Goal: Task Accomplishment & Management: Manage account settings

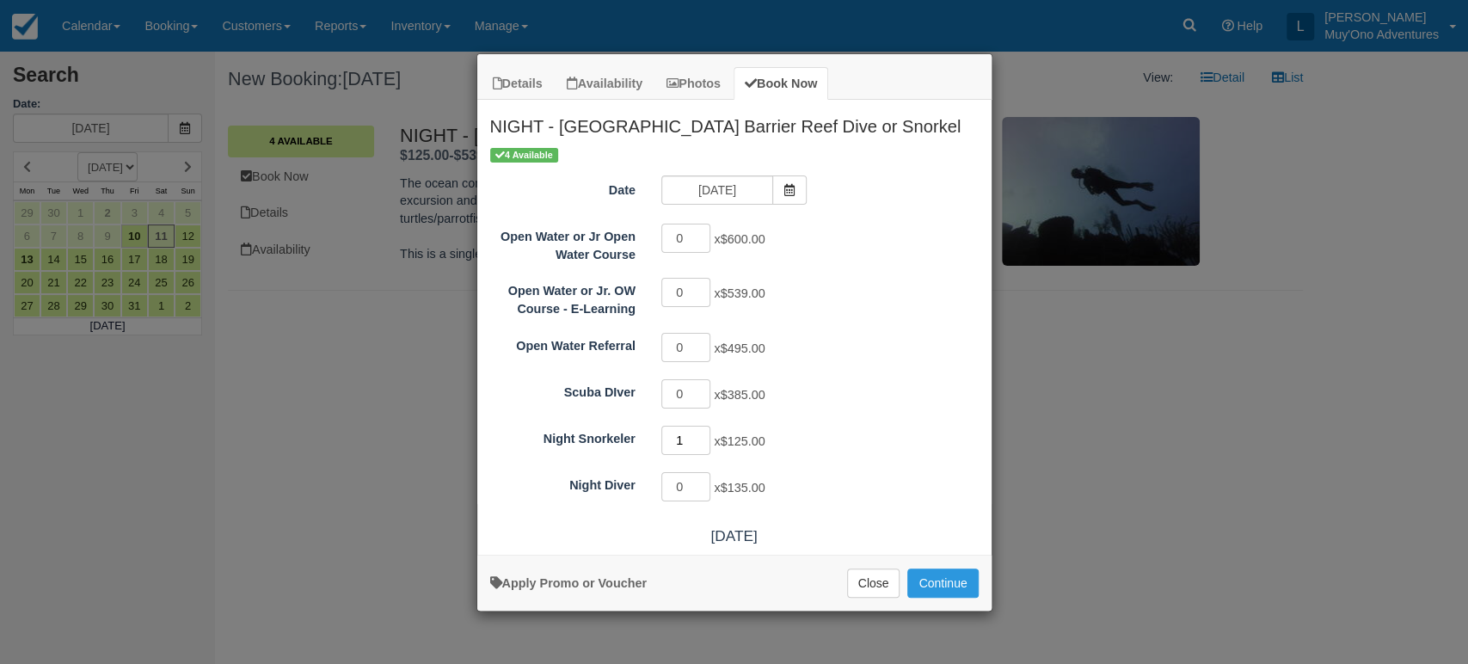
click at [705, 434] on input "1" at bounding box center [687, 440] width 50 height 29
drag, startPoint x: 705, startPoint y: 434, endPoint x: 929, endPoint y: 577, distance: 265.8
type input "0"
click at [711, 455] on input "0" at bounding box center [687, 440] width 50 height 29
click at [929, 577] on button "Continue" at bounding box center [943, 583] width 71 height 29
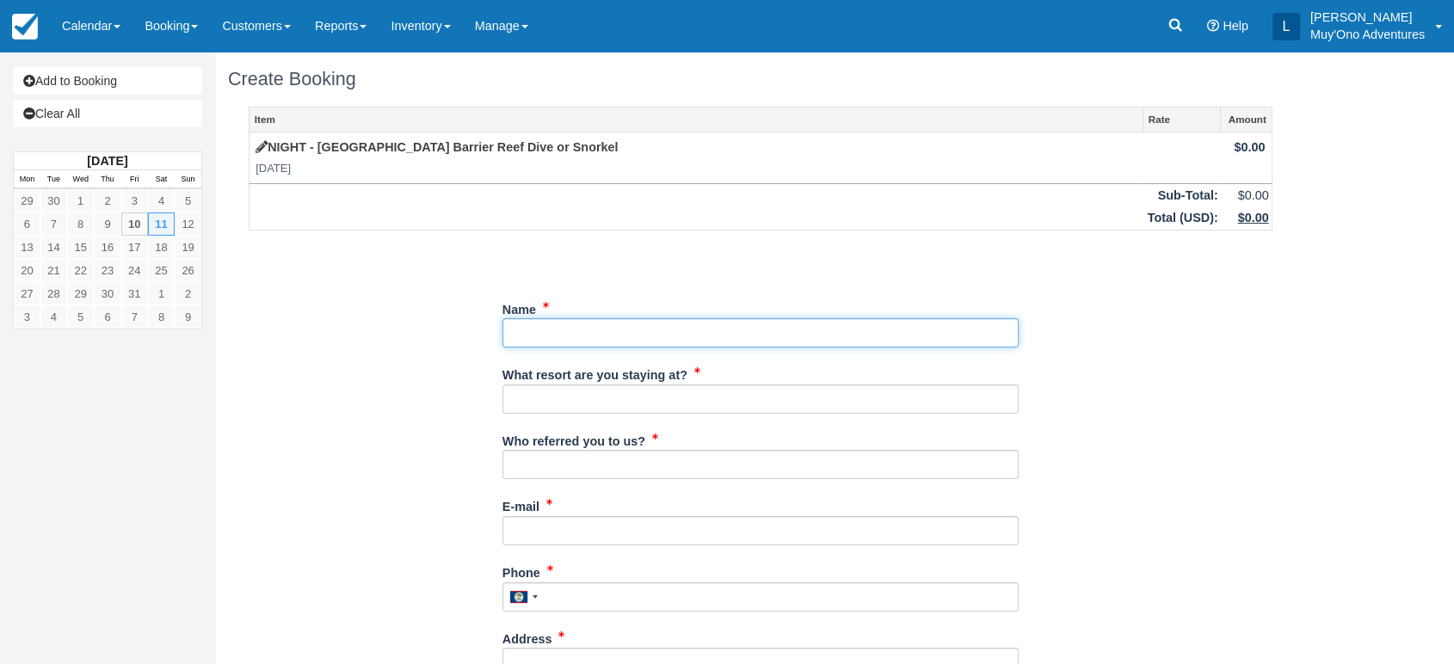
click at [544, 330] on input "Name" at bounding box center [760, 332] width 516 height 29
paste input "Bryan Gasparro"
type input "Bryan Gasparro"
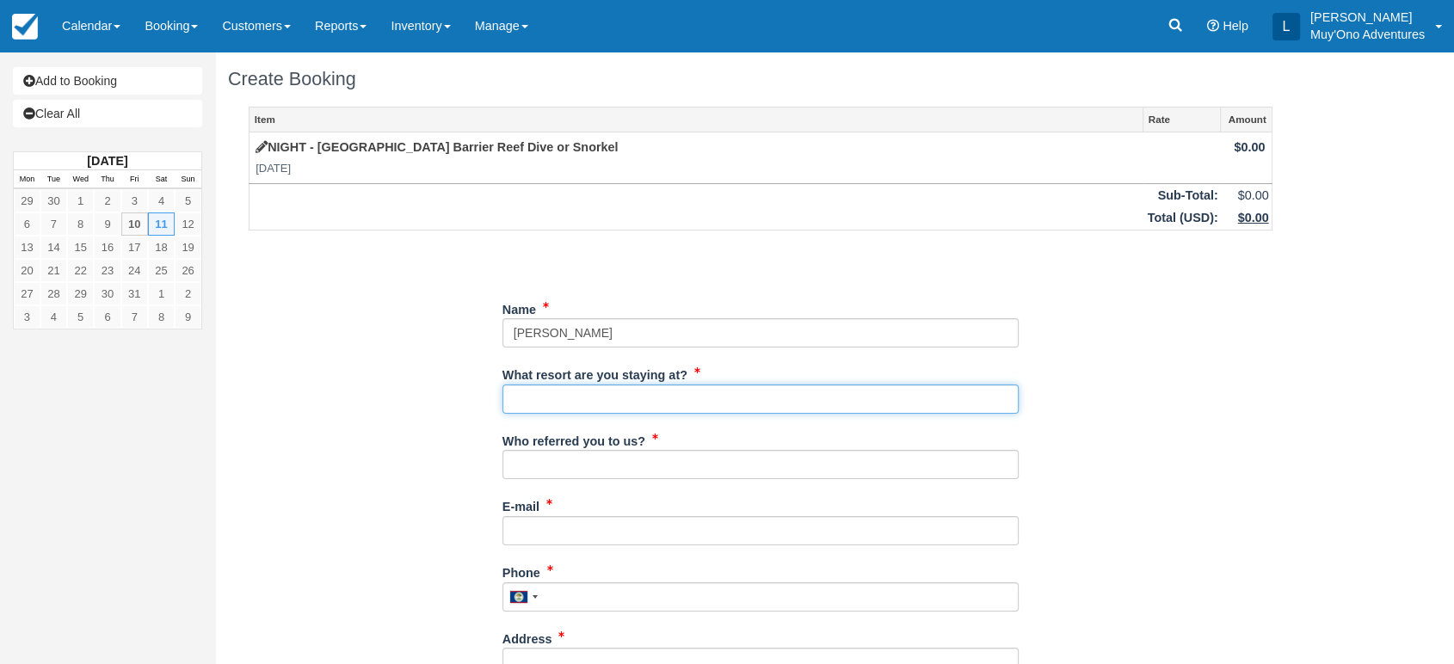
click at [549, 387] on input "What resort are you staying at?" at bounding box center [760, 399] width 516 height 29
type input "Thatch Caye"
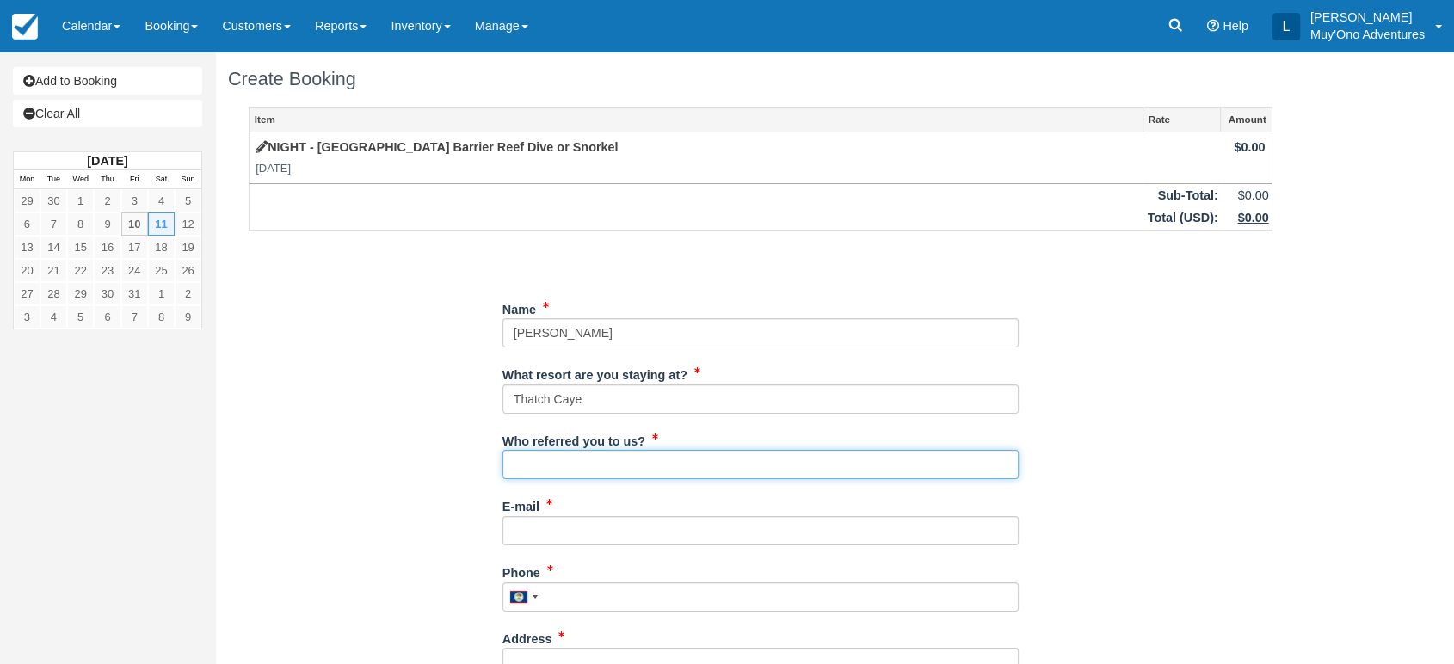
click at [588, 470] on input "Who referred you to us?" at bounding box center [760, 464] width 516 height 29
type input "LUIS"
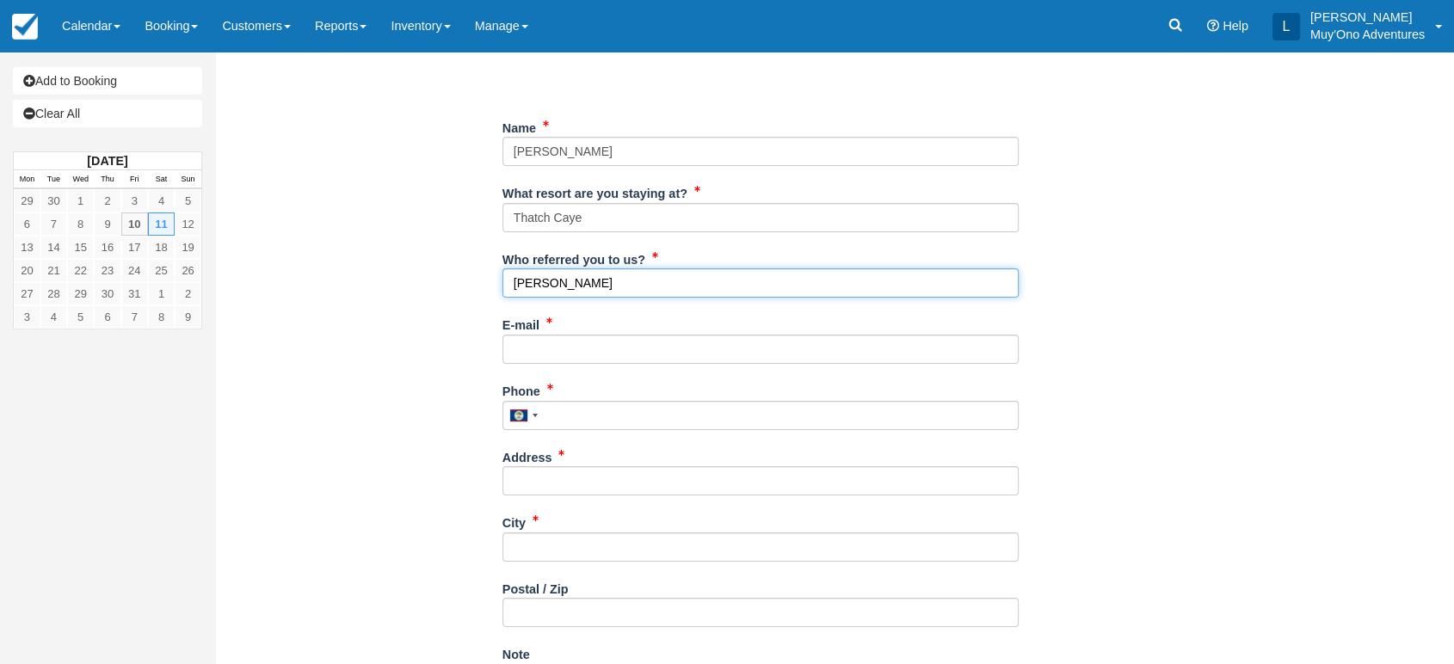
scroll to position [183, 0]
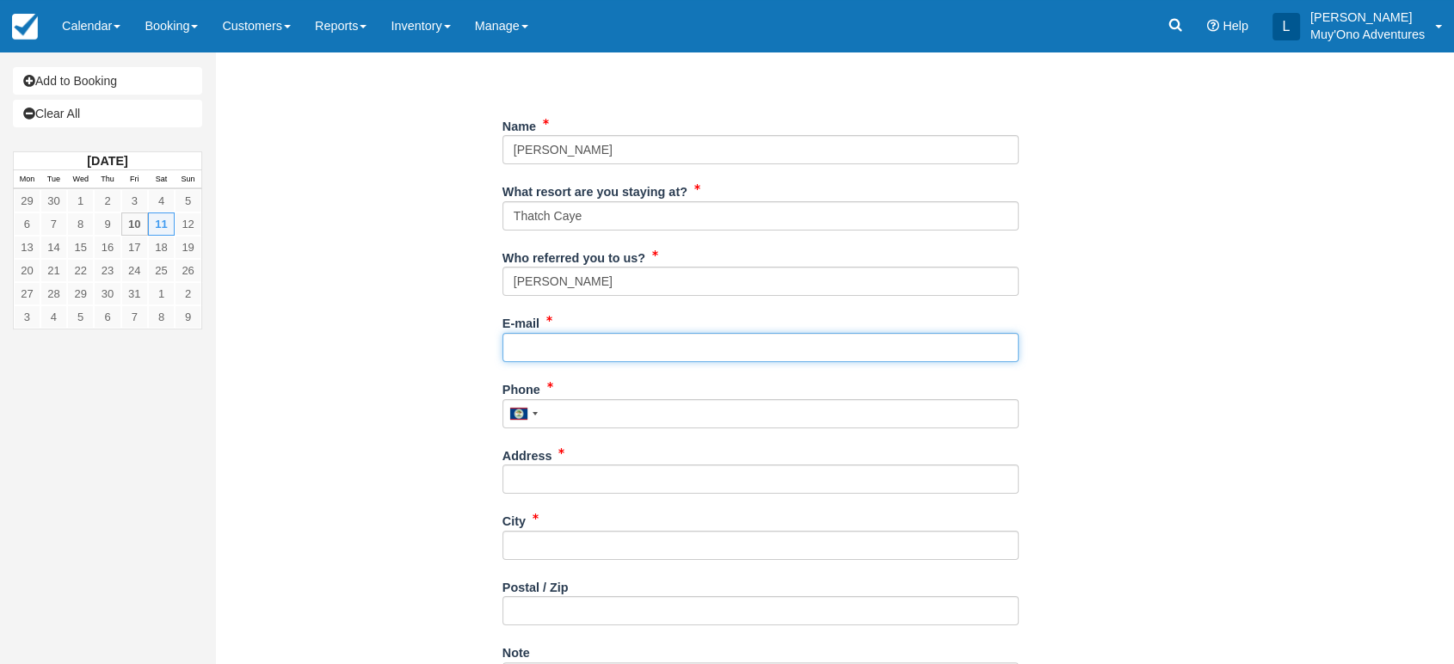
click at [525, 337] on input "E-mail" at bounding box center [760, 347] width 516 height 29
paste input "bryan.gasparro@gmail.com"
type input "bryan.gasparro@gmail.com"
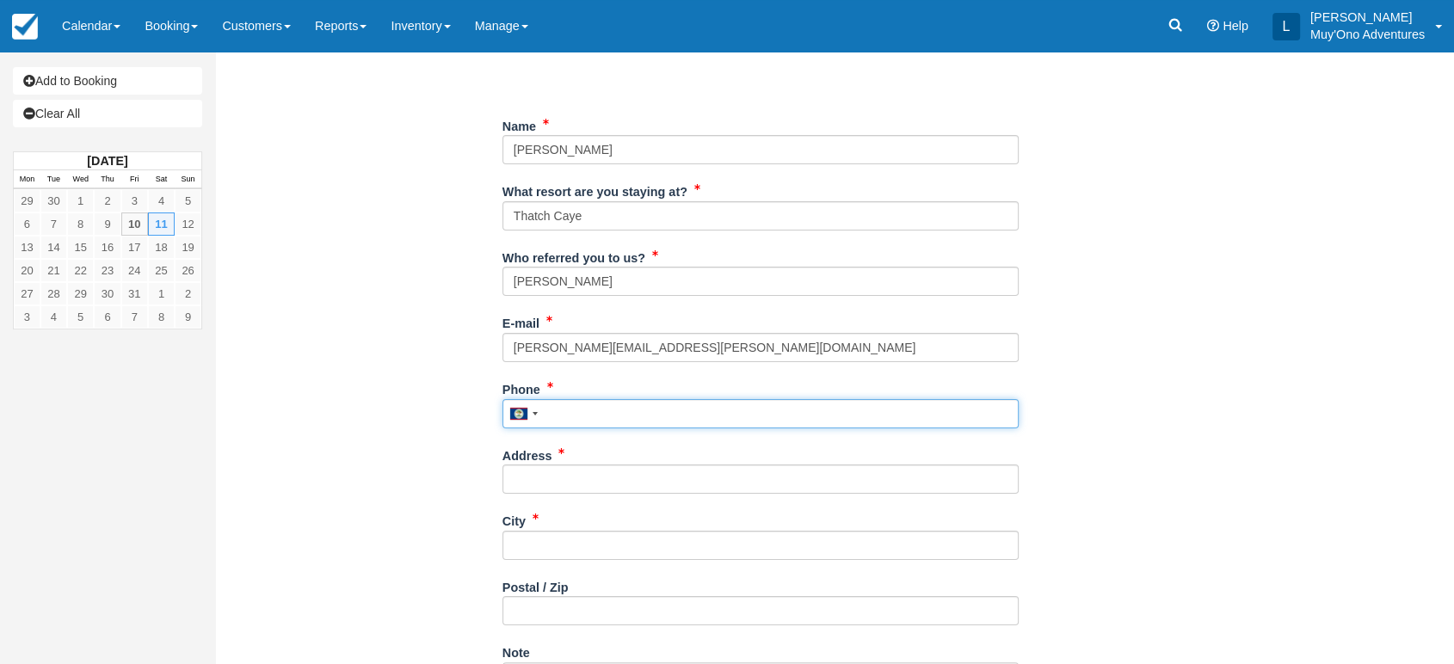
click at [626, 418] on input "Phone" at bounding box center [760, 413] width 516 height 29
click at [568, 416] on input "Phone" at bounding box center [760, 413] width 516 height 29
paste input "8582050653"
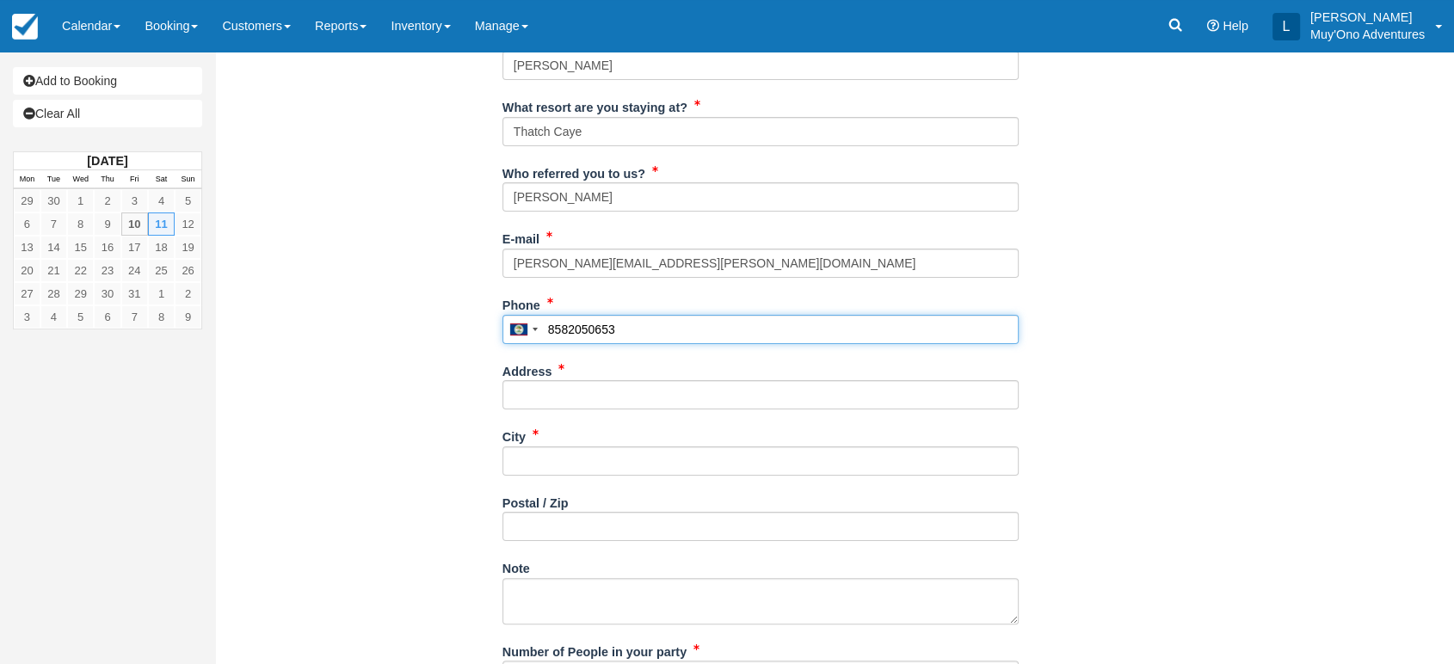
scroll to position [283, 0]
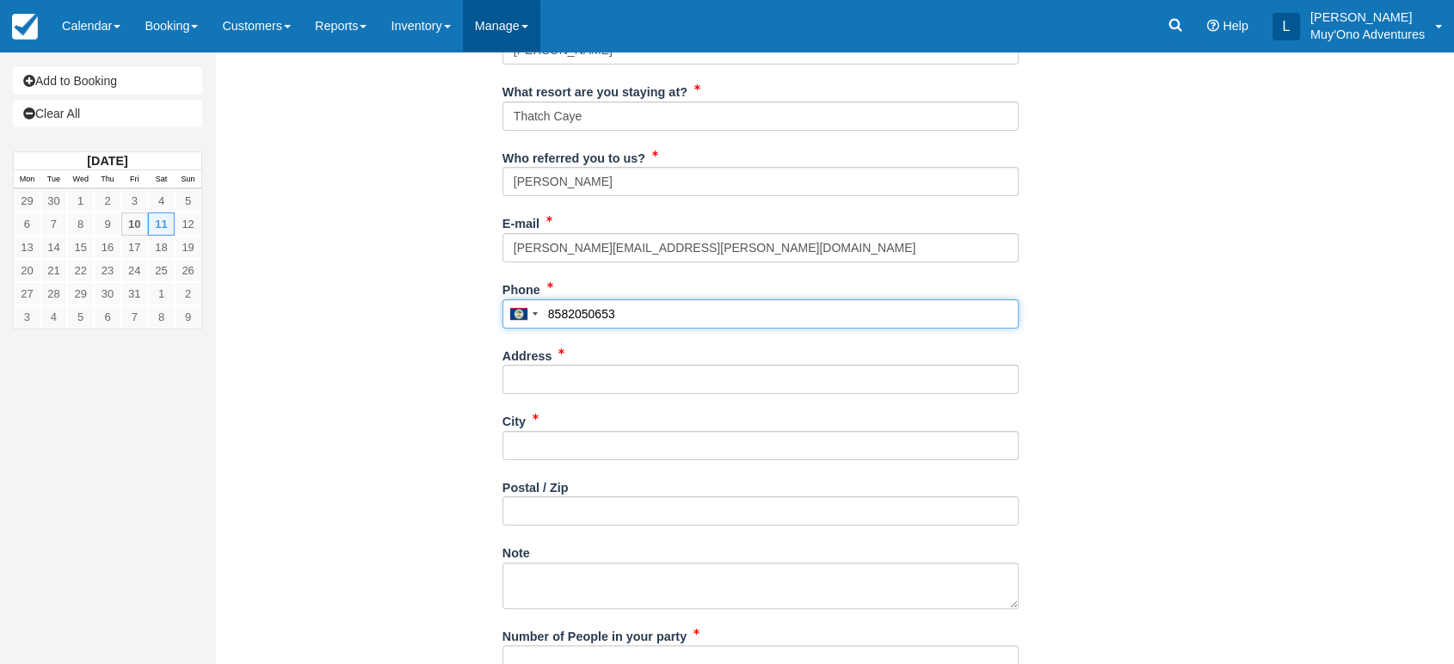
type input "8582050653"
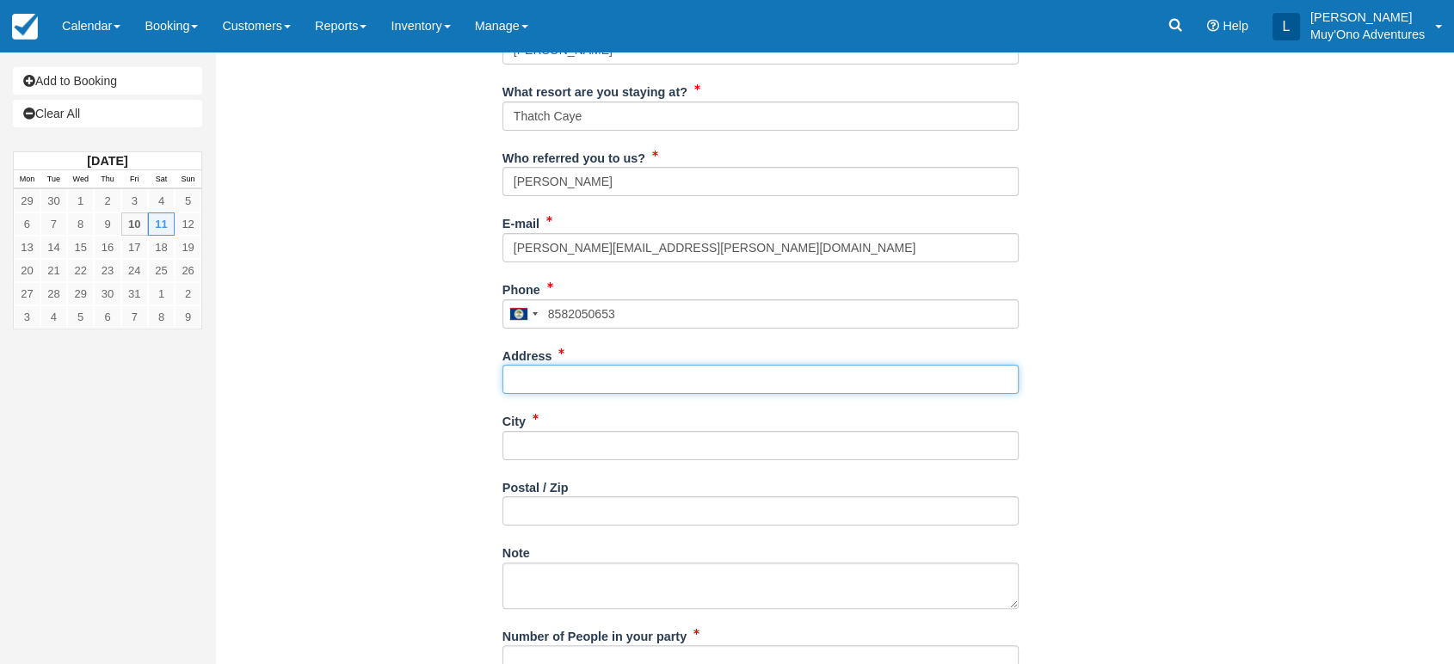
click at [545, 384] on input "Address" at bounding box center [760, 379] width 516 height 29
paste input "Middletown"
type input "Middletown"
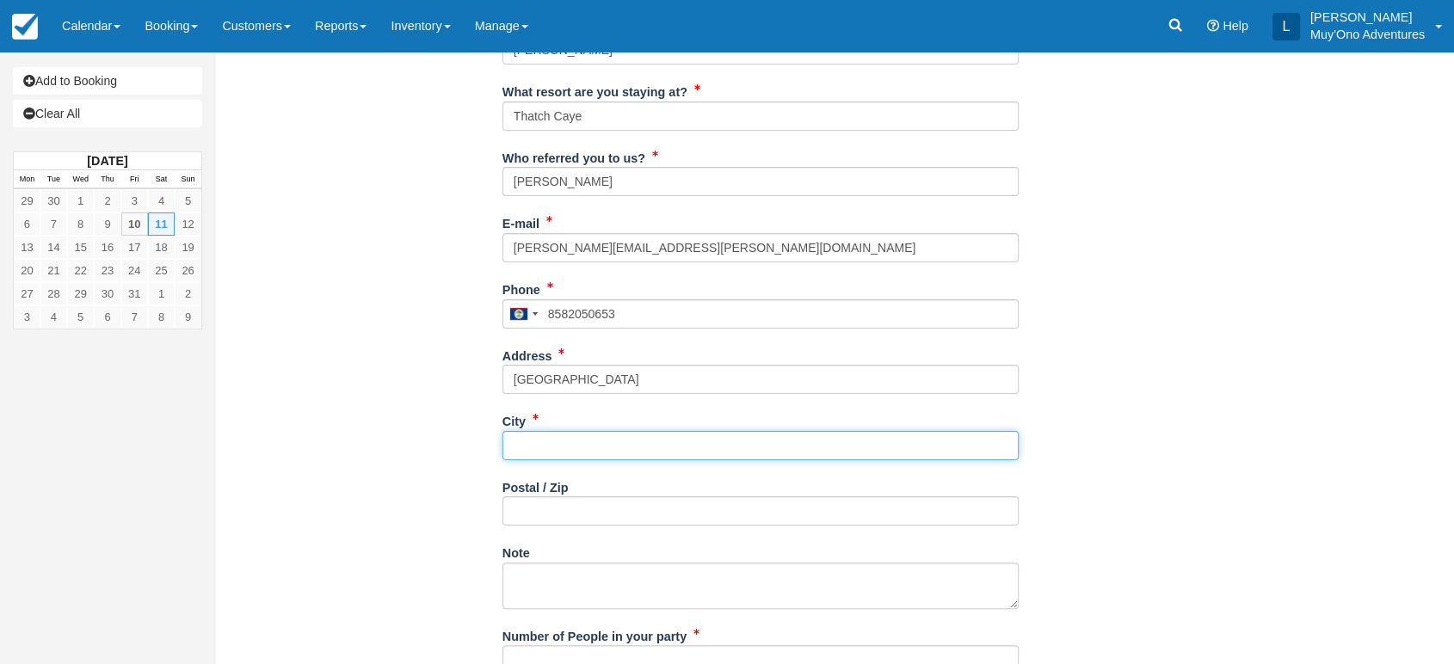
click at [526, 446] on input "City" at bounding box center [760, 445] width 516 height 29
paste input "Middletown"
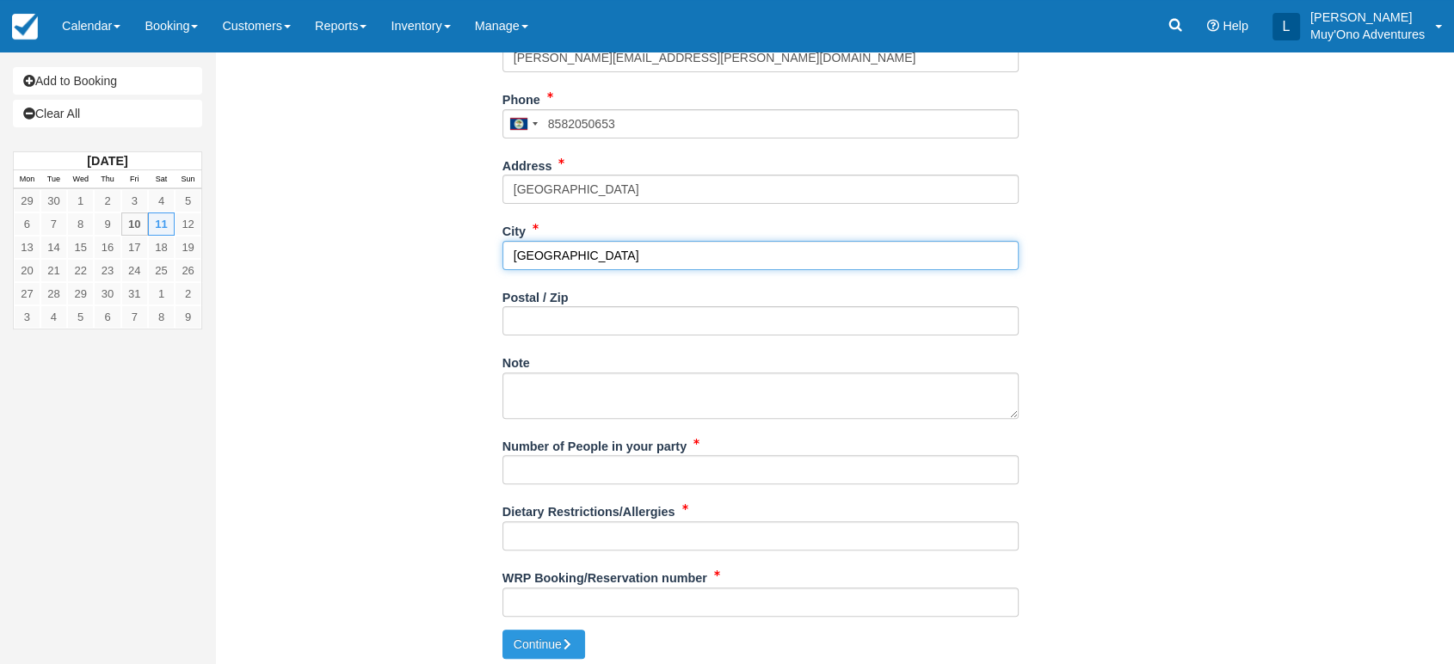
scroll to position [479, 0]
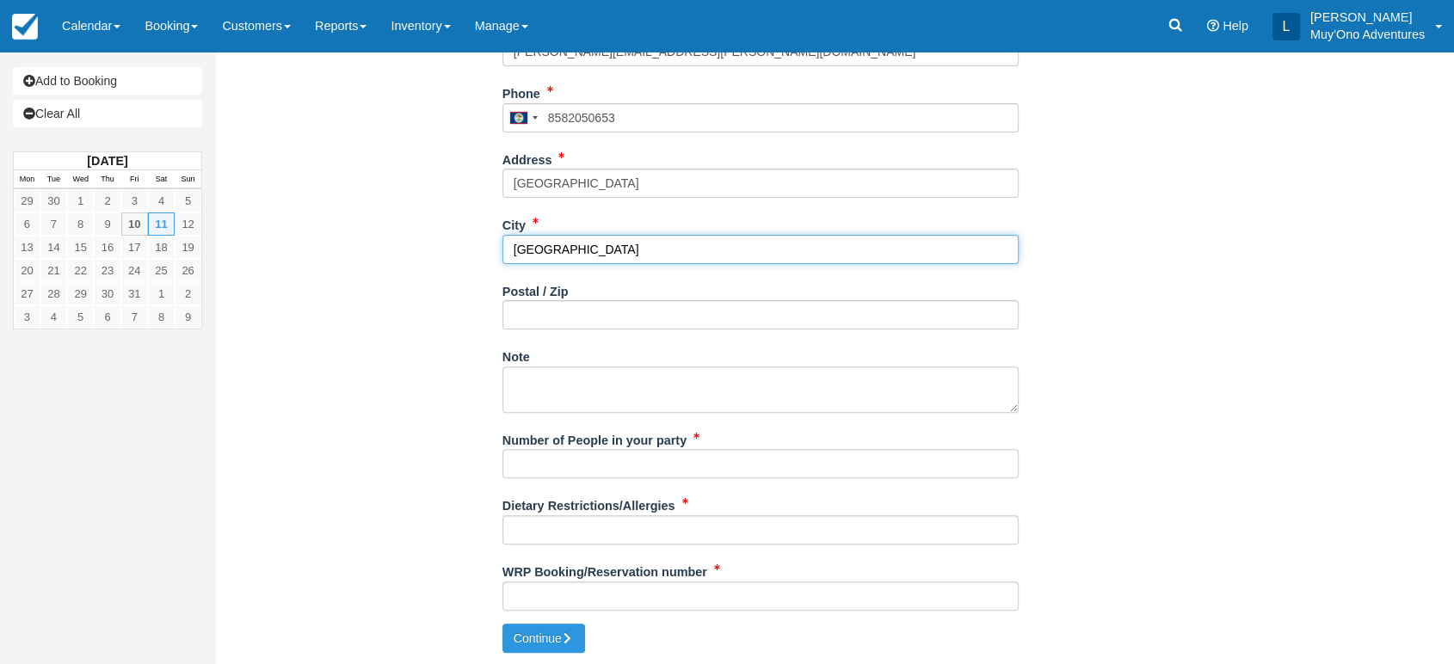
type input "Middletown"
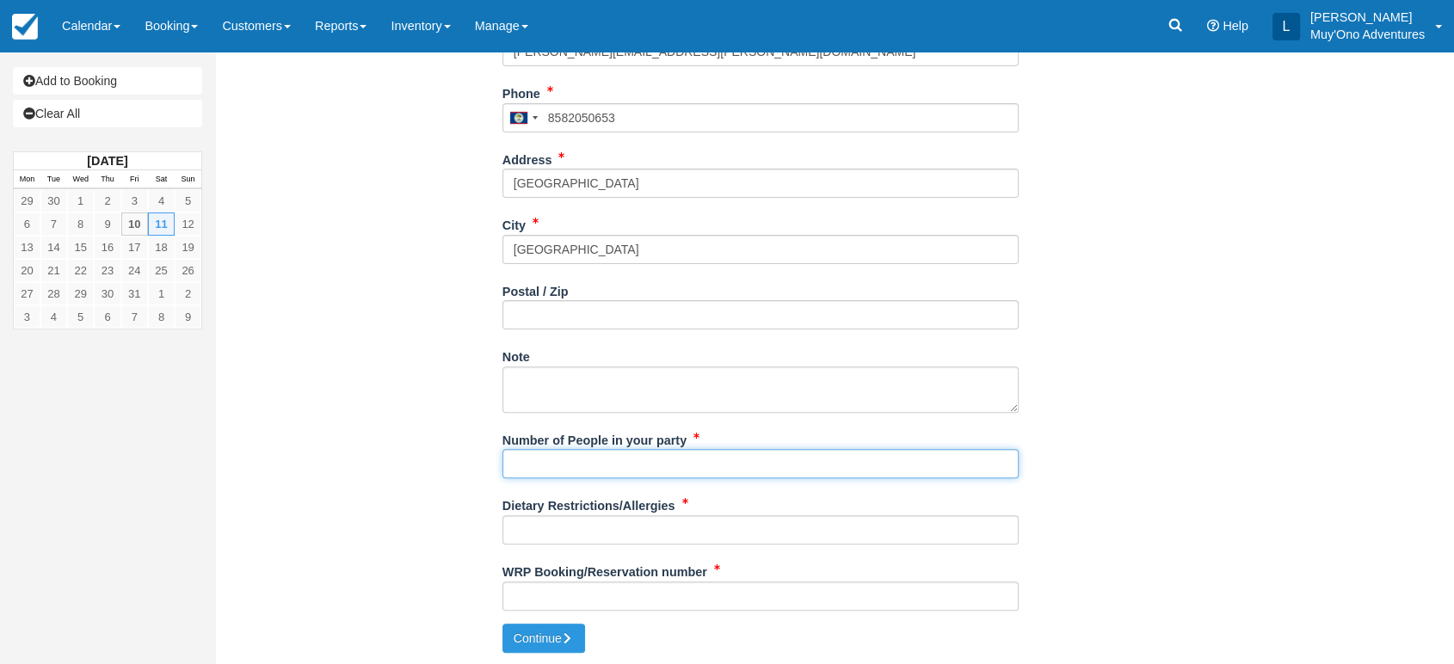
click at [541, 464] on input "Number of People in your party" at bounding box center [760, 463] width 516 height 29
type input "2"
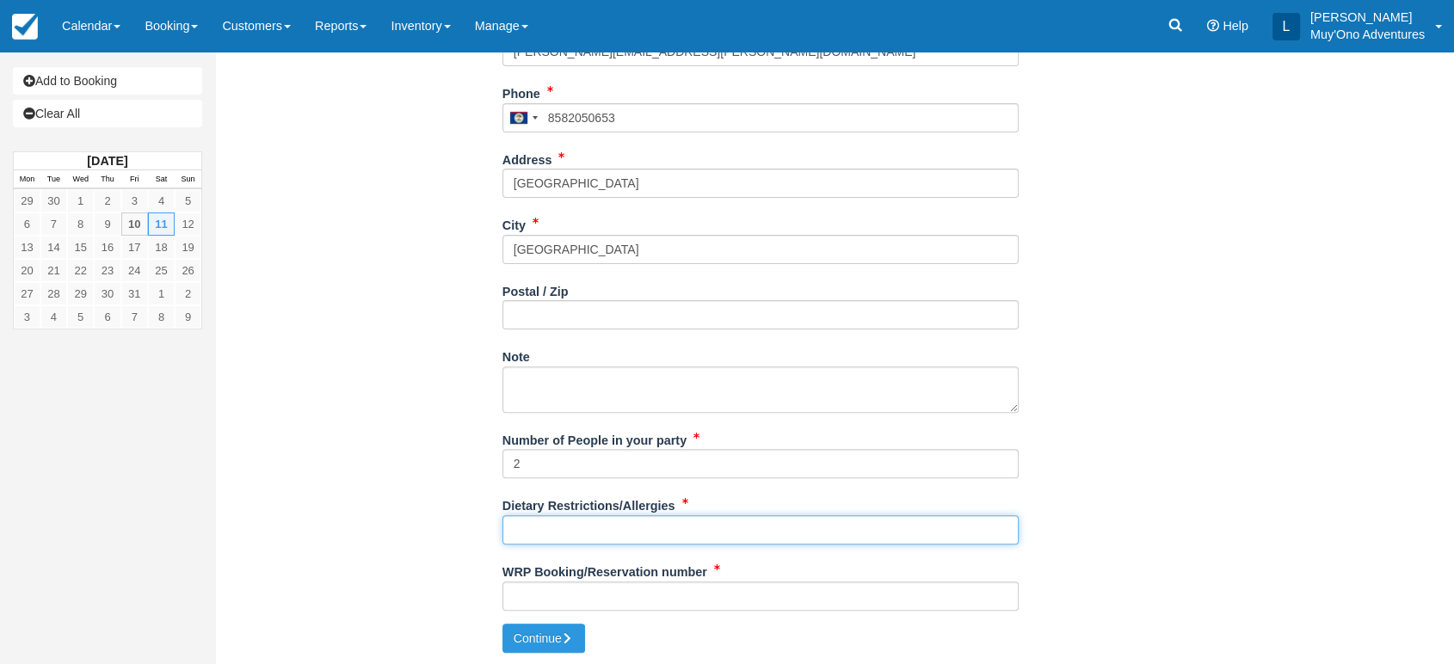
click at [526, 521] on input "Dietary Restrictions/Allergies" at bounding box center [760, 529] width 516 height 29
type input "NA"
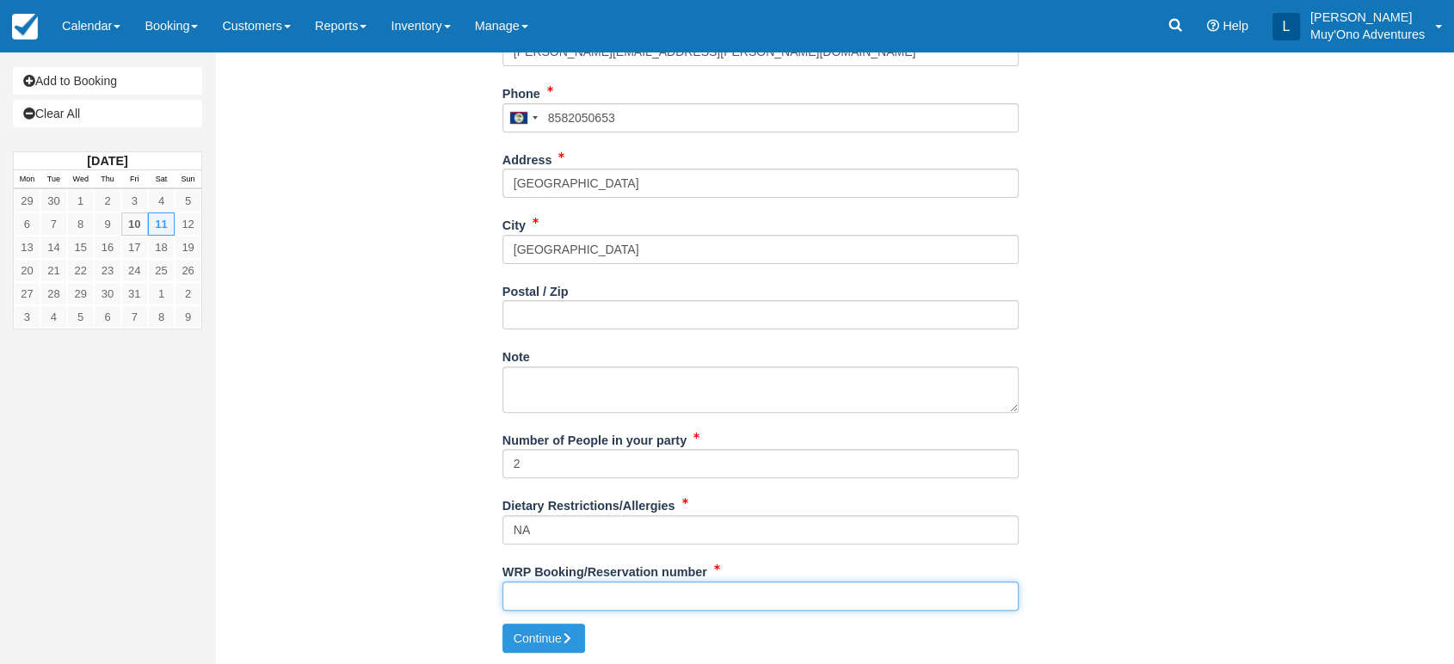
click at [555, 590] on input "WRP Booking/Reservation number" at bounding box center [760, 596] width 516 height 29
paste input "#BB25071718108292"
type input "#BB25071718108292"
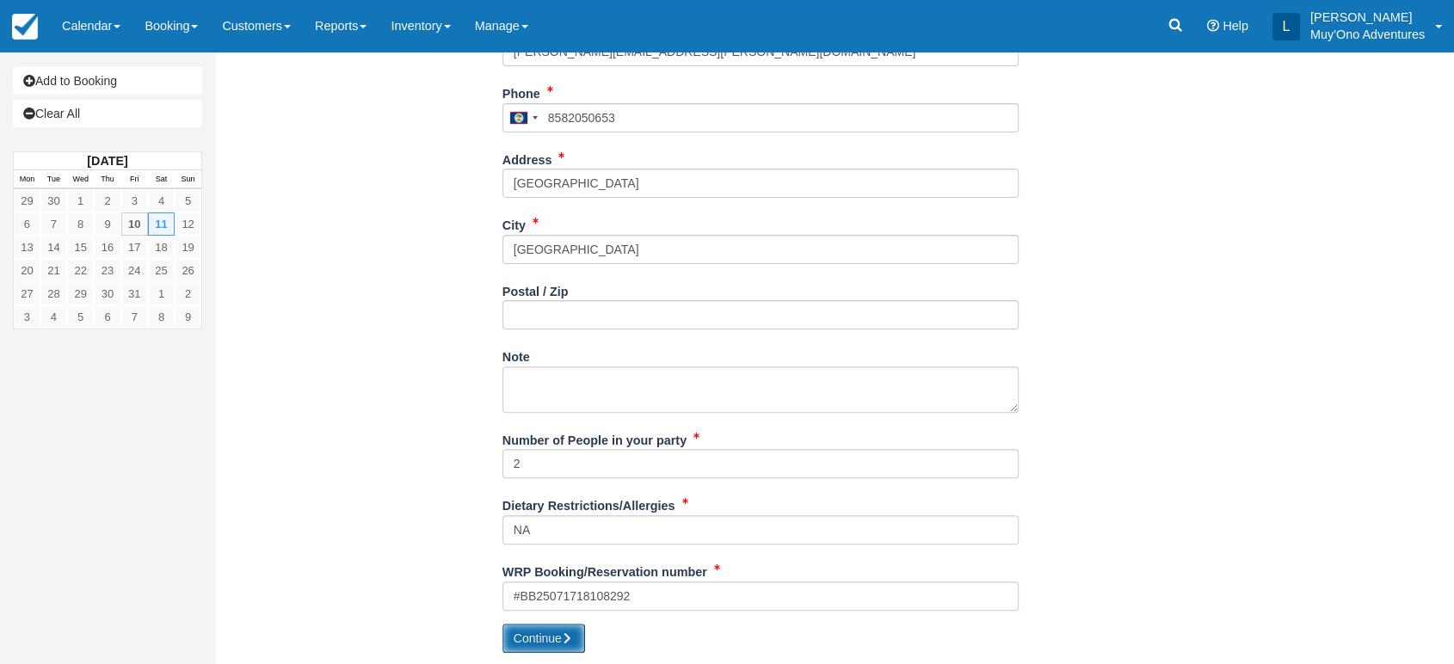
click at [547, 634] on button "Continue" at bounding box center [543, 638] width 83 height 29
type input "+5018582050653"
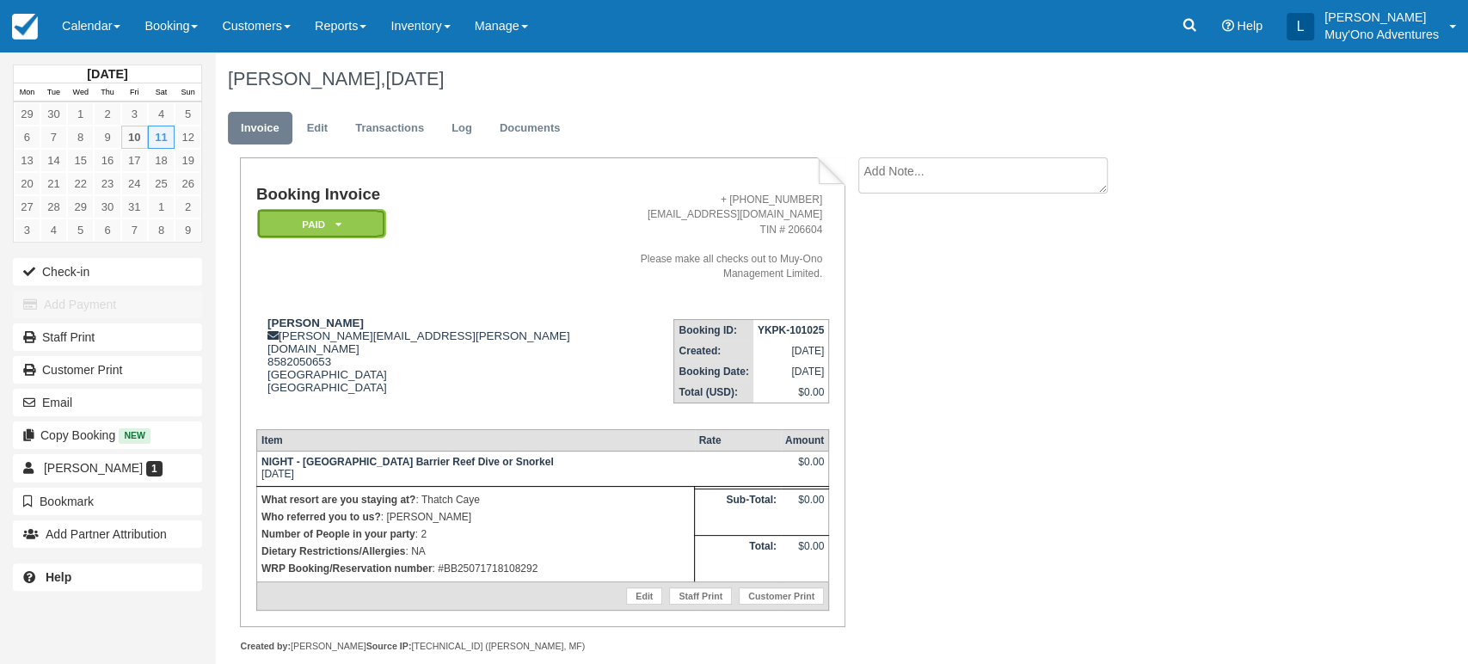
click at [350, 218] on em "Paid" at bounding box center [321, 224] width 129 height 30
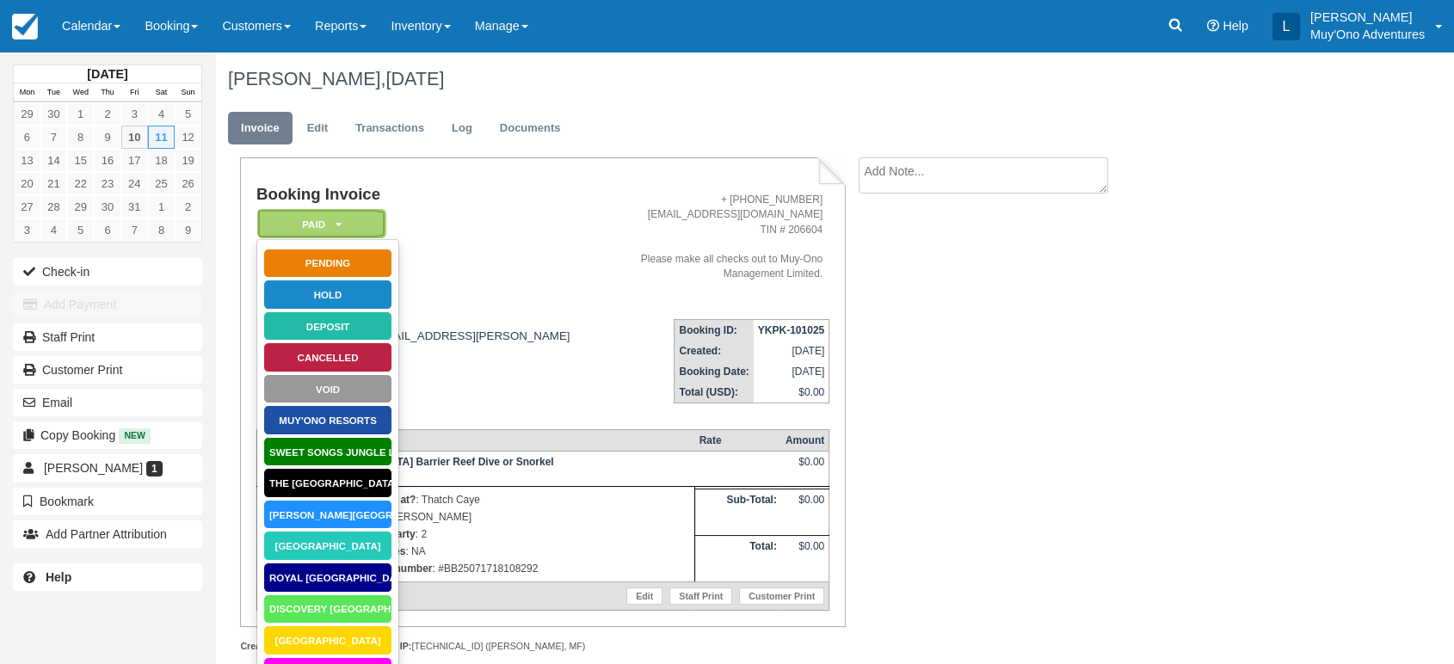
scroll to position [157, 0]
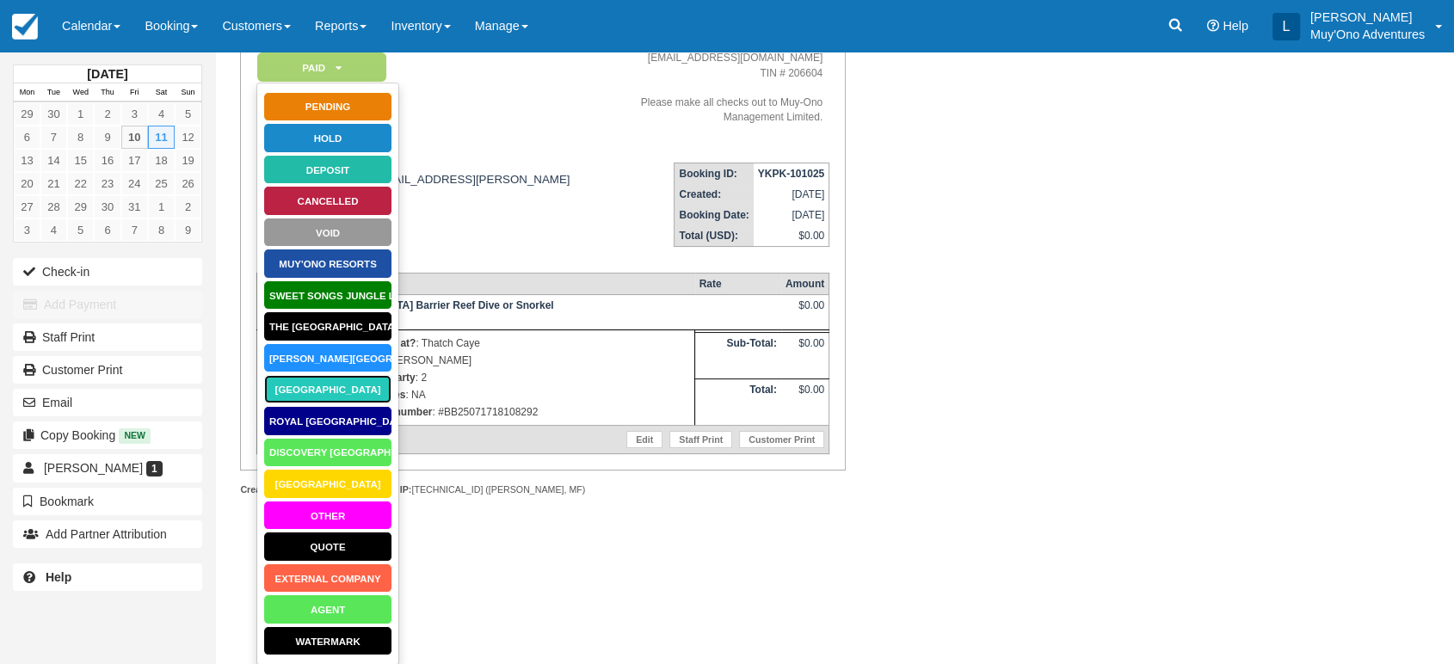
click at [364, 398] on link "Thatch Caye Resort" at bounding box center [327, 389] width 129 height 30
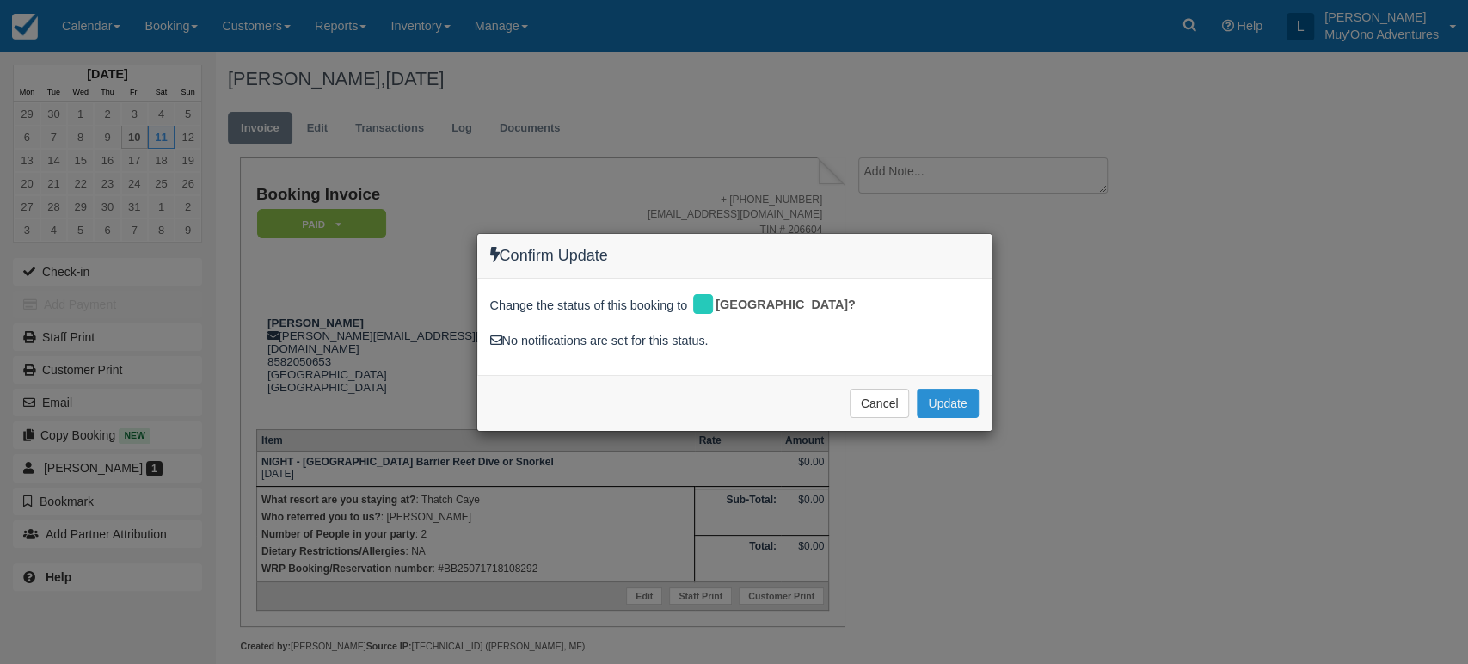
click at [940, 406] on button "Update" at bounding box center [947, 403] width 61 height 29
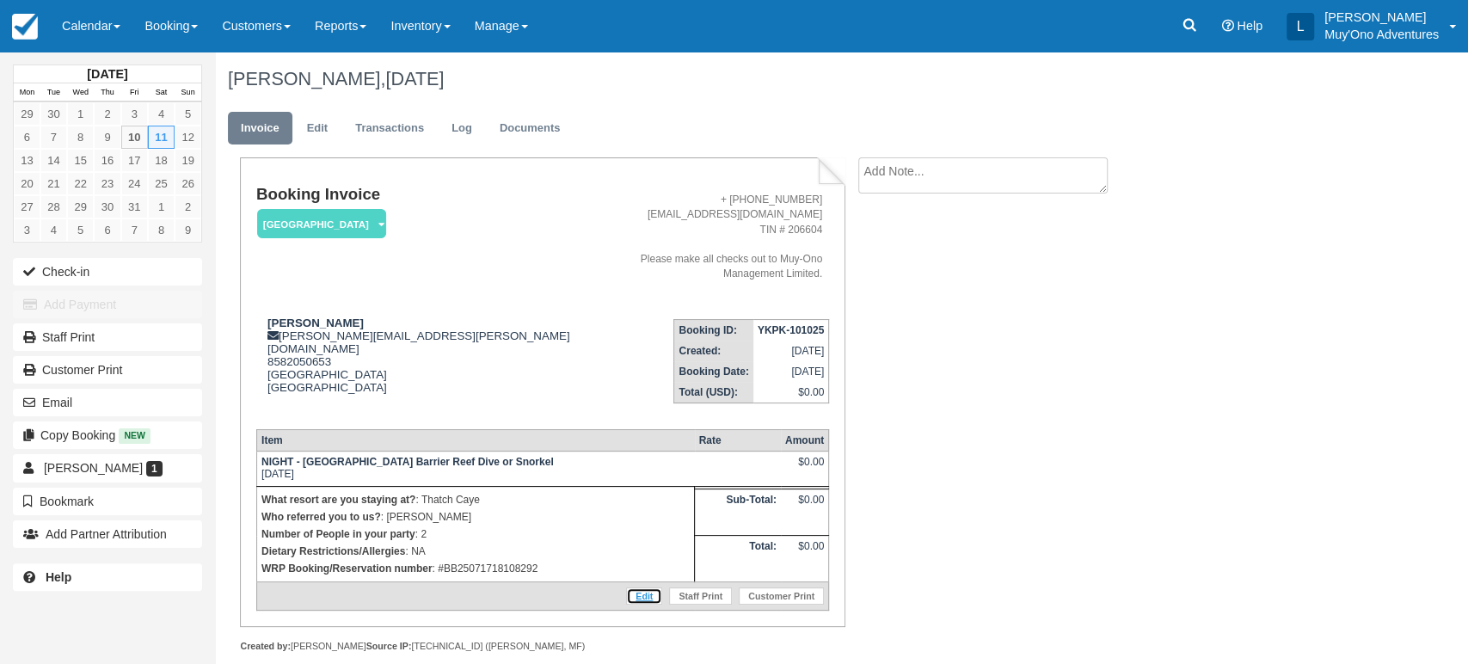
click at [637, 588] on link "Edit" at bounding box center [644, 596] width 36 height 17
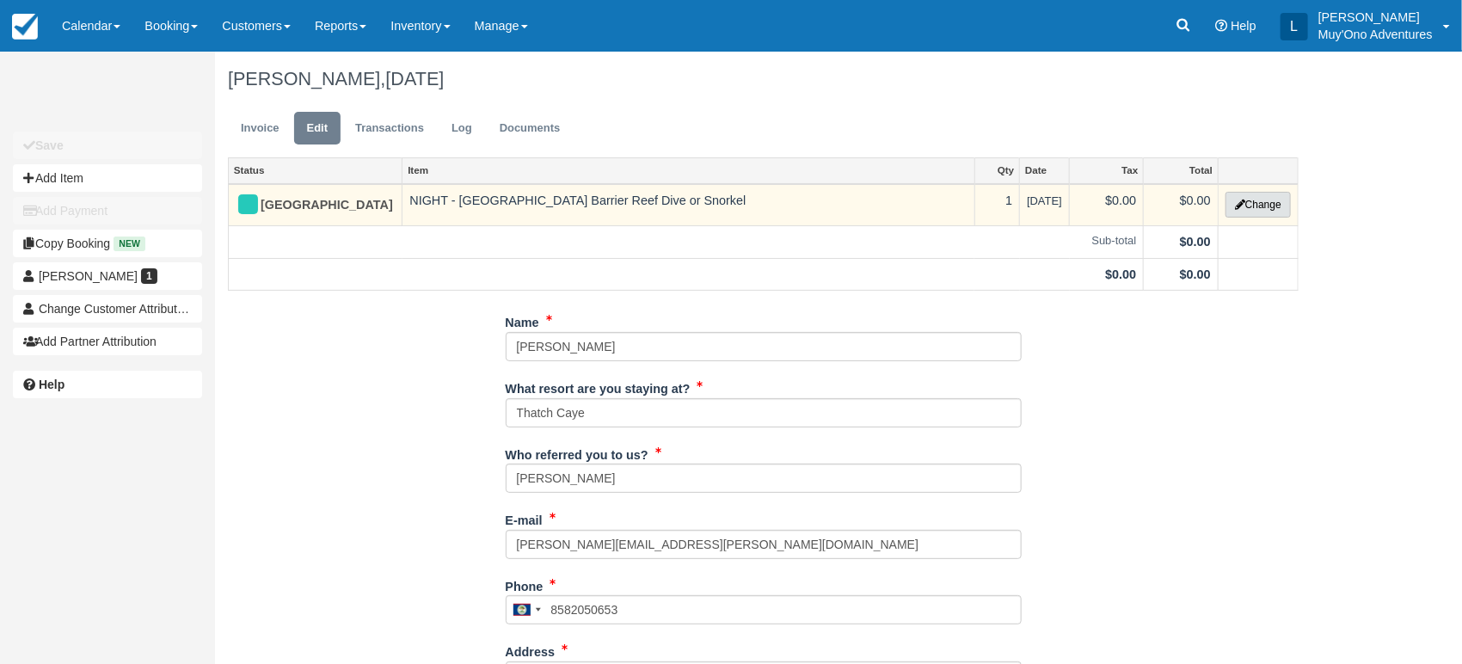
click at [1259, 202] on button "Change" at bounding box center [1258, 205] width 65 height 26
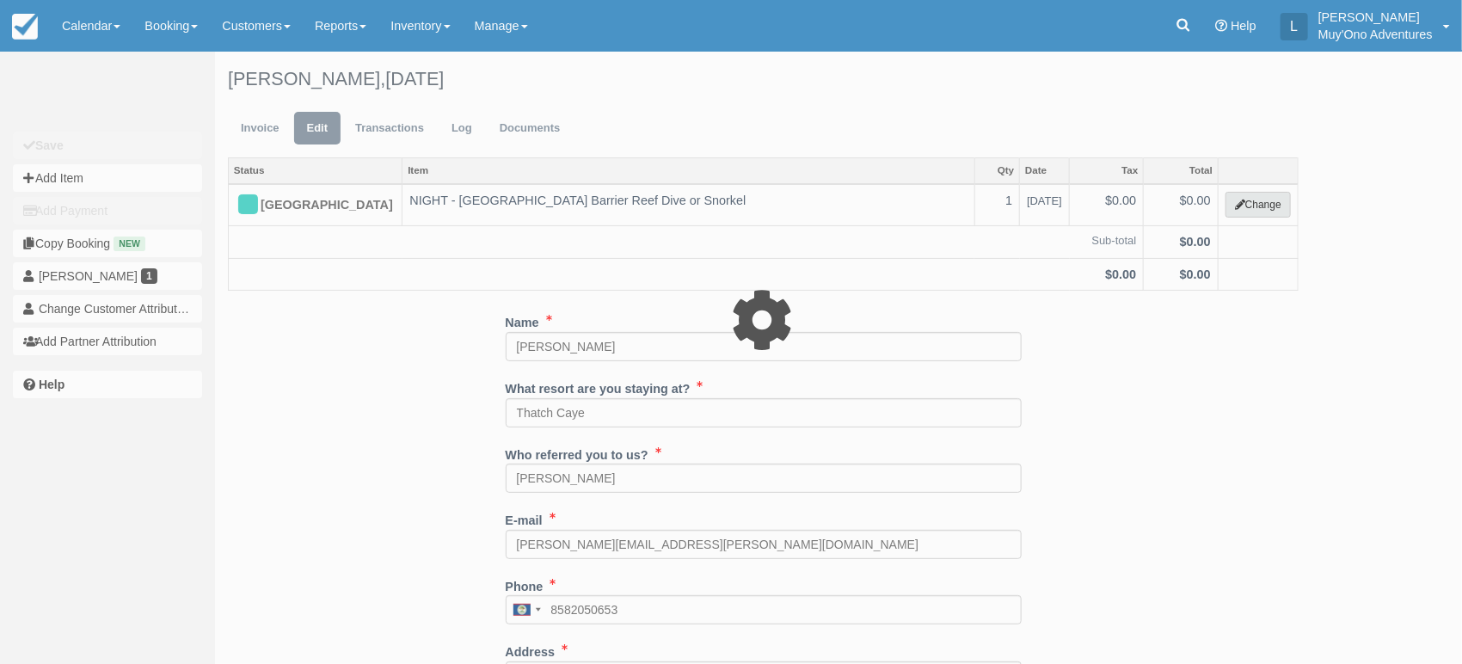
select select "64"
type input "0.00"
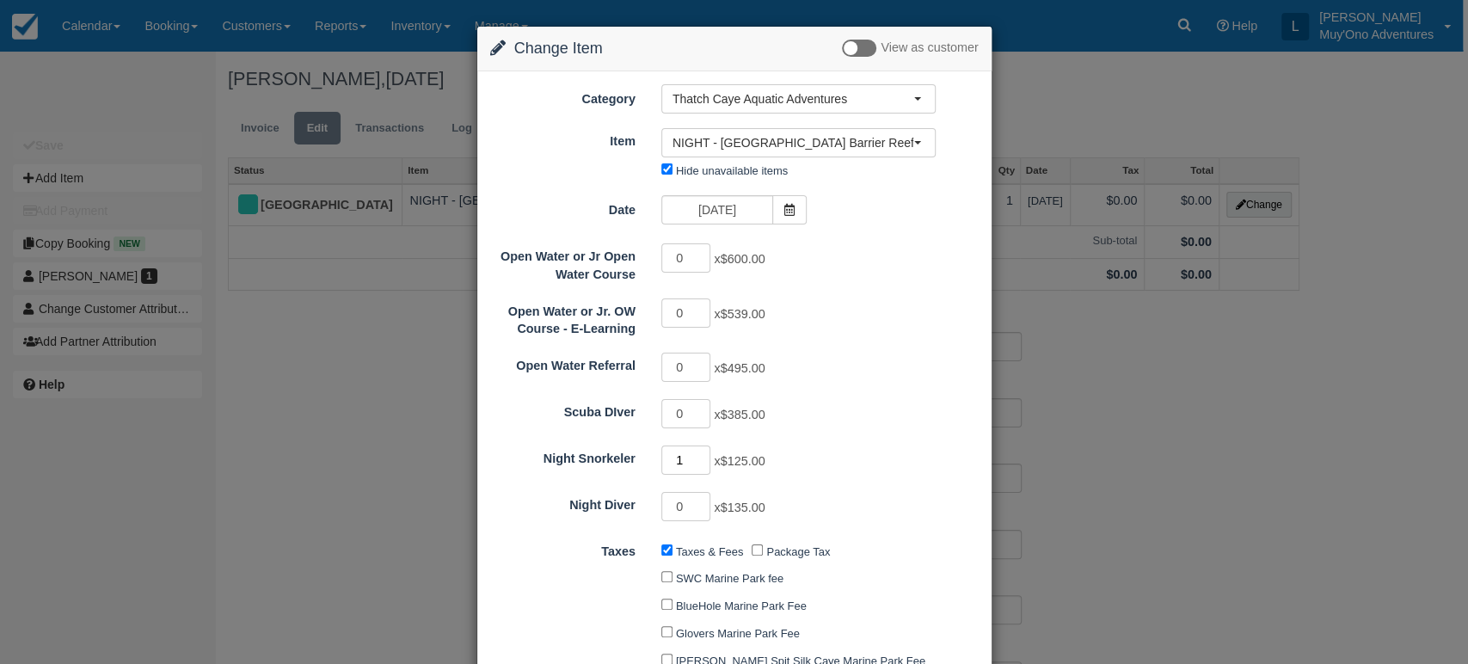
click at [700, 454] on input "1" at bounding box center [687, 460] width 50 height 29
click at [700, 454] on input "2" at bounding box center [687, 460] width 50 height 29
type input "1"
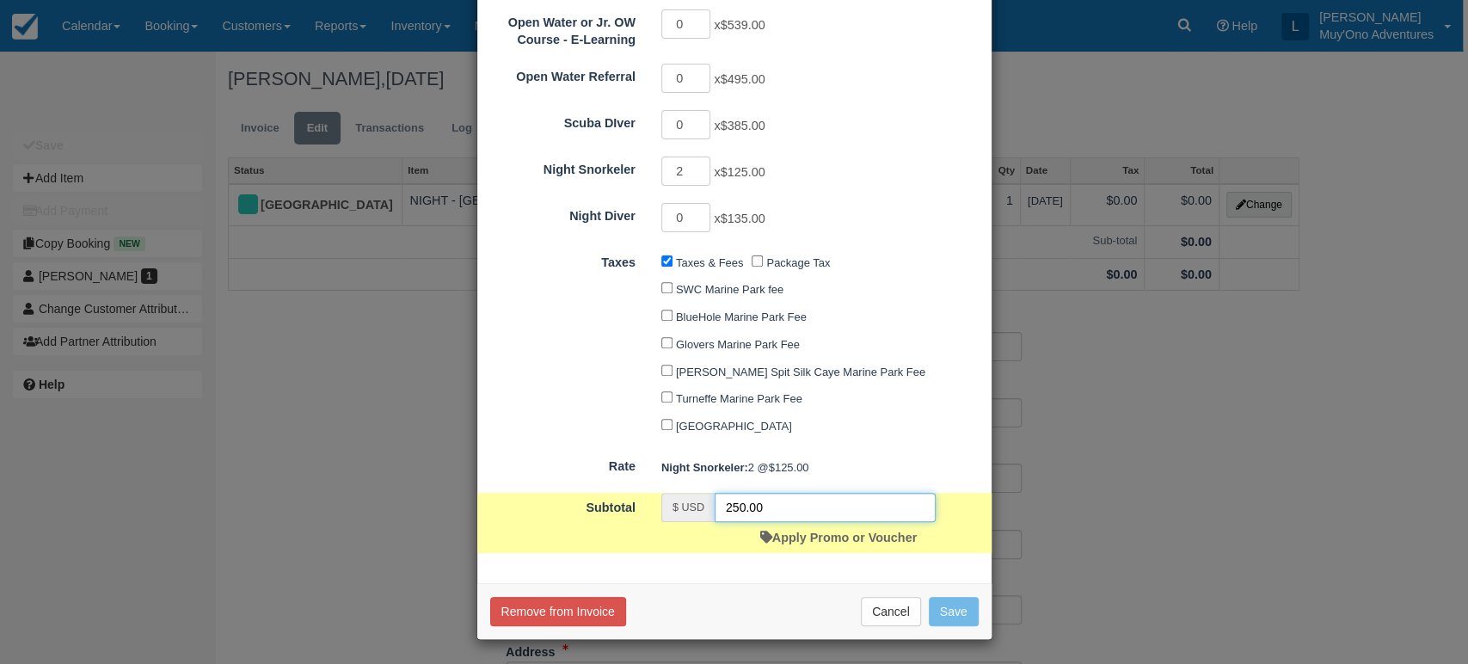
type input "125.00"
click at [789, 504] on input "125.00" at bounding box center [825, 507] width 221 height 29
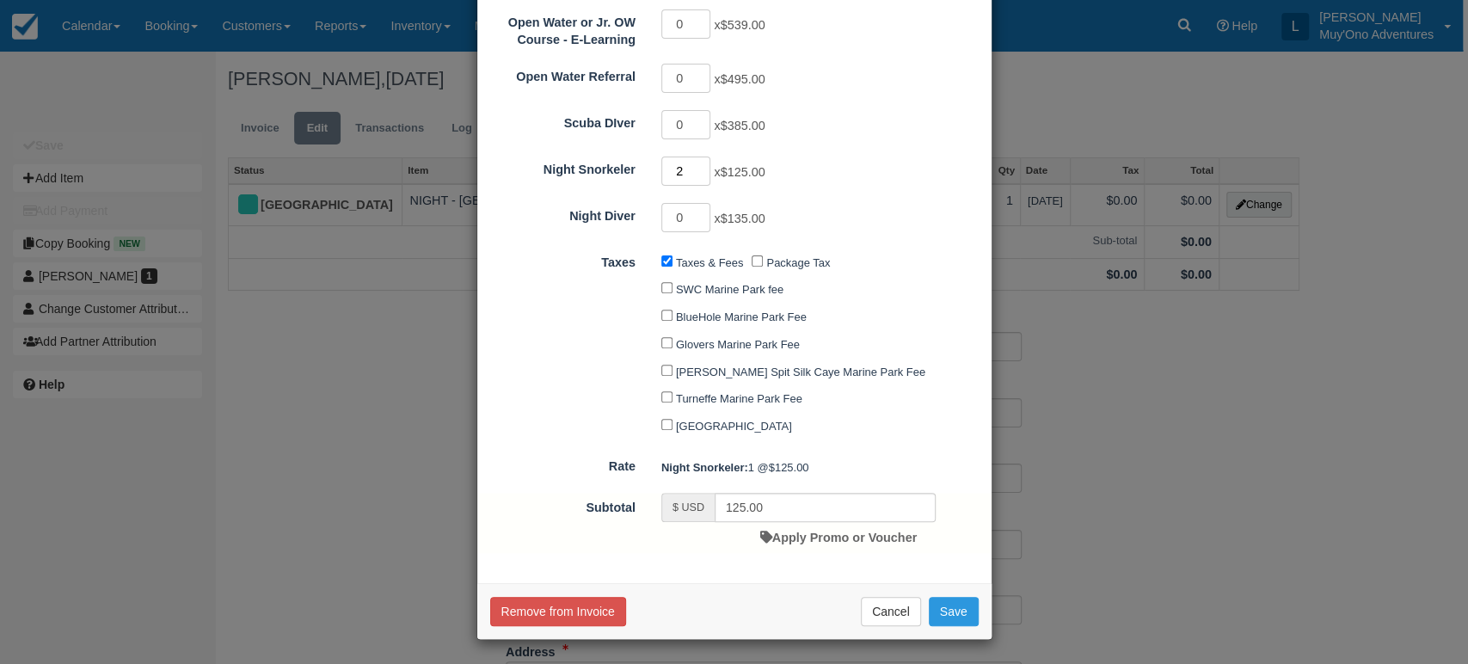
type input "2"
click at [703, 165] on input "2" at bounding box center [687, 171] width 50 height 29
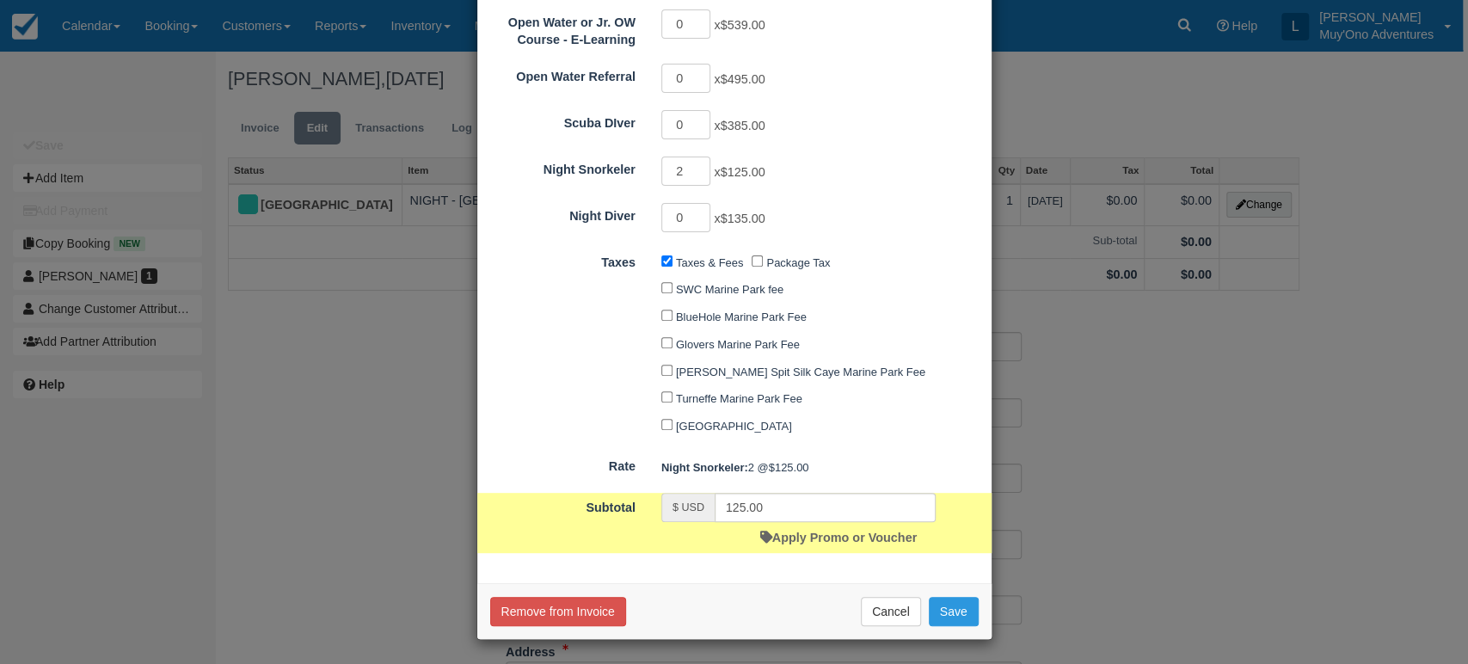
type input "250.00"
click at [791, 514] on input "250.00" at bounding box center [825, 507] width 221 height 29
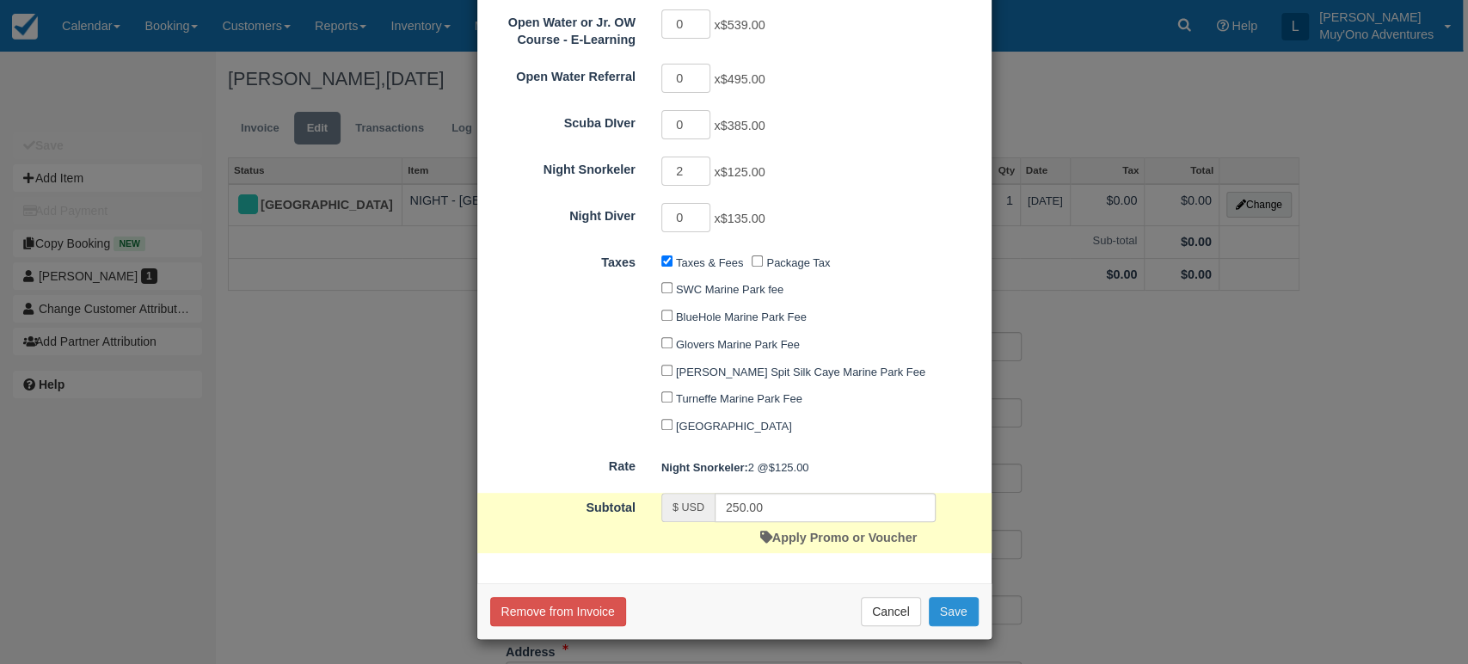
click at [960, 611] on button "Save" at bounding box center [954, 611] width 50 height 29
checkbox input "false"
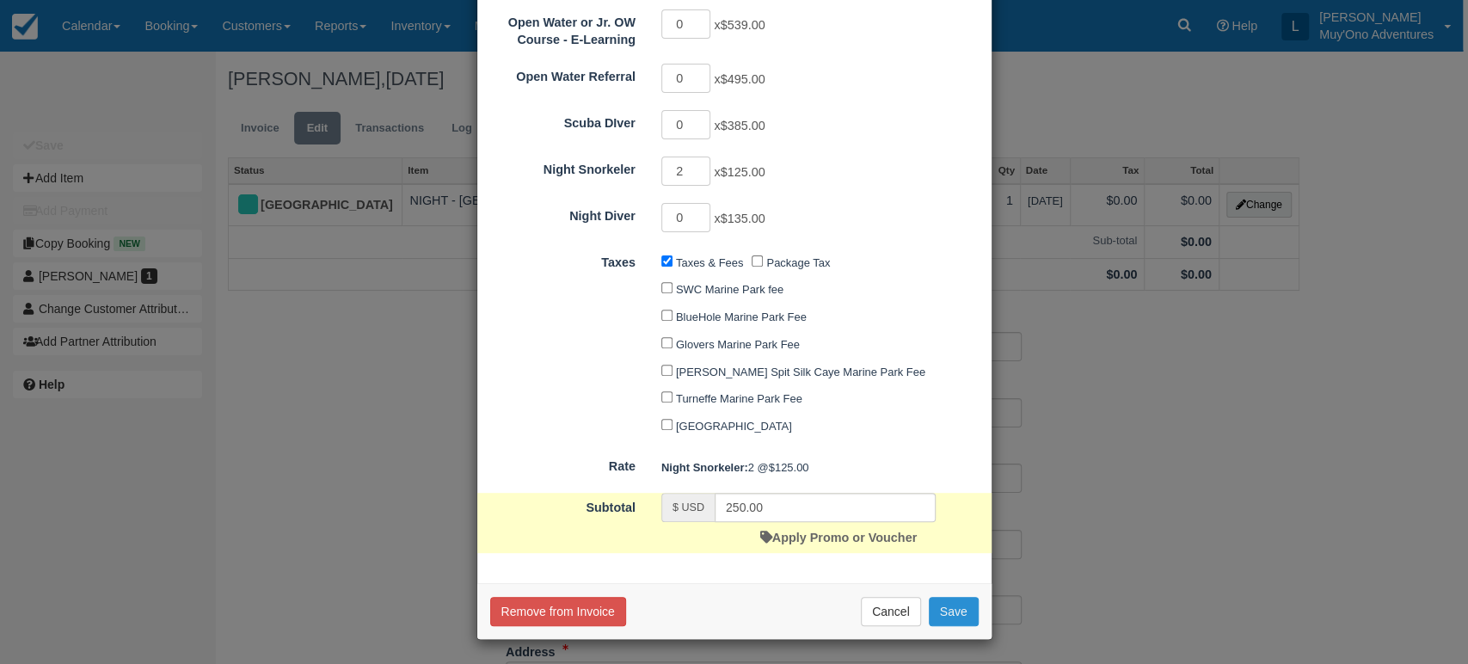
checkbox input "false"
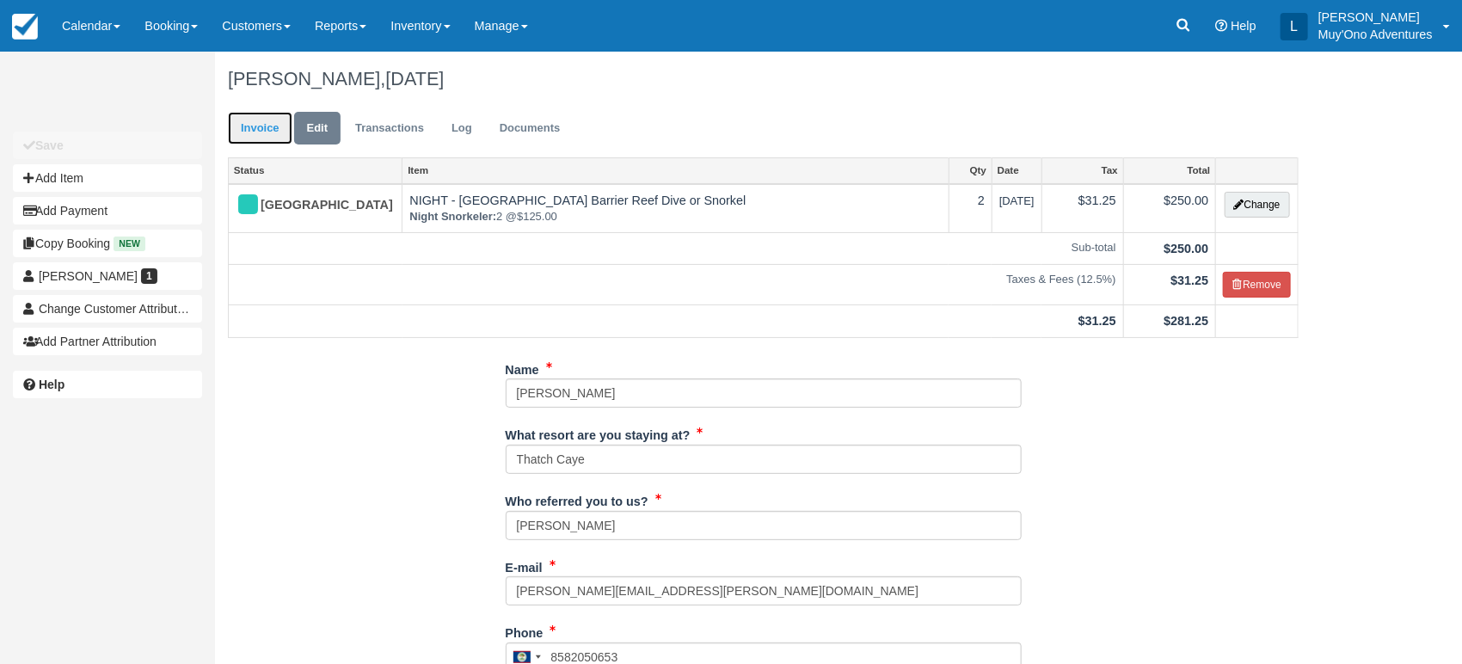
click at [267, 120] on link "Invoice" at bounding box center [260, 129] width 65 height 34
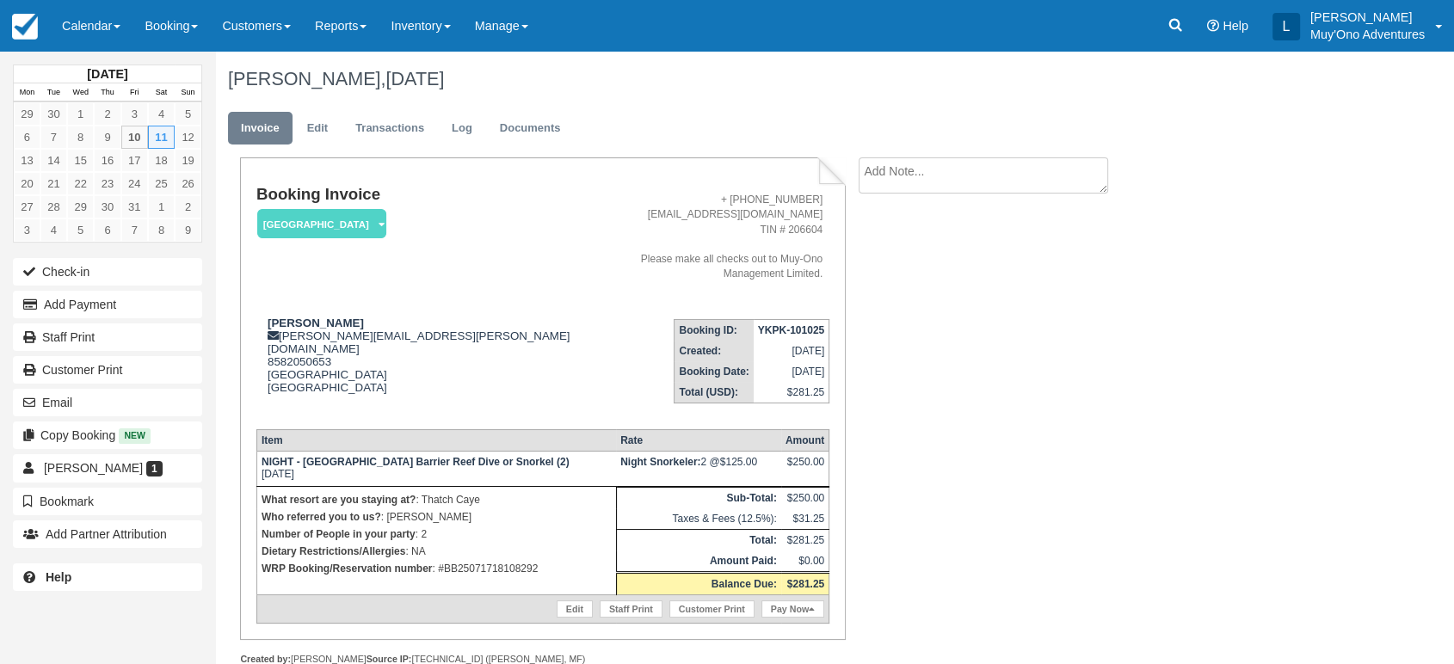
click at [798, 205] on address "+ 501-670-6958 adventures@muy-ono.com TIN # 206604 Please make all checks out t…" at bounding box center [705, 237] width 233 height 89
copy address "+ 501-670-6958"
click at [814, 324] on strong "YKPK-101025" at bounding box center [791, 330] width 66 height 12
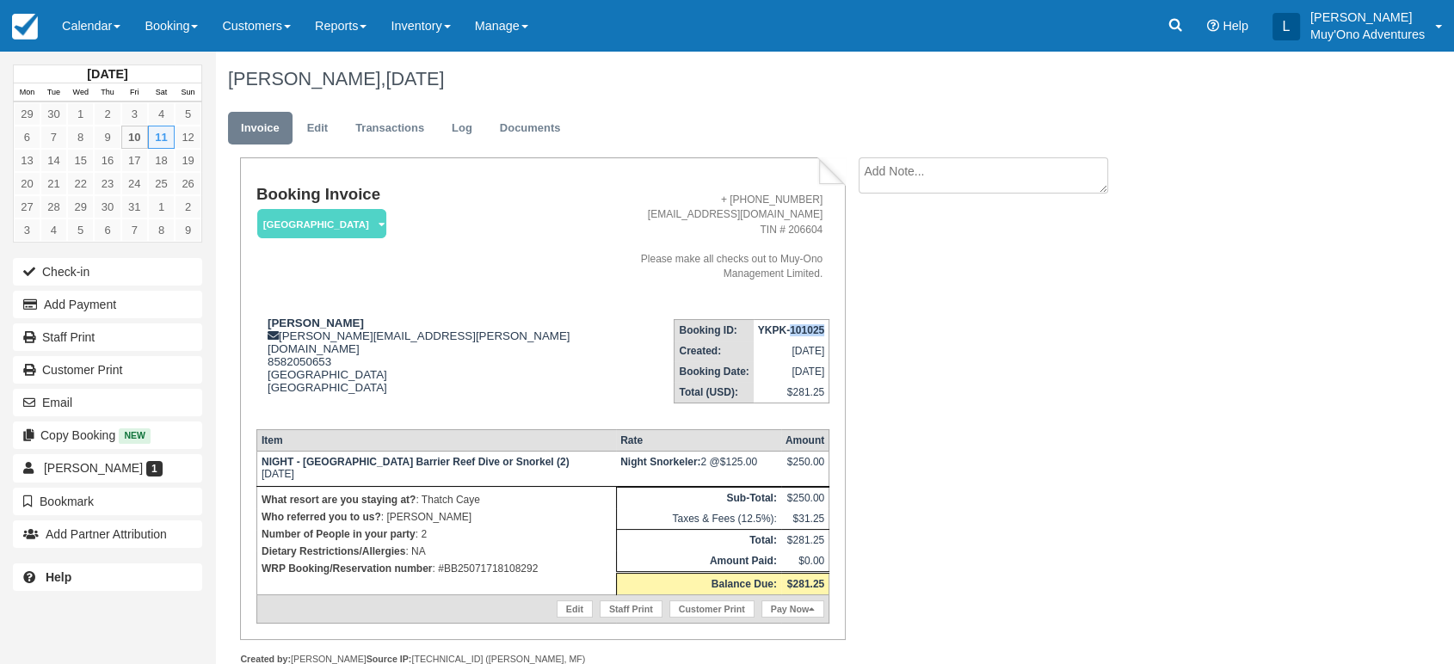
click at [814, 324] on strong "YKPK-101025" at bounding box center [791, 330] width 66 height 12
copy tbody "YKPK-101025"
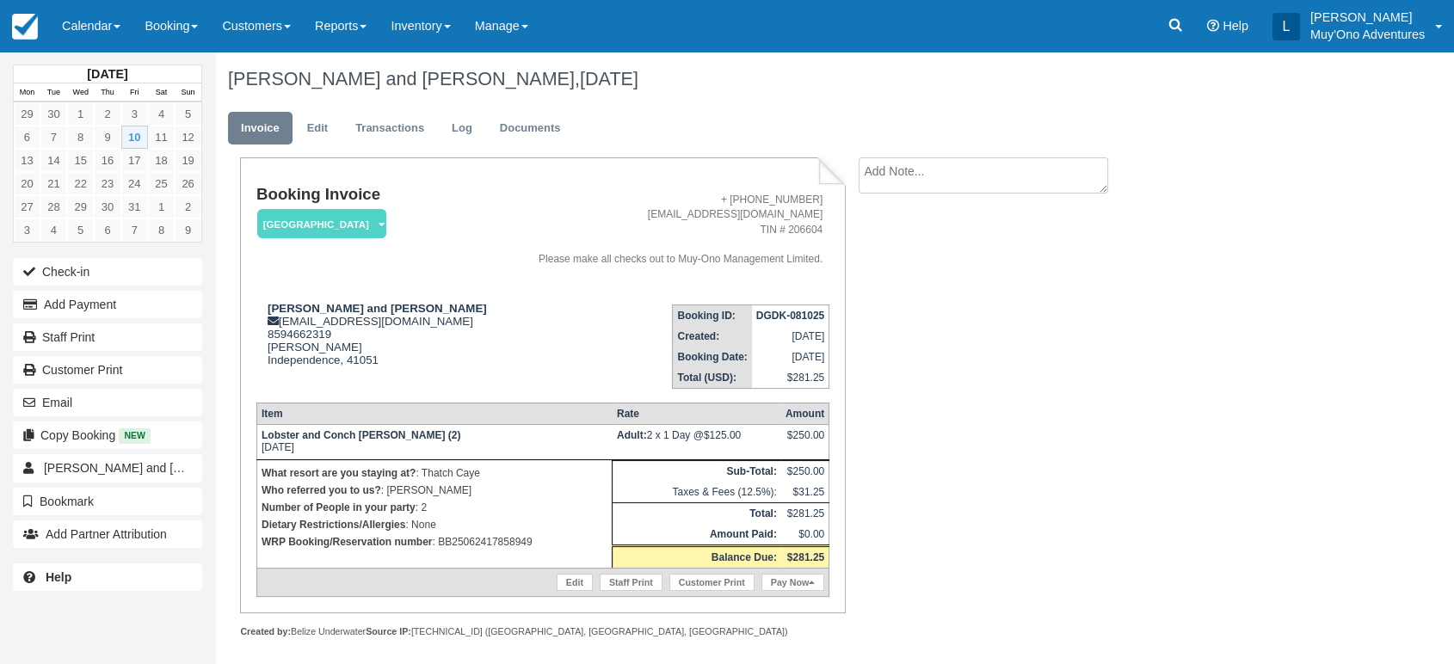
scroll to position [7, 0]
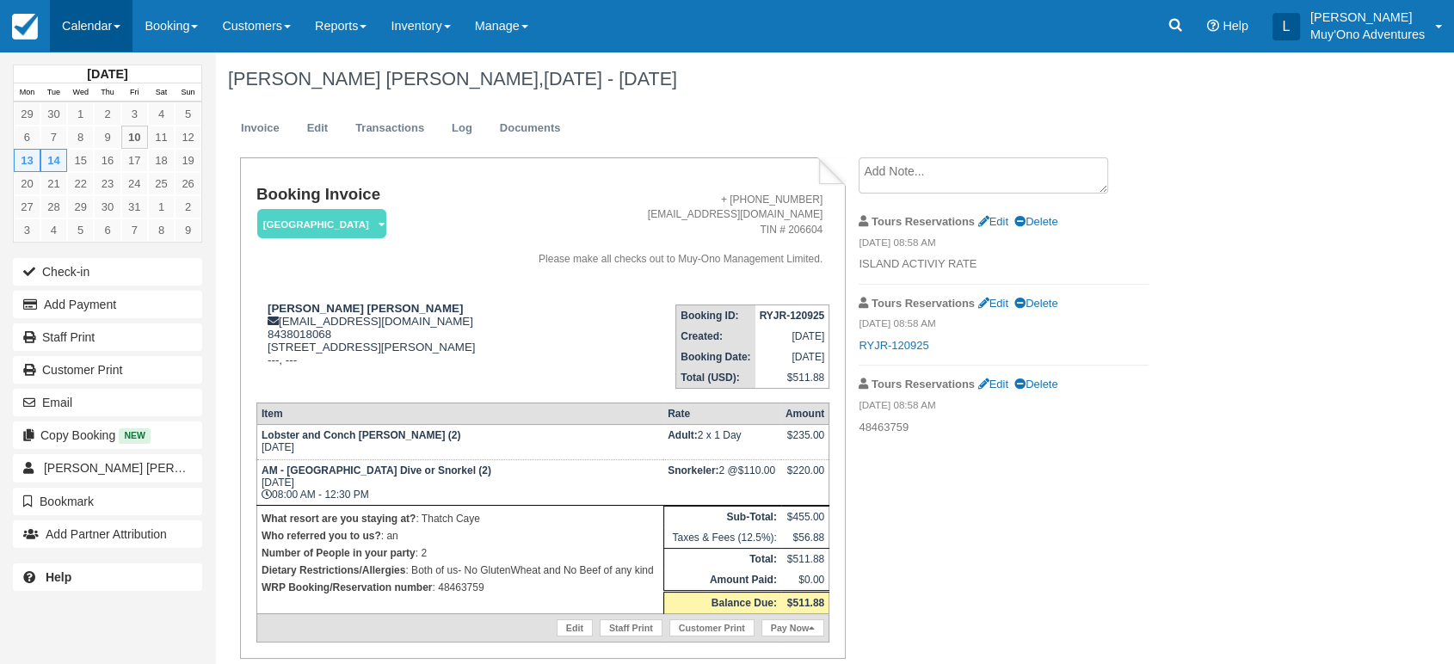
click at [105, 24] on link "Calendar" at bounding box center [91, 26] width 83 height 52
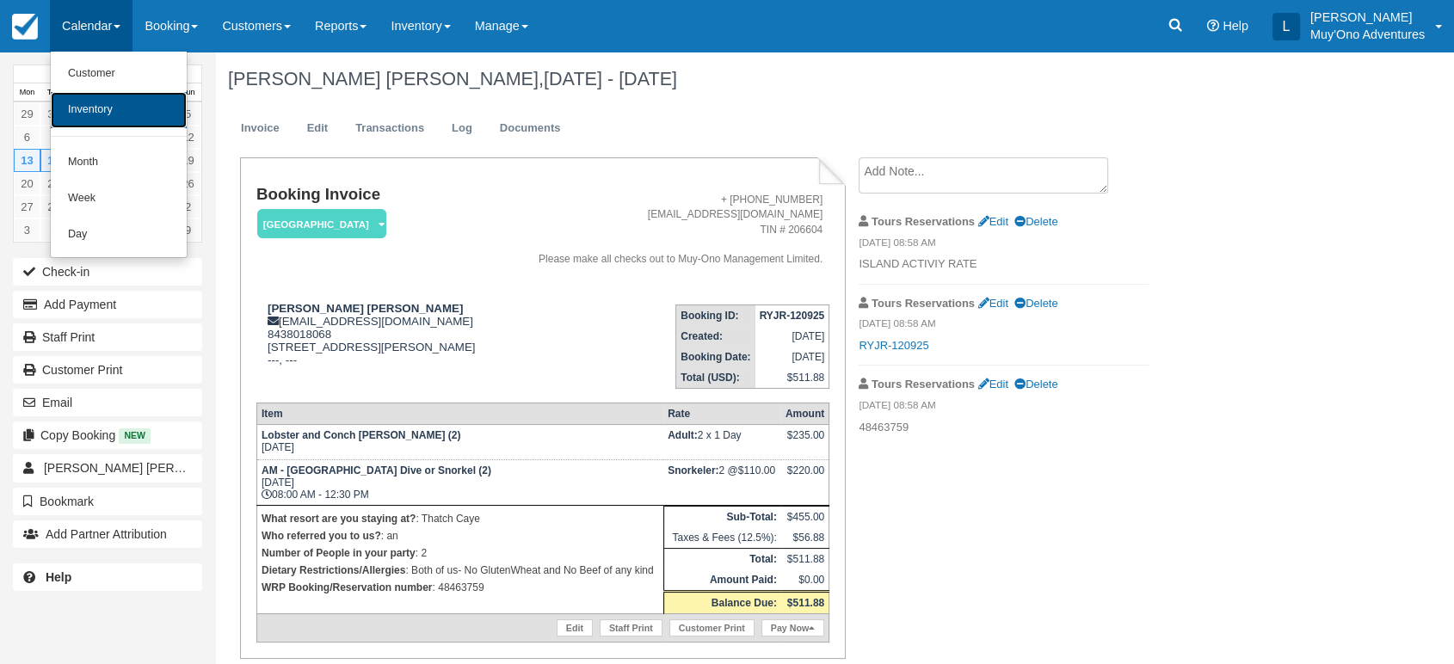
click at [93, 115] on link "Inventory" at bounding box center [119, 110] width 136 height 36
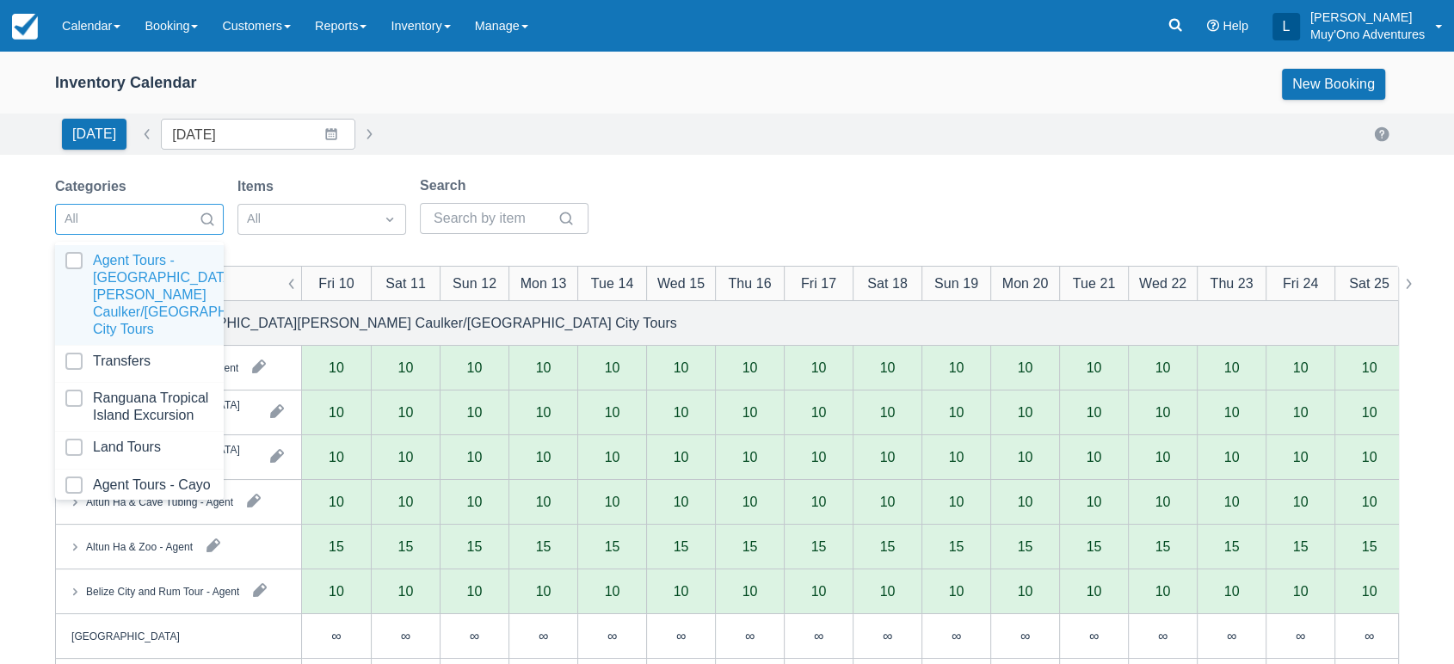
click at [213, 207] on div at bounding box center [207, 219] width 31 height 24
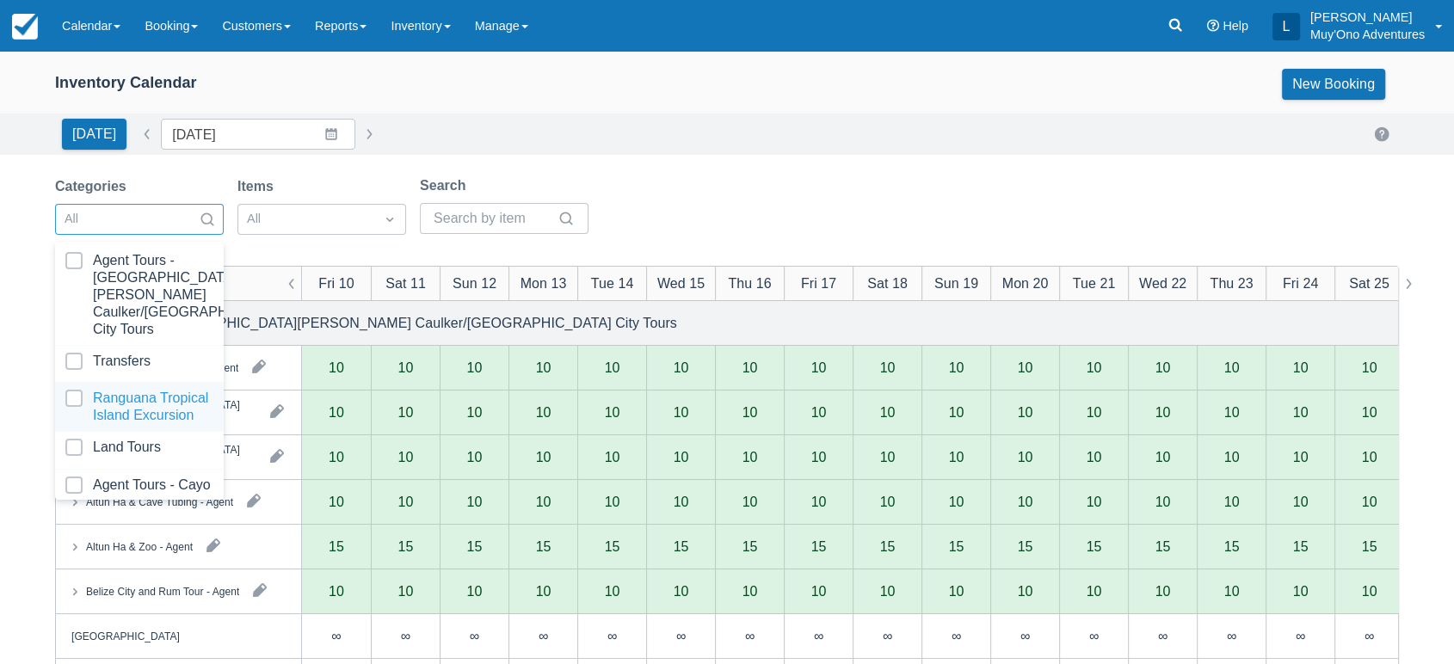
scroll to position [171, 0]
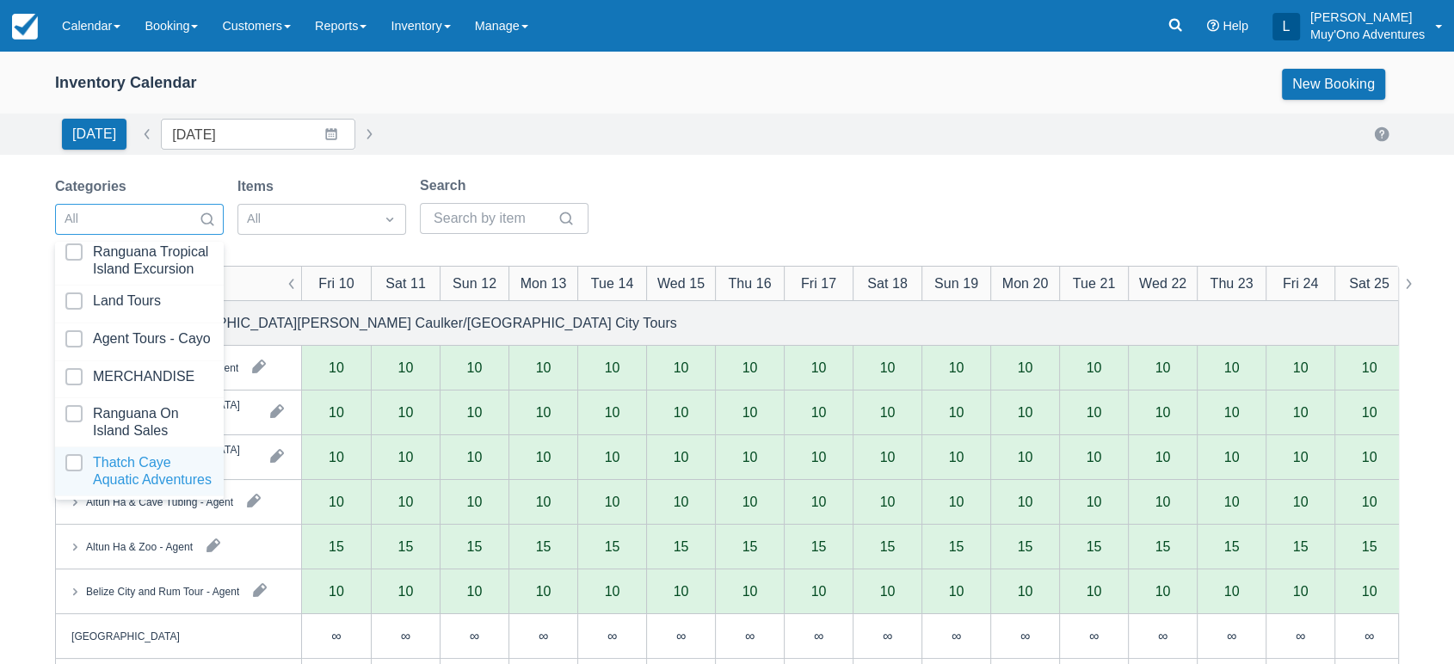
click at [117, 454] on div at bounding box center [139, 471] width 148 height 34
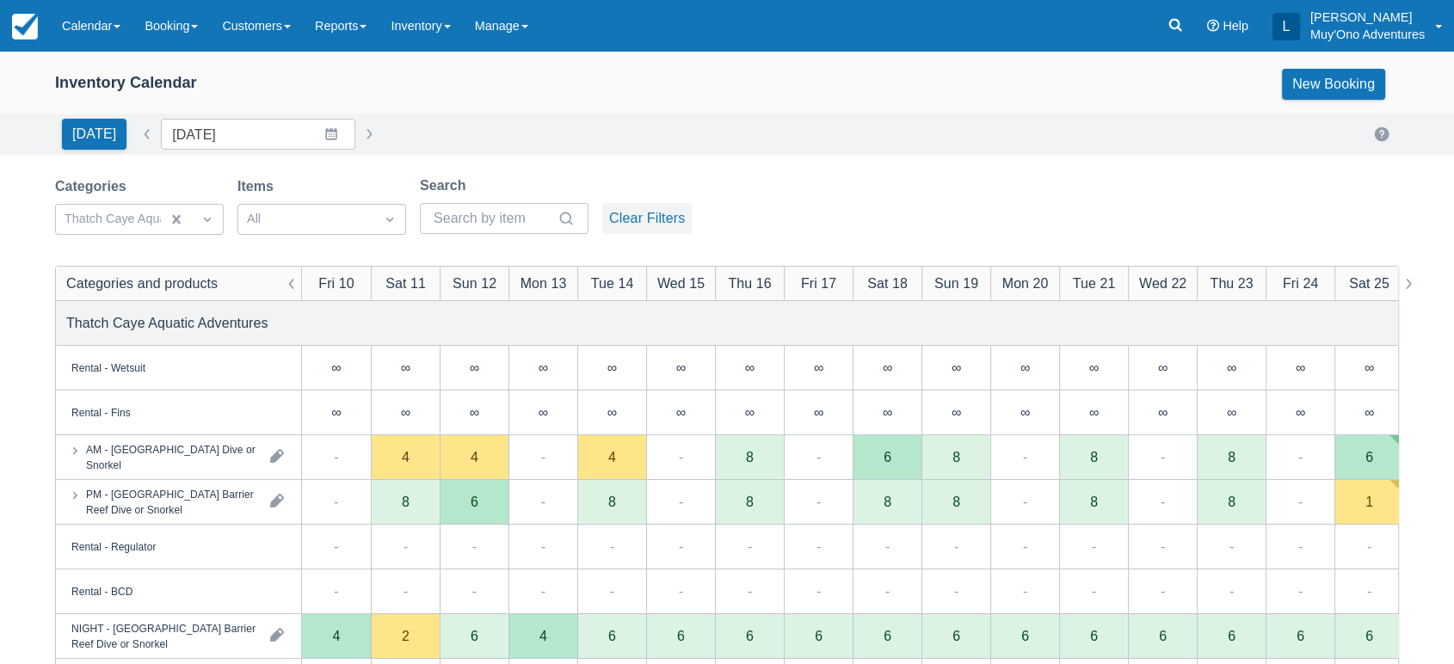
click at [674, 203] on button "Clear Filters" at bounding box center [646, 218] width 89 height 31
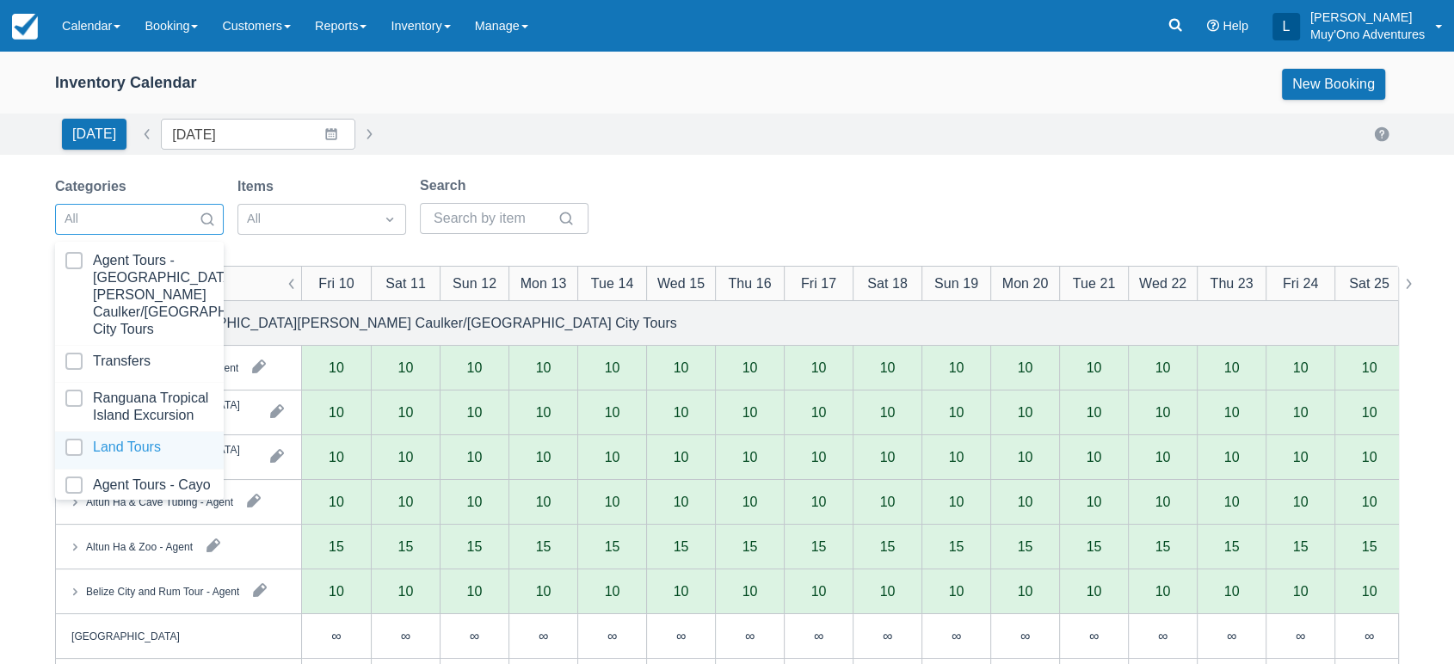
scroll to position [171, 0]
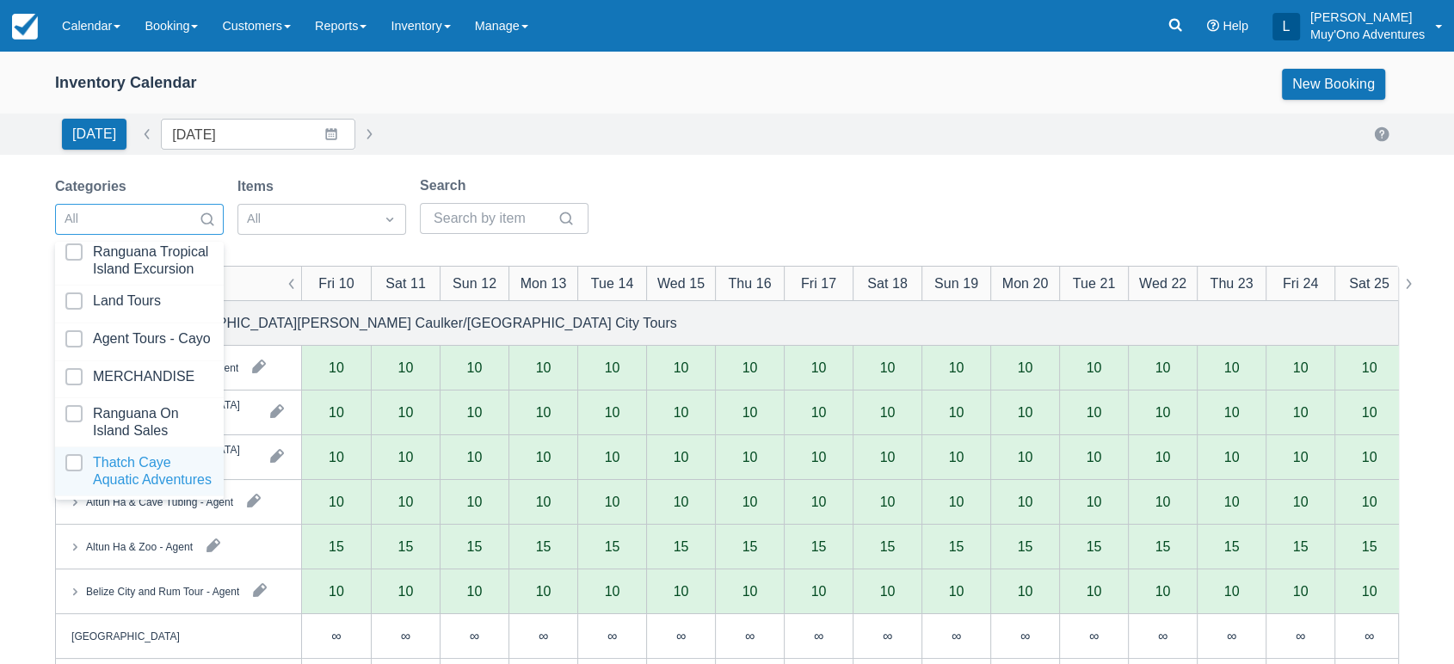
click at [118, 457] on div at bounding box center [139, 471] width 148 height 34
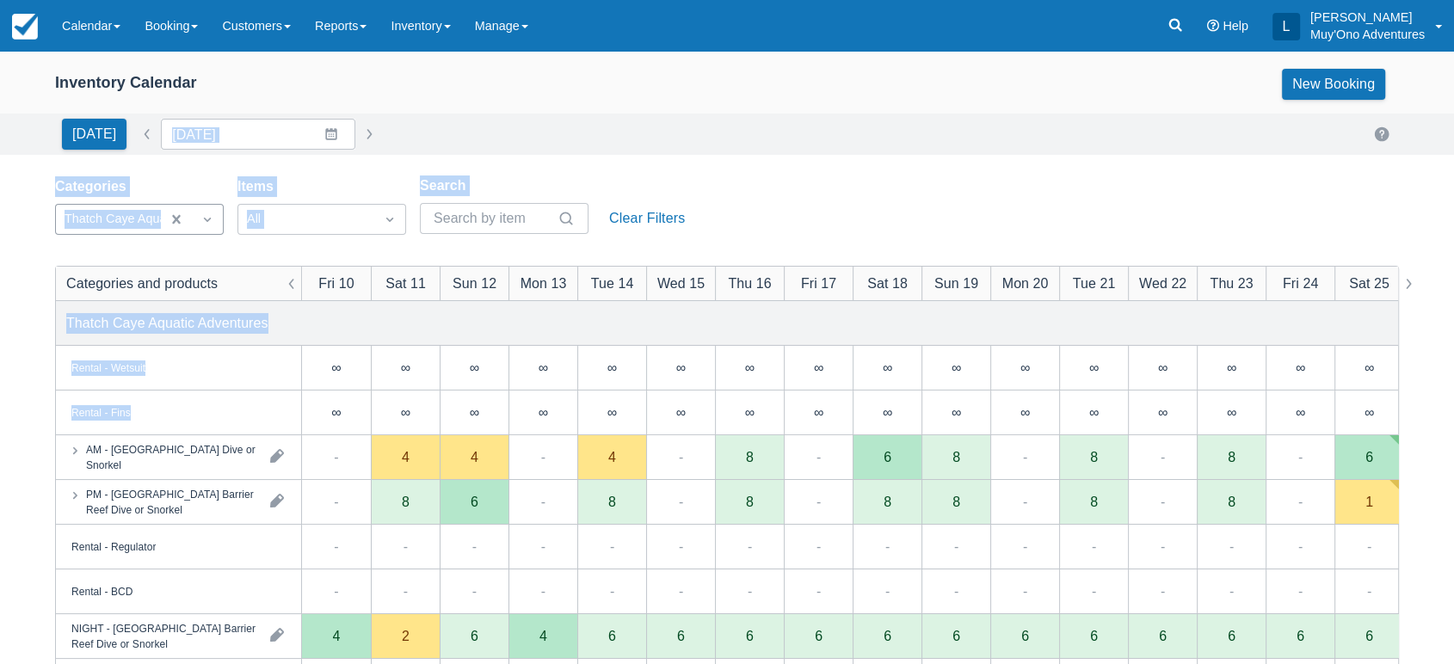
drag, startPoint x: 1005, startPoint y: 105, endPoint x: 507, endPoint y: 460, distance: 611.8
click at [507, 460] on div "Inventory Calendar New Booking Today Date 10/10/25 Navigate forward to interact…" at bounding box center [727, 552] width 1454 height 1000
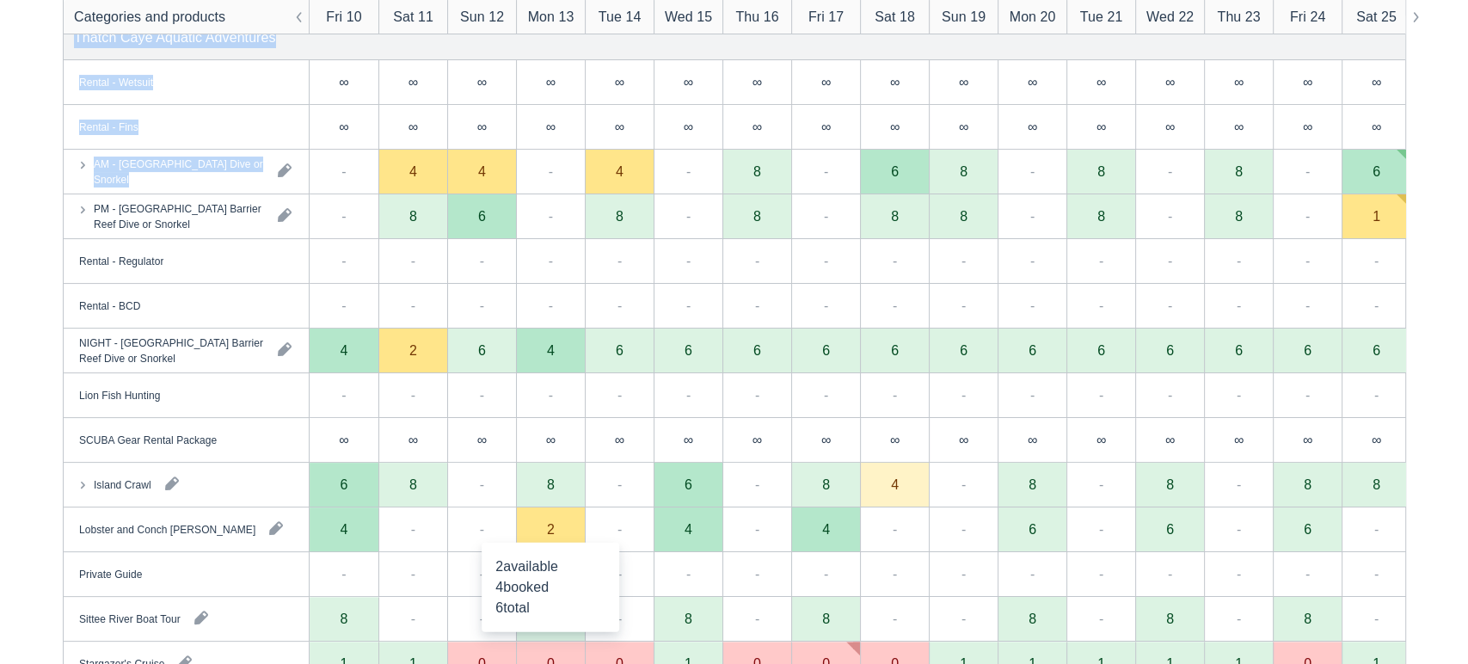
scroll to position [287, 0]
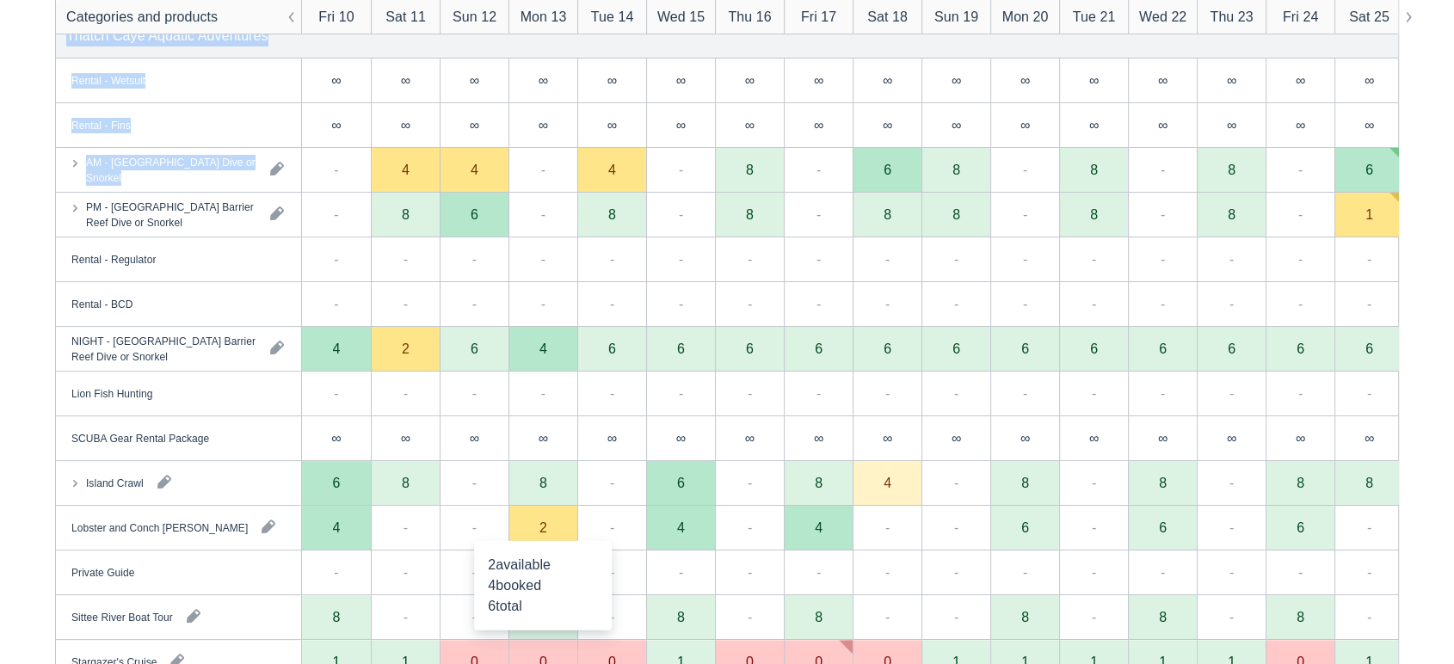
click at [551, 534] on div "2" at bounding box center [542, 528] width 69 height 45
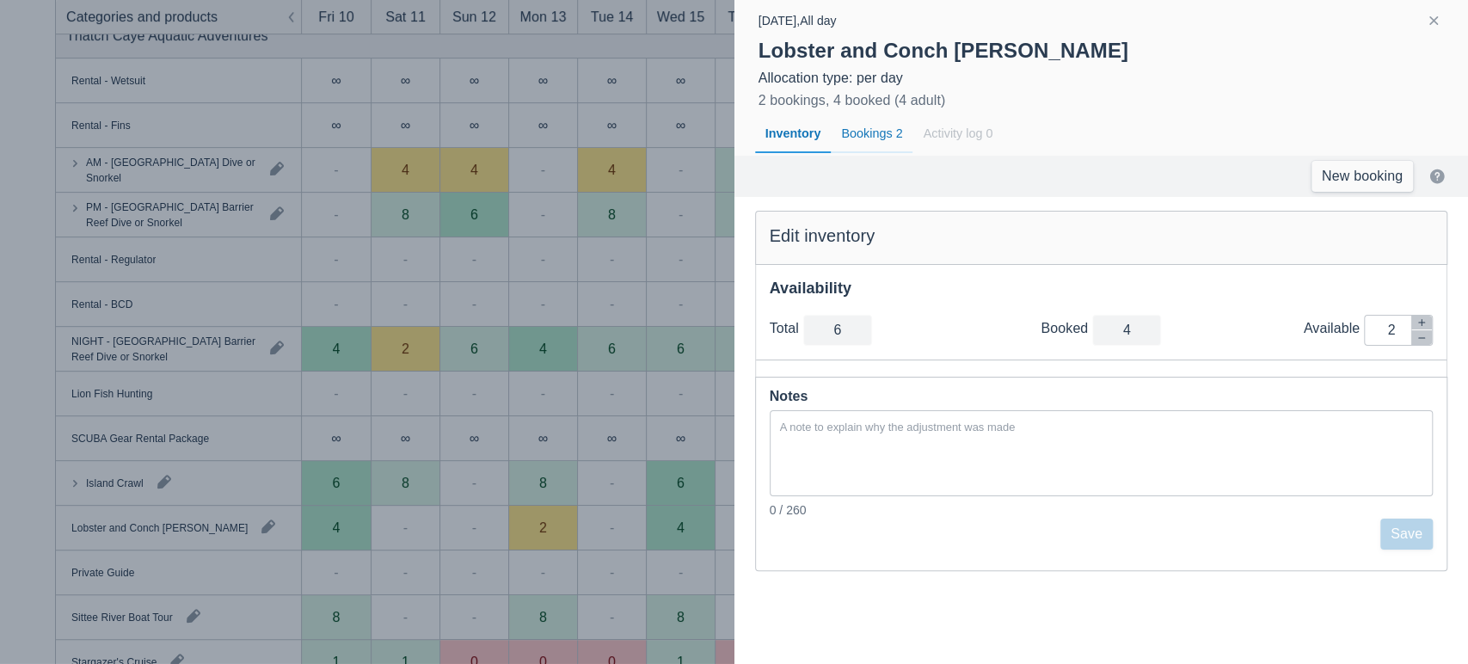
click at [865, 120] on div "Bookings 2" at bounding box center [872, 134] width 82 height 40
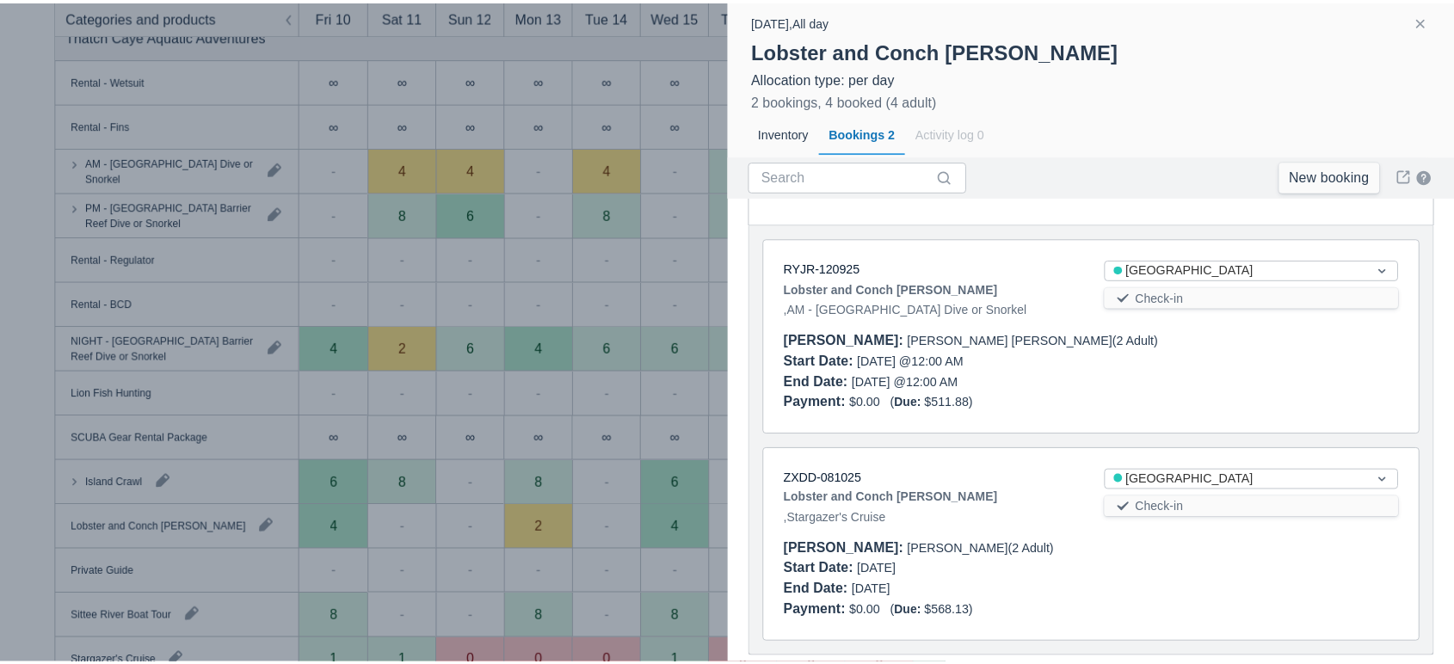
scroll to position [84, 0]
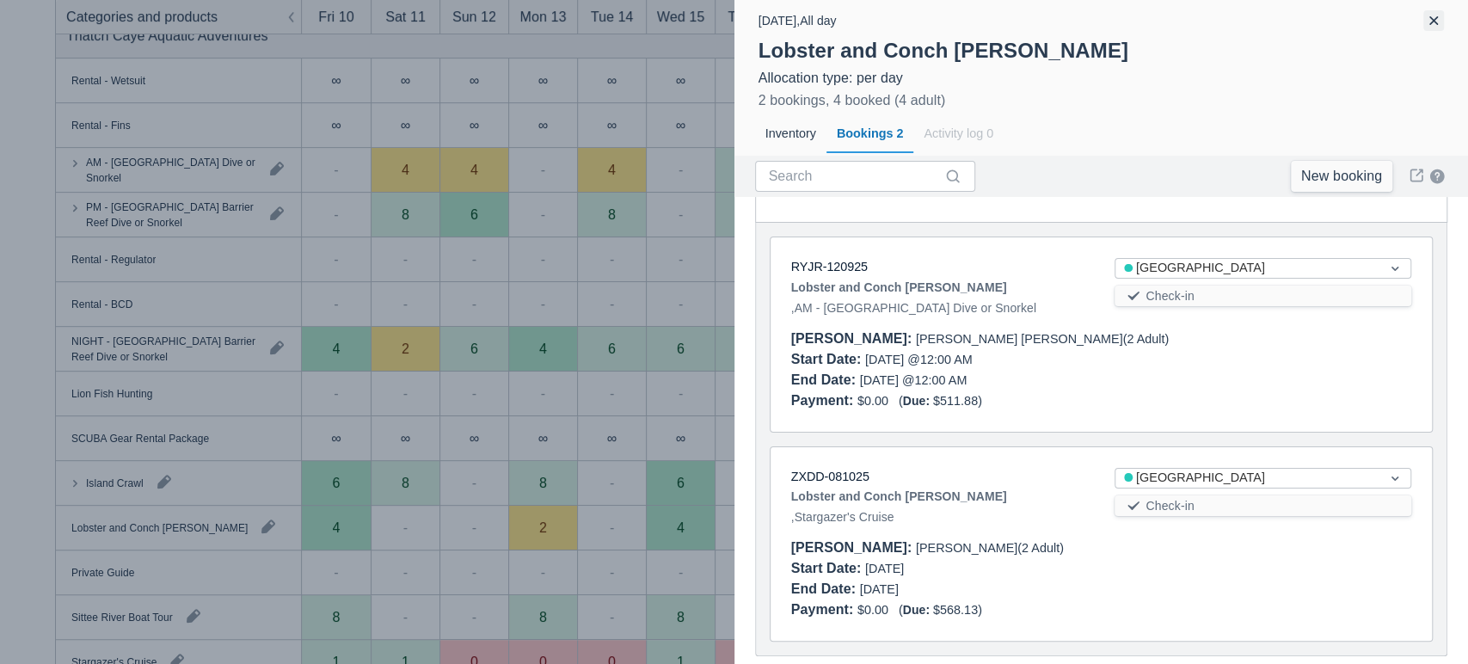
click at [1438, 15] on button "button" at bounding box center [1434, 20] width 21 height 21
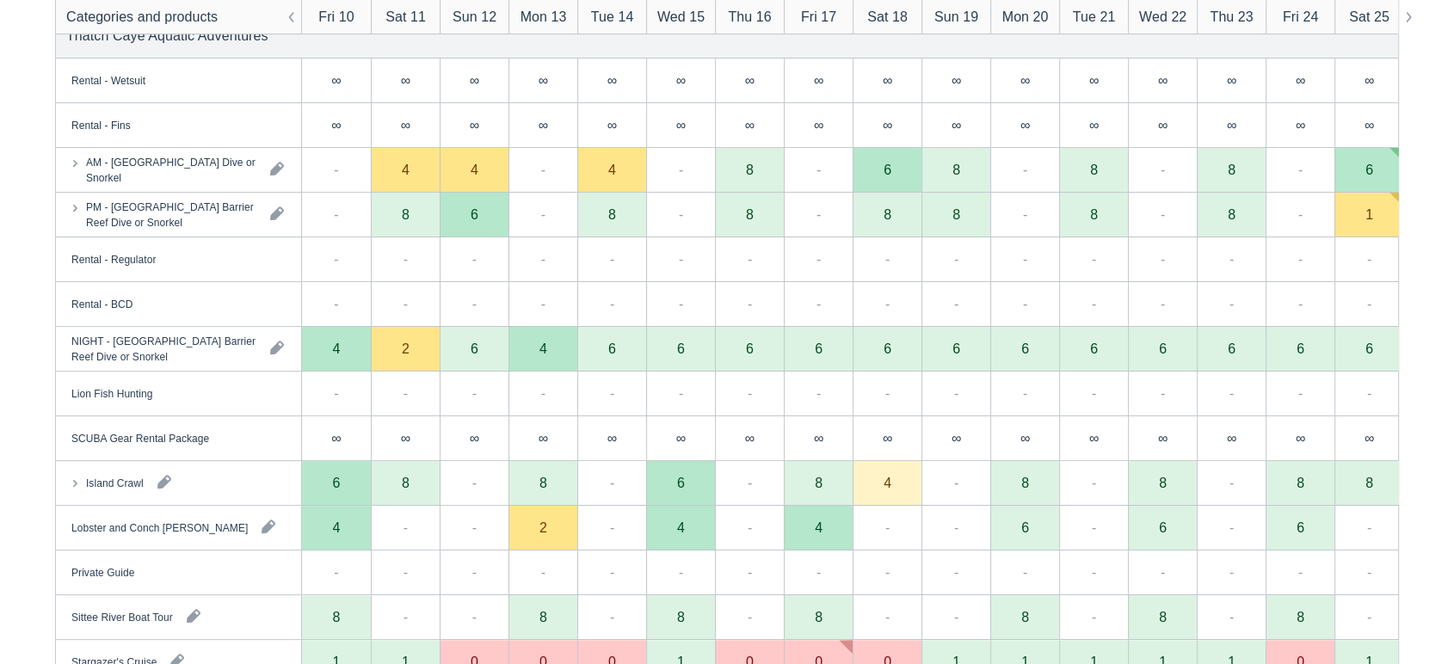
scroll to position [0, 0]
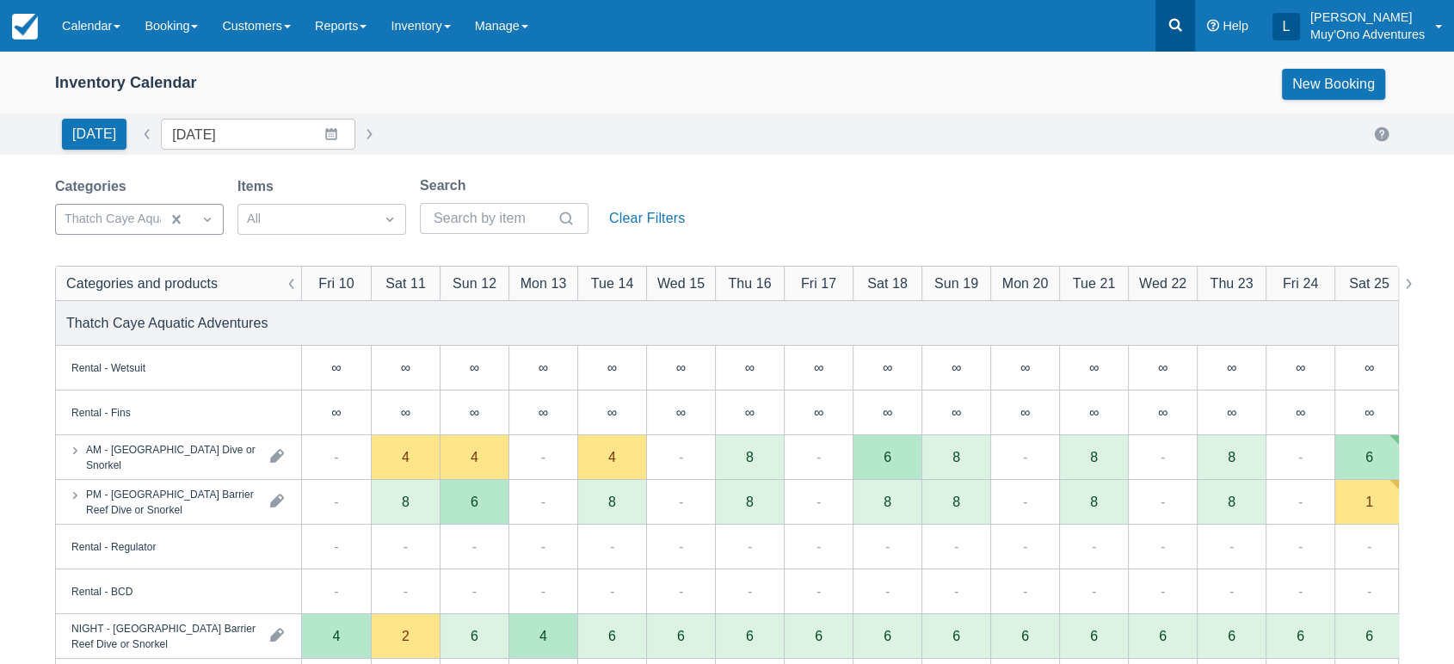
click at [1179, 19] on icon at bounding box center [1175, 24] width 17 height 17
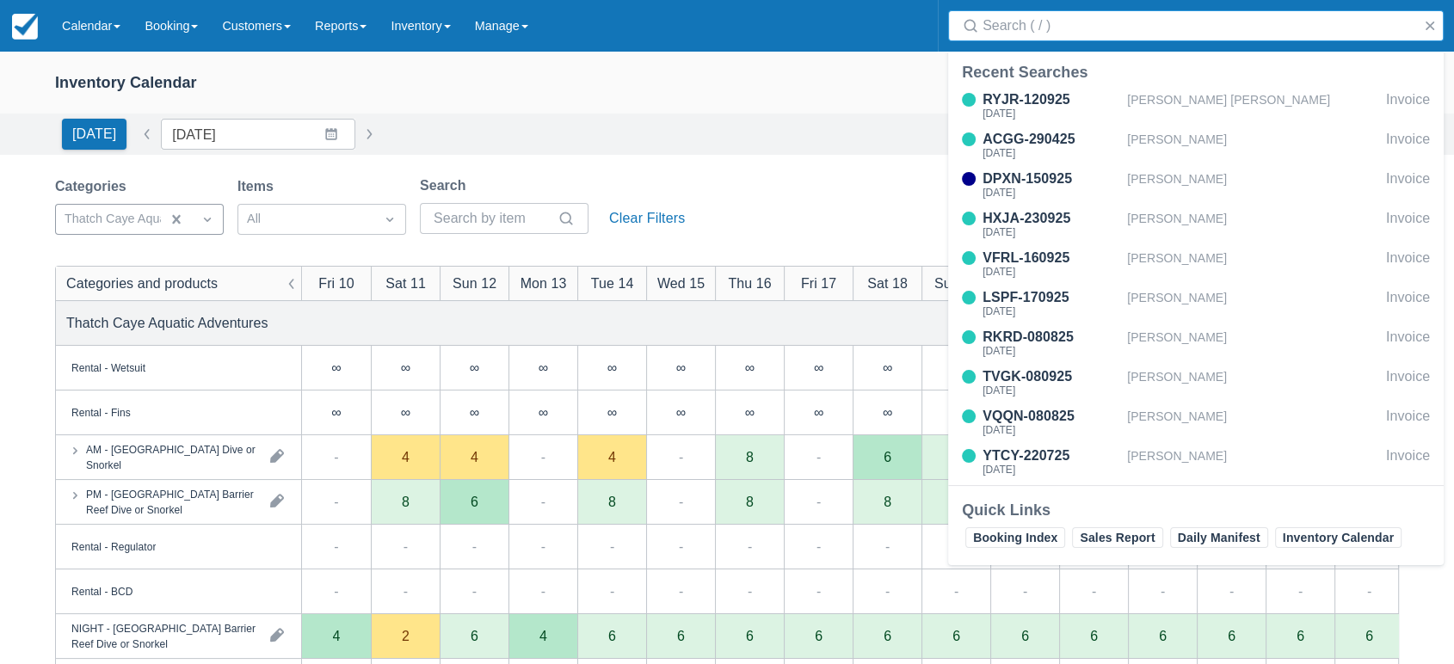
click at [1068, 25] on input "Search" at bounding box center [1199, 25] width 434 height 31
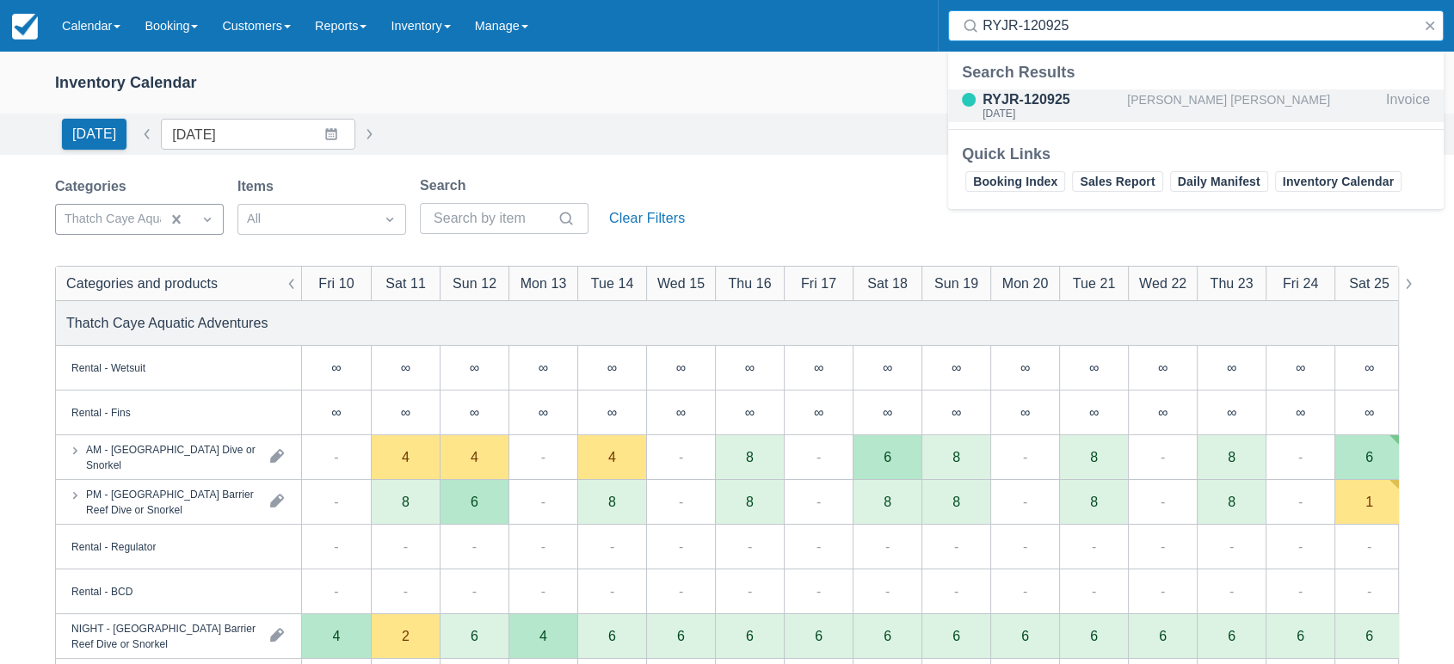
type input "RYJR-120925"
click at [1022, 92] on div "RYJR-120925" at bounding box center [1051, 99] width 138 height 21
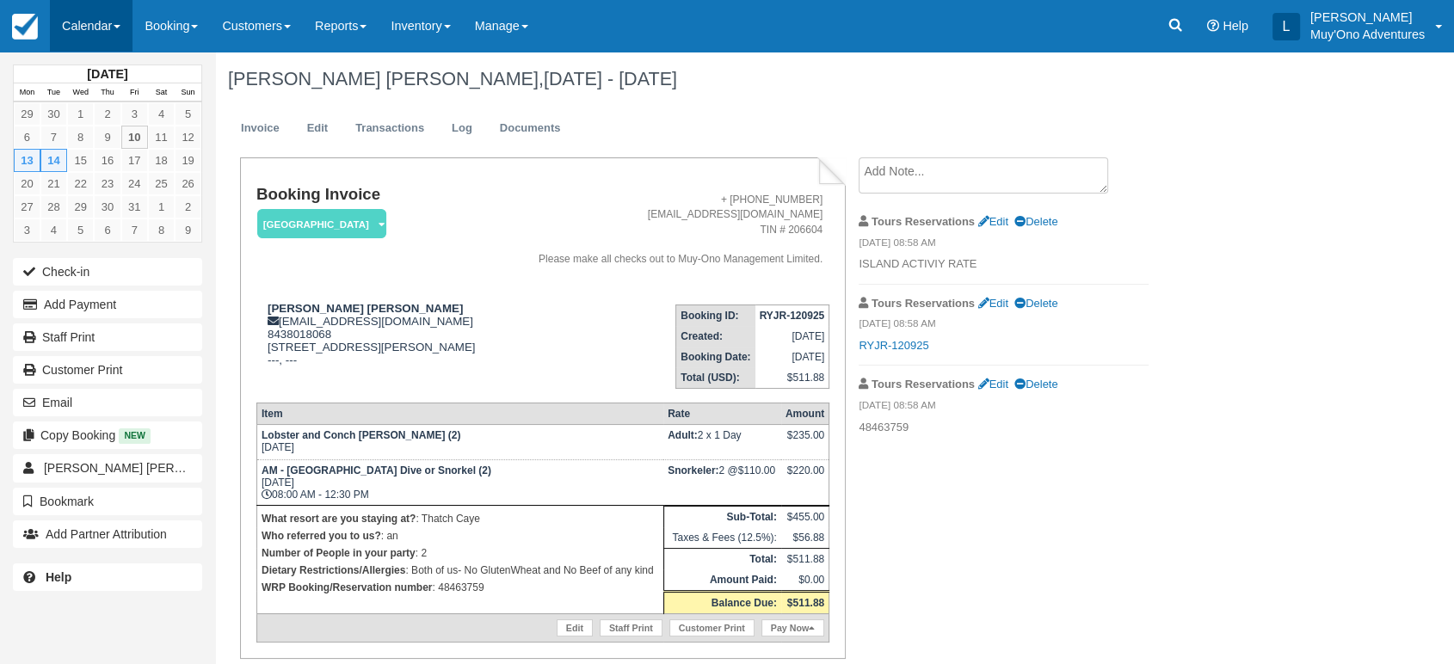
click at [127, 28] on link "Calendar" at bounding box center [91, 26] width 83 height 52
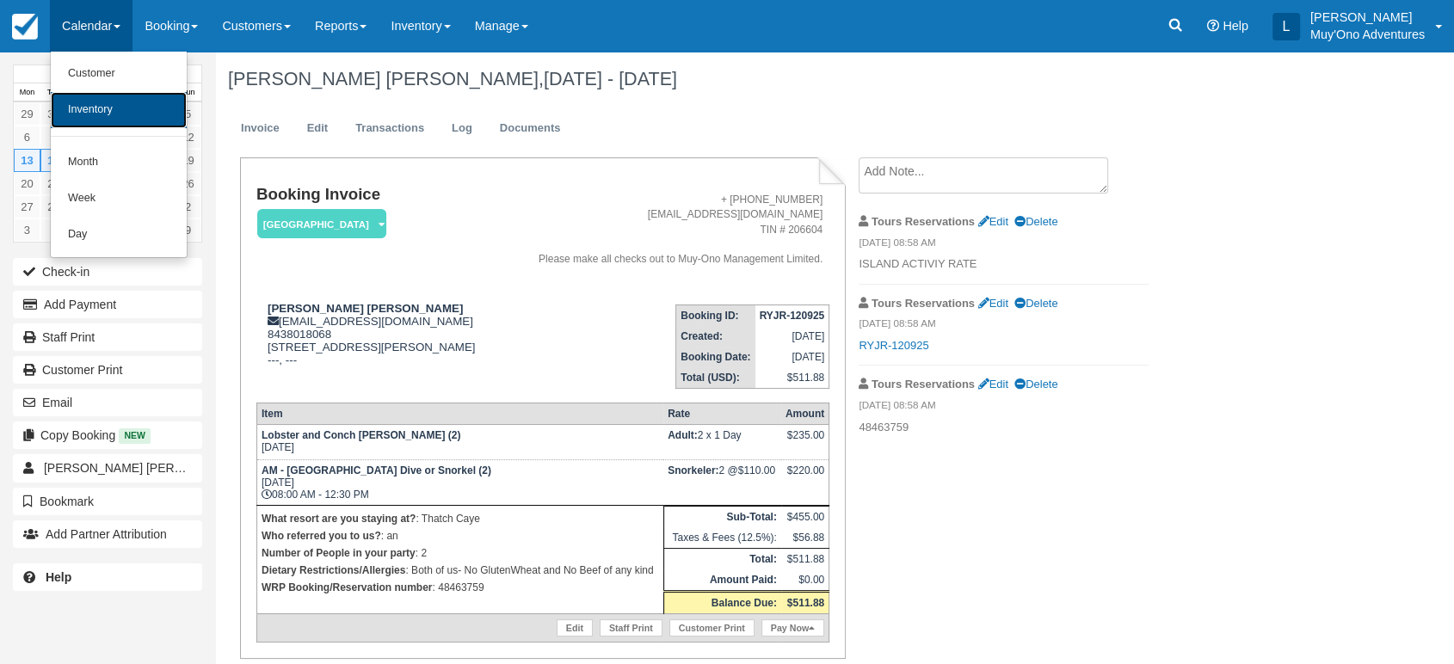
click at [110, 117] on link "Inventory" at bounding box center [119, 110] width 136 height 36
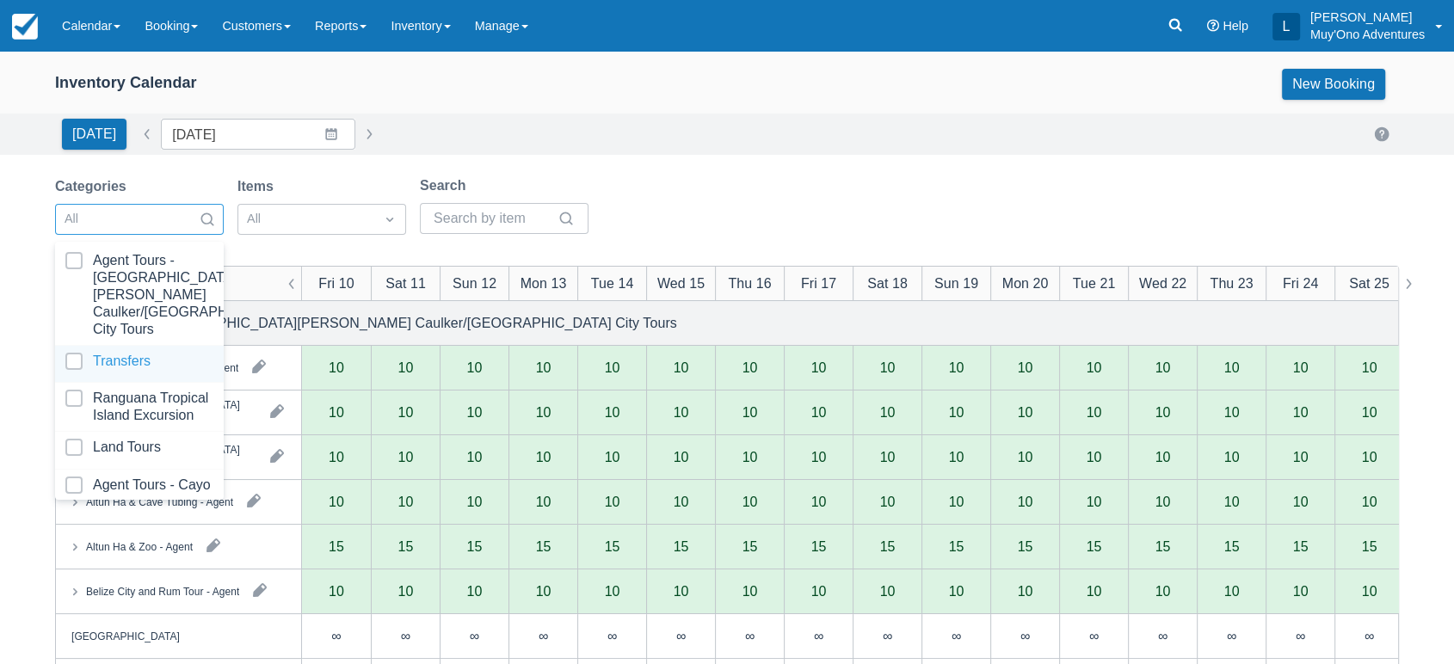
scroll to position [171, 0]
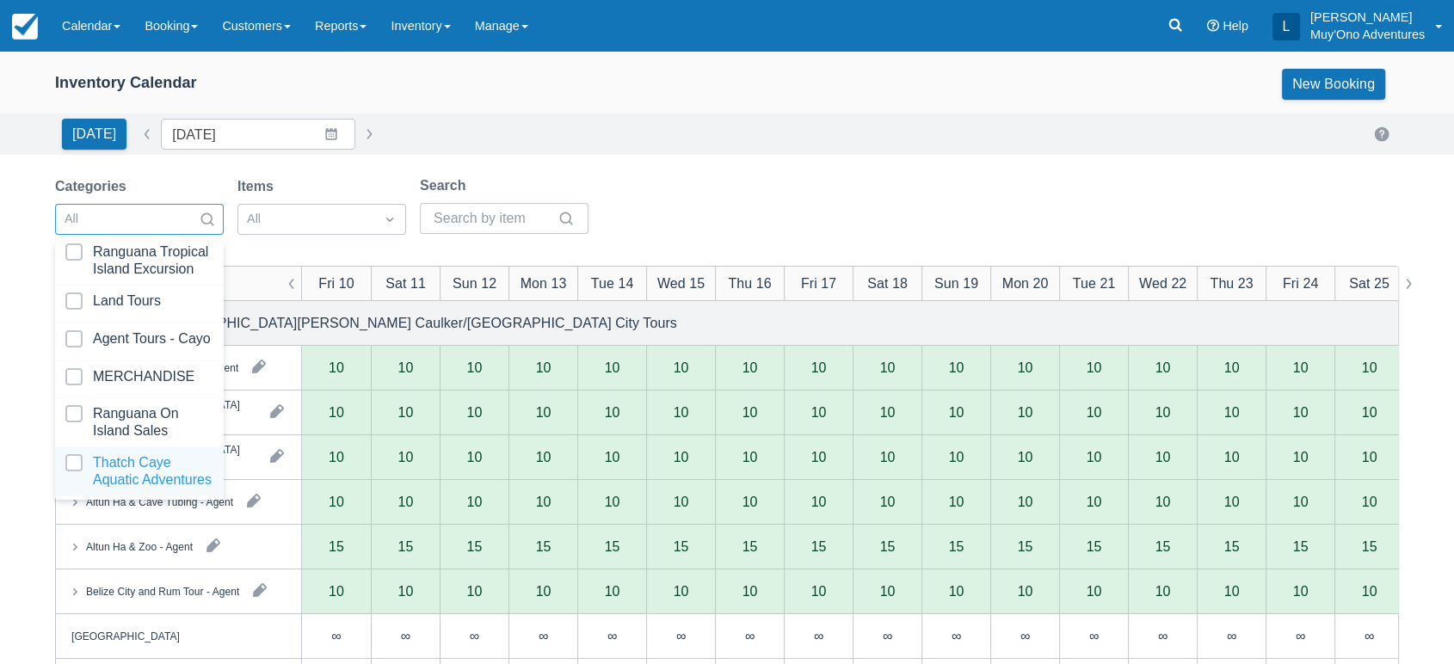
click at [133, 454] on div at bounding box center [139, 471] width 148 height 34
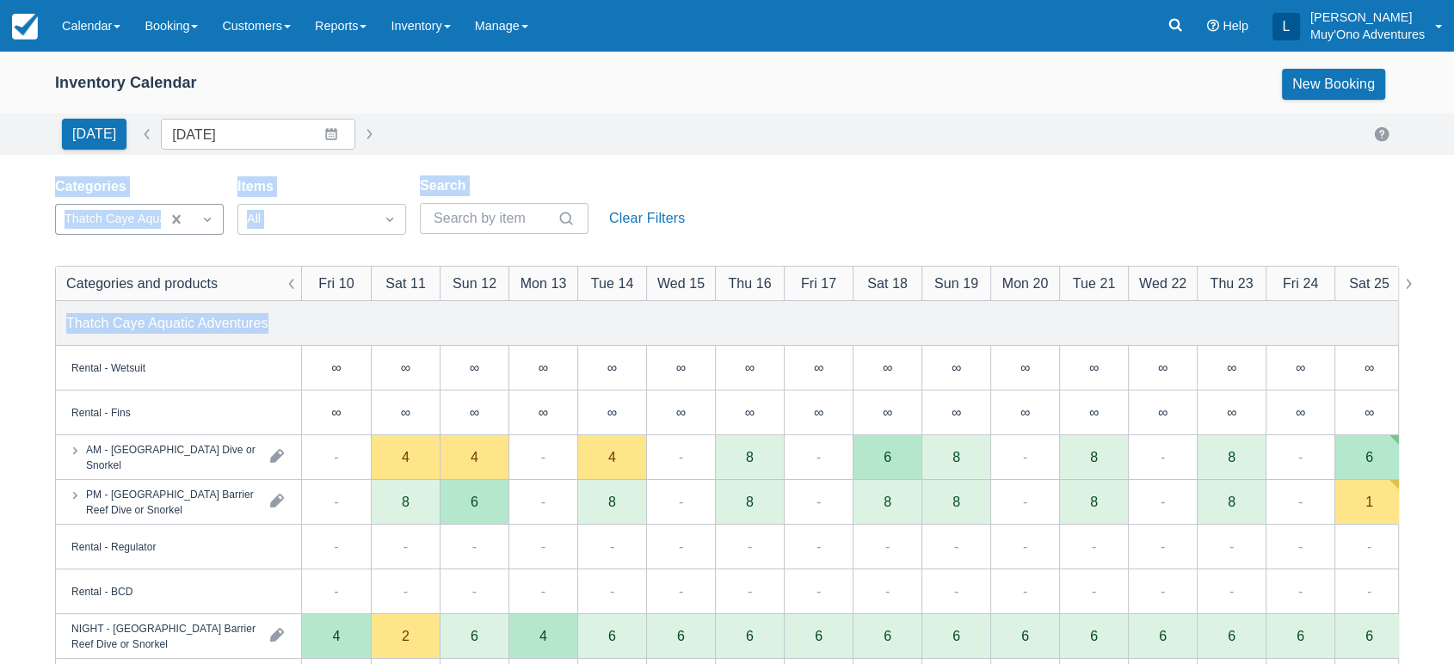
drag, startPoint x: 752, startPoint y: 128, endPoint x: 565, endPoint y: 327, distance: 272.7
click at [565, 327] on div "Inventory Calendar New Booking [DATE] Date [DATE] Navigate forward to interact …" at bounding box center [727, 552] width 1454 height 1000
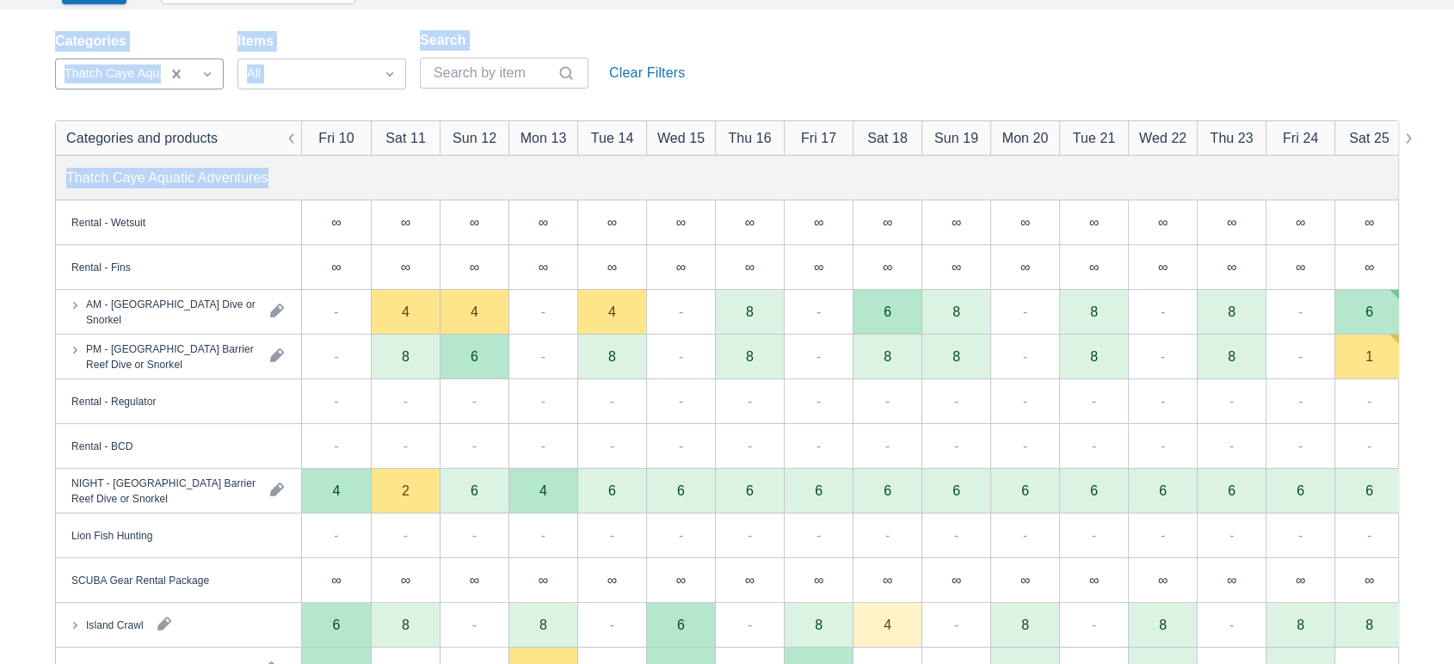
scroll to position [248, 0]
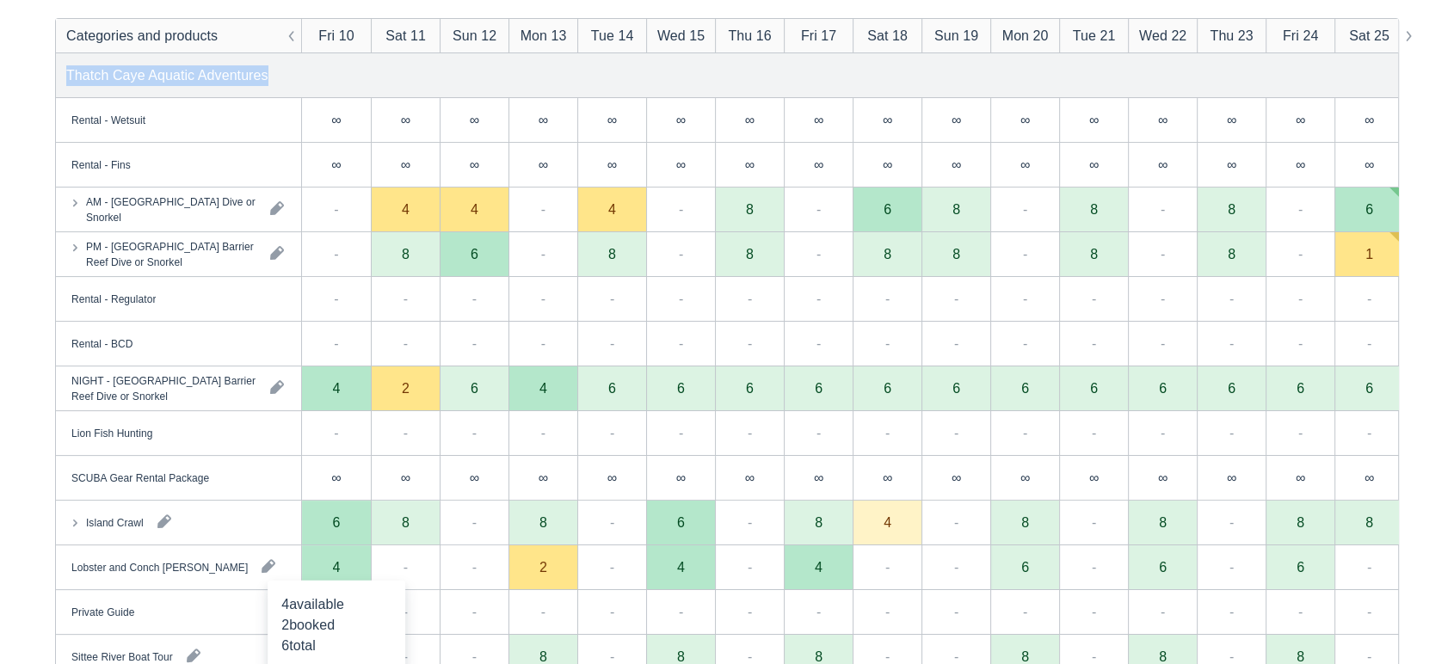
click at [348, 575] on div "4" at bounding box center [336, 567] width 69 height 45
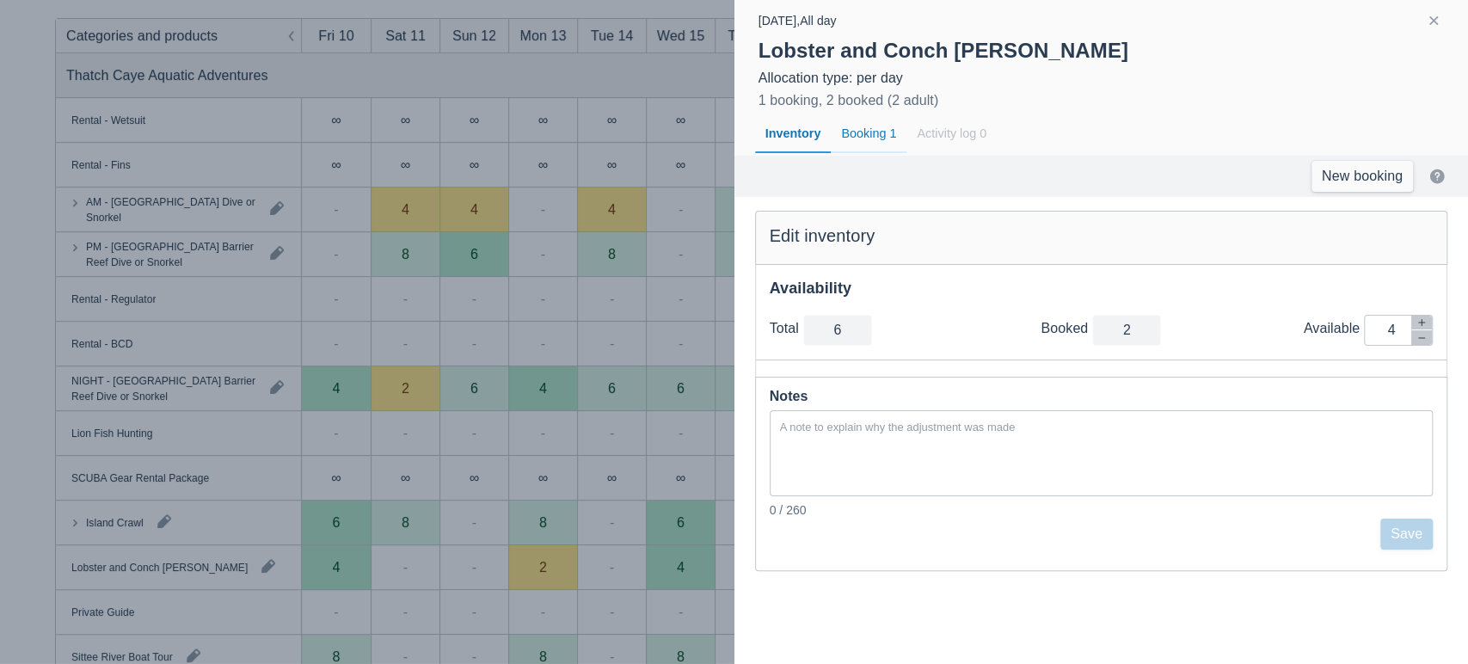
click at [861, 135] on div "Booking 1" at bounding box center [869, 134] width 76 height 40
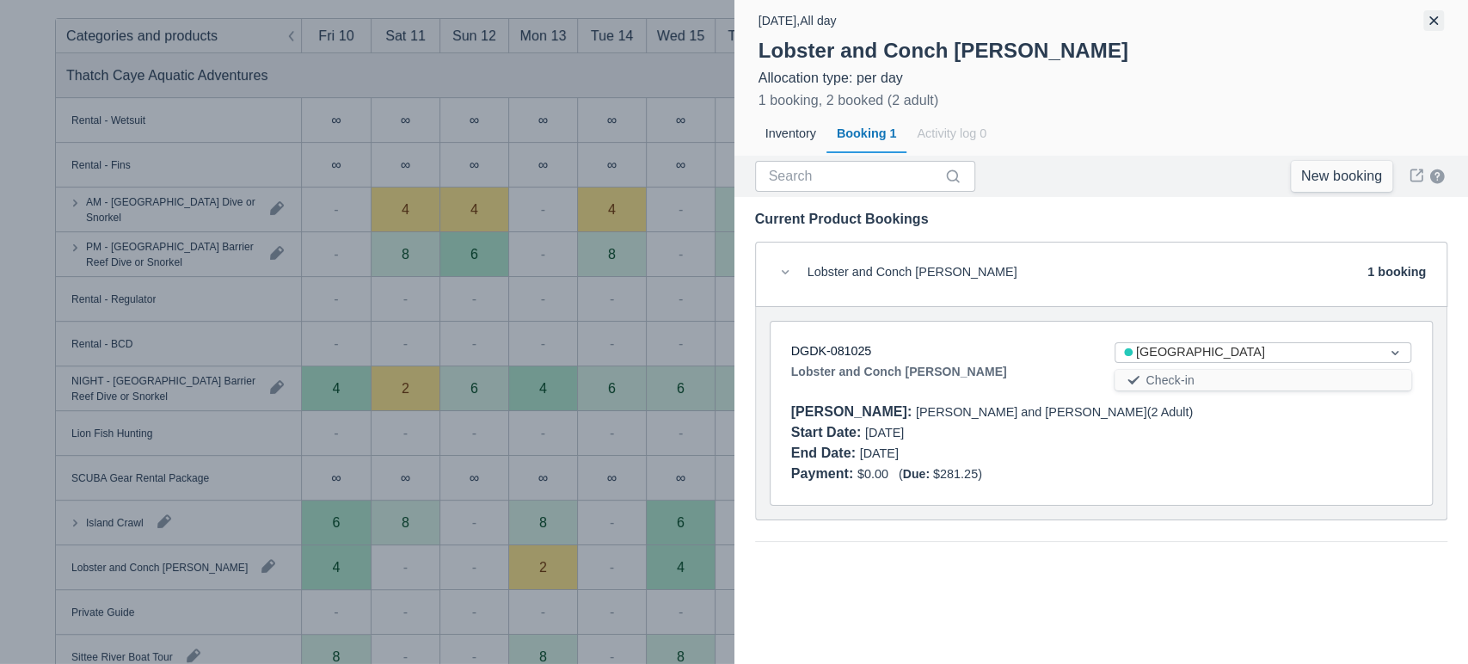
click at [1431, 23] on button "button" at bounding box center [1434, 20] width 21 height 21
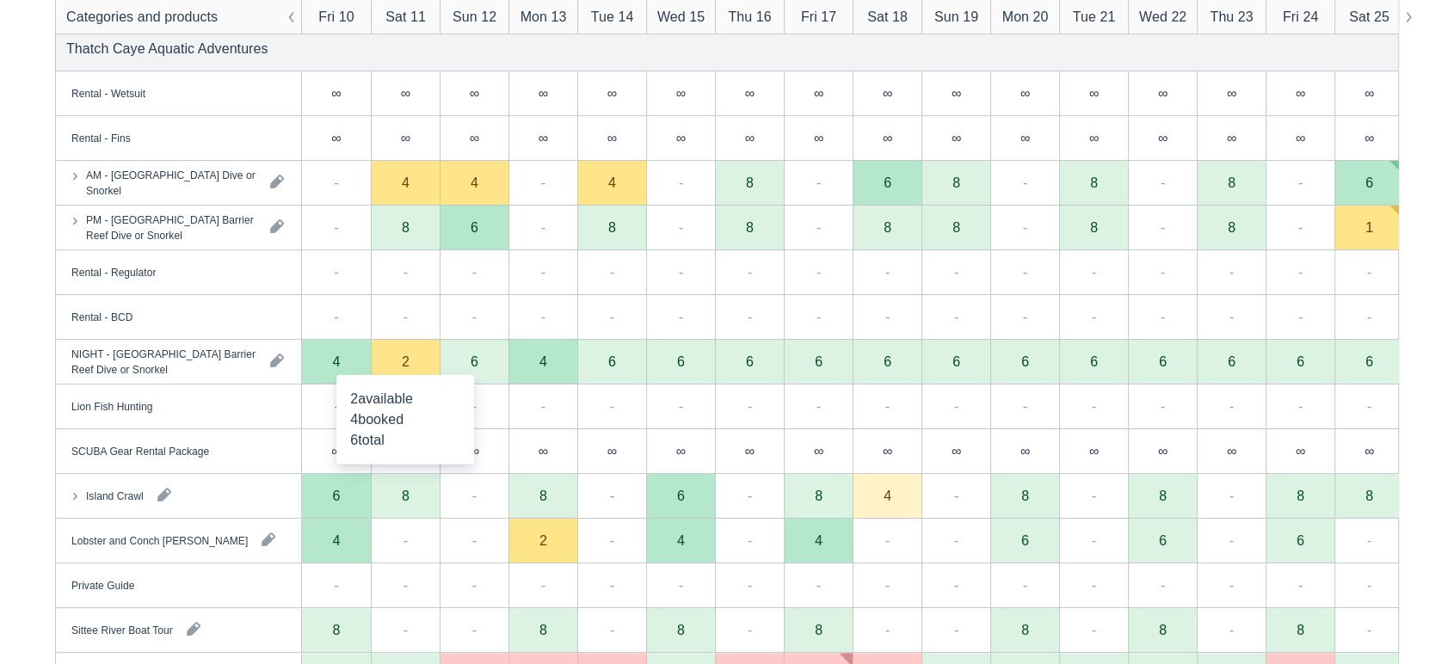
scroll to position [275, 0]
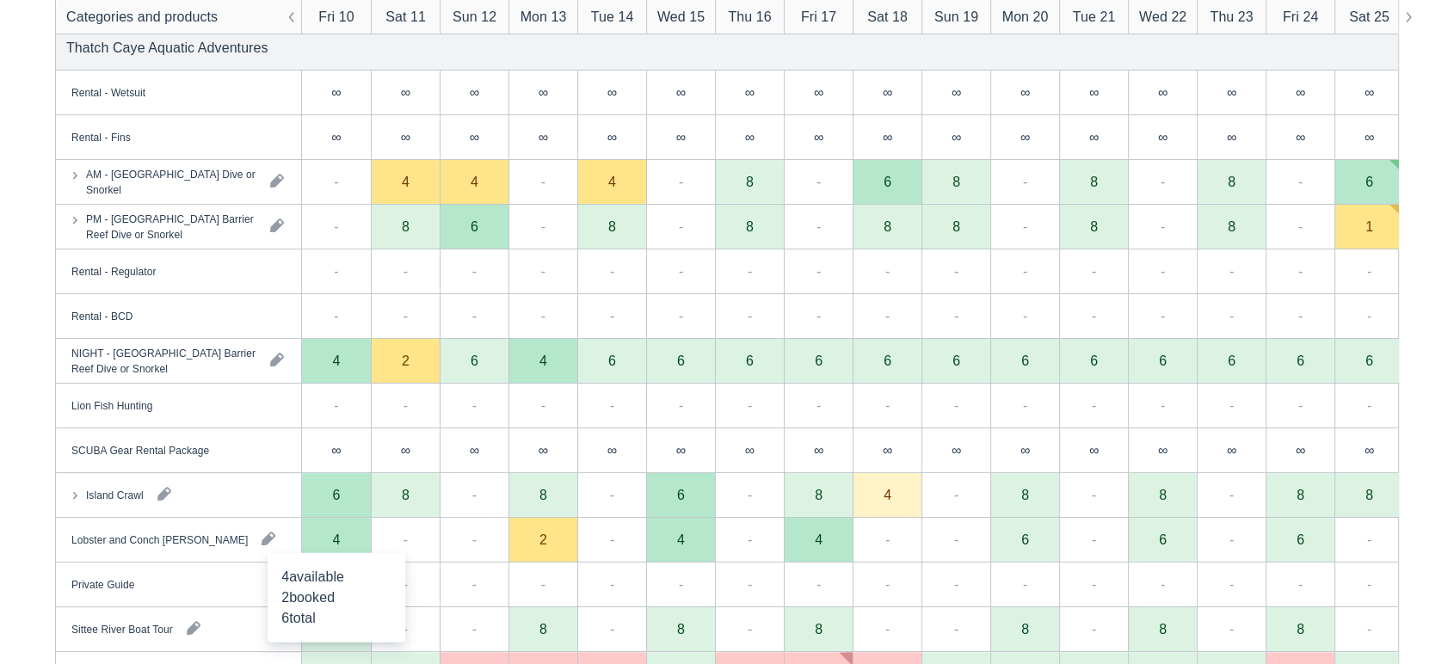
click at [338, 545] on div "4" at bounding box center [337, 540] width 8 height 14
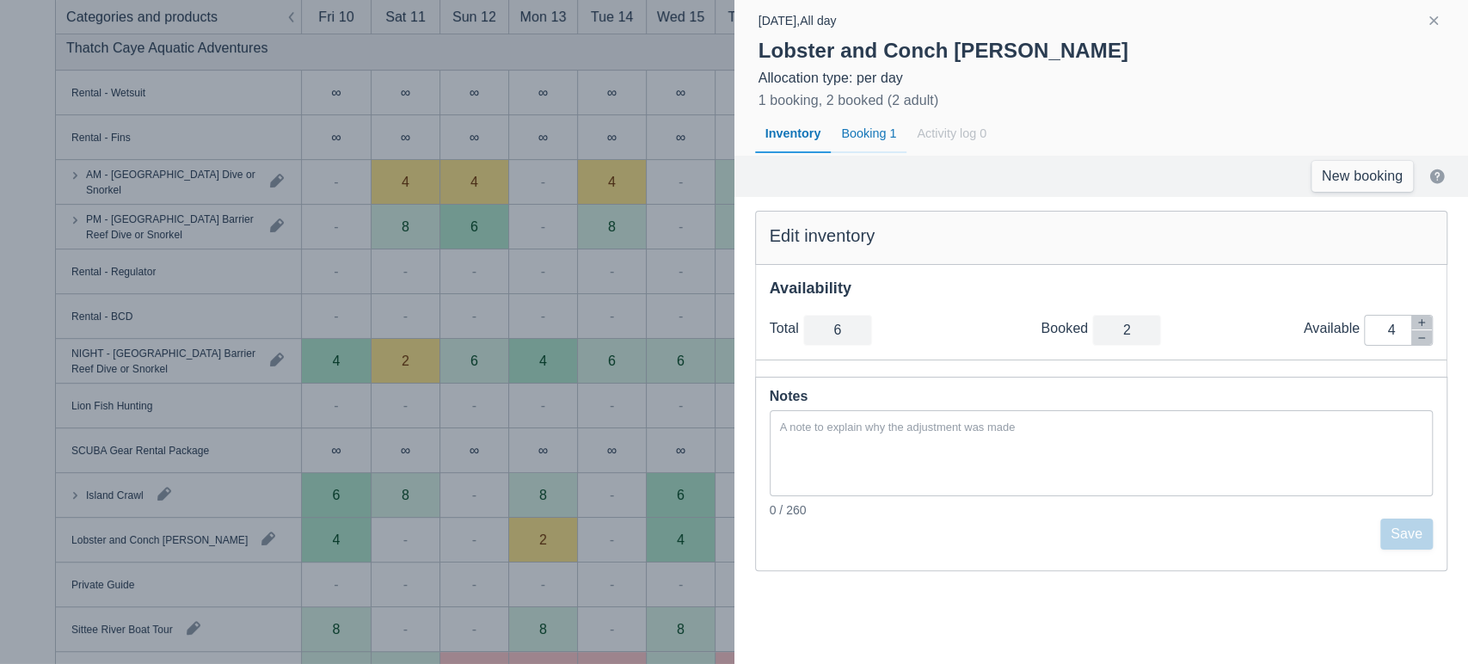
click at [851, 139] on div "Booking 1" at bounding box center [869, 134] width 76 height 40
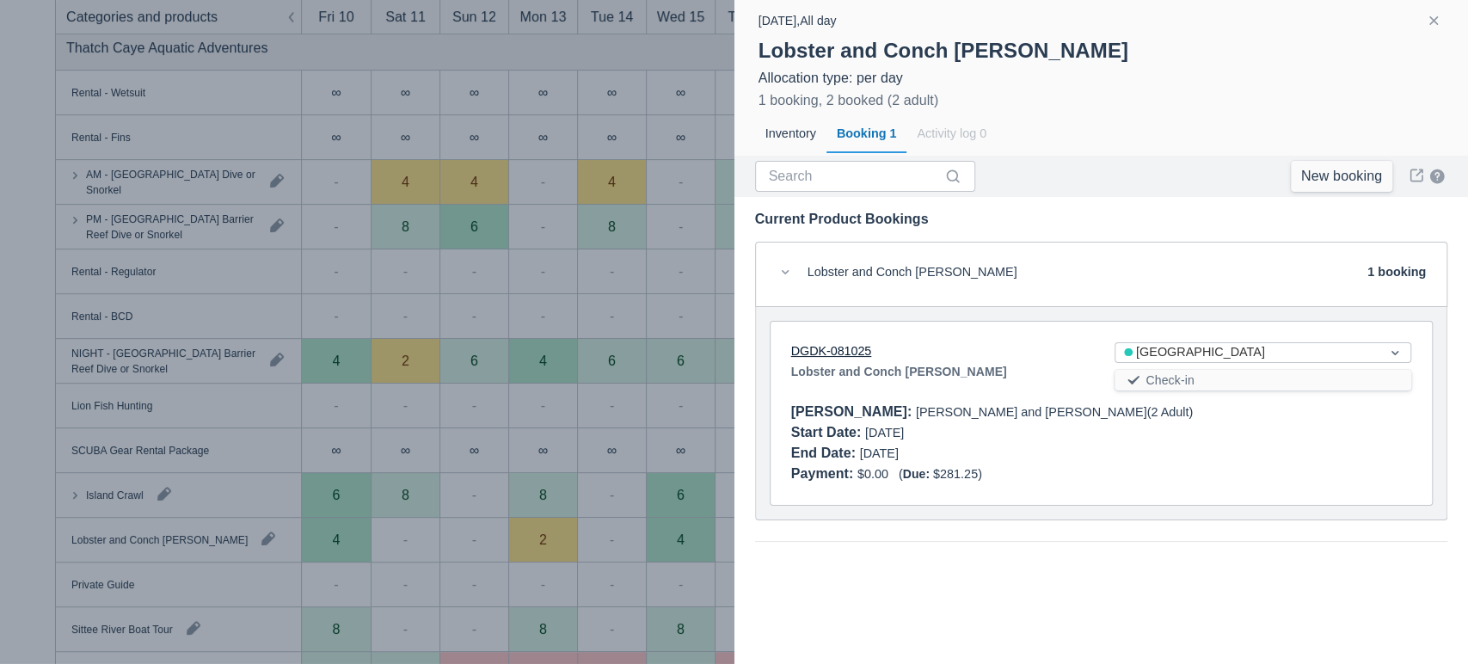
click at [844, 352] on link "DGDK-081025" at bounding box center [831, 351] width 81 height 14
click at [1430, 27] on button "button" at bounding box center [1434, 20] width 21 height 21
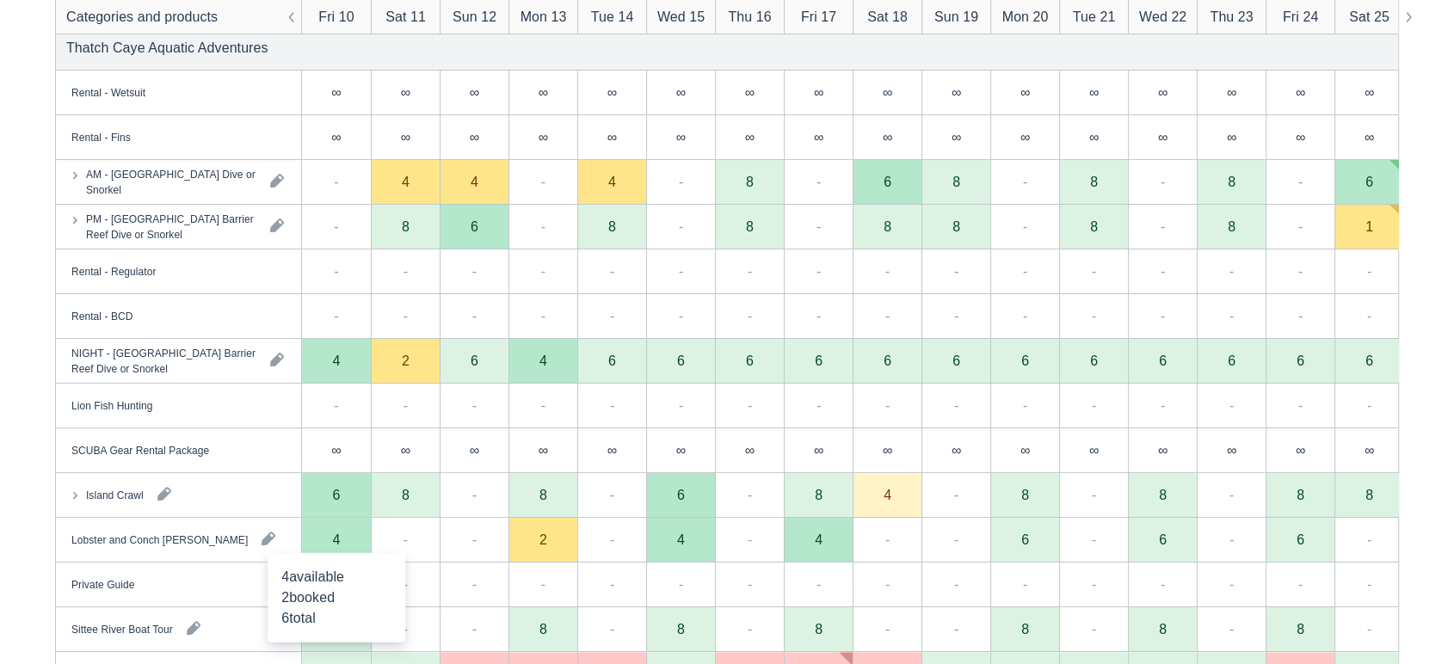
click at [350, 551] on div "4" at bounding box center [336, 540] width 69 height 45
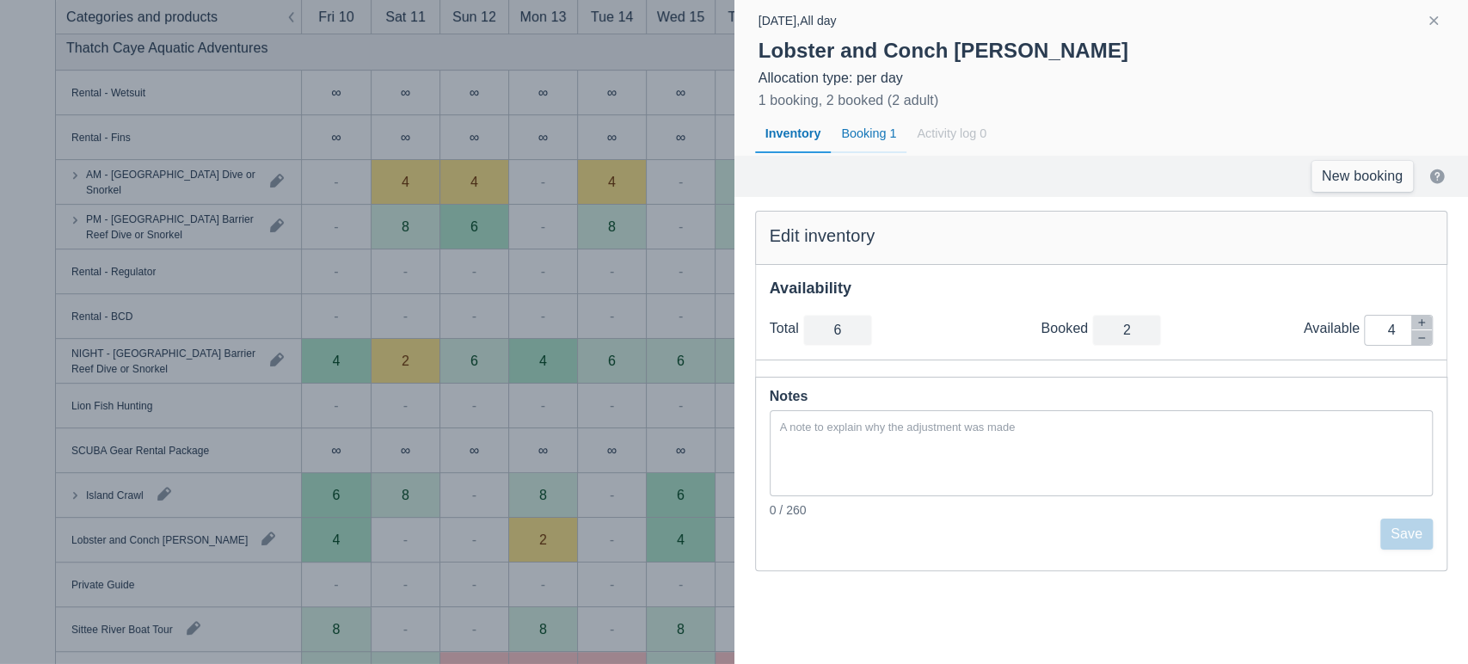
click at [856, 138] on div "Booking 1" at bounding box center [869, 134] width 76 height 40
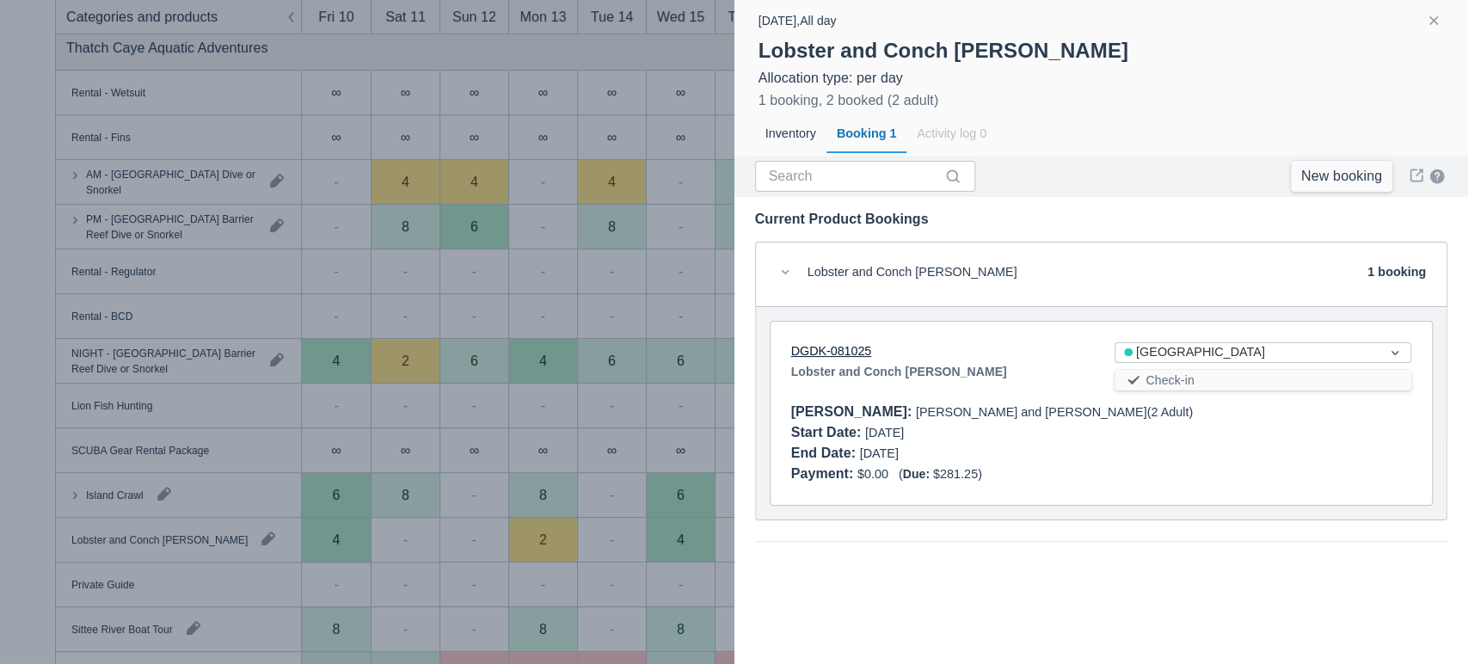
click at [846, 351] on link "DGDK-081025" at bounding box center [831, 351] width 81 height 14
click at [1430, 30] on button "button" at bounding box center [1434, 20] width 21 height 21
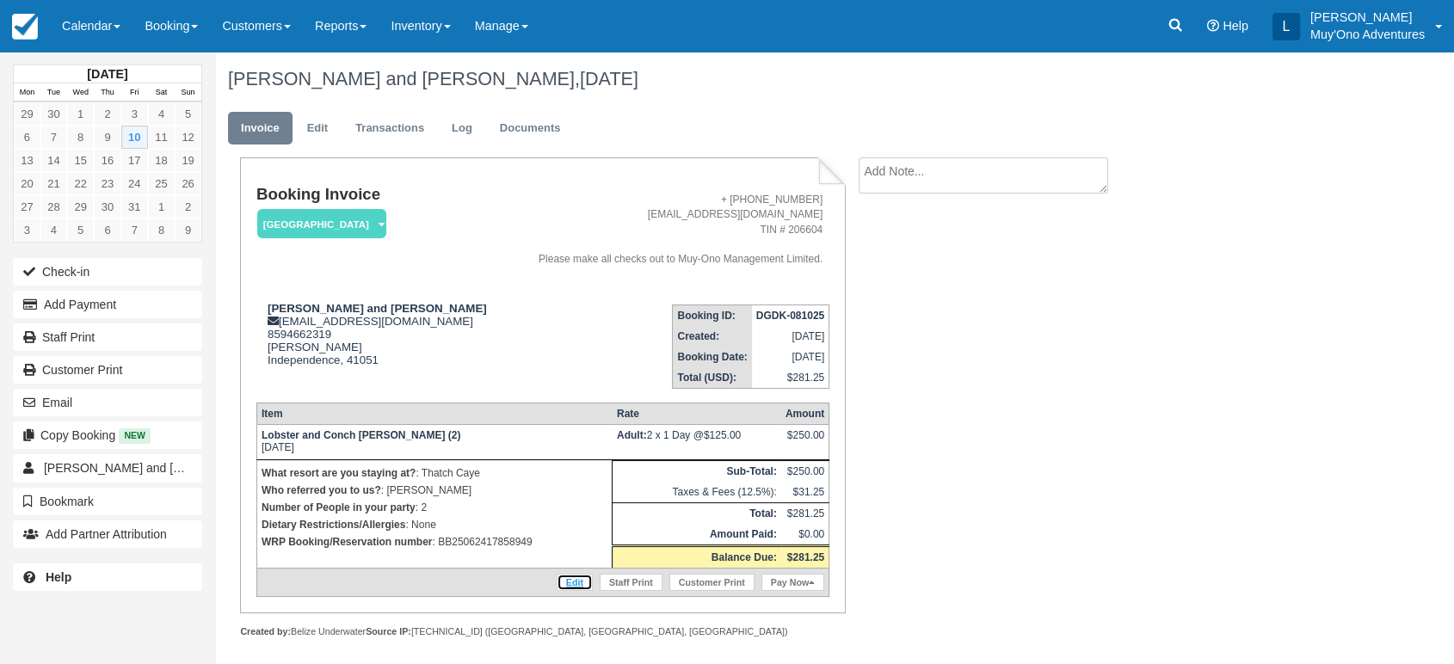
click at [564, 582] on link "Edit" at bounding box center [575, 582] width 36 height 17
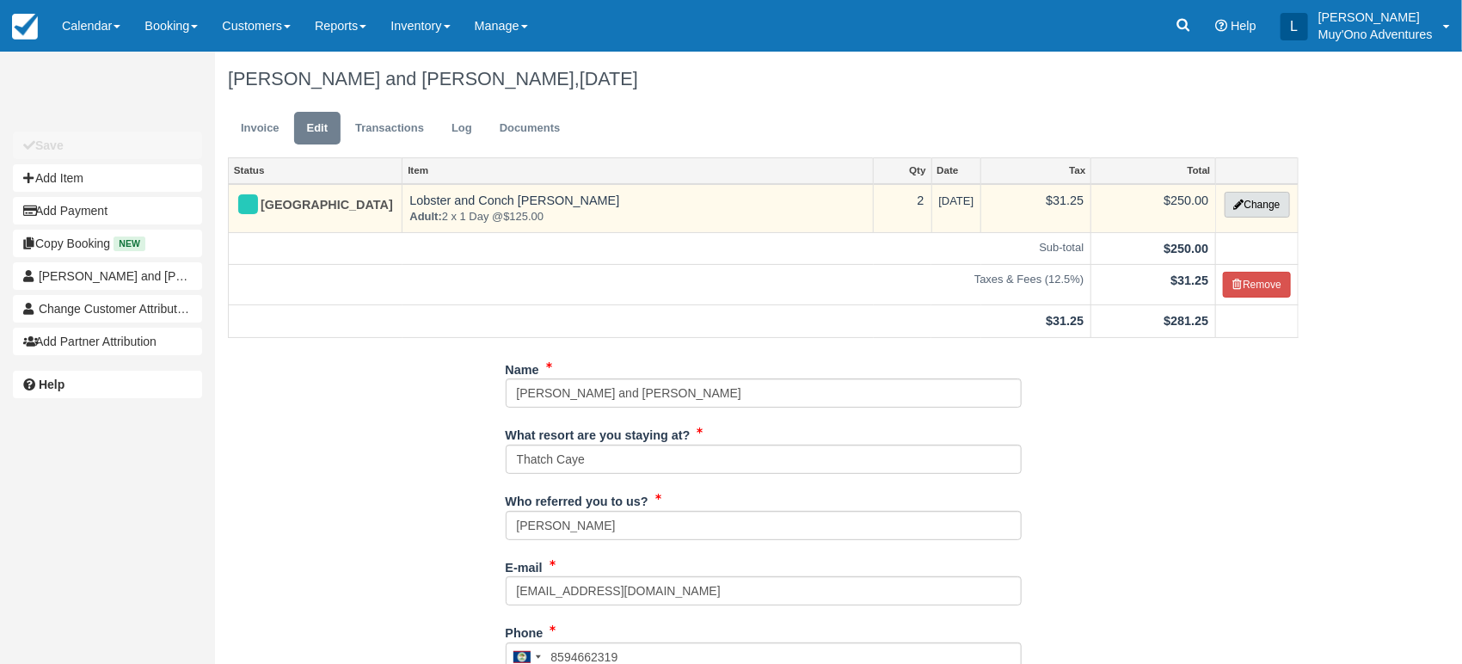
click at [1280, 210] on button "Change" at bounding box center [1257, 205] width 65 height 26
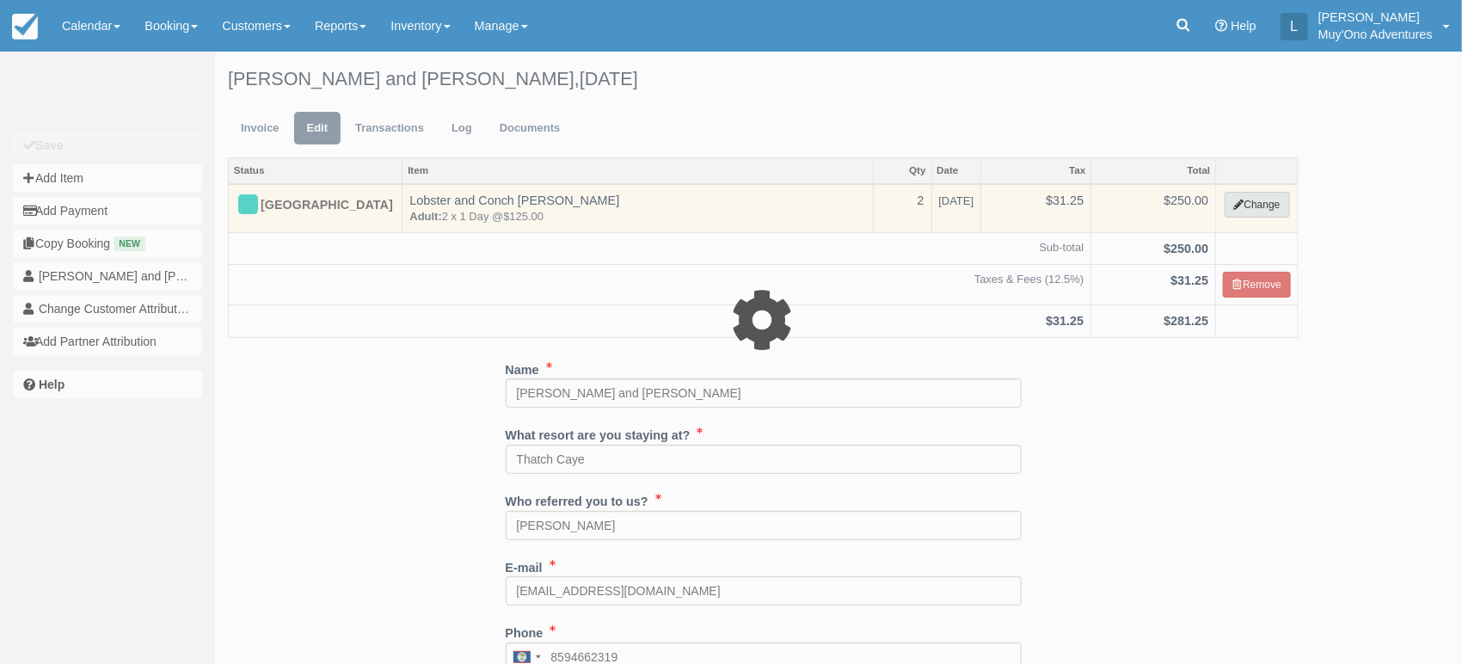
select select "64"
type input "250.00"
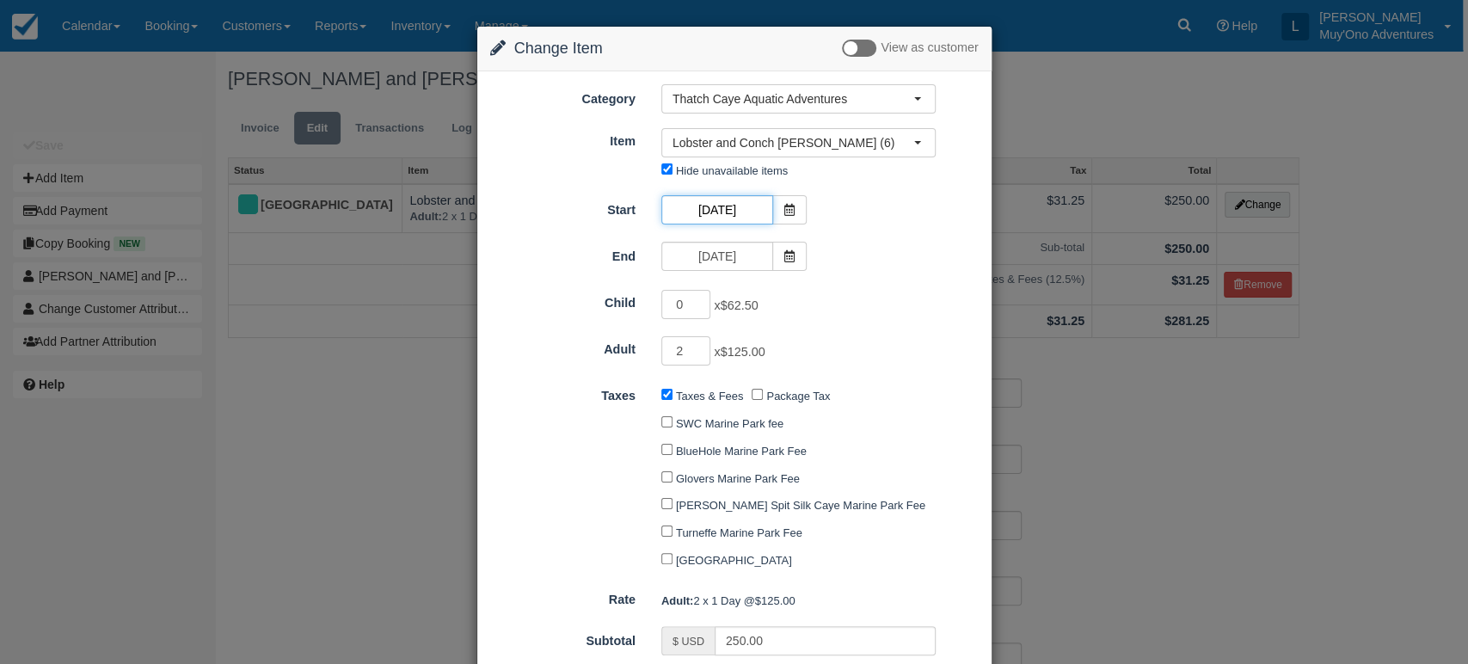
click at [755, 205] on input "10/10/25" at bounding box center [718, 209] width 112 height 29
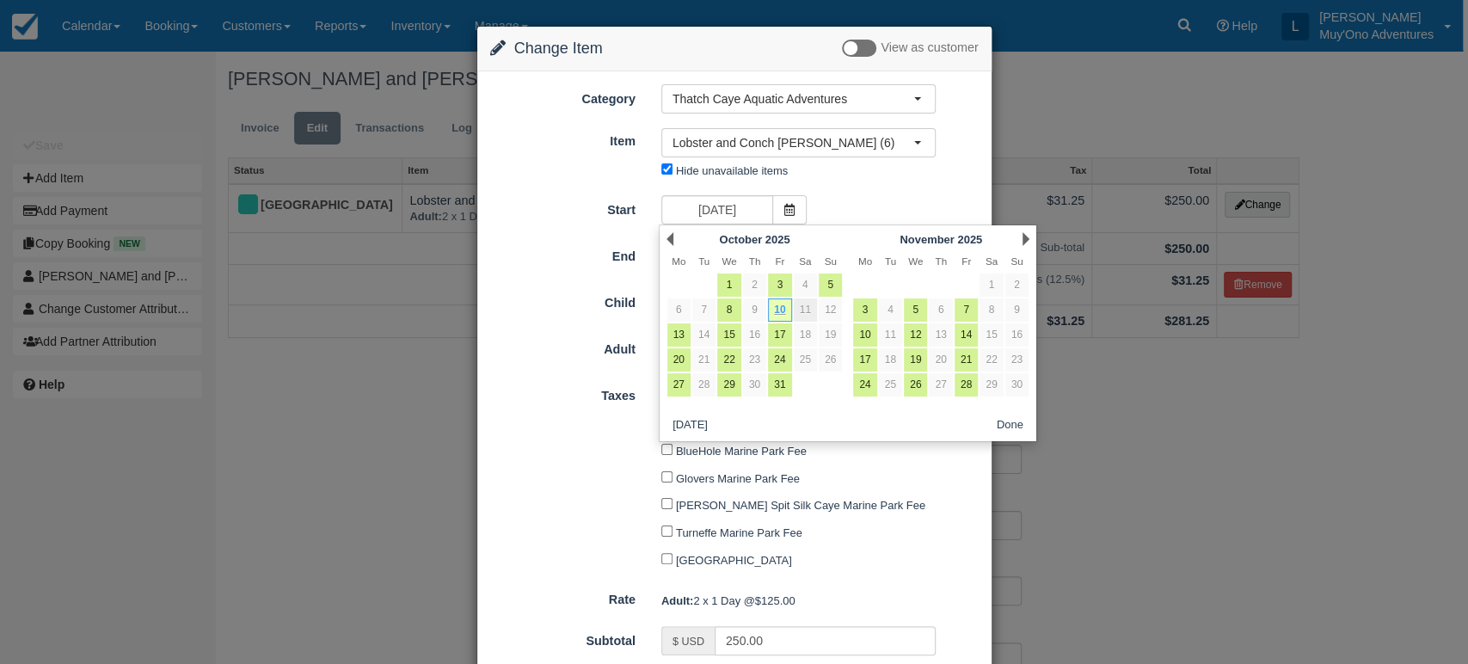
click at [807, 311] on link "11" at bounding box center [805, 310] width 23 height 23
type input "10/11/25"
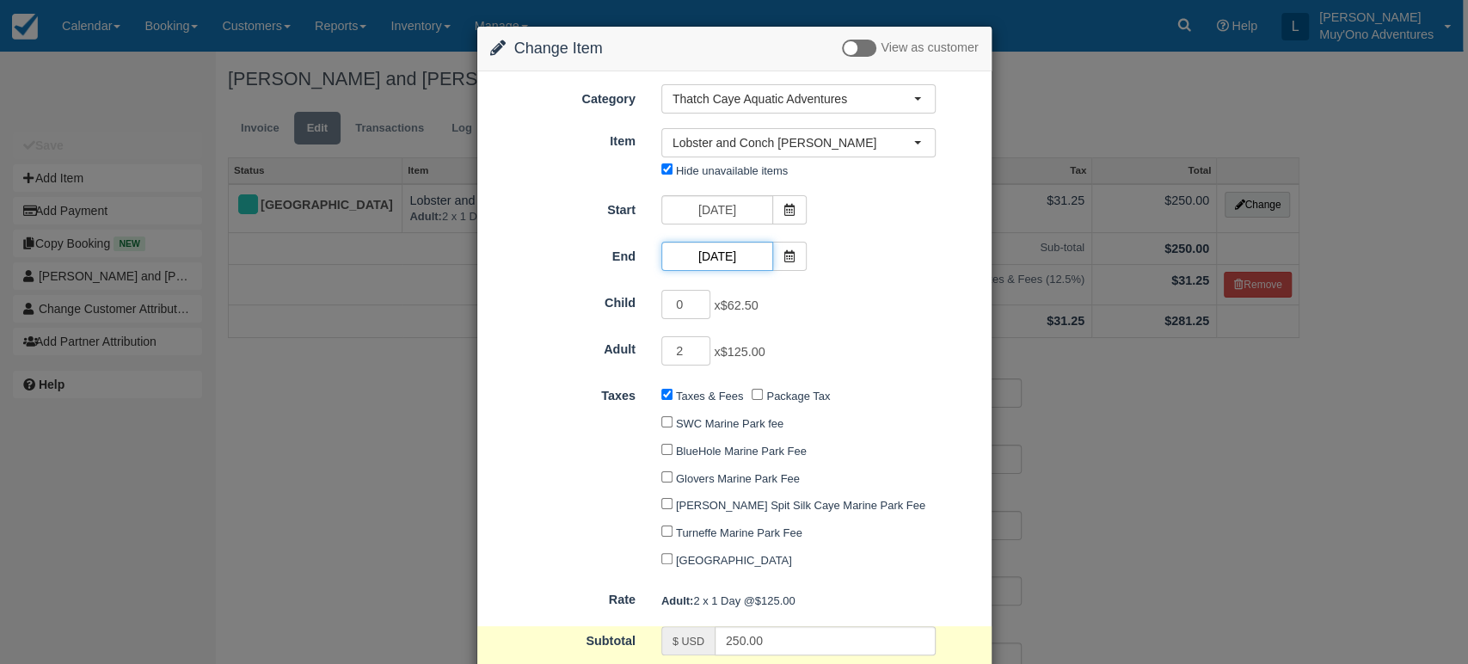
click at [747, 261] on input "10/11/25" at bounding box center [718, 256] width 112 height 29
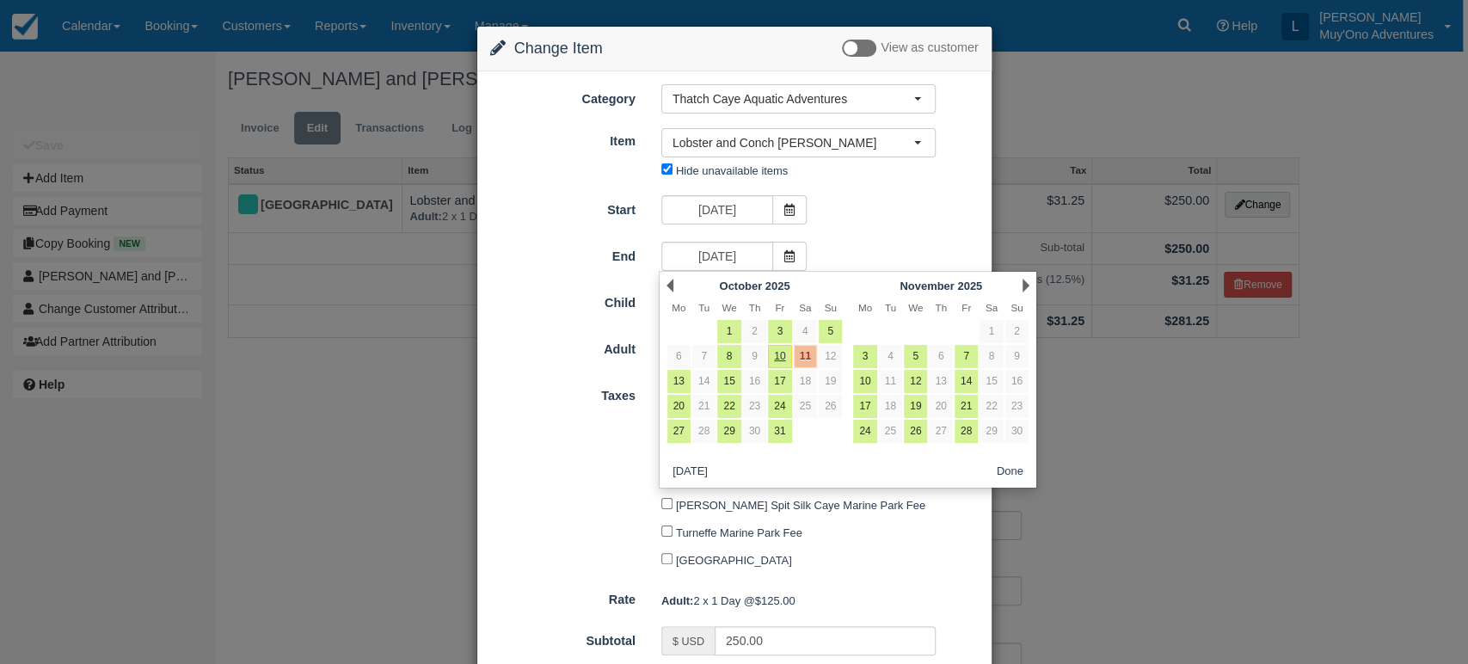
click at [797, 353] on link "11" at bounding box center [805, 356] width 23 height 23
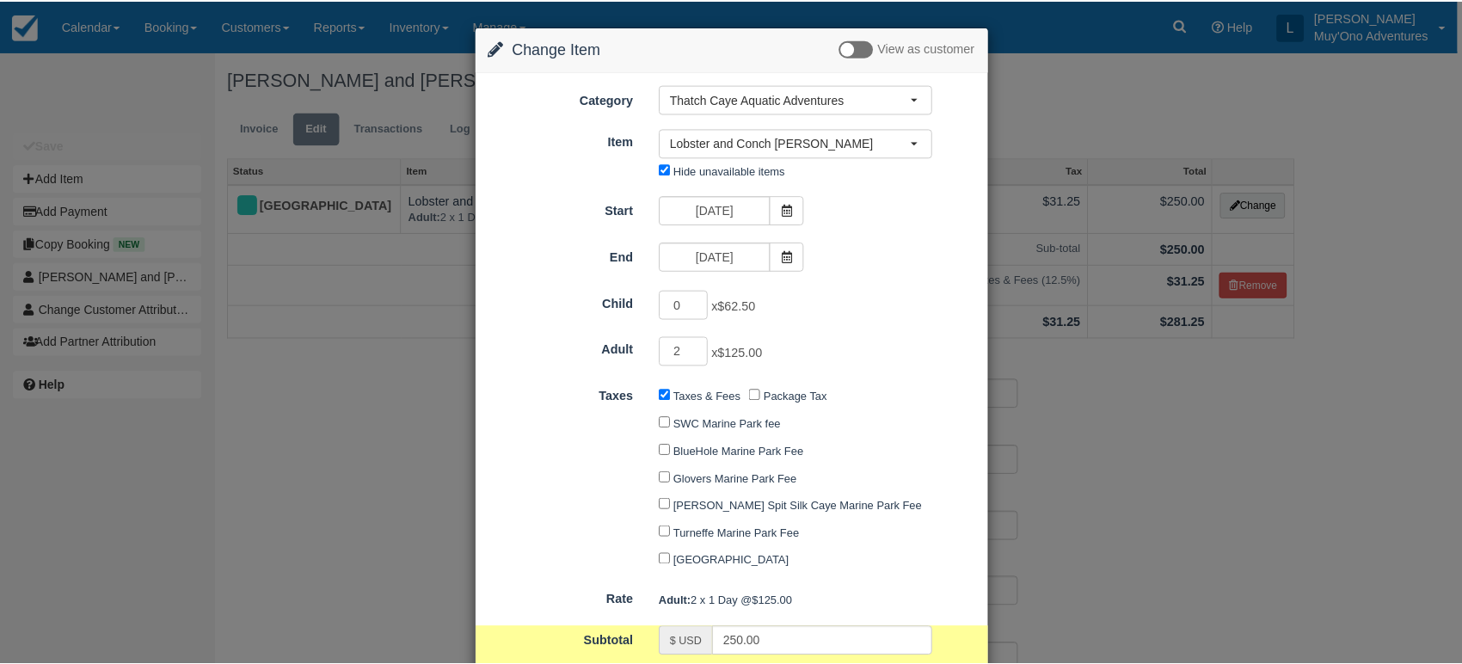
scroll to position [197, 0]
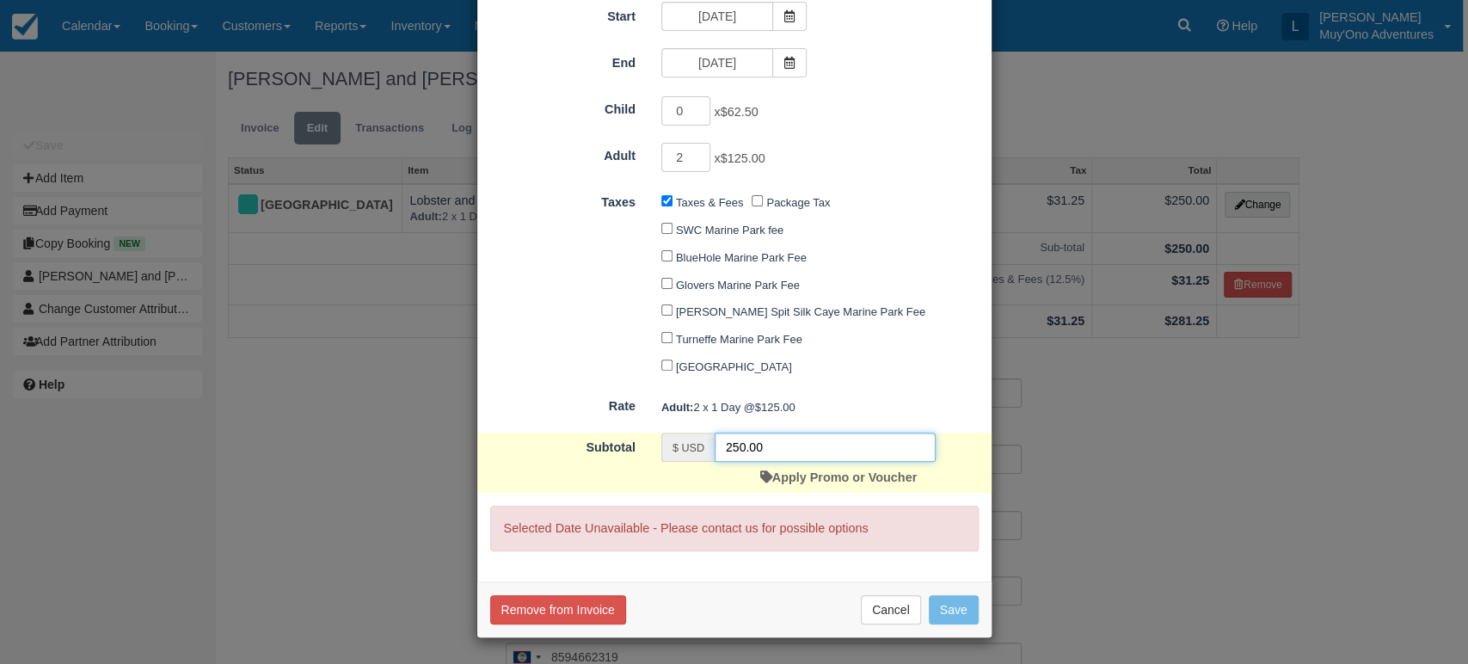
click at [781, 445] on input "250.00" at bounding box center [825, 447] width 221 height 29
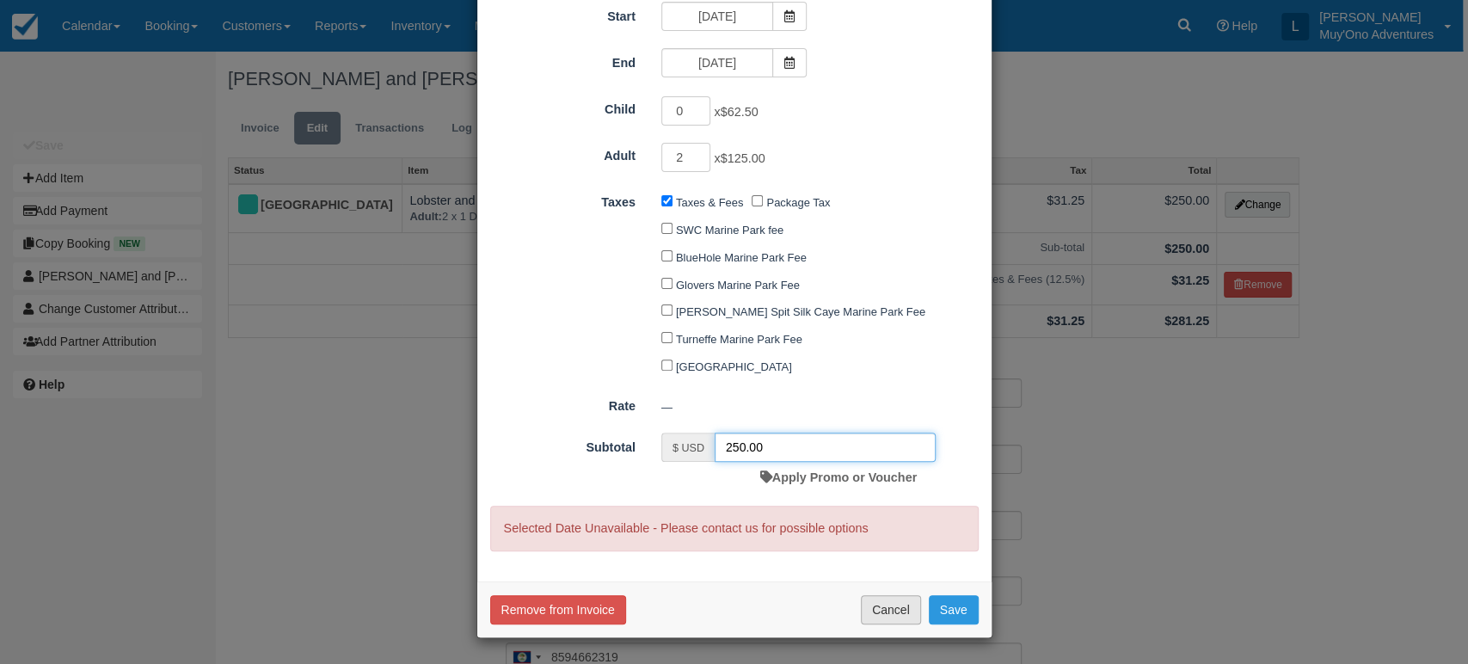
type input "250.00"
click at [904, 612] on button "Cancel" at bounding box center [891, 609] width 60 height 29
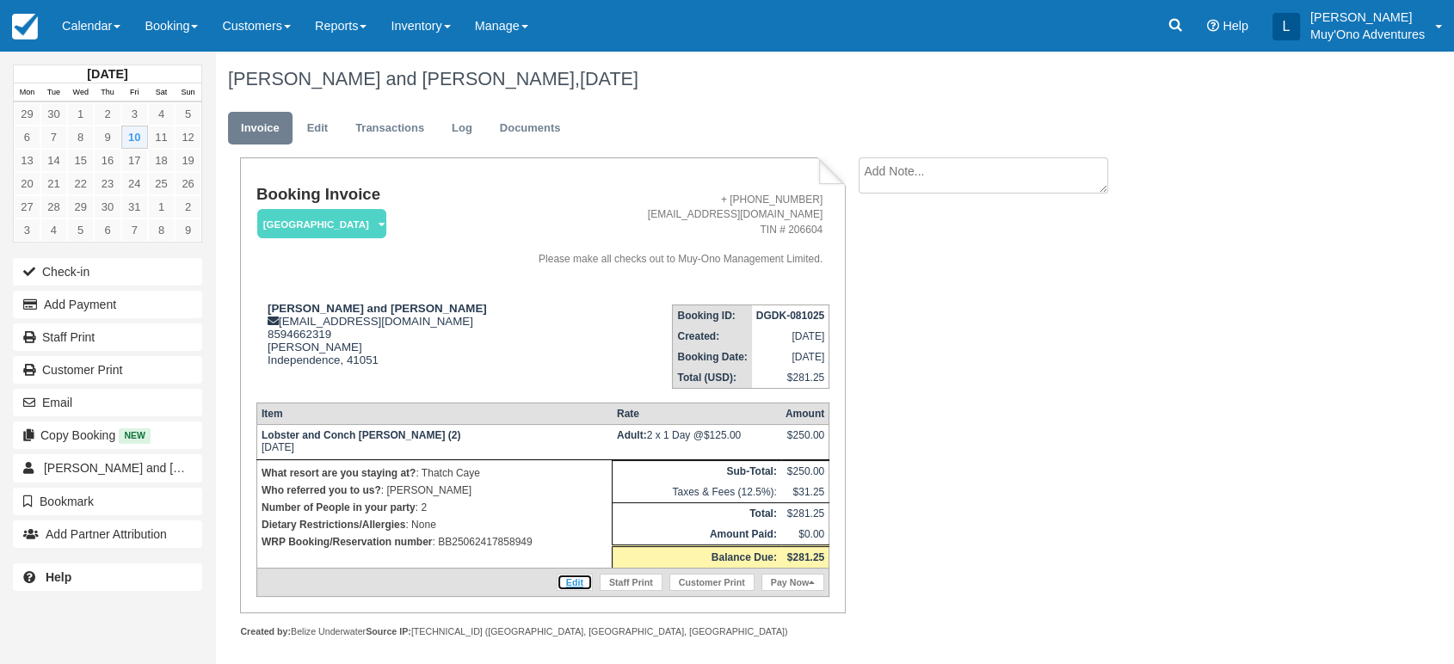
click at [572, 574] on link "Edit" at bounding box center [575, 582] width 36 height 17
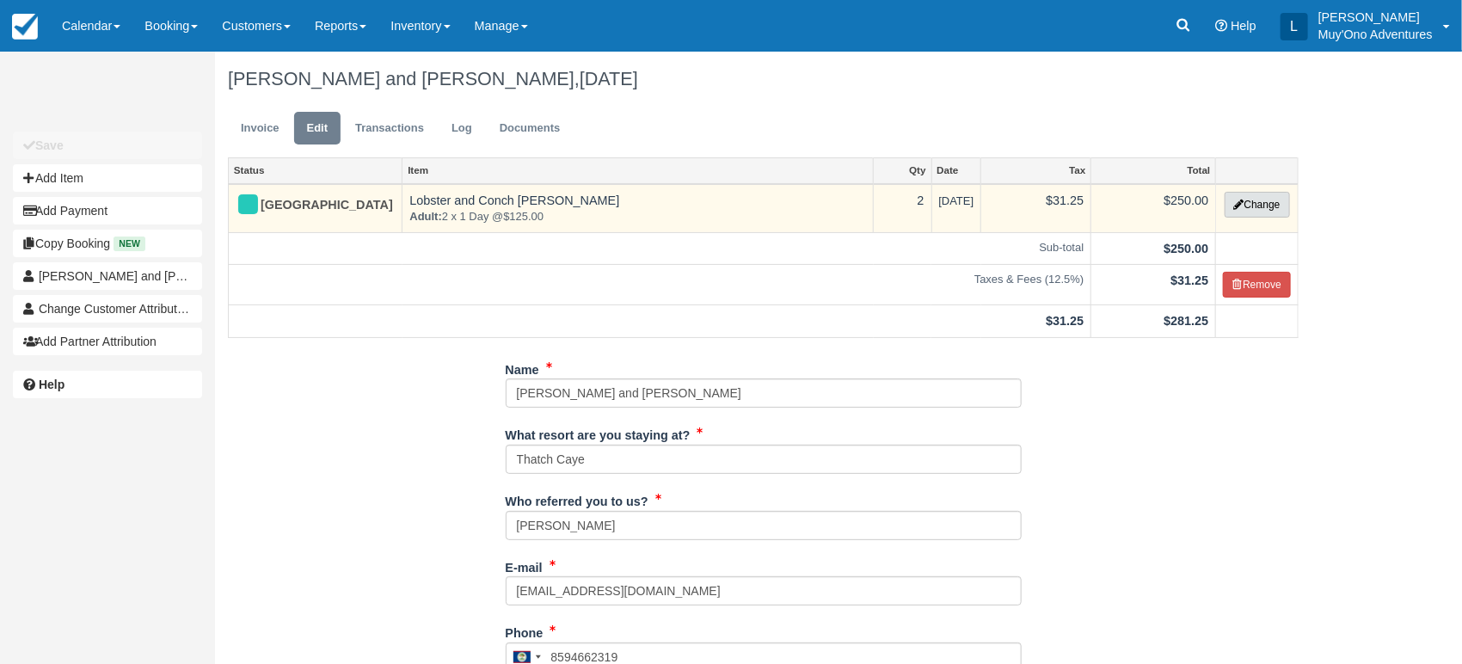
click at [1273, 206] on button "Change" at bounding box center [1257, 205] width 65 height 26
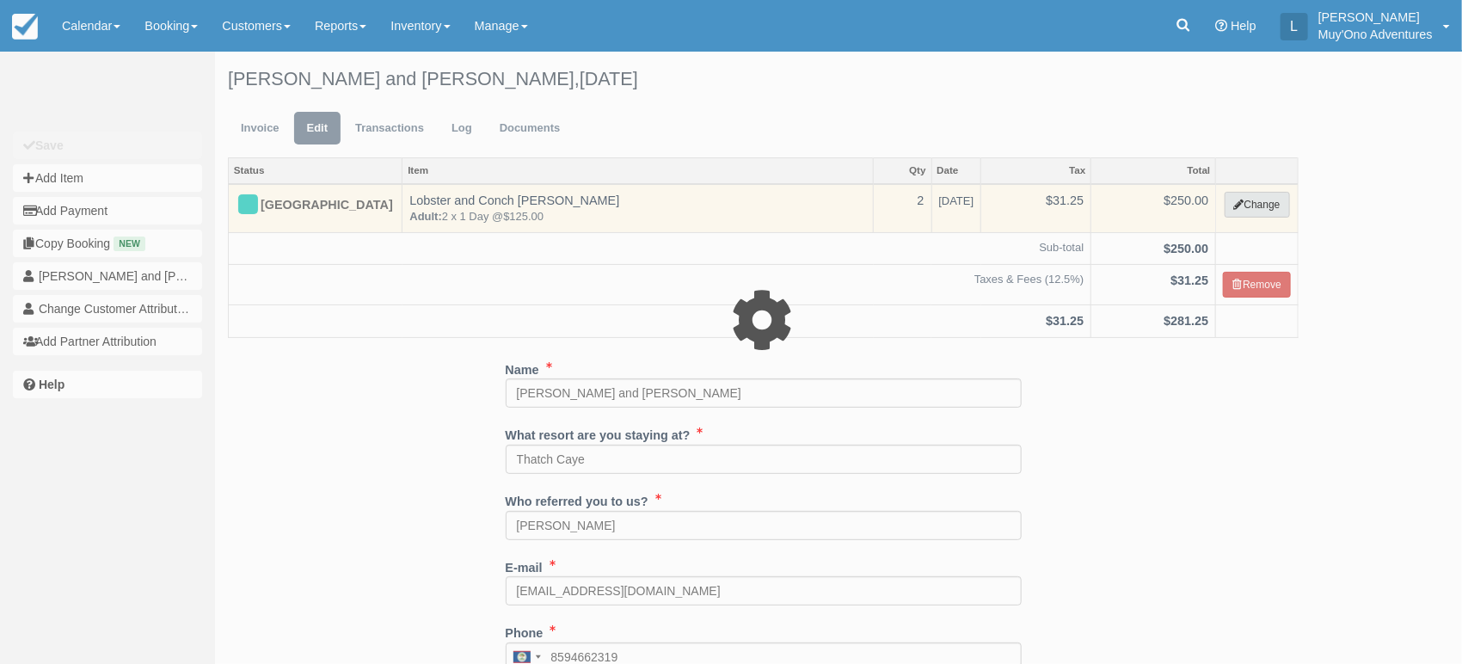
select select "64"
type input "250.00"
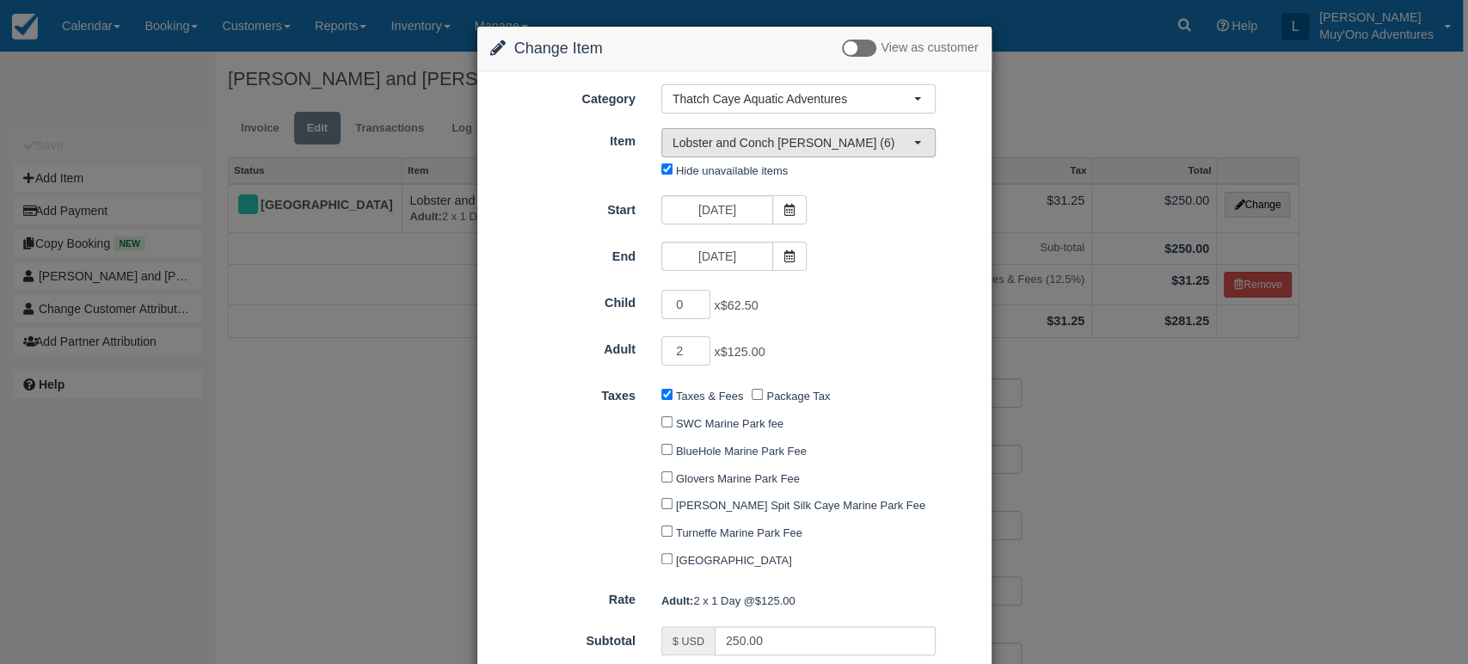
click at [908, 150] on button "Lobster and Conch [PERSON_NAME] (6)" at bounding box center [799, 142] width 274 height 29
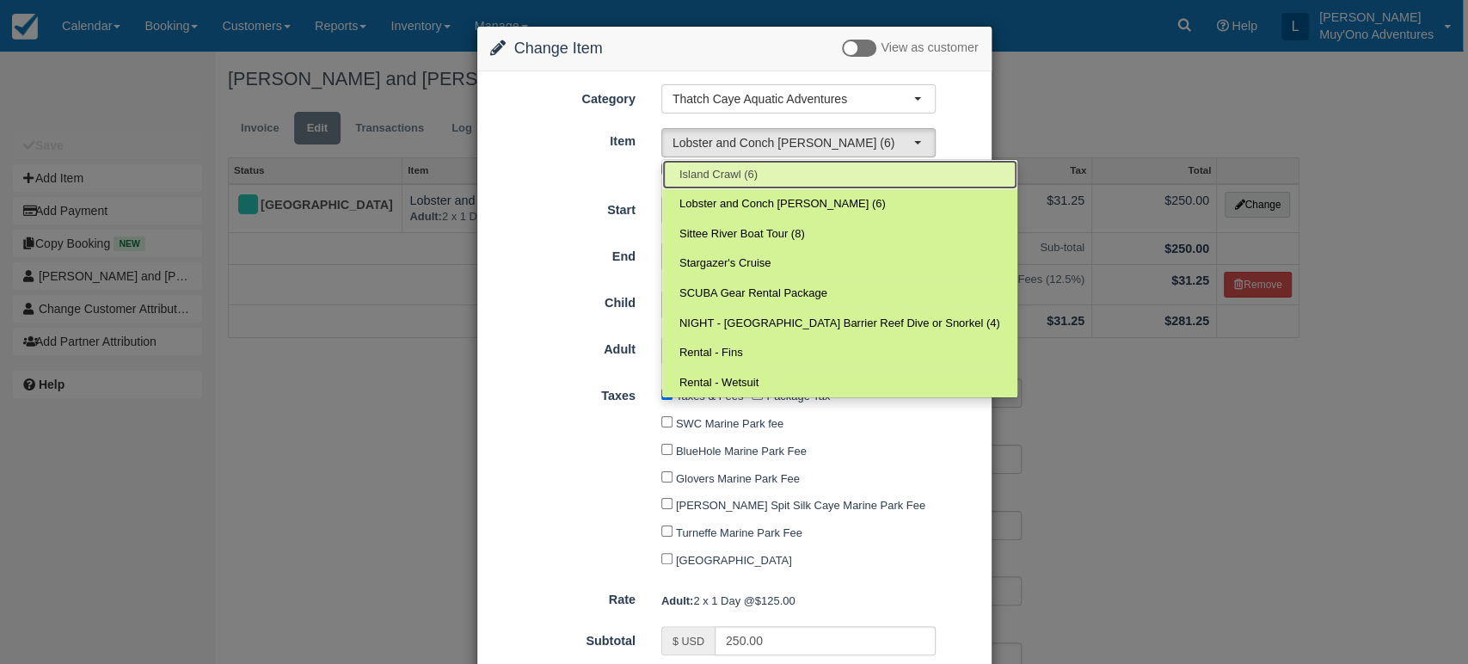
click at [754, 163] on link "Island Crawl (6)" at bounding box center [839, 175] width 355 height 30
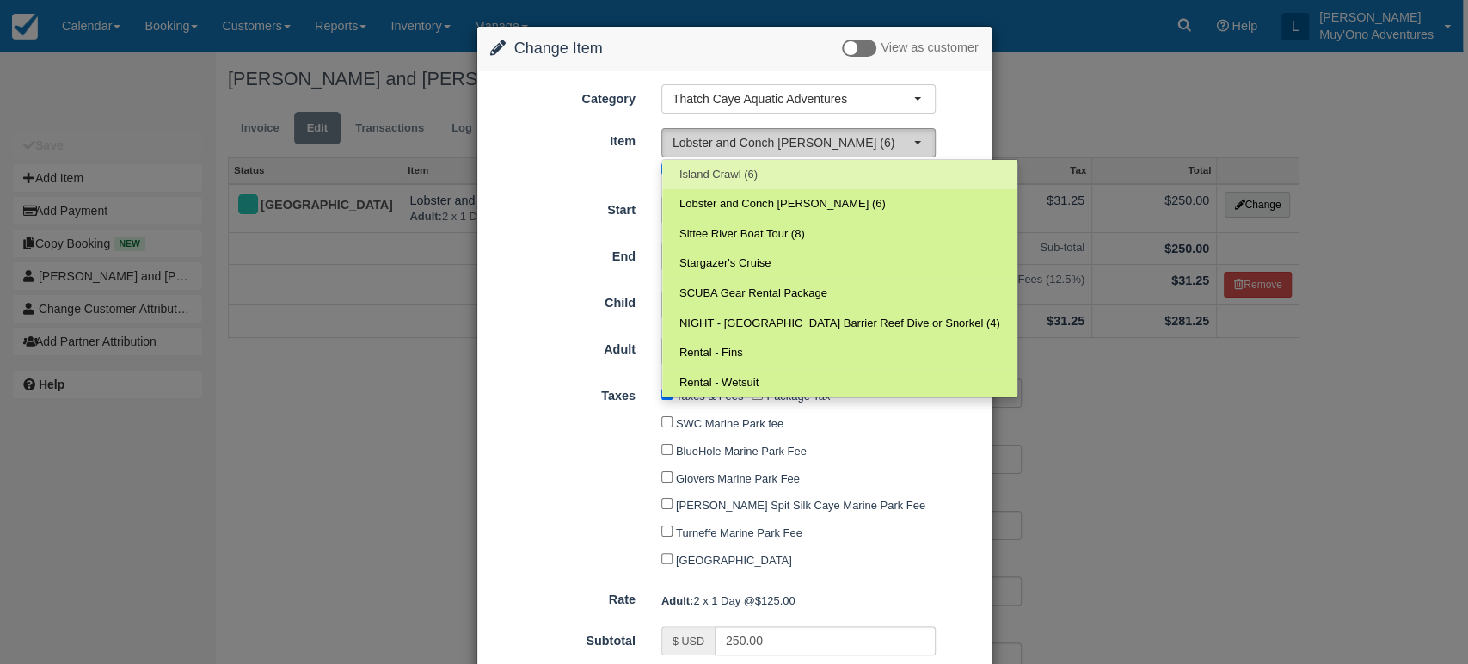
select select "305"
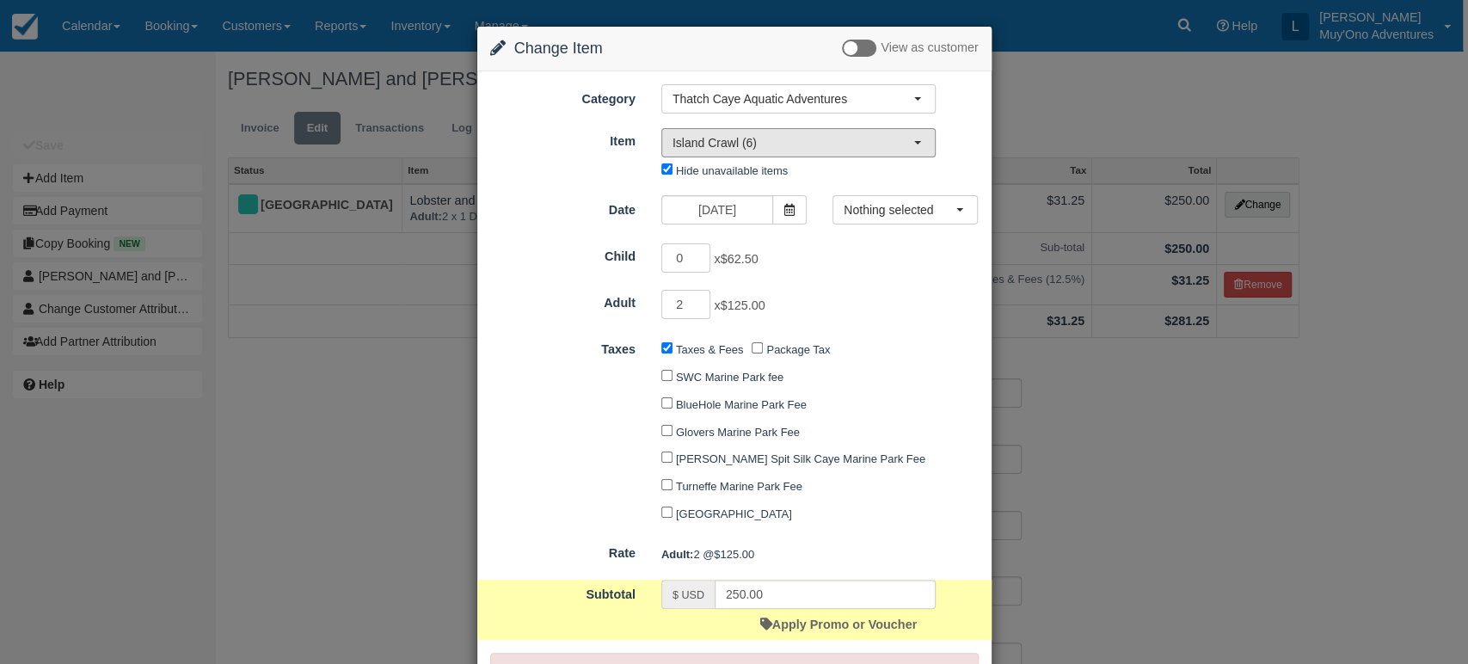
scroll to position [151, 0]
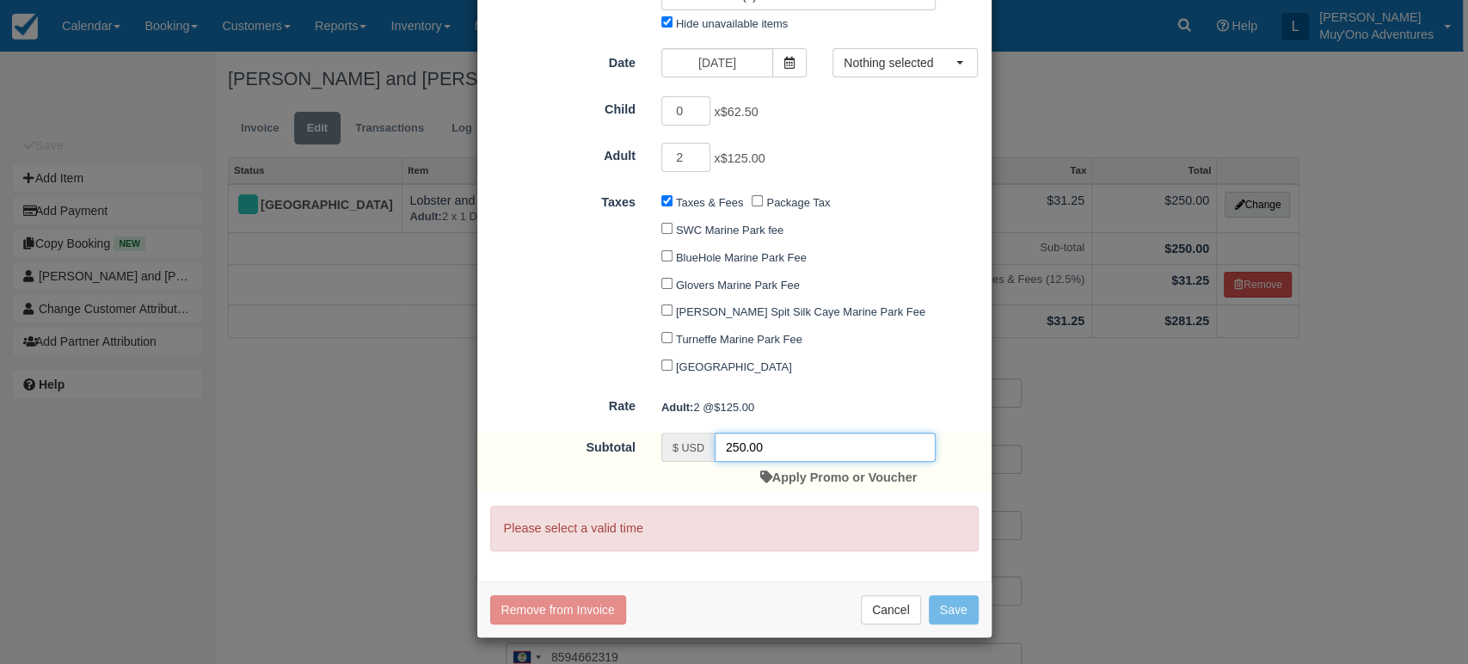
click at [773, 461] on input "250.00" at bounding box center [825, 447] width 221 height 29
type input "250.00"
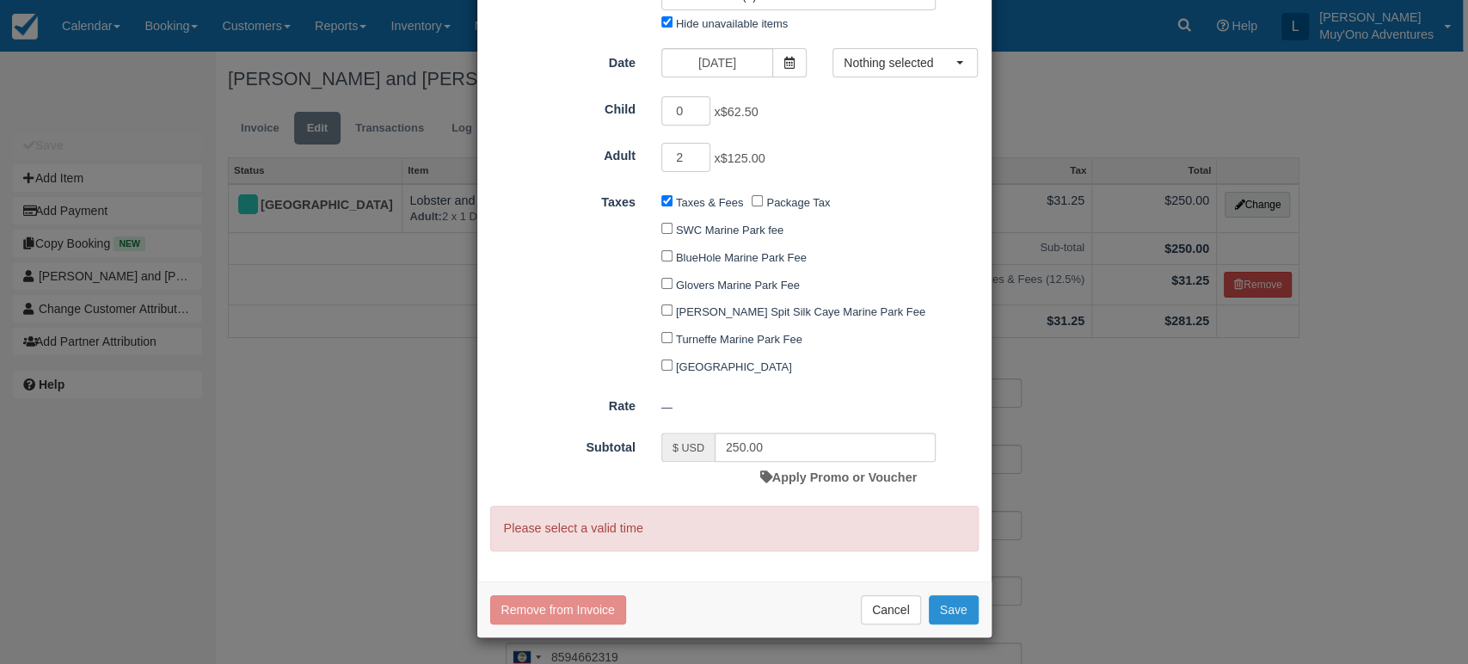
click at [938, 609] on button "Save" at bounding box center [954, 609] width 50 height 29
checkbox input "false"
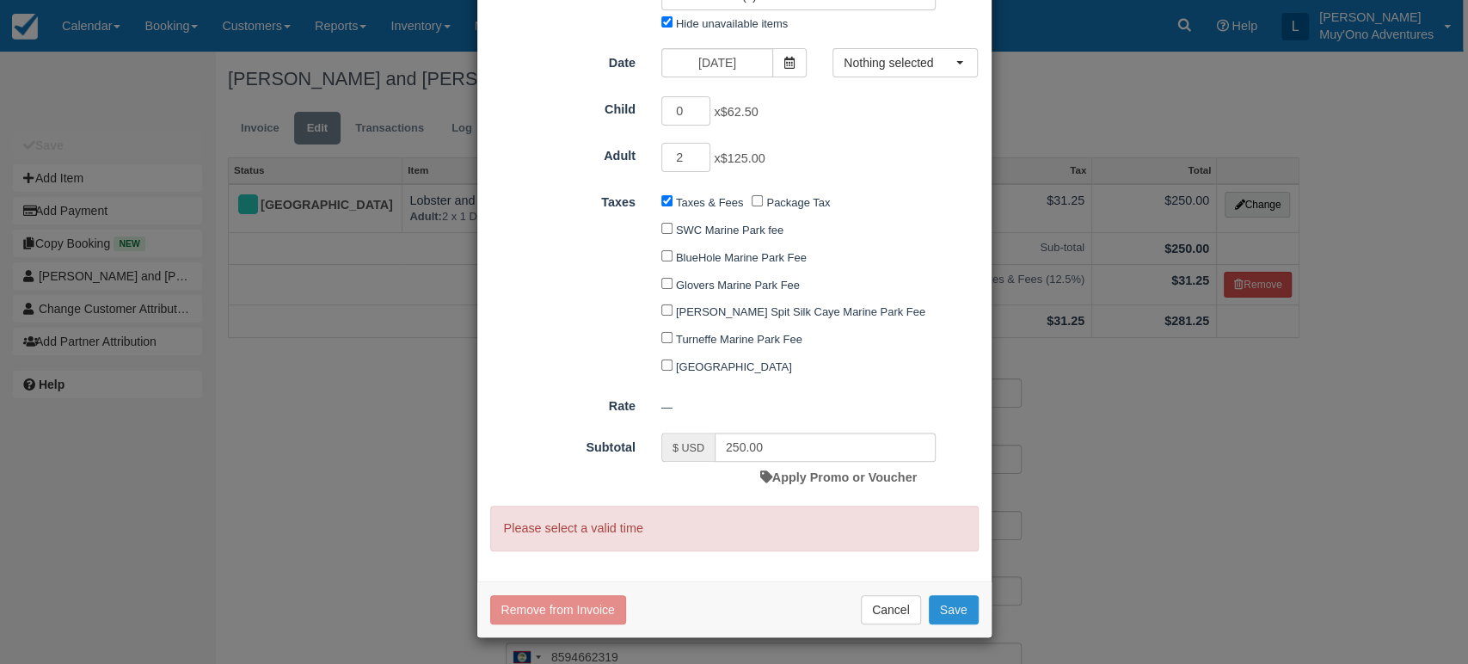
checkbox input "false"
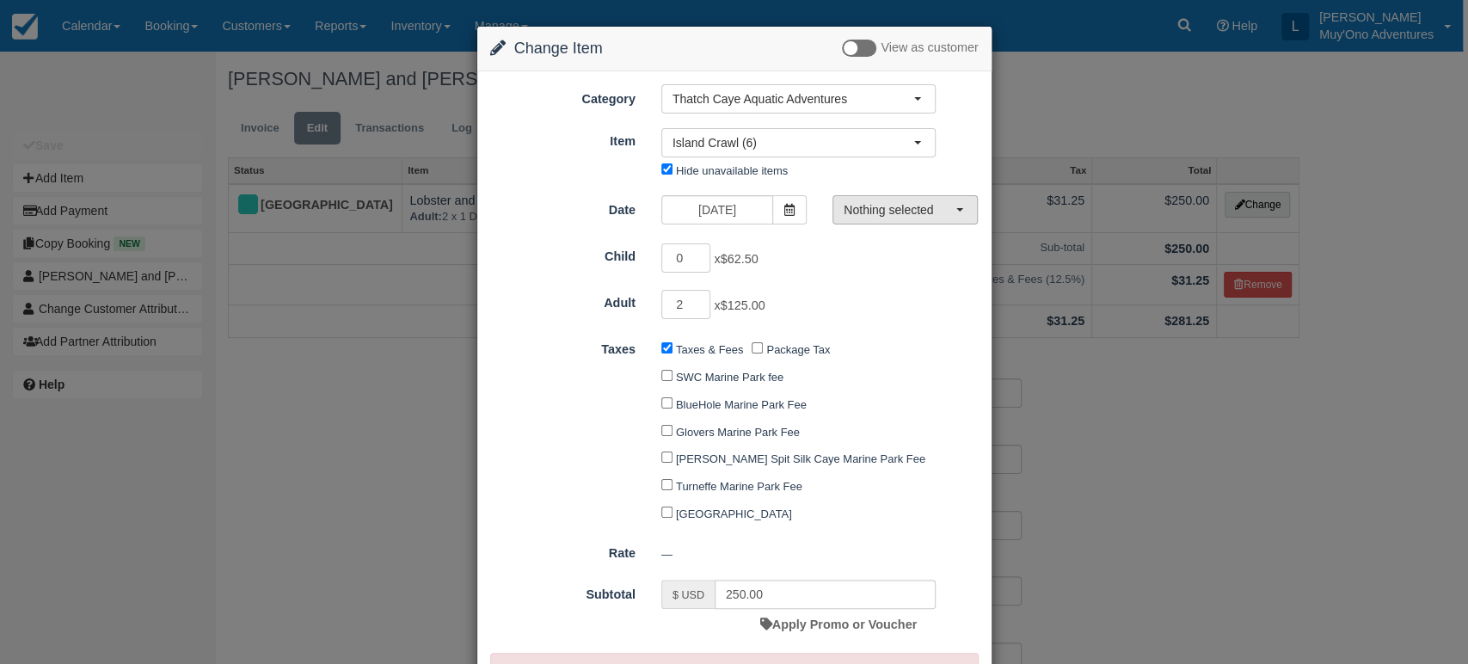
click at [925, 207] on span "Nothing selected" at bounding box center [900, 209] width 112 height 17
click at [895, 241] on span "01:30 PM - 05:00 PM" at bounding box center [903, 242] width 106 height 16
select select "0"
type input "250.00"
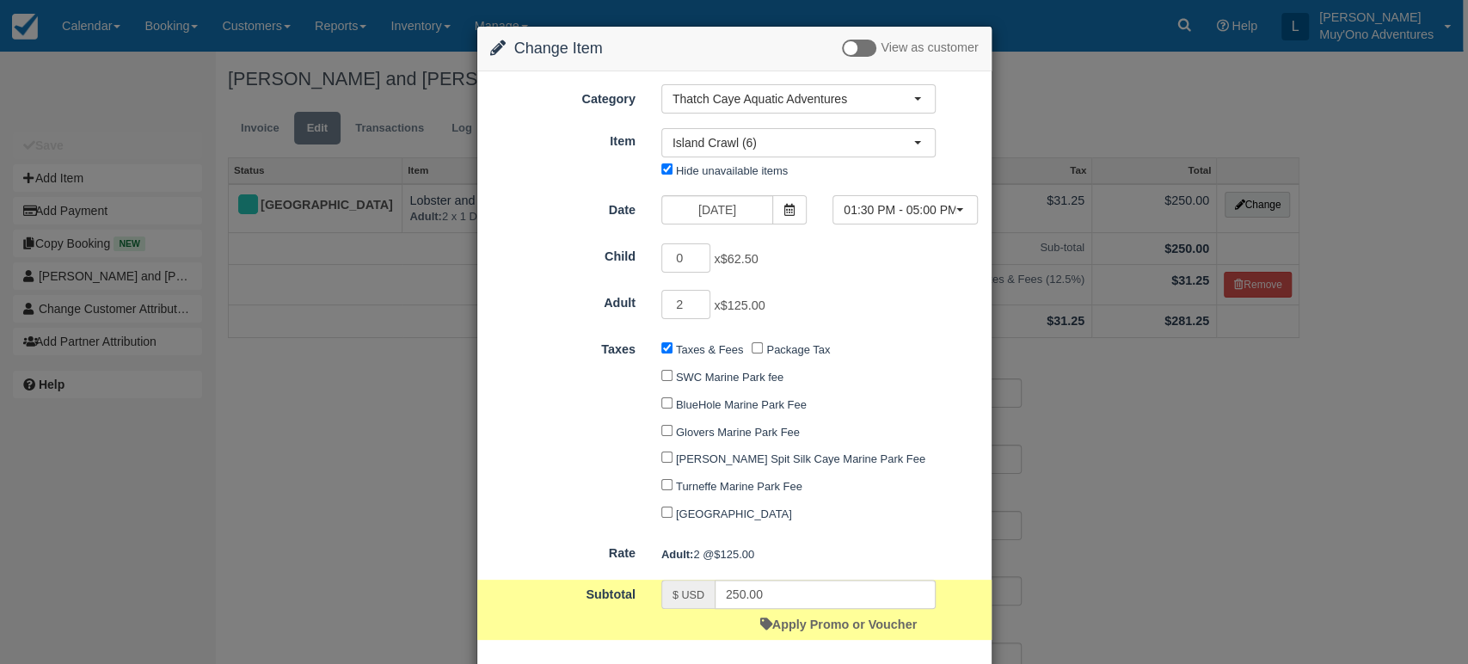
scroll to position [93, 0]
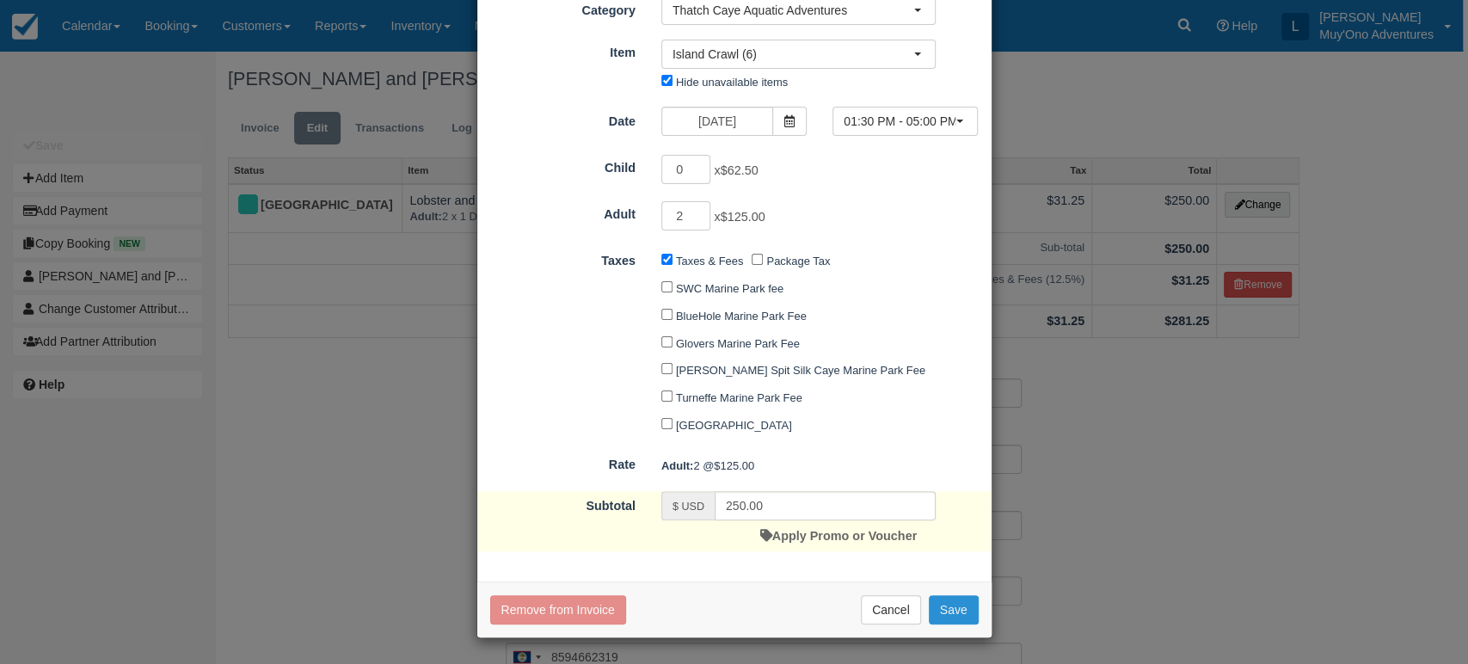
click at [936, 608] on button "Save" at bounding box center [954, 609] width 50 height 29
checkbox input "false"
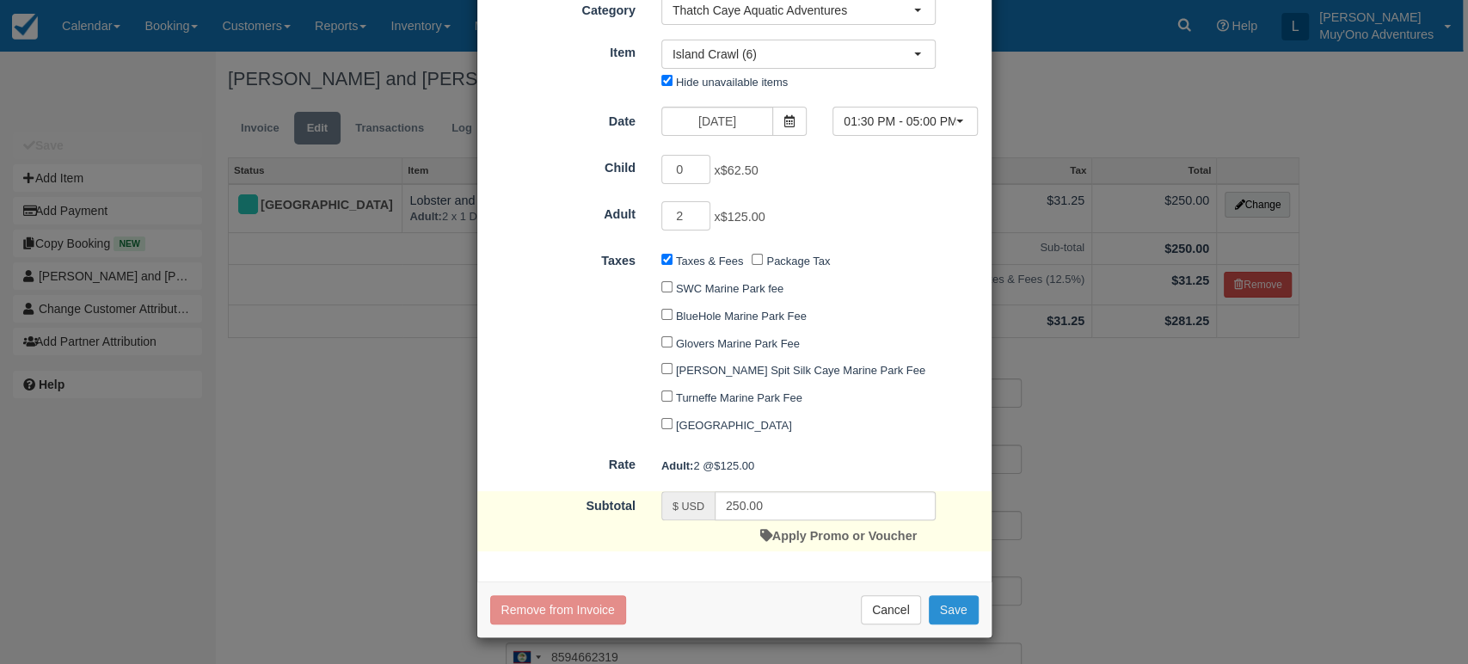
checkbox input "false"
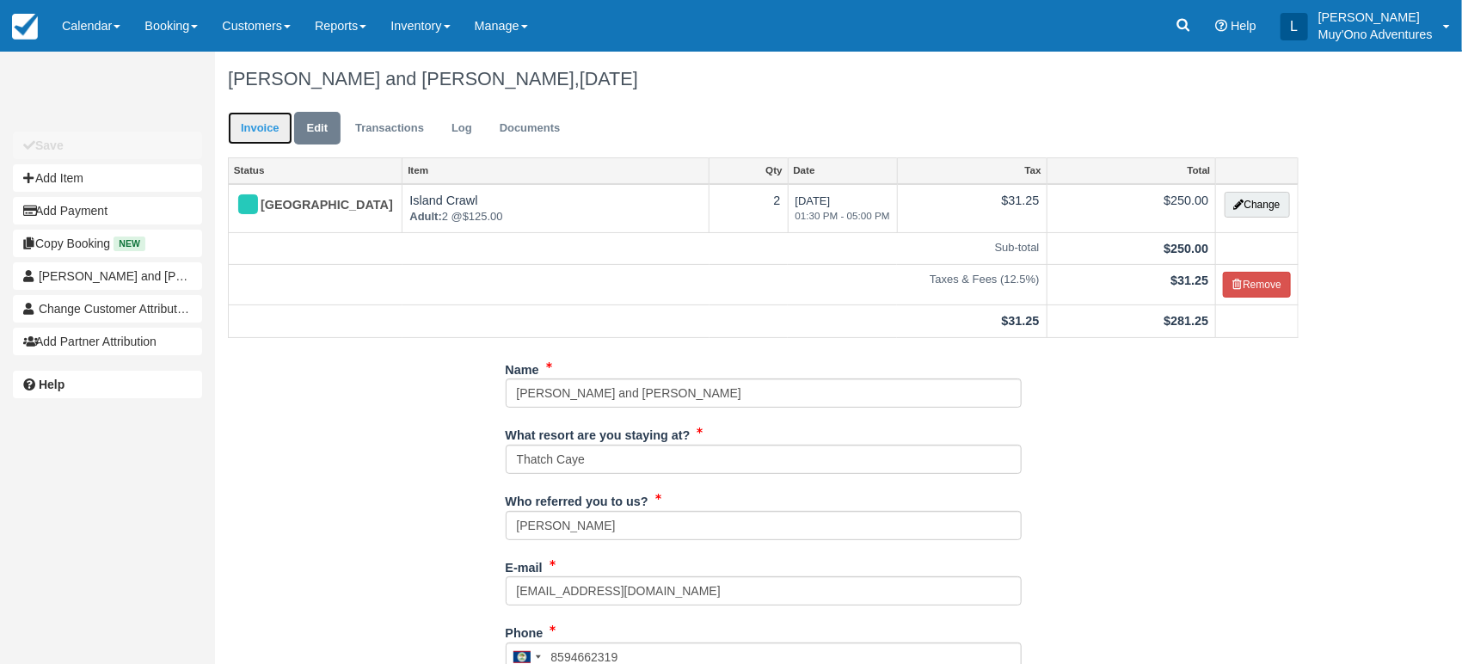
click at [270, 135] on link "Invoice" at bounding box center [260, 129] width 65 height 34
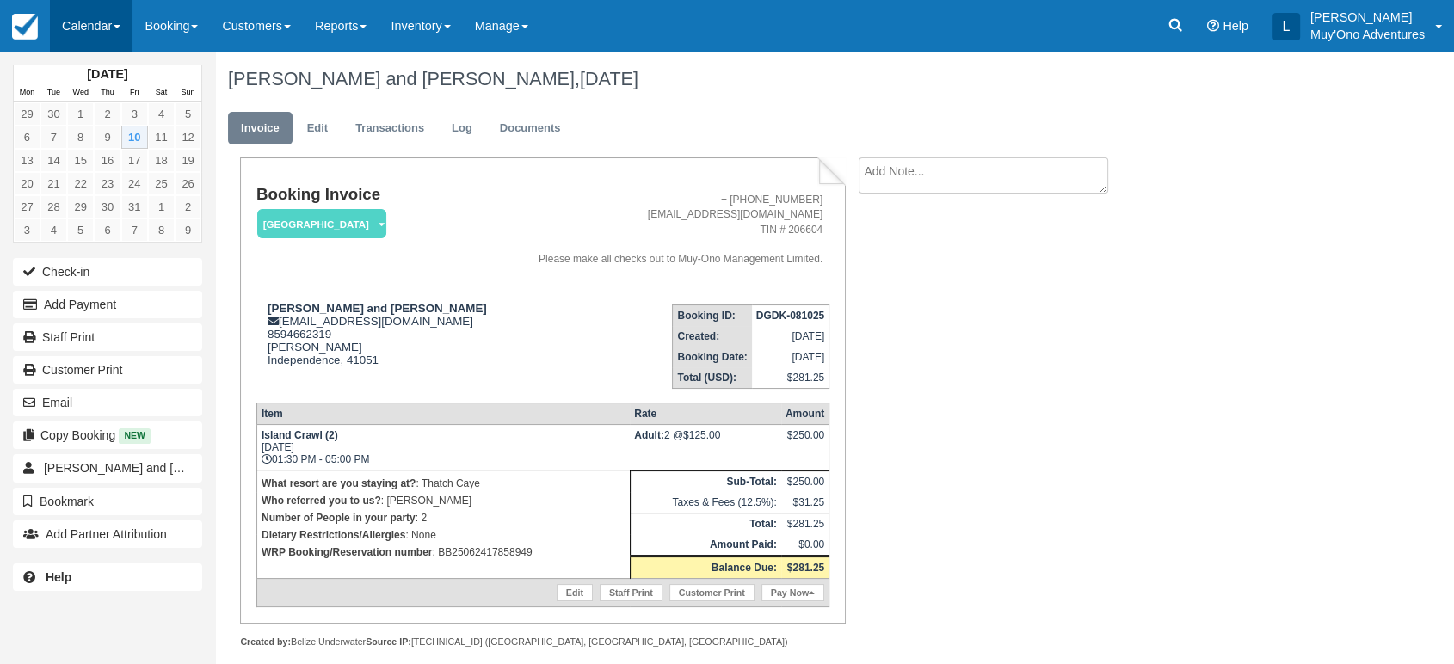
click at [111, 18] on link "Calendar" at bounding box center [91, 26] width 83 height 52
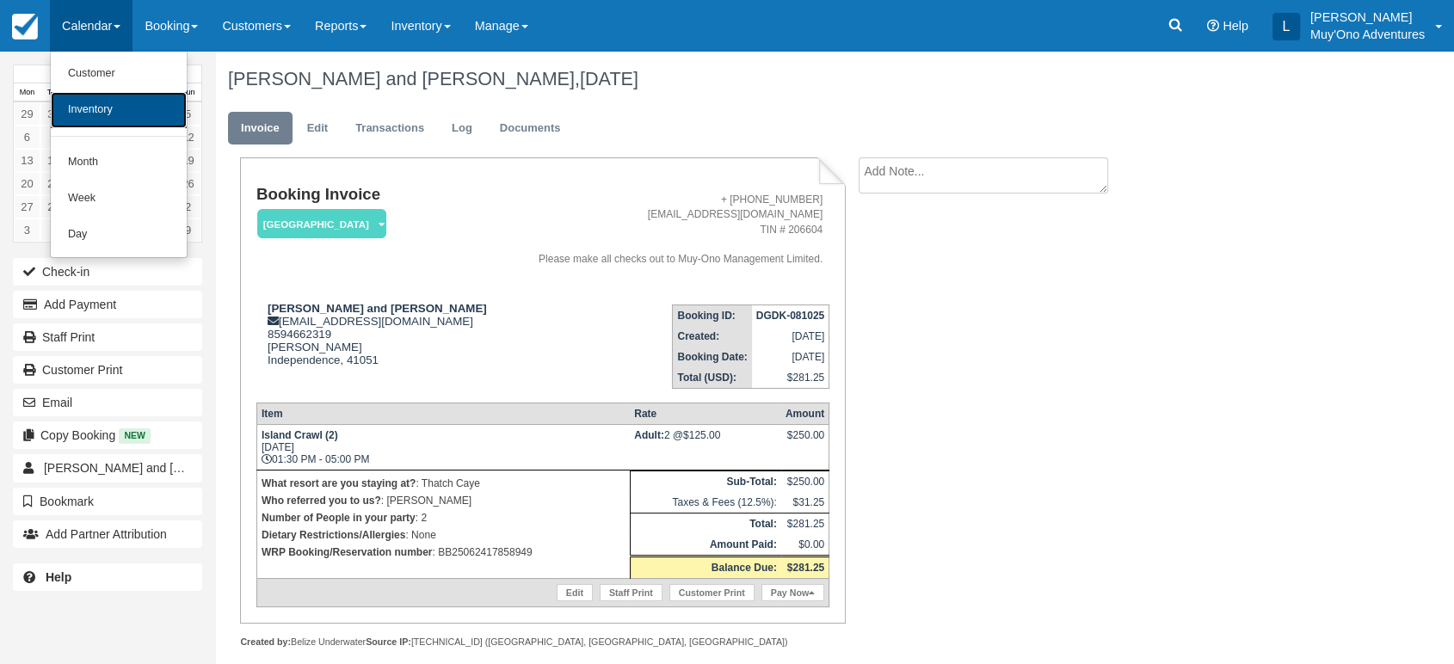
click at [94, 121] on link "Inventory" at bounding box center [119, 110] width 136 height 36
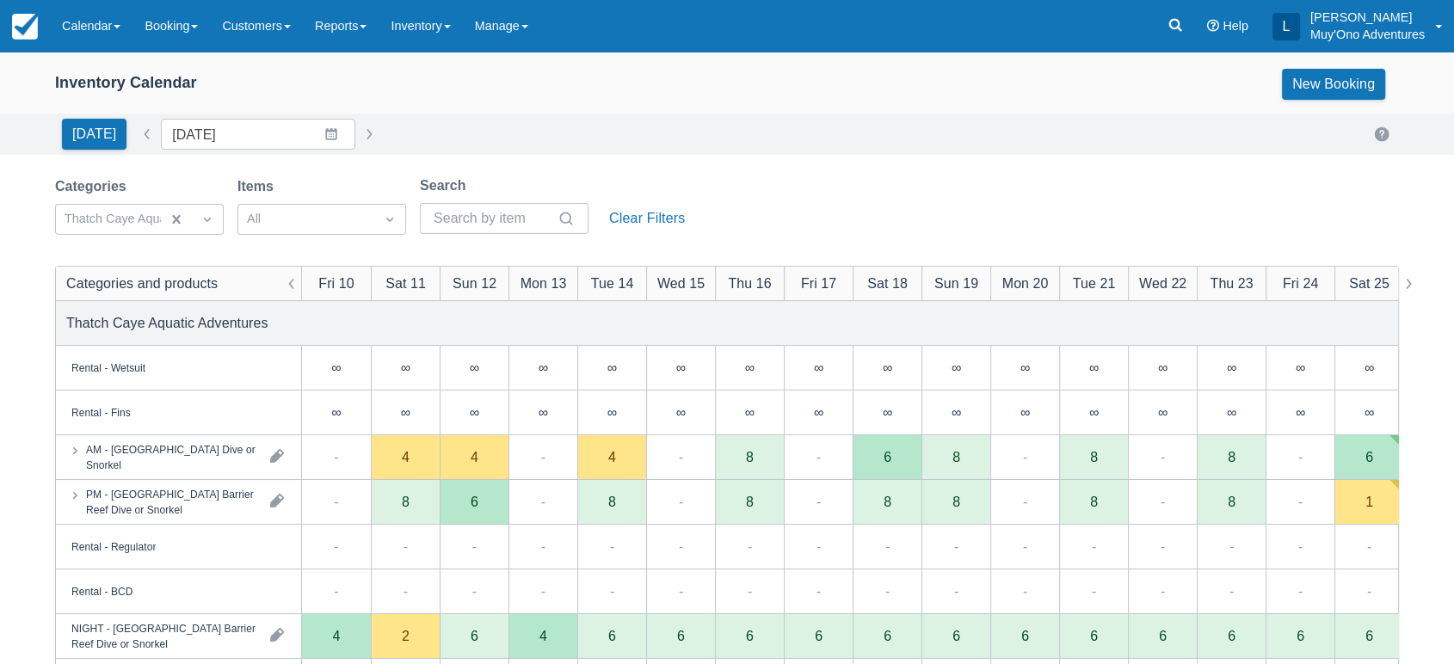
click at [202, 236] on div "Categories Thatch Caye Aquatic Adventures Items All Search Clear Filters" at bounding box center [373, 210] width 637 height 70
click at [218, 187] on div "Categories" at bounding box center [139, 186] width 169 height 21
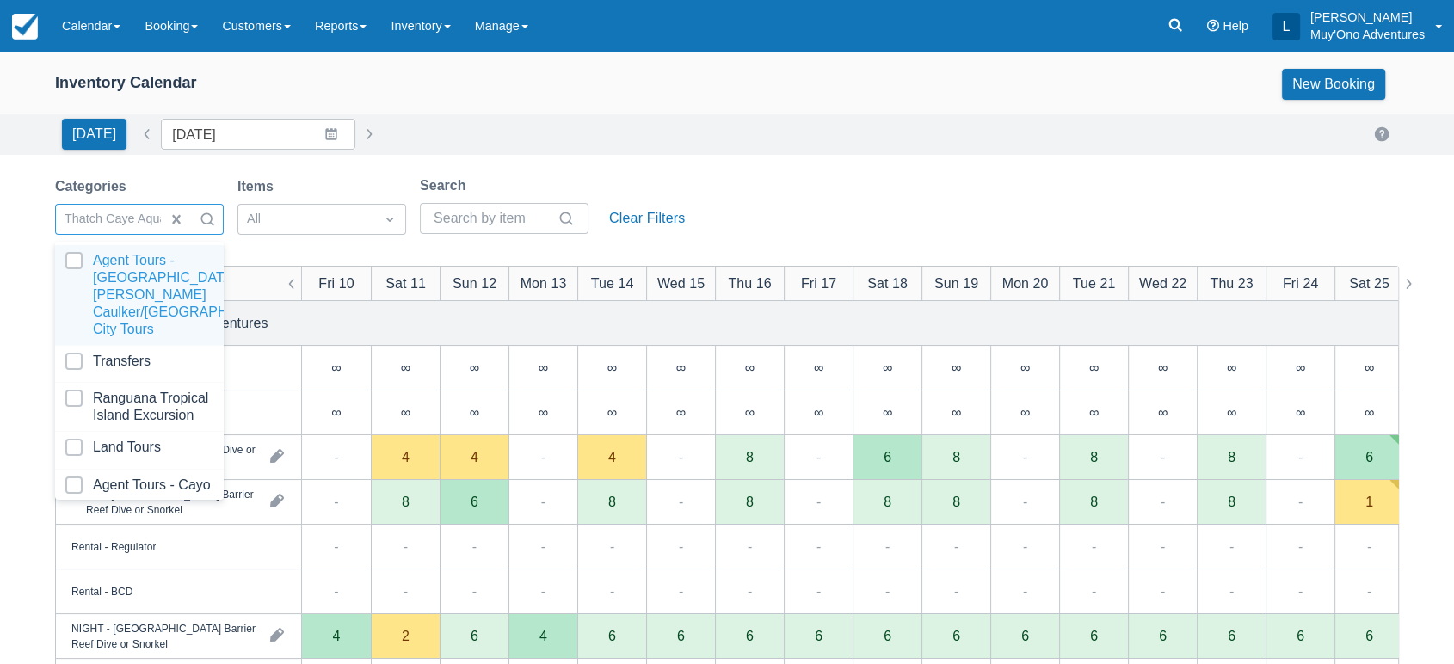
scroll to position [171, 0]
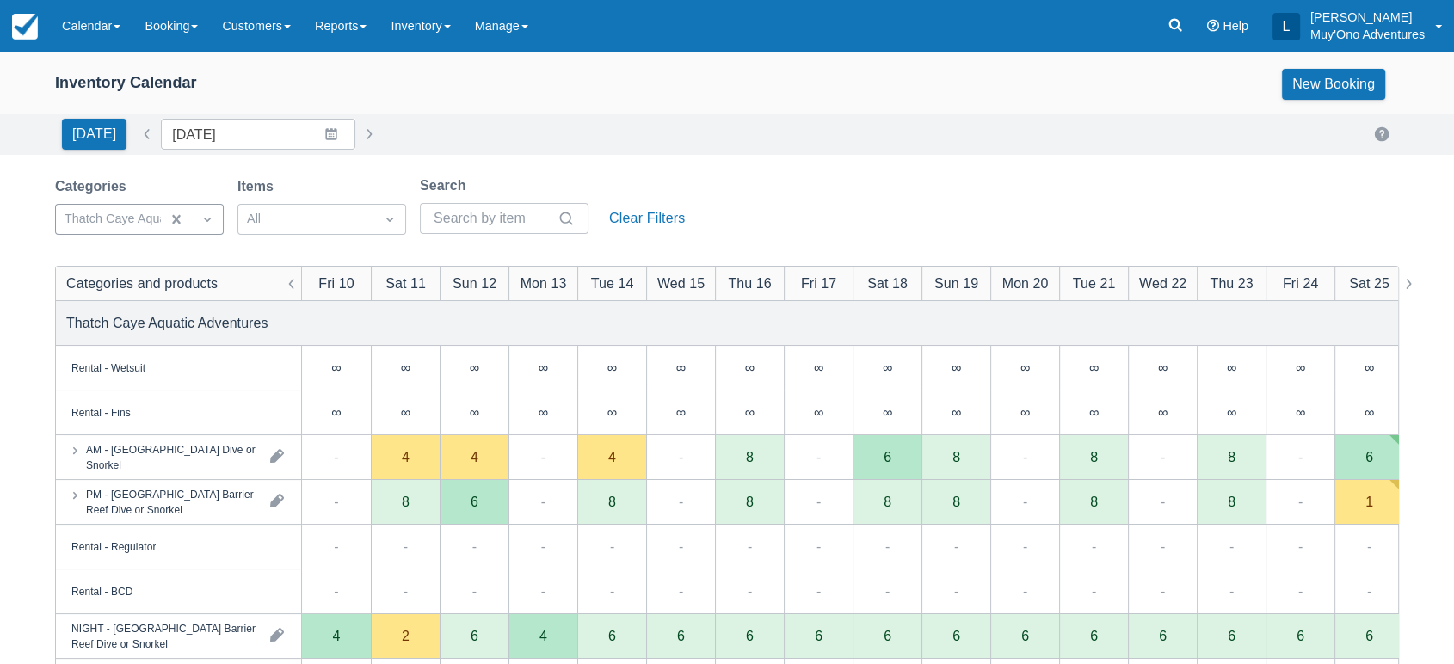
click at [674, 95] on div "Inventory Calendar New Booking" at bounding box center [727, 84] width 1344 height 31
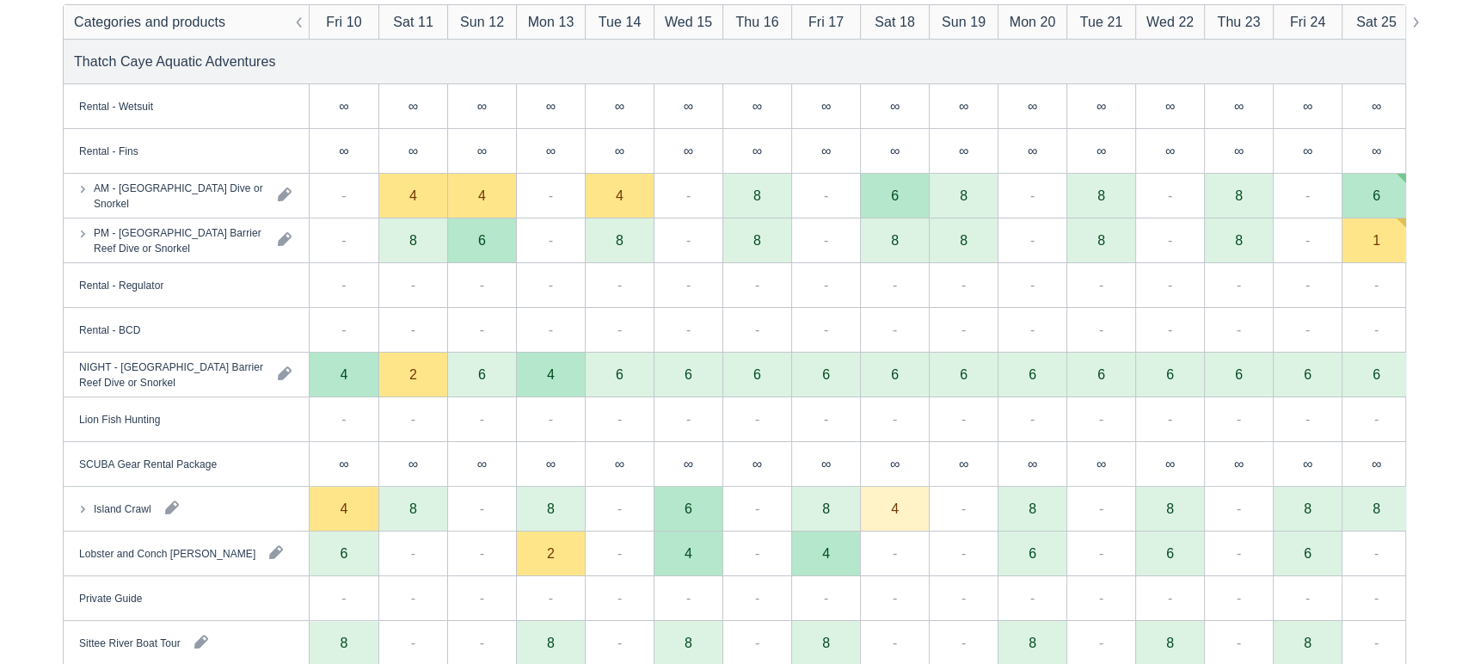
scroll to position [263, 0]
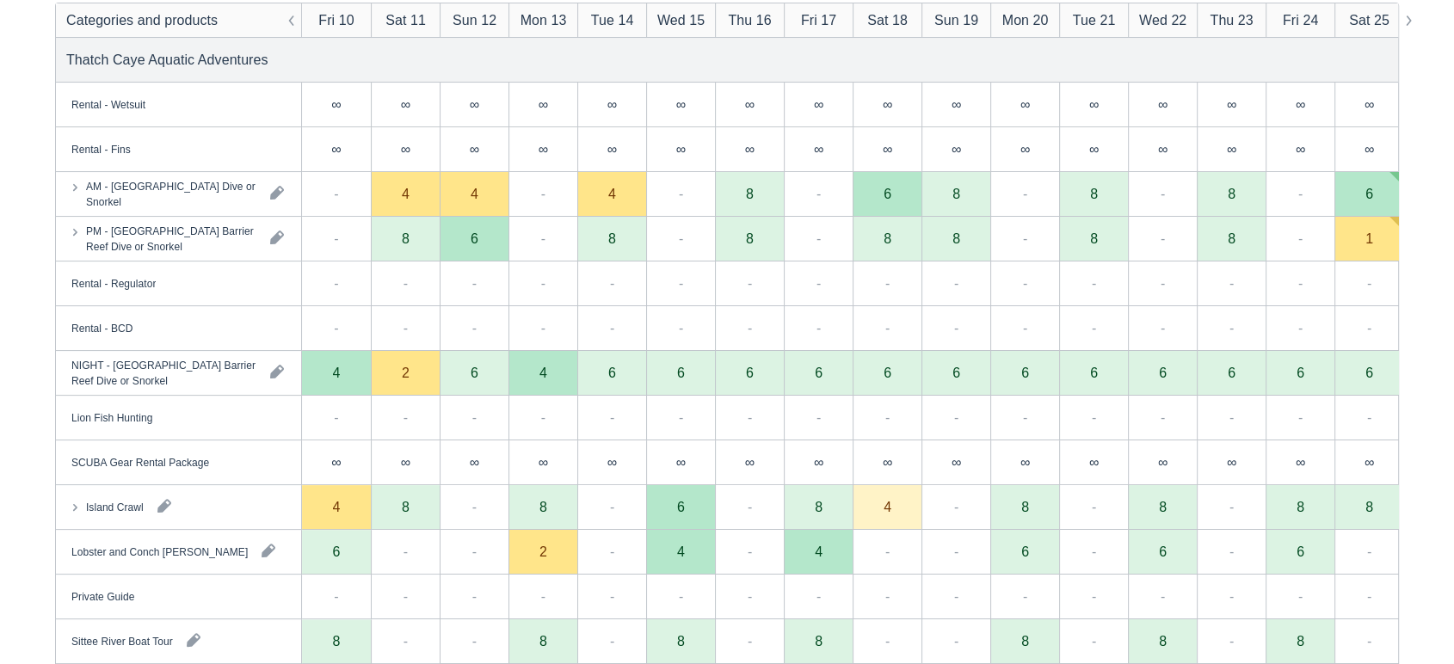
click at [253, 504] on div "Island Crawl" at bounding box center [178, 507] width 245 height 44
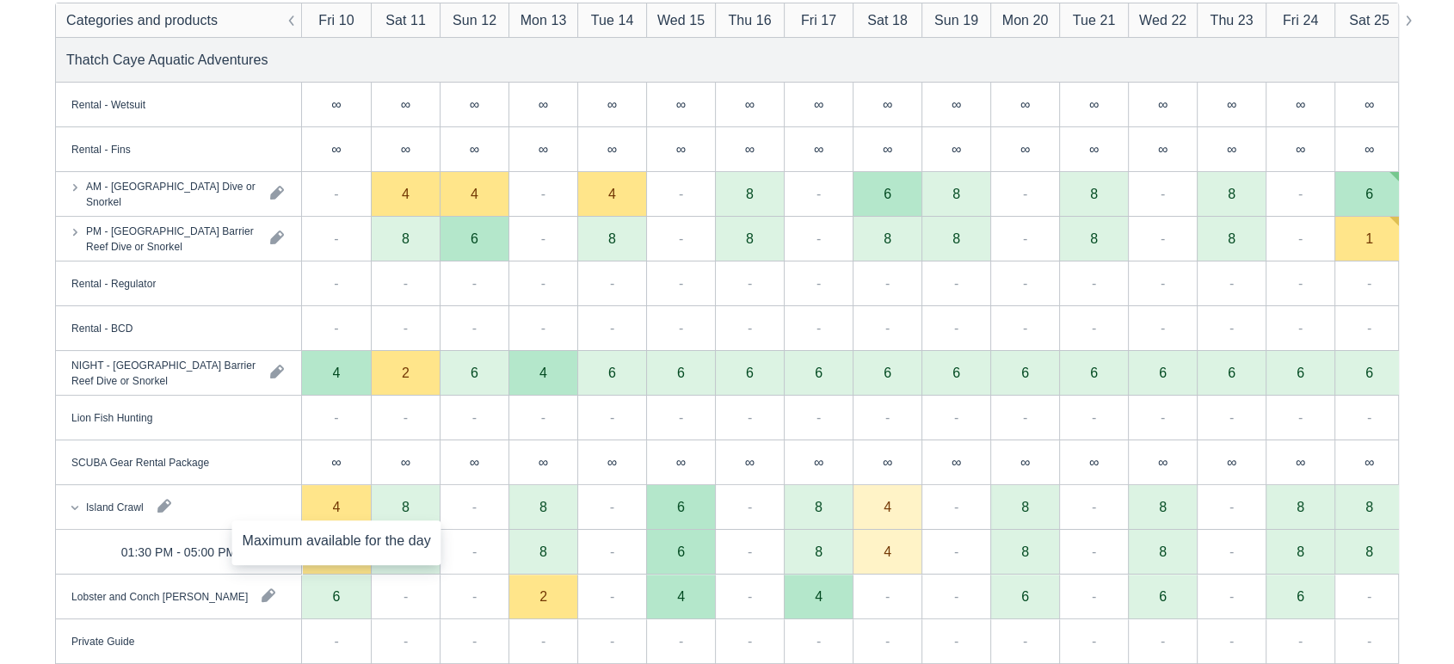
click at [330, 508] on div "4" at bounding box center [336, 507] width 69 height 45
click at [324, 508] on div "4" at bounding box center [336, 507] width 69 height 45
click at [240, 501] on div "Island Crawl" at bounding box center [178, 507] width 245 height 44
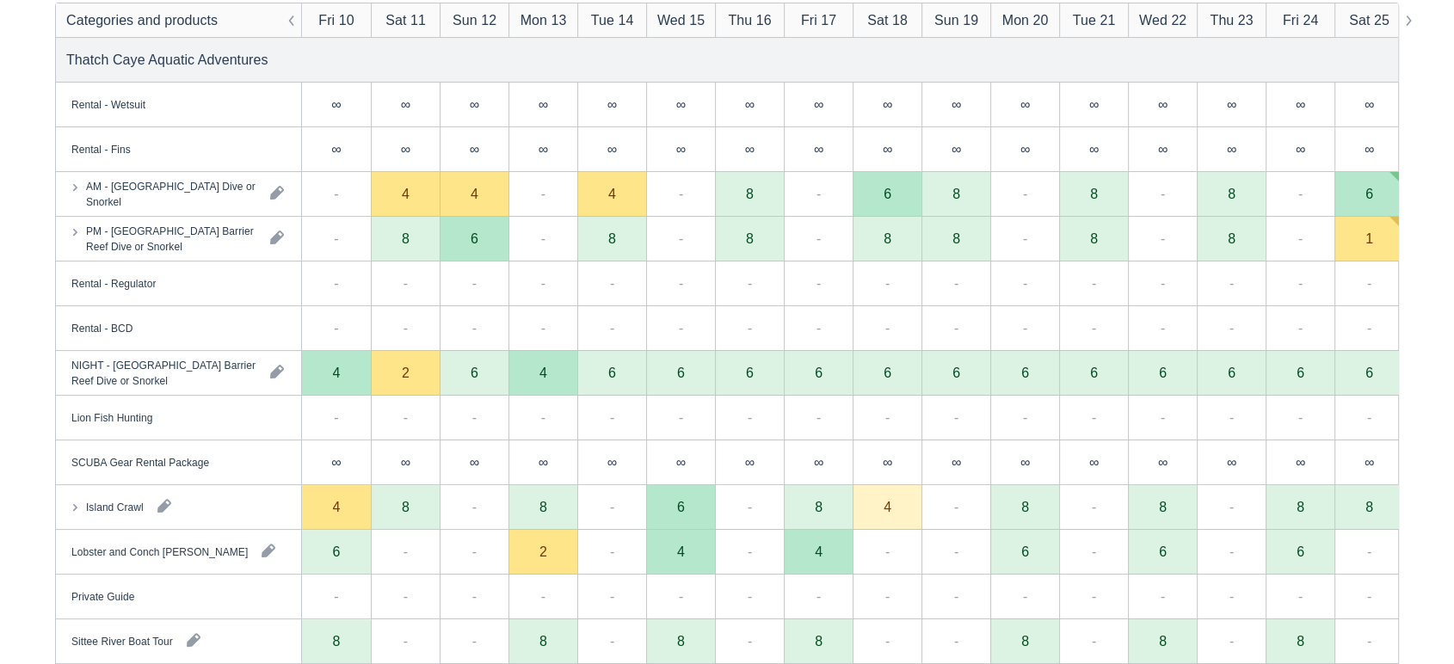
click at [240, 501] on div "Island Crawl" at bounding box center [178, 507] width 245 height 44
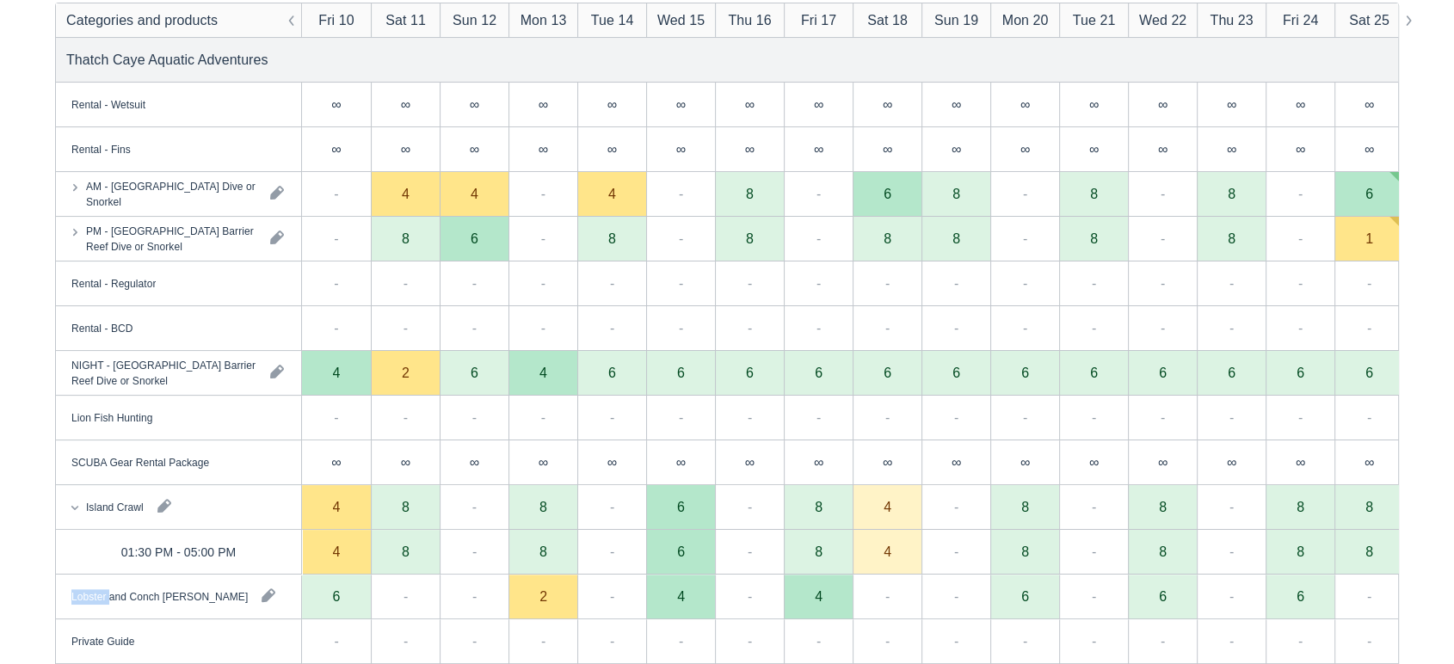
click at [240, 501] on div "Island Crawl" at bounding box center [178, 507] width 245 height 44
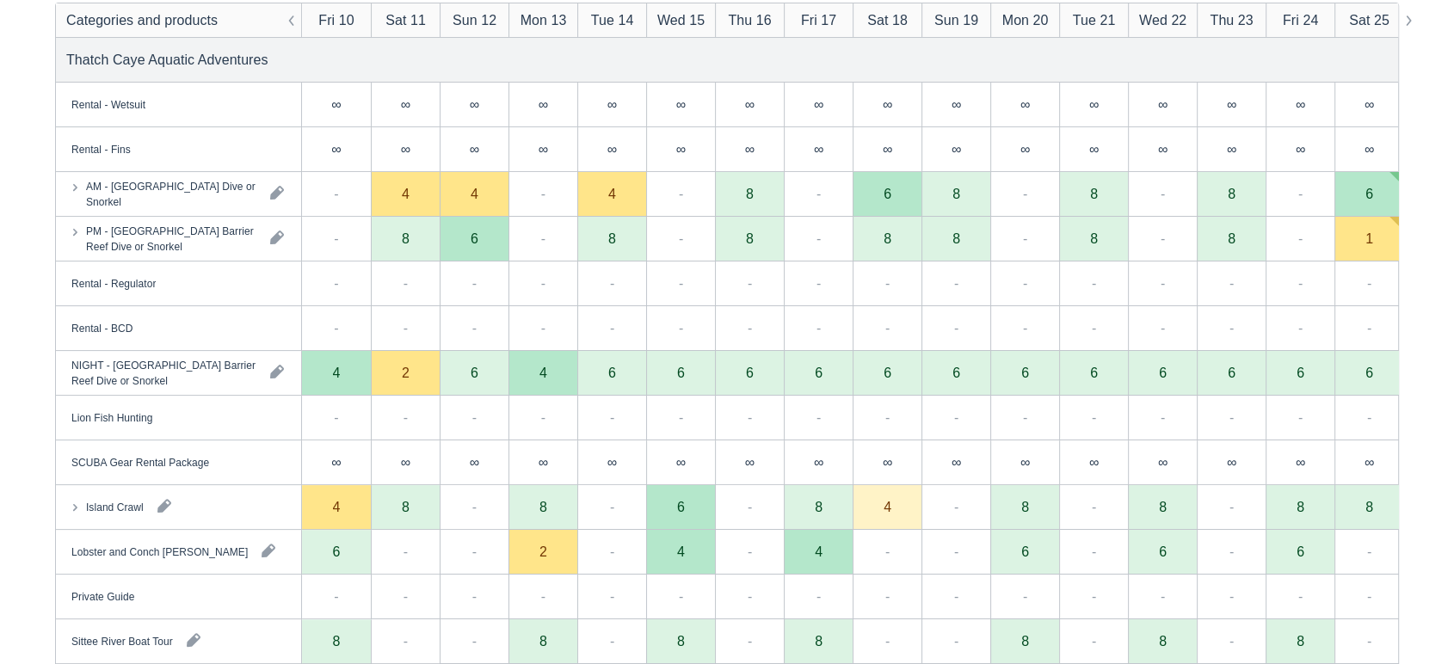
click at [246, 514] on div "Island Crawl" at bounding box center [178, 507] width 245 height 44
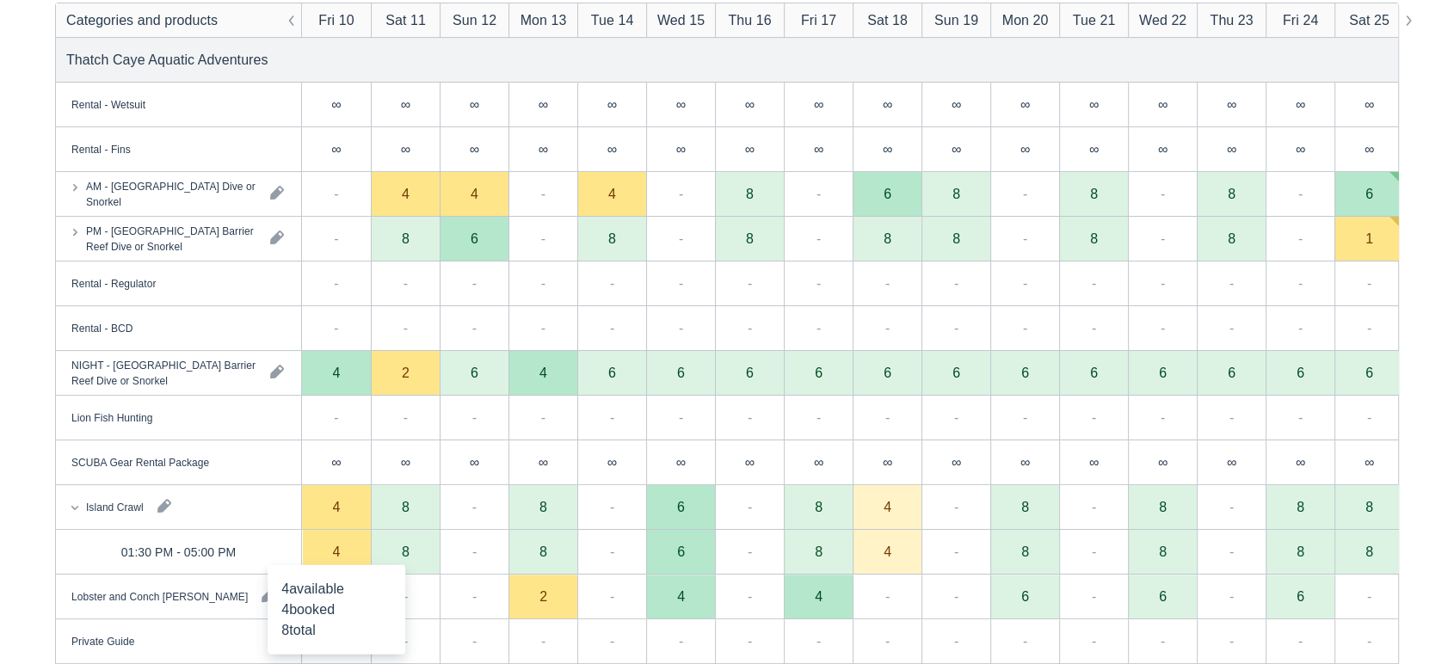
click at [328, 557] on div "4" at bounding box center [336, 552] width 69 height 45
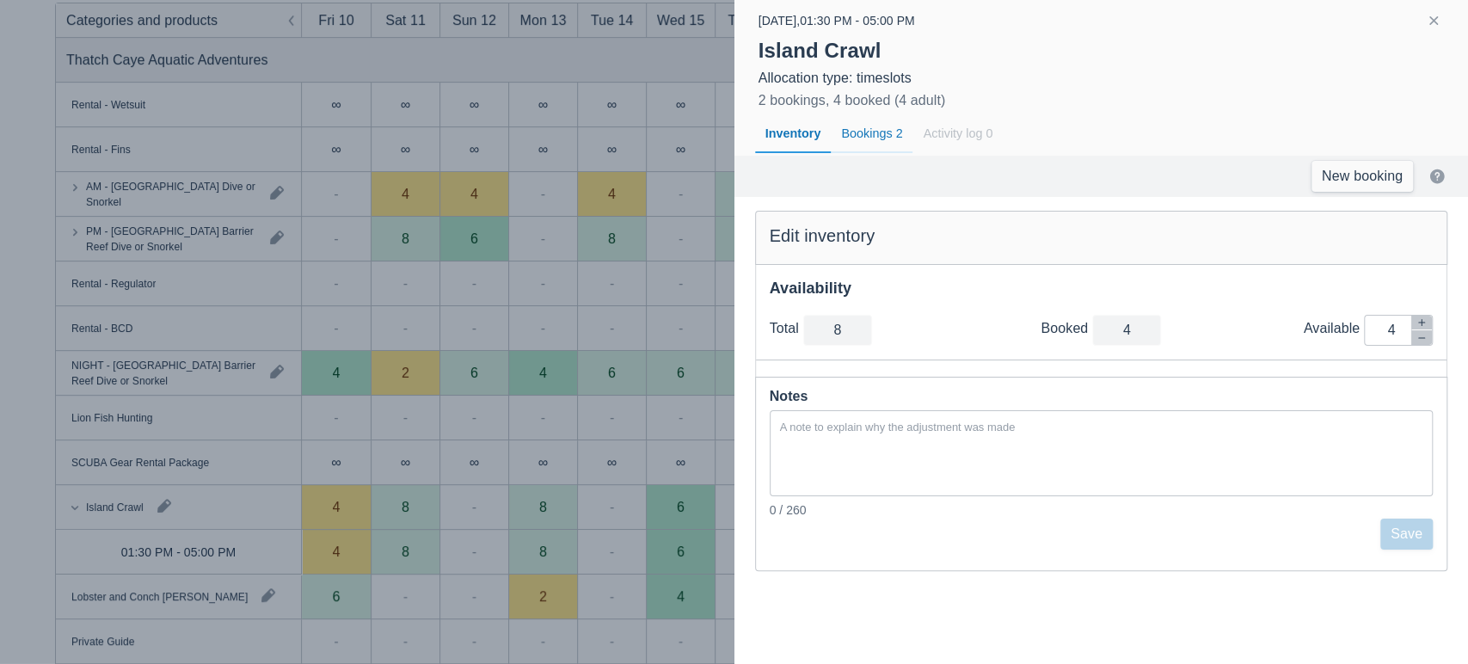
click at [878, 137] on div "Bookings 2" at bounding box center [872, 134] width 82 height 40
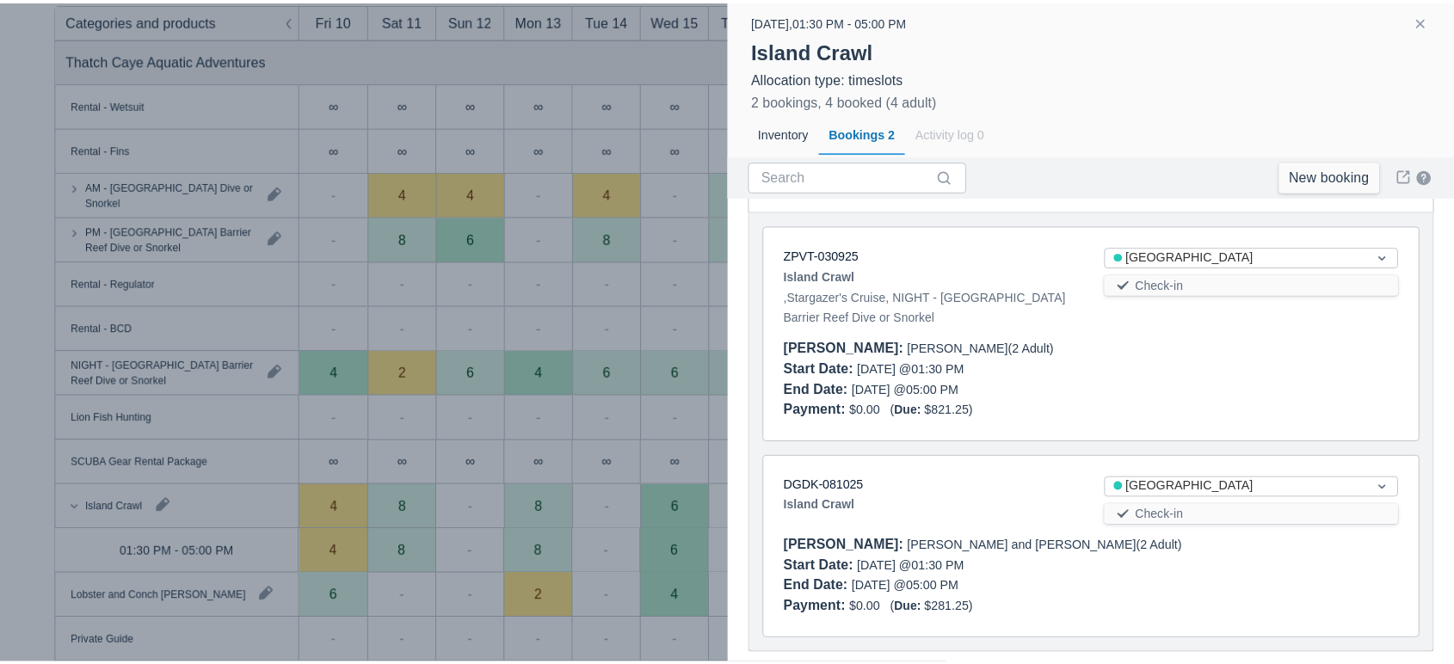
scroll to position [102, 0]
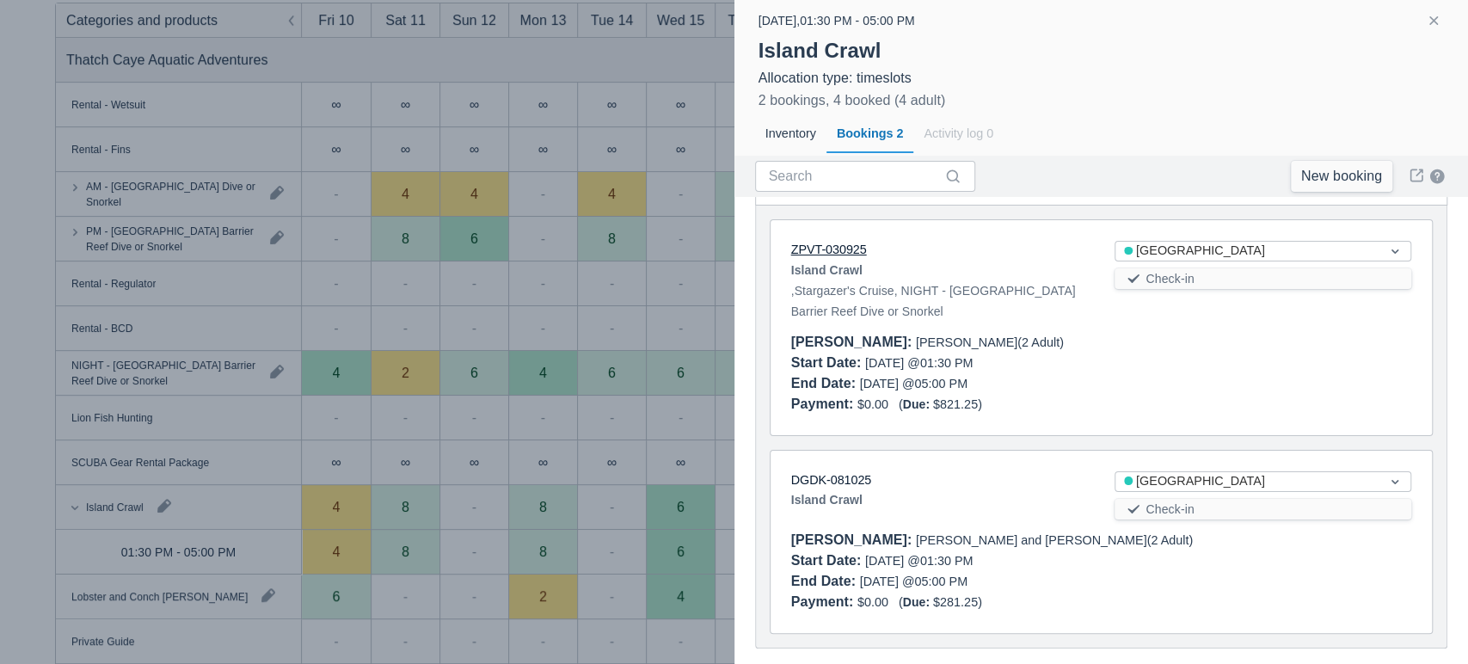
click at [826, 249] on link "ZPVT-030925" at bounding box center [829, 250] width 76 height 14
click at [837, 481] on link "DGDK-081025" at bounding box center [831, 480] width 81 height 14
click at [1358, 177] on link "New booking" at bounding box center [1342, 176] width 102 height 31
click at [1436, 21] on button "button" at bounding box center [1434, 20] width 21 height 21
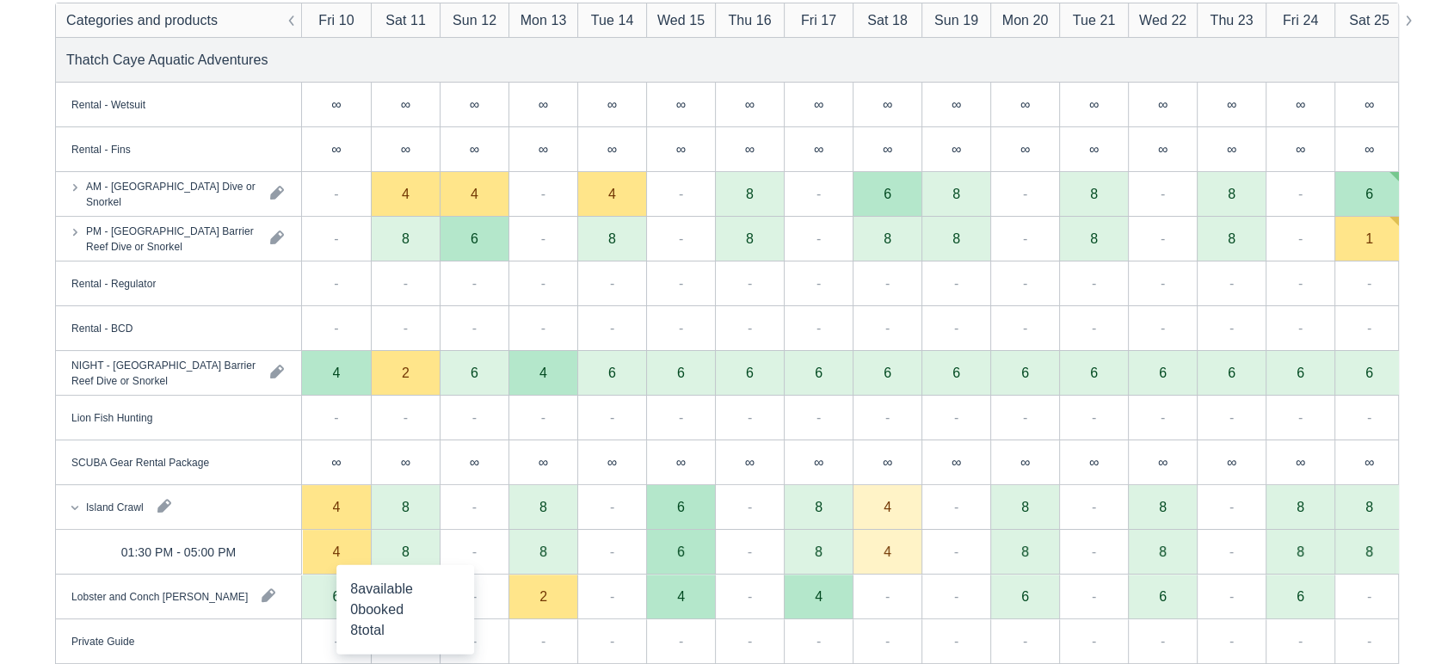
click at [416, 551] on div "8" at bounding box center [405, 552] width 69 height 45
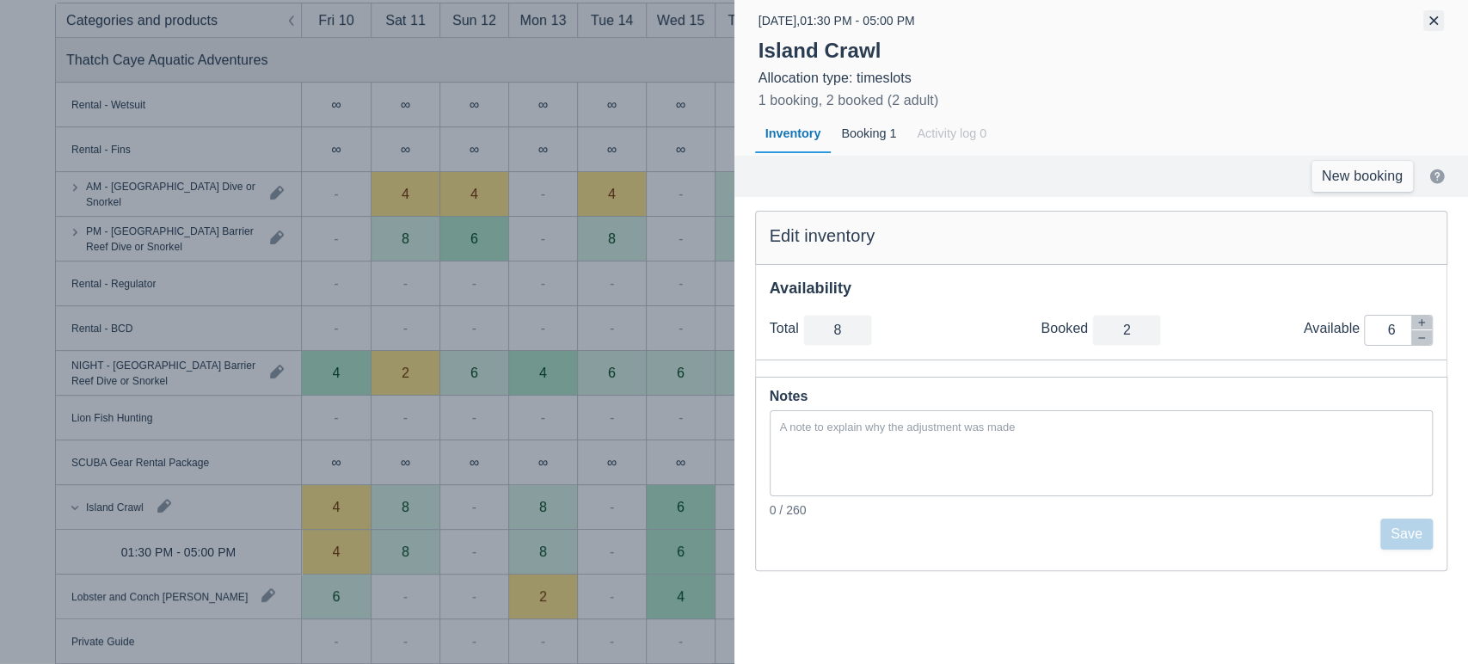
click at [1435, 19] on button "button" at bounding box center [1434, 20] width 21 height 21
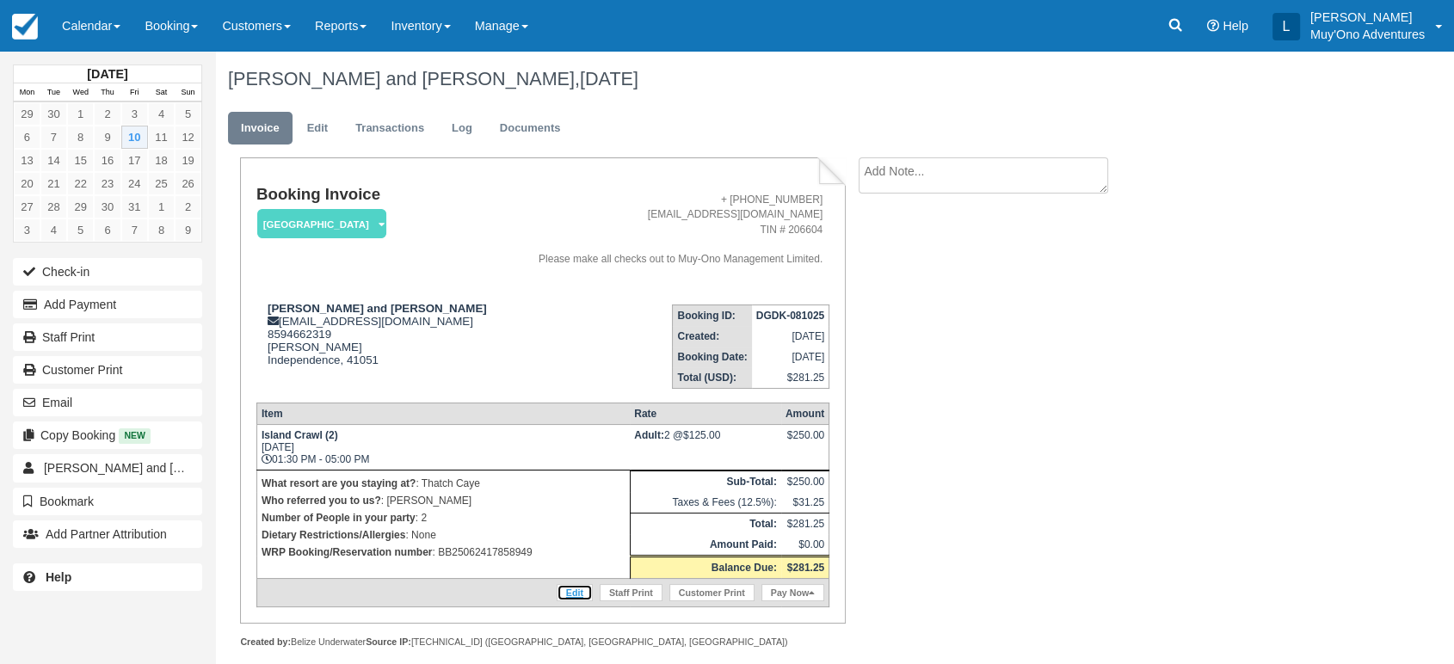
click at [586, 584] on link "Edit" at bounding box center [575, 592] width 36 height 17
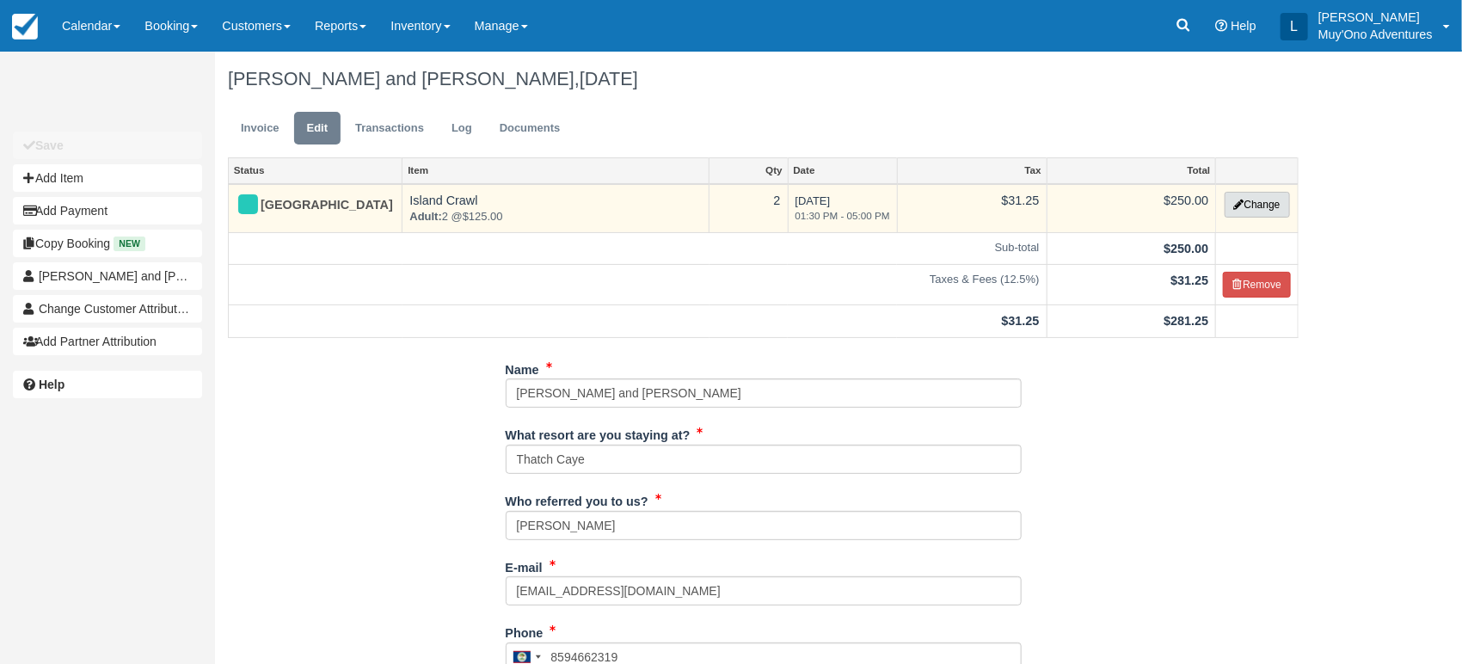
click at [1258, 198] on button "Change" at bounding box center [1257, 205] width 65 height 26
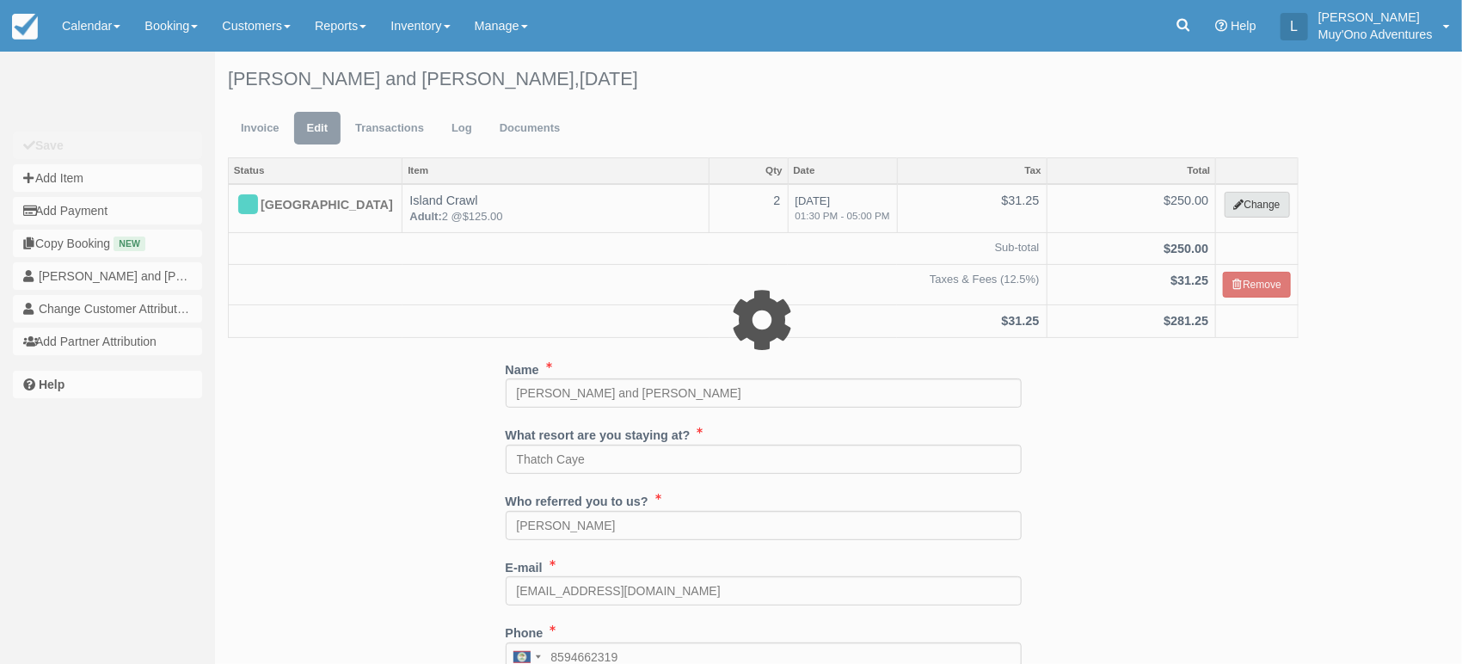
select select "64"
type input "250.00"
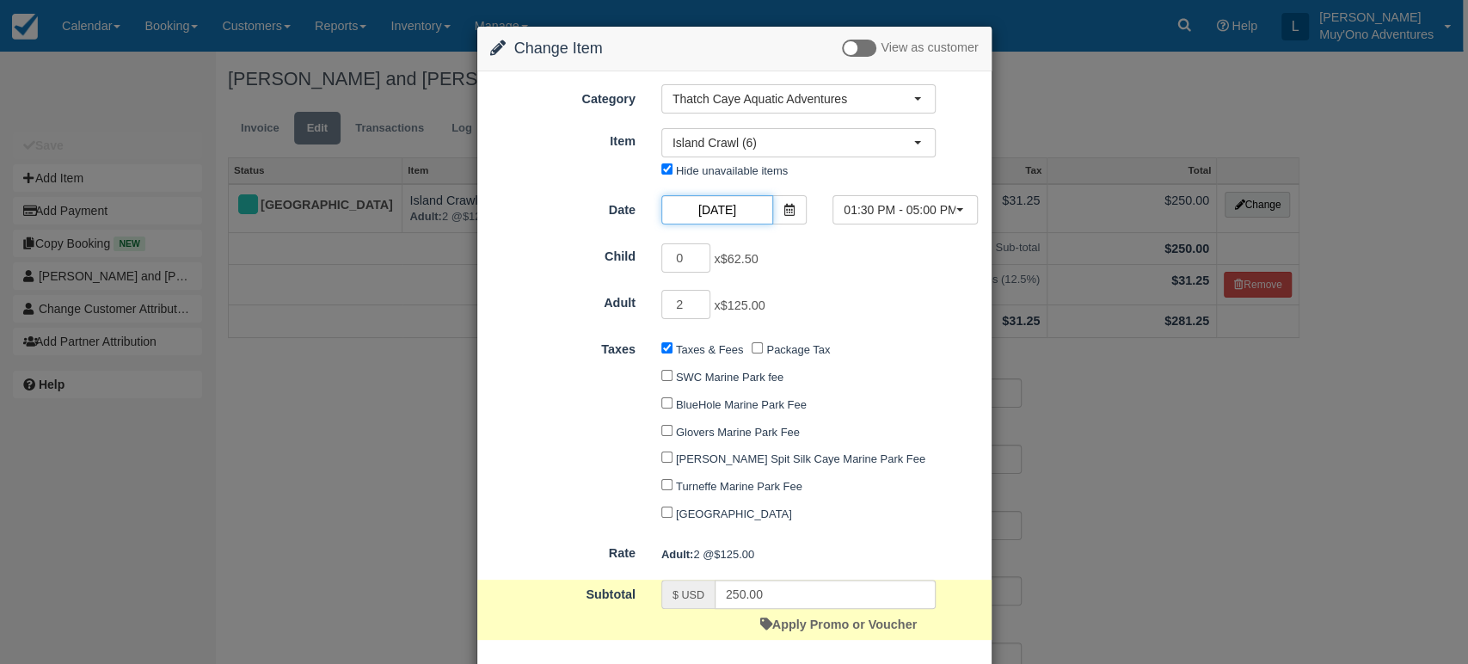
click at [759, 204] on input "[DATE]" at bounding box center [718, 209] width 112 height 29
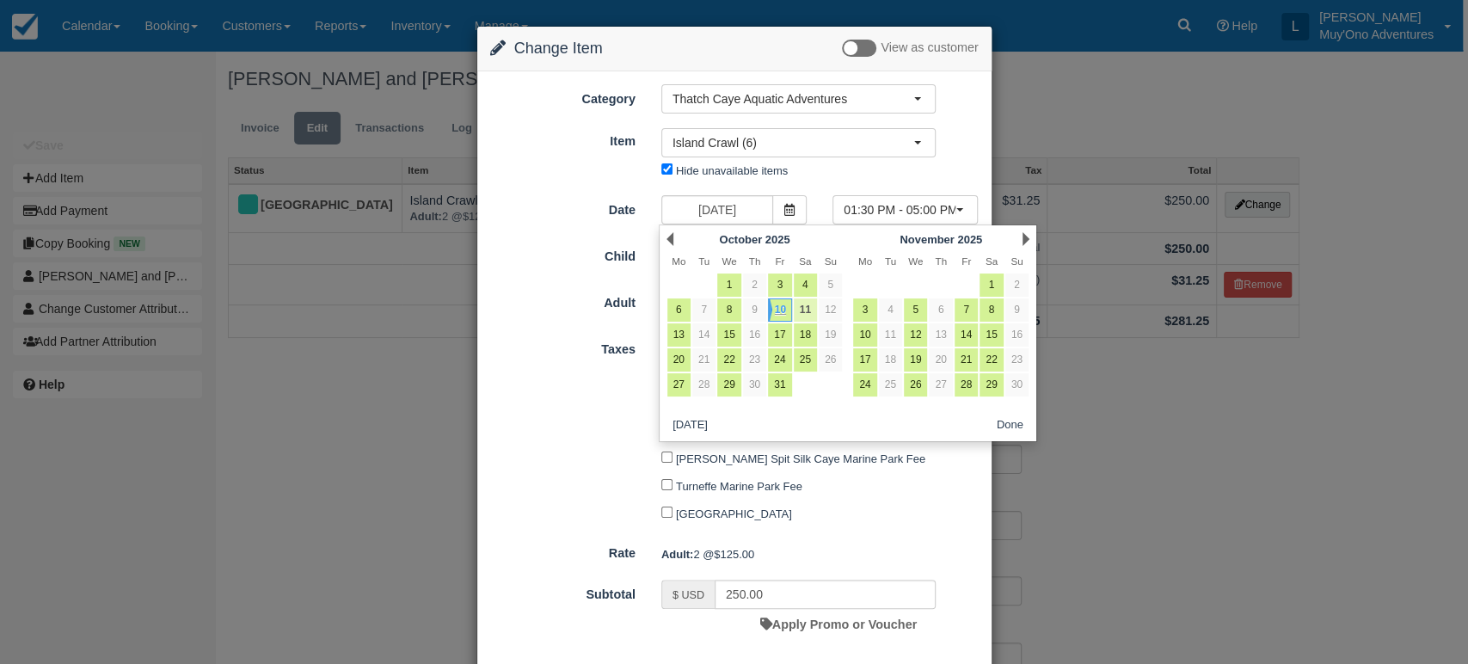
click at [802, 305] on link "11" at bounding box center [805, 310] width 23 height 23
type input "[DATE]"
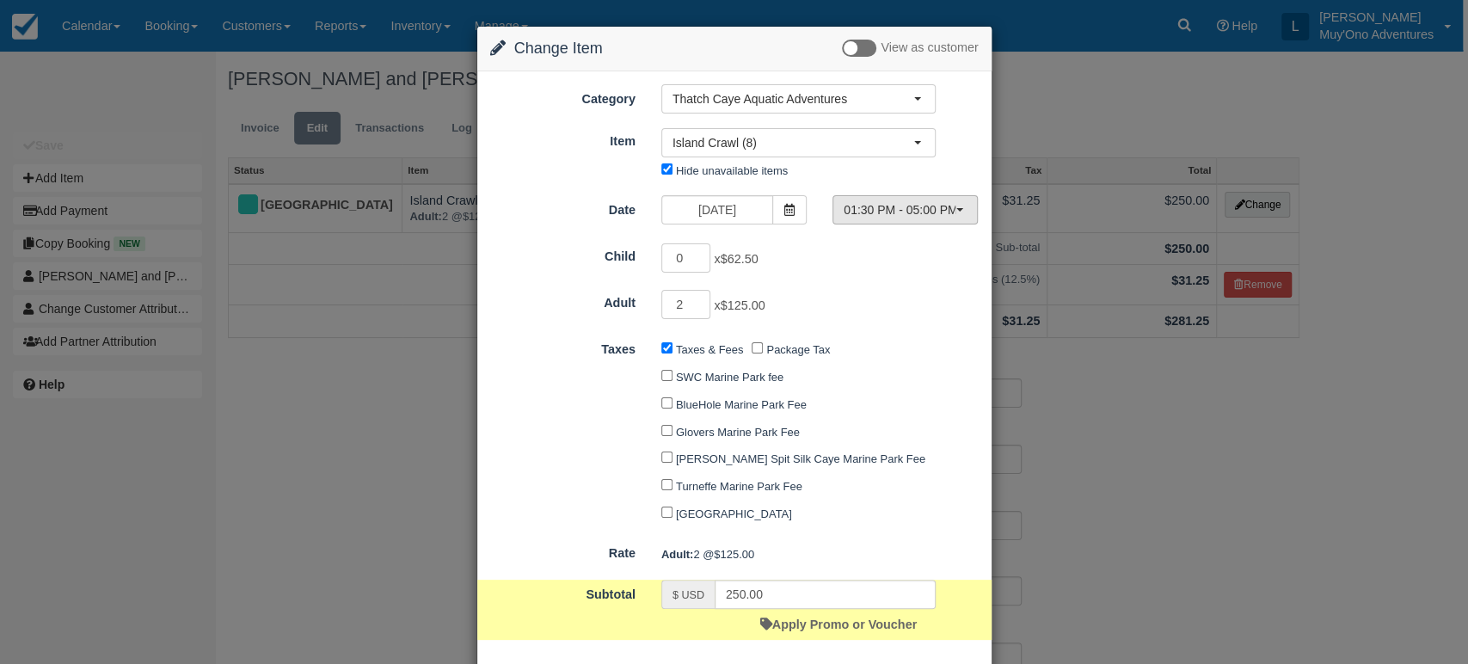
click at [886, 217] on span "01:30 PM - 05:00 PM" at bounding box center [900, 209] width 112 height 17
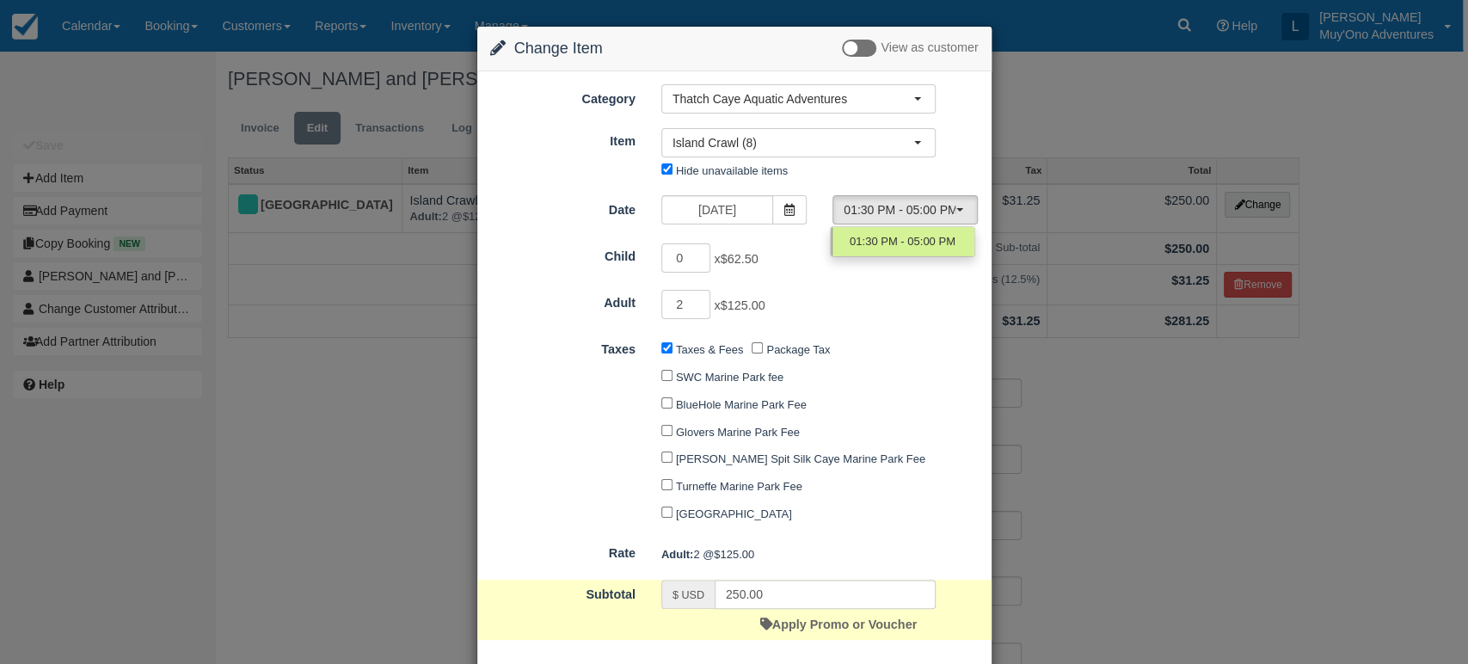
scroll to position [93, 0]
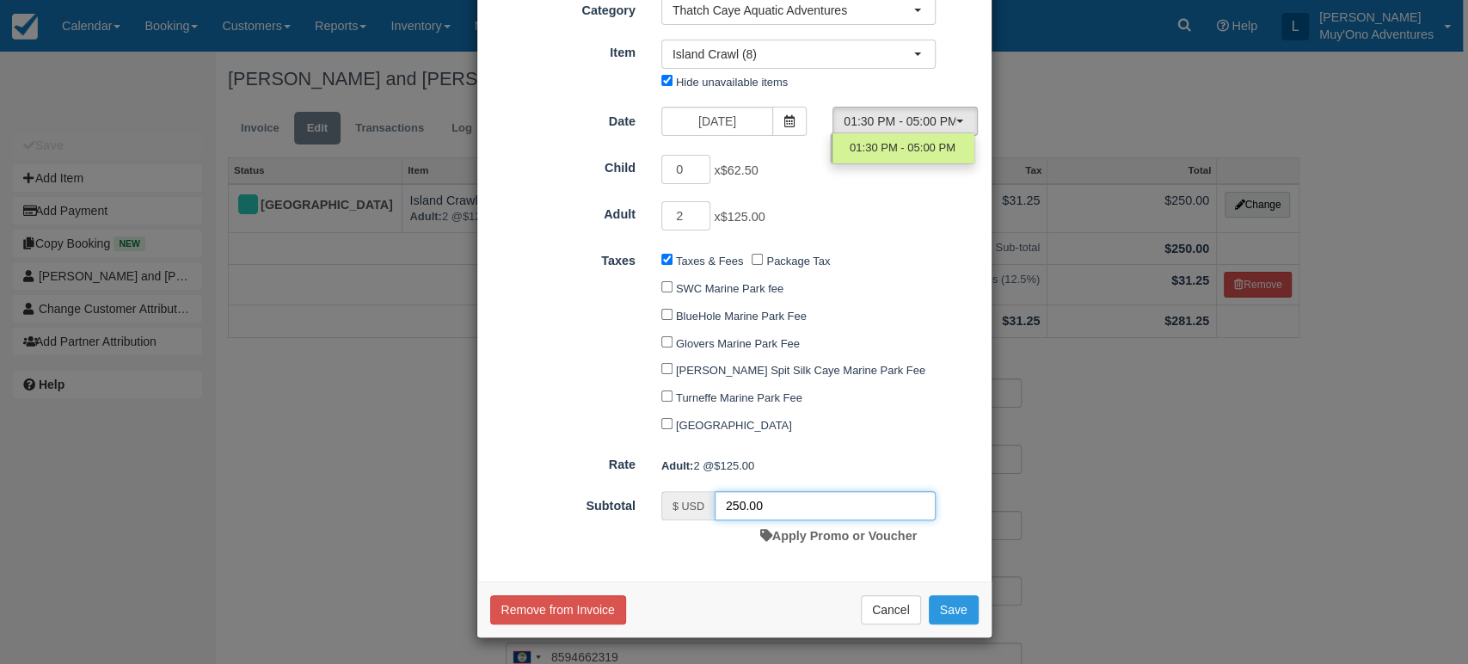
click at [779, 513] on input "250.00" at bounding box center [825, 505] width 221 height 29
type input "250.00"
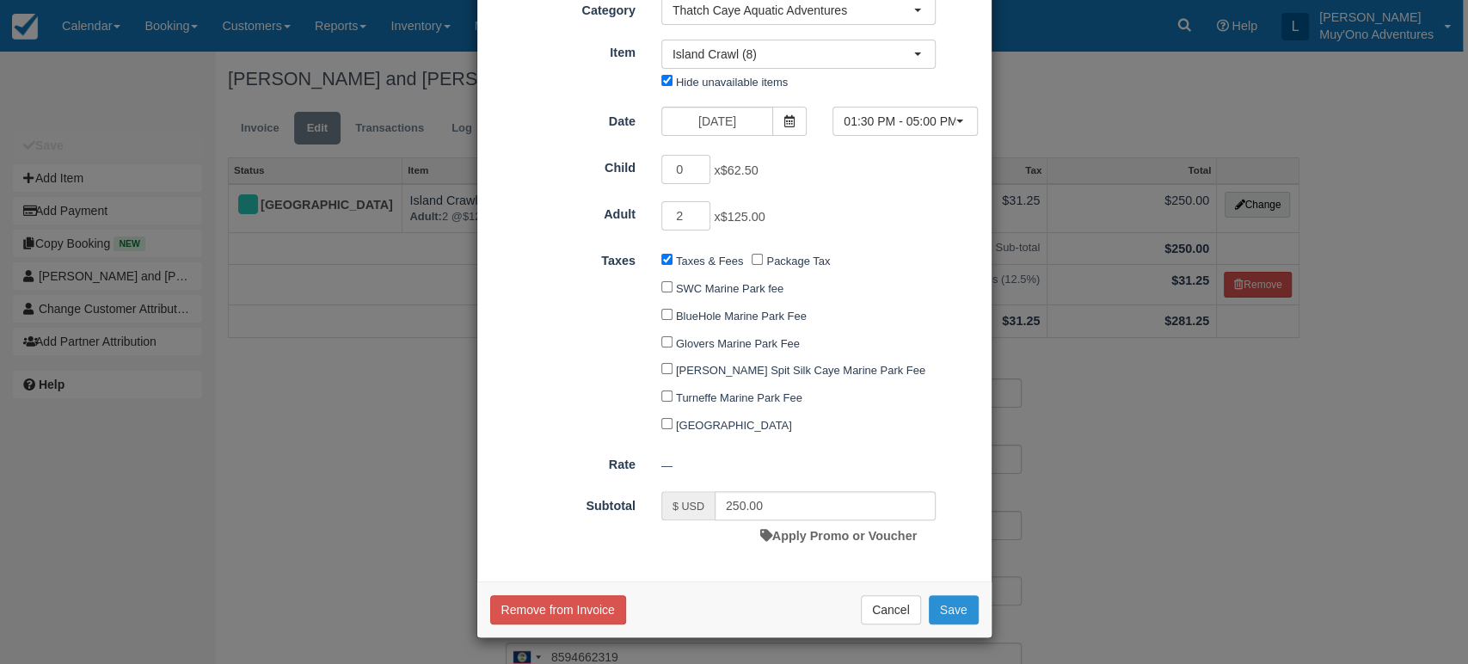
click at [955, 604] on button "Save" at bounding box center [954, 609] width 50 height 29
checkbox input "false"
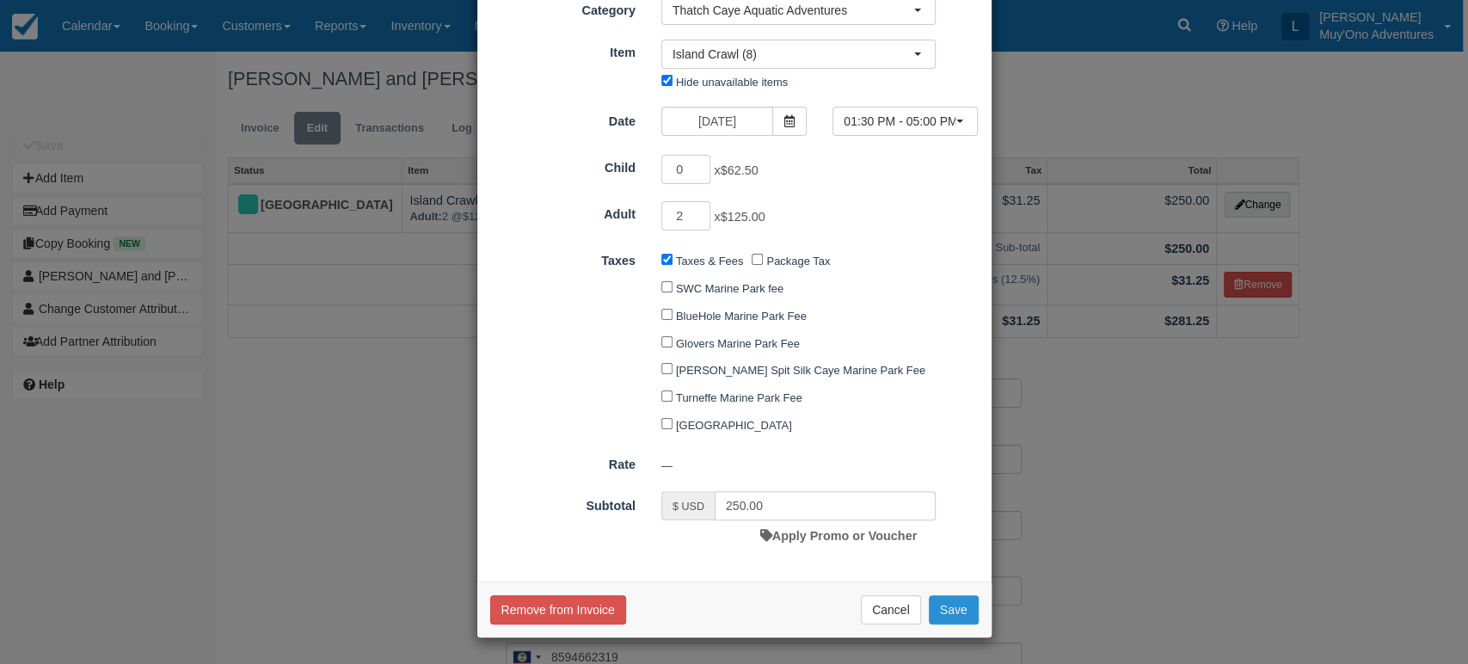
checkbox input "false"
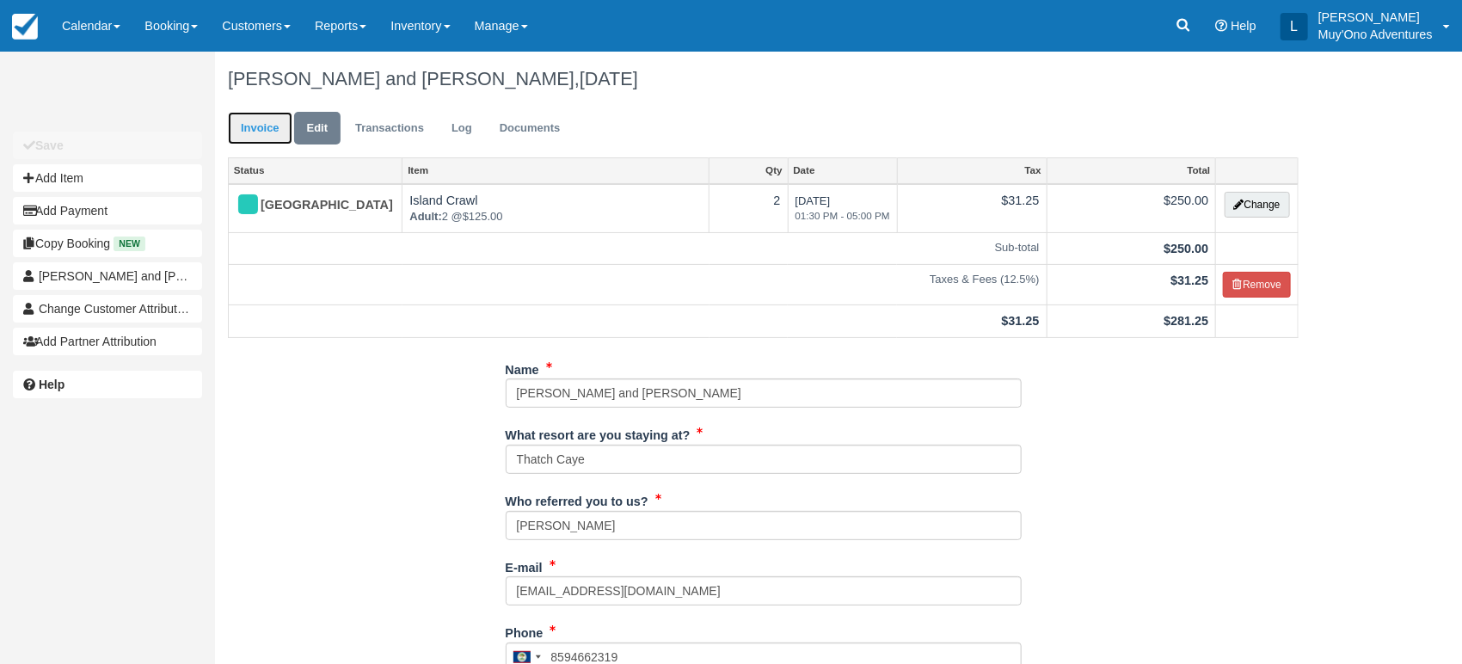
click at [275, 133] on link "Invoice" at bounding box center [260, 129] width 65 height 34
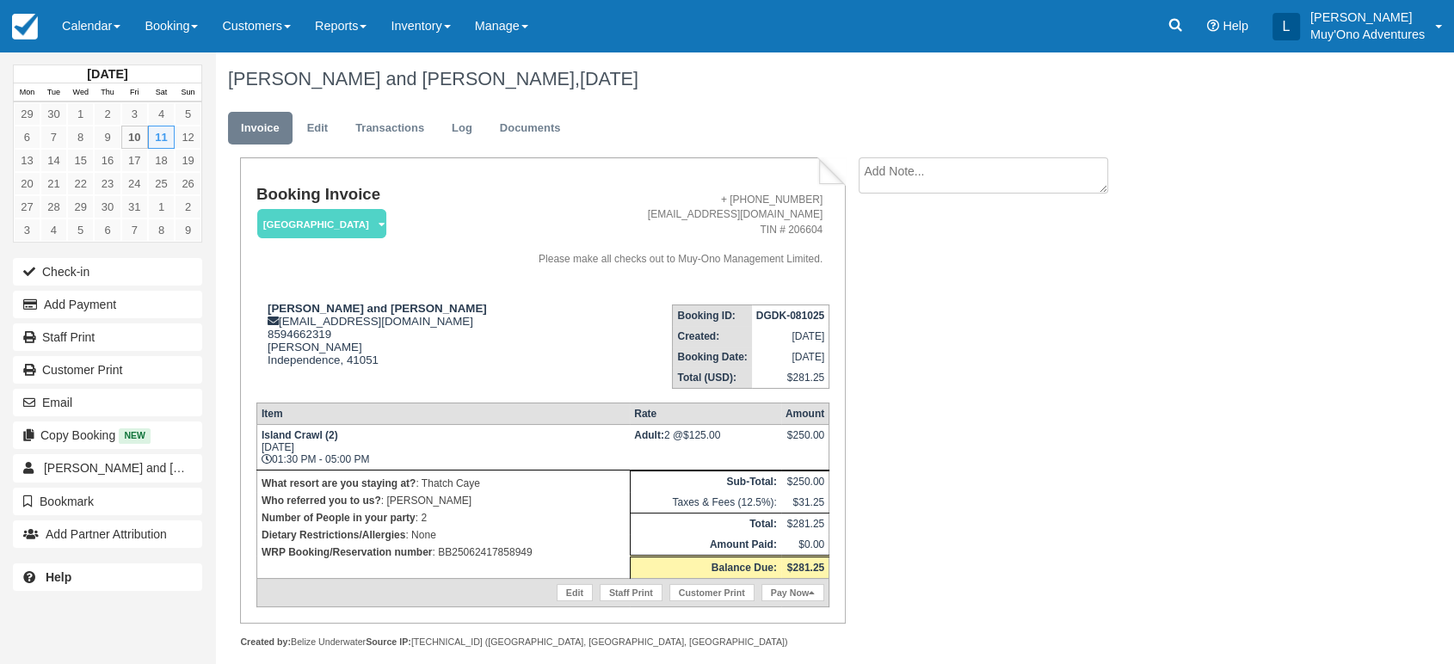
click at [489, 544] on p "WRP Booking/Reservation number : BB25062417858949" at bounding box center [444, 552] width 364 height 17
copy p "BB25062417858949"
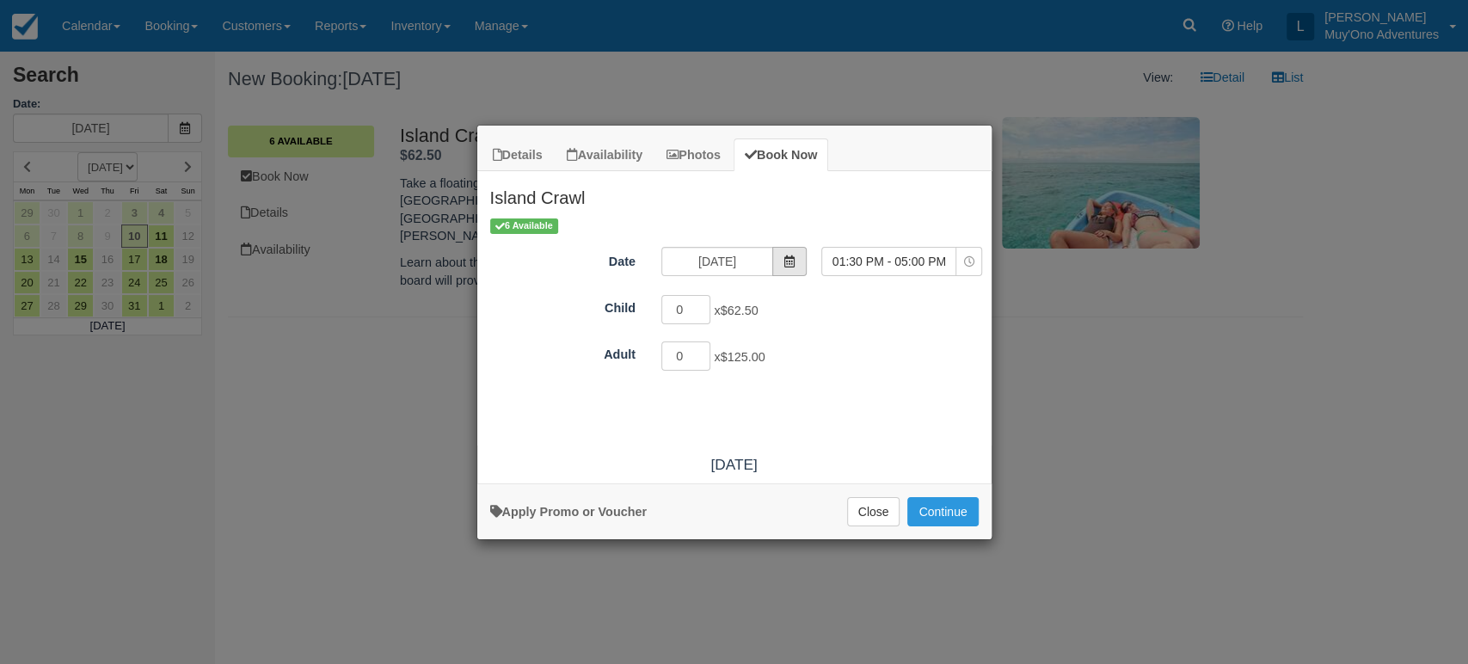
click at [790, 259] on icon "Item Modal" at bounding box center [790, 261] width 12 height 12
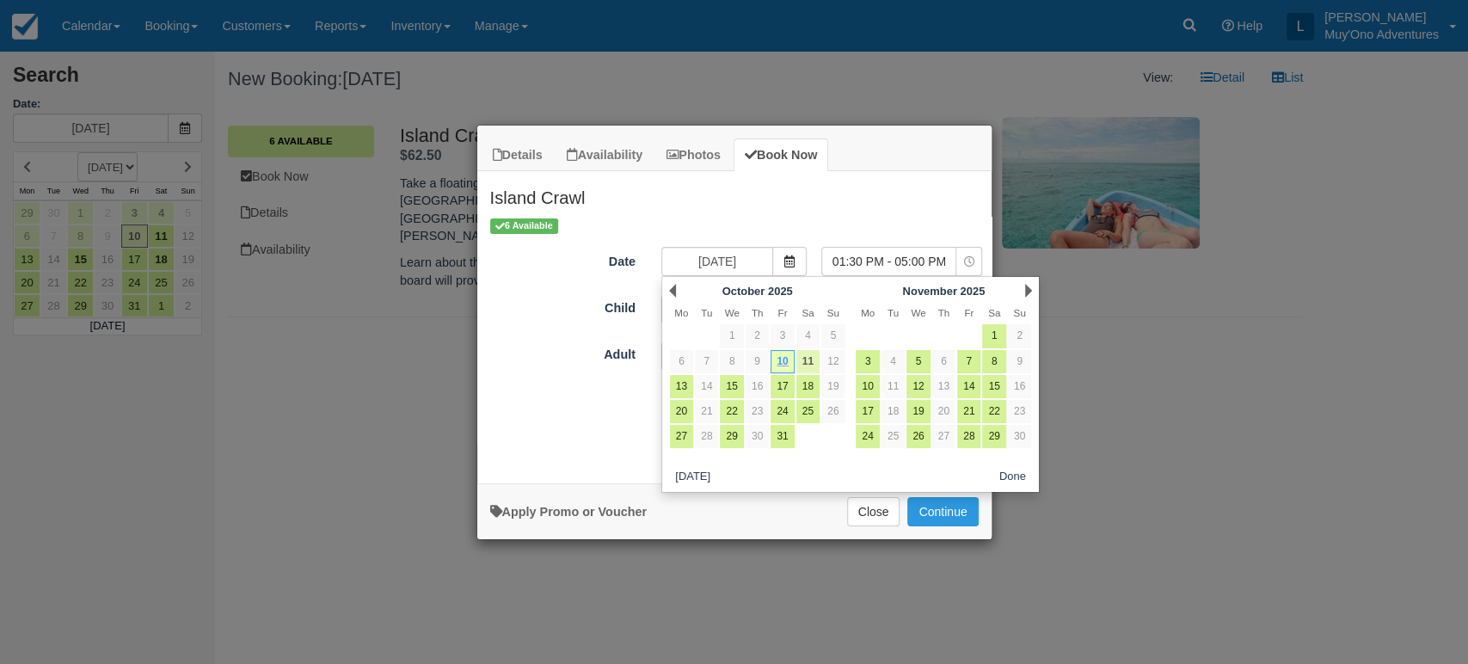
click at [812, 360] on link "11" at bounding box center [808, 361] width 23 height 23
type input "[DATE]"
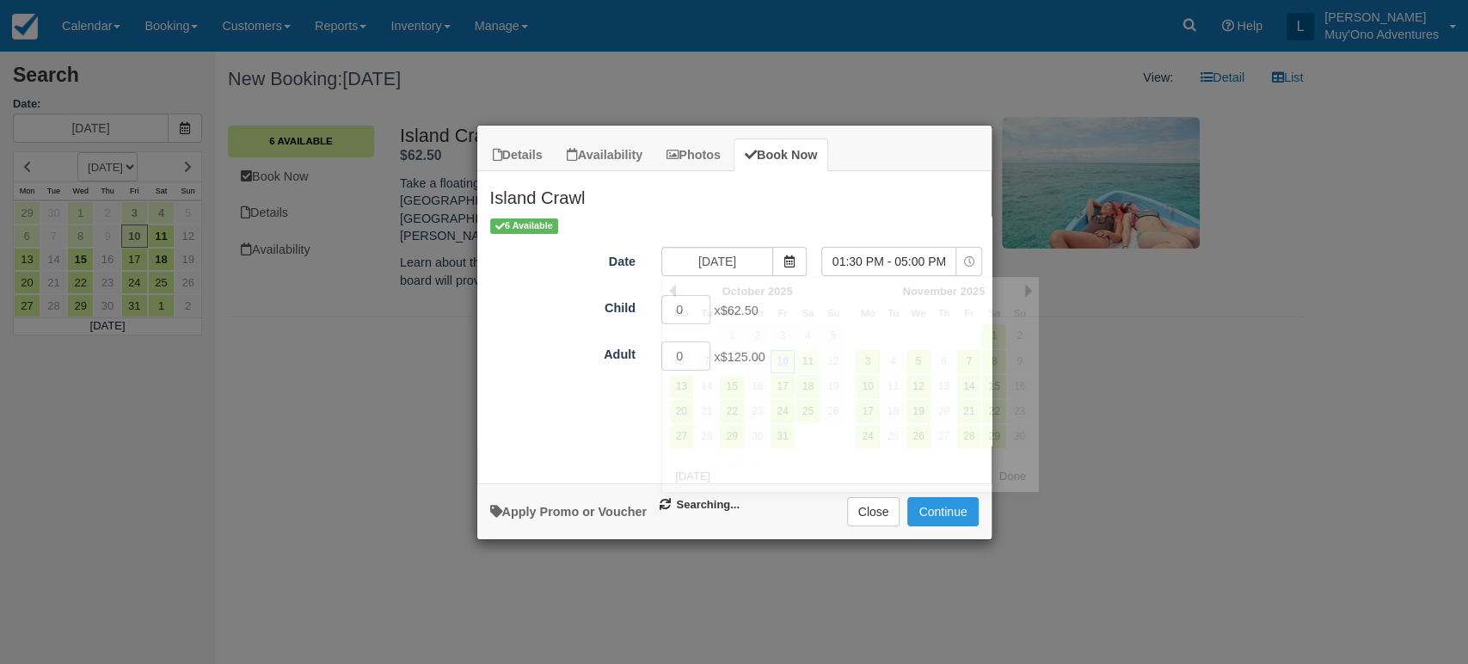
select select "0"
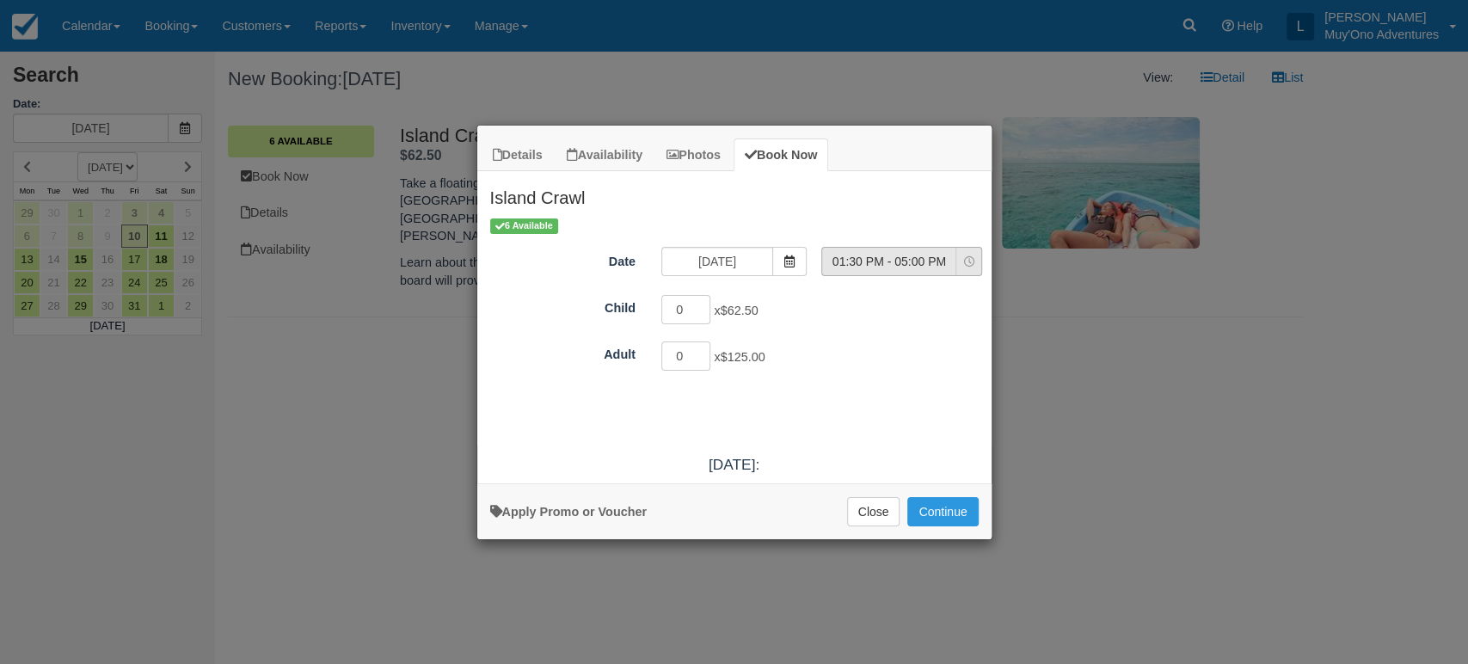
click at [867, 261] on span "01:30 PM - 05:00 PM" at bounding box center [888, 261] width 133 height 17
click at [372, 239] on div "Details Availability Photos Book Now Island Crawl Take a floating bar from caye…" at bounding box center [734, 332] width 1468 height 664
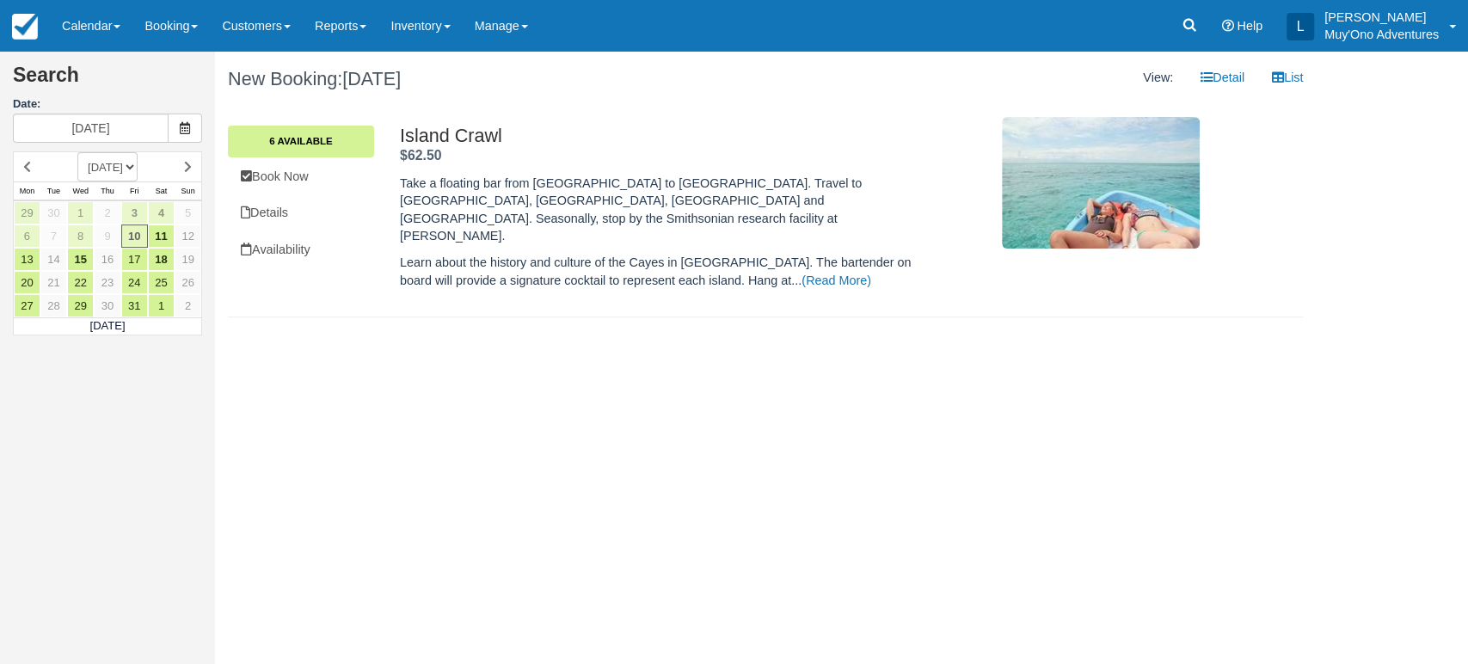
click at [443, 146] on div "Island Crawl . $62.50 ." at bounding box center [666, 146] width 533 height 40
click at [296, 174] on link "Book Now" at bounding box center [301, 176] width 146 height 35
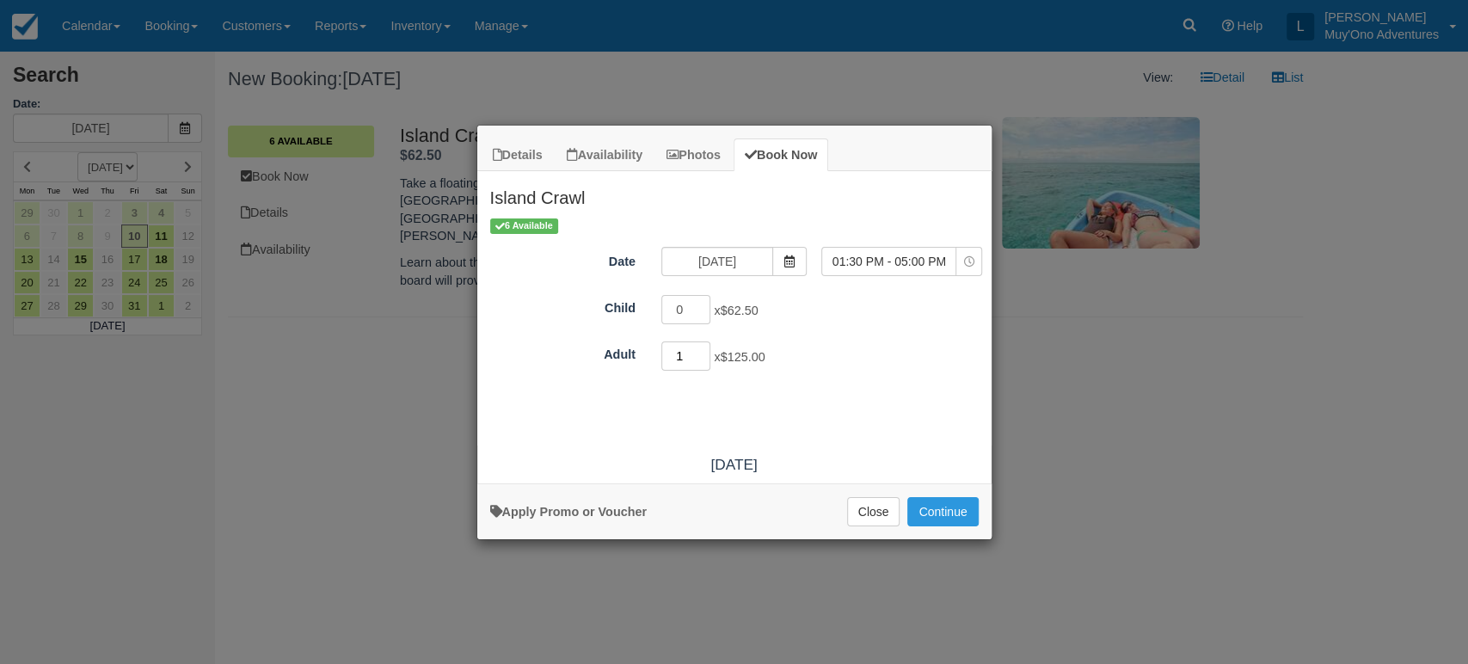
click at [702, 349] on input "1" at bounding box center [687, 356] width 50 height 29
type input "2"
click at [702, 349] on input "2" at bounding box center [687, 356] width 50 height 29
click at [779, 262] on span "Item Modal" at bounding box center [790, 261] width 34 height 29
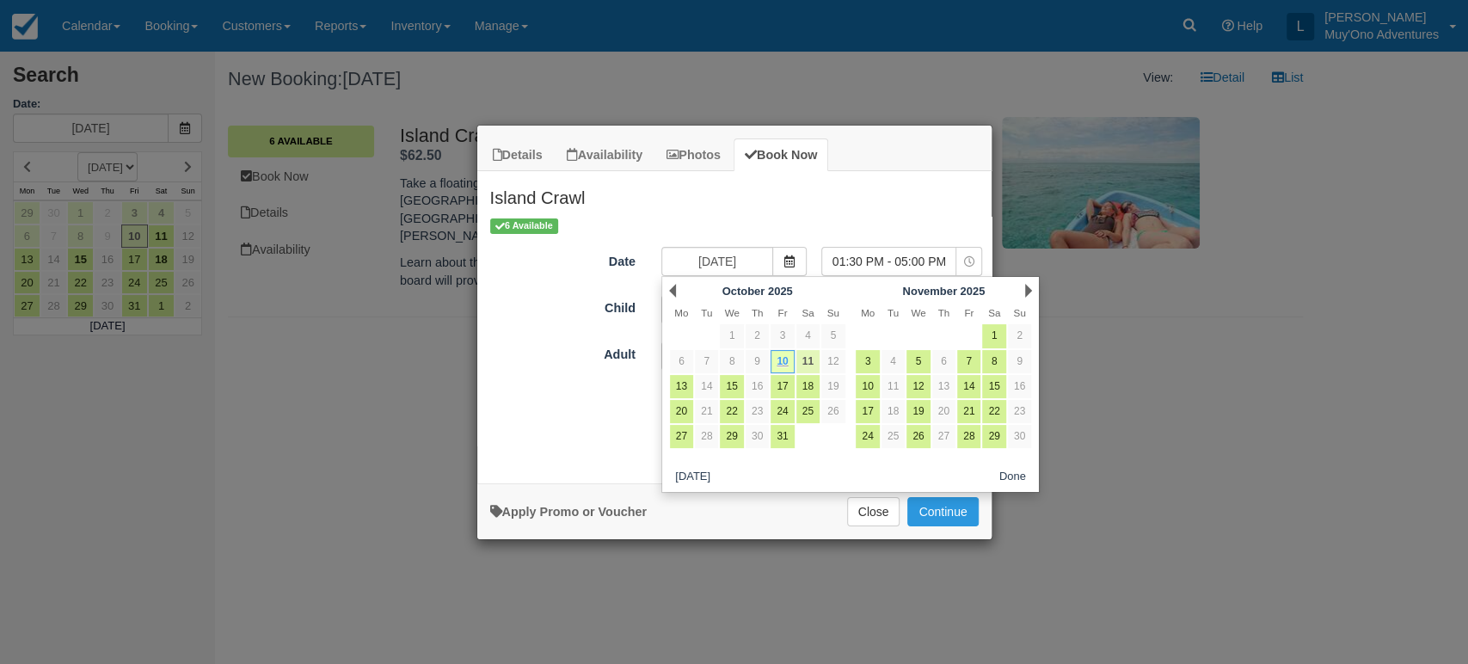
click at [804, 361] on link "11" at bounding box center [808, 361] width 23 height 23
type input "[DATE]"
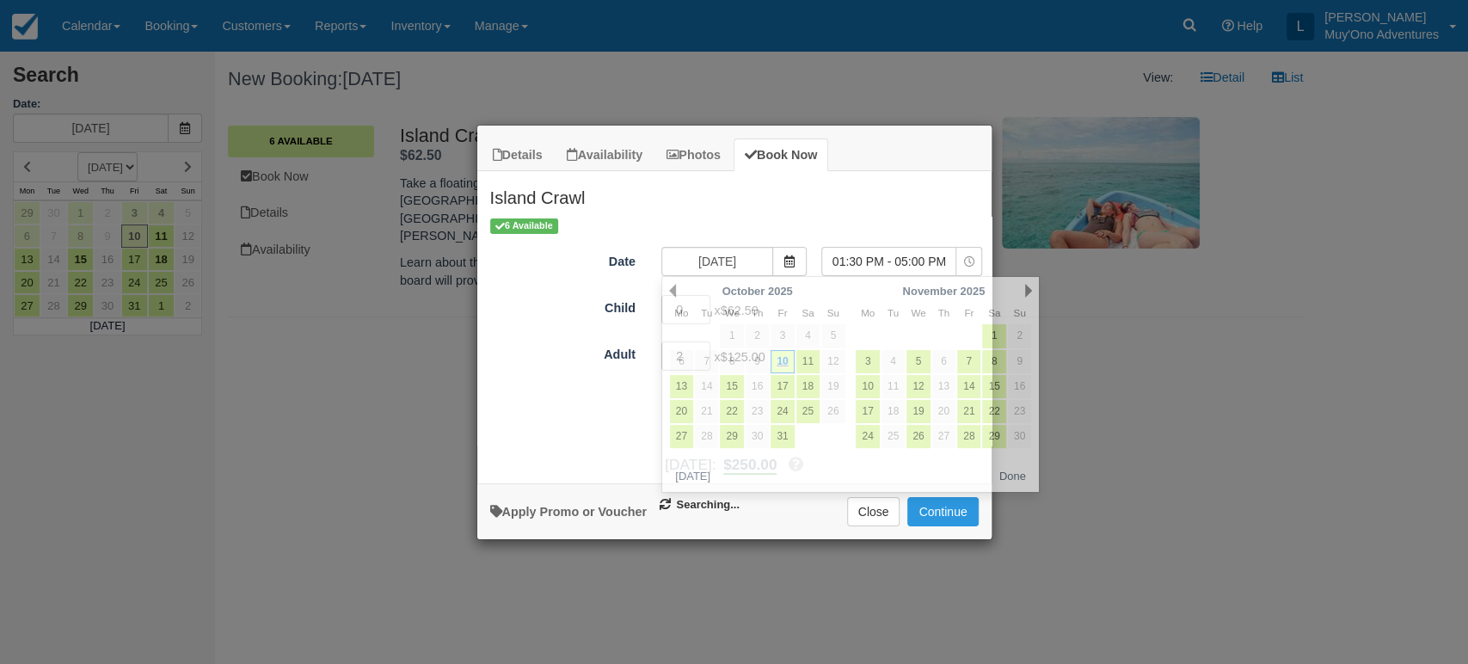
select select "0"
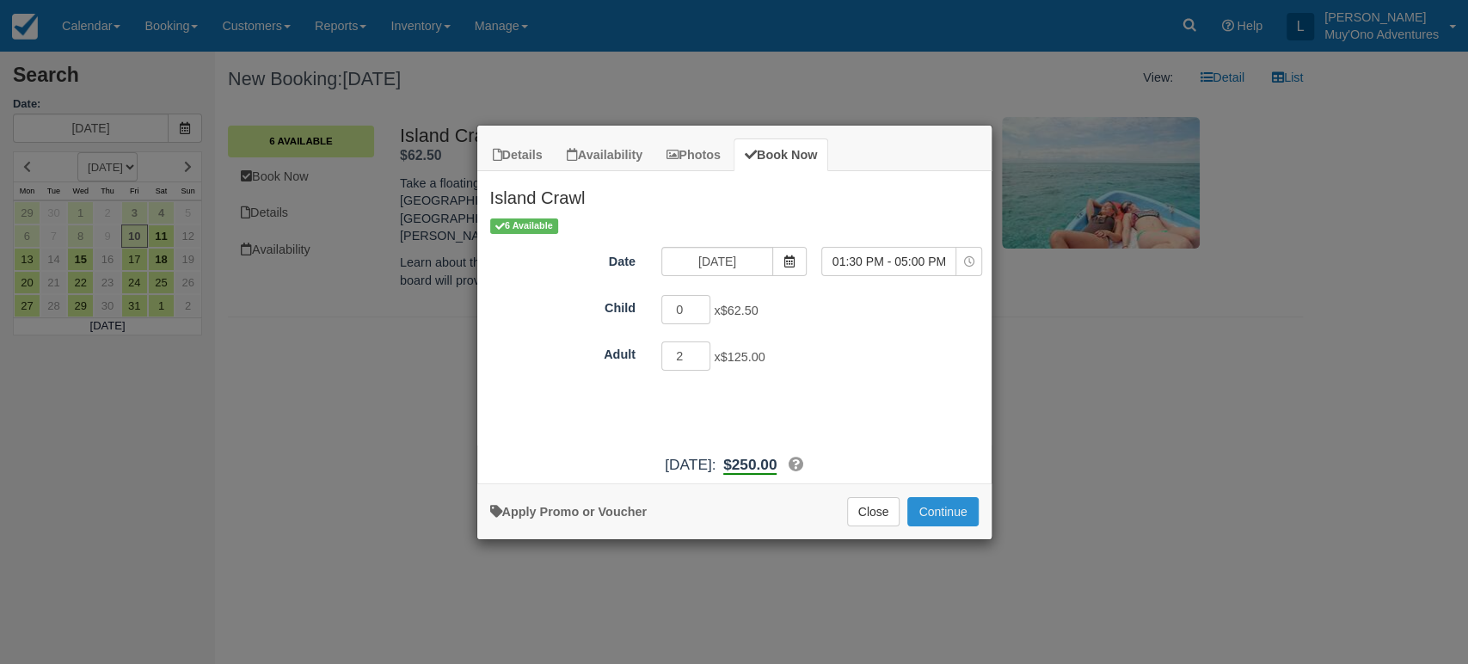
click at [925, 513] on button "Continue" at bounding box center [943, 511] width 71 height 29
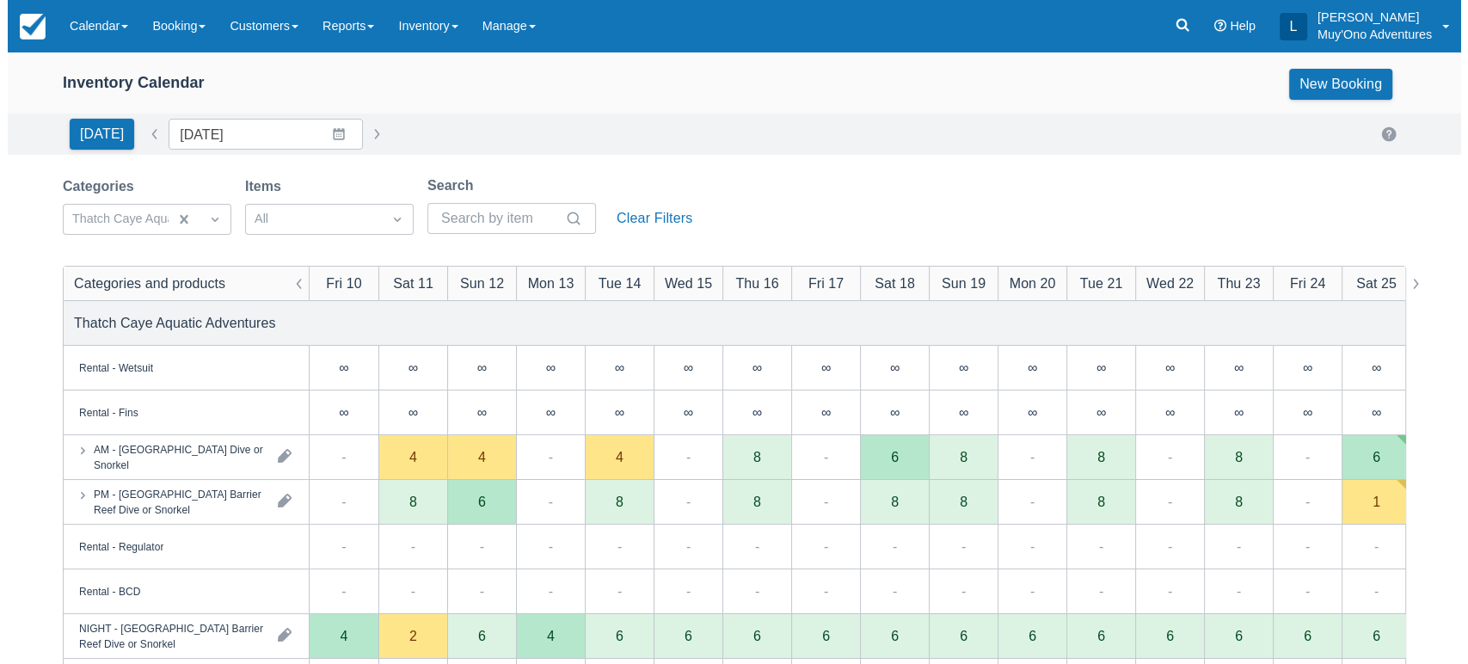
scroll to position [386, 0]
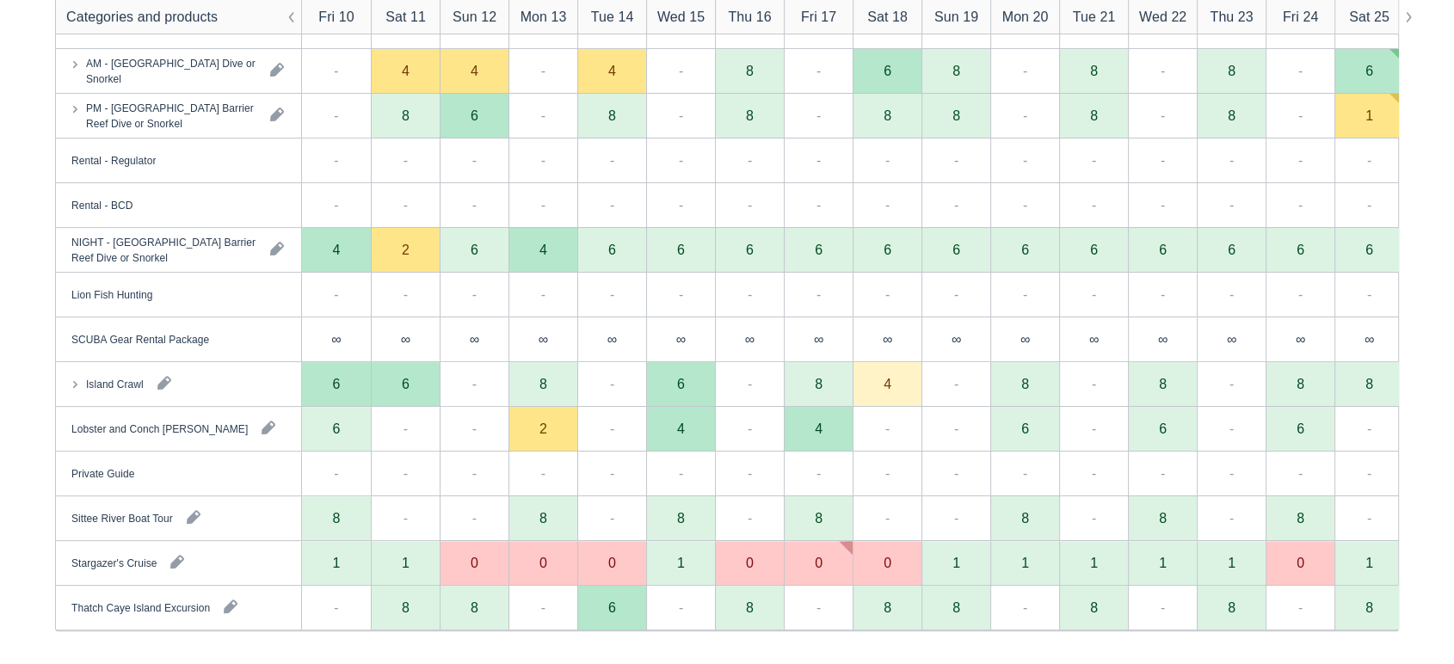
click at [258, 392] on div "Island Crawl" at bounding box center [178, 384] width 245 height 44
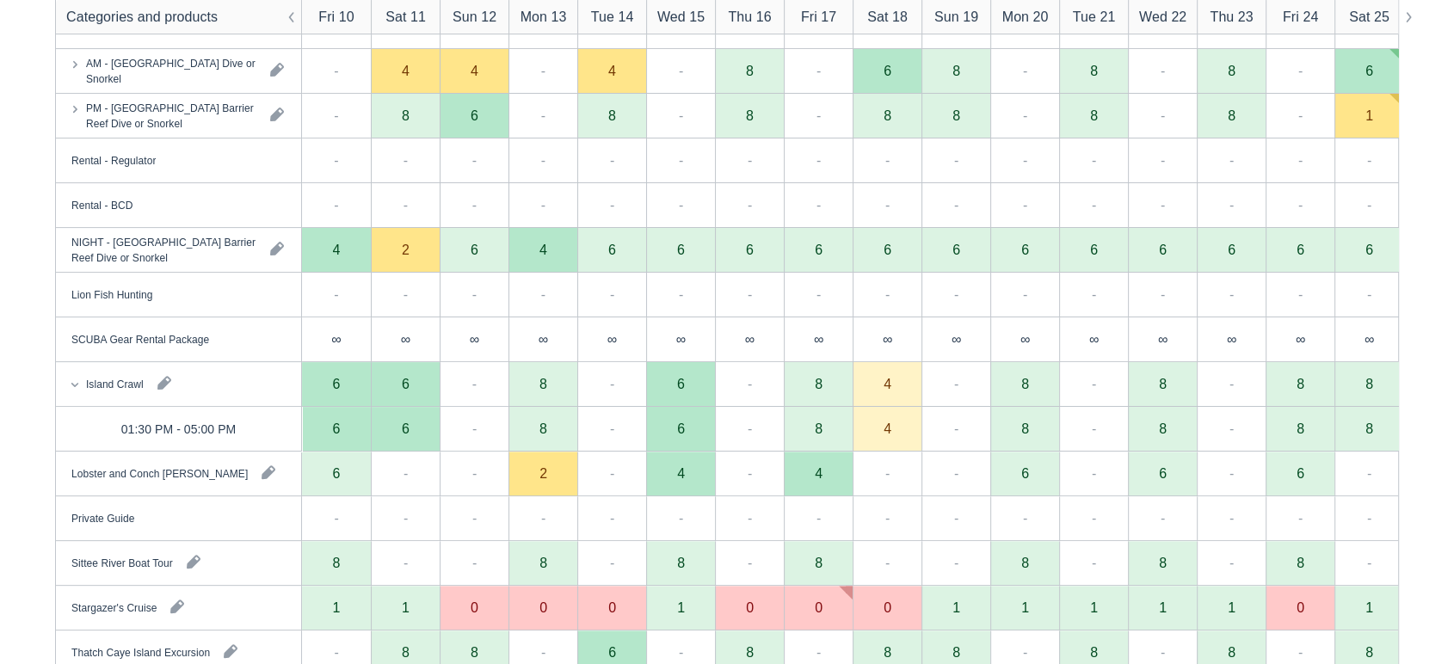
click at [409, 432] on div "6" at bounding box center [405, 429] width 69 height 45
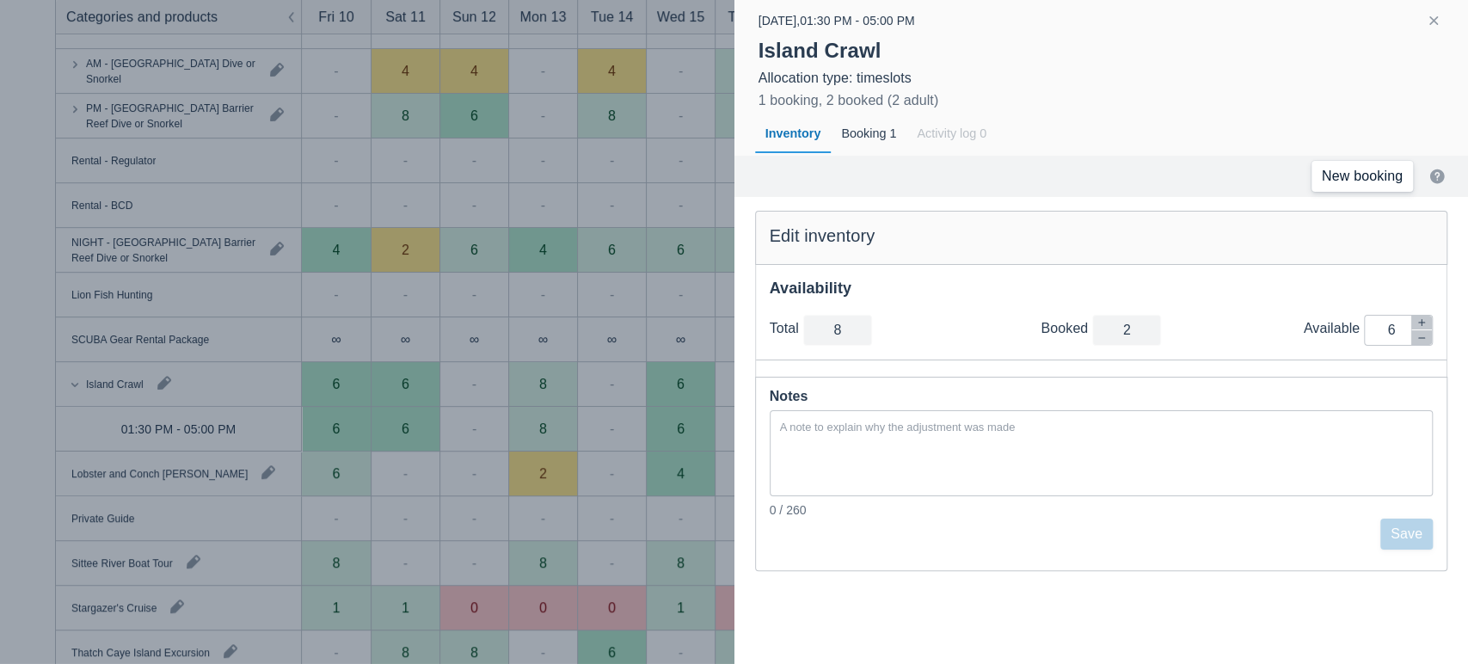
click at [1357, 169] on link "New booking" at bounding box center [1363, 176] width 102 height 31
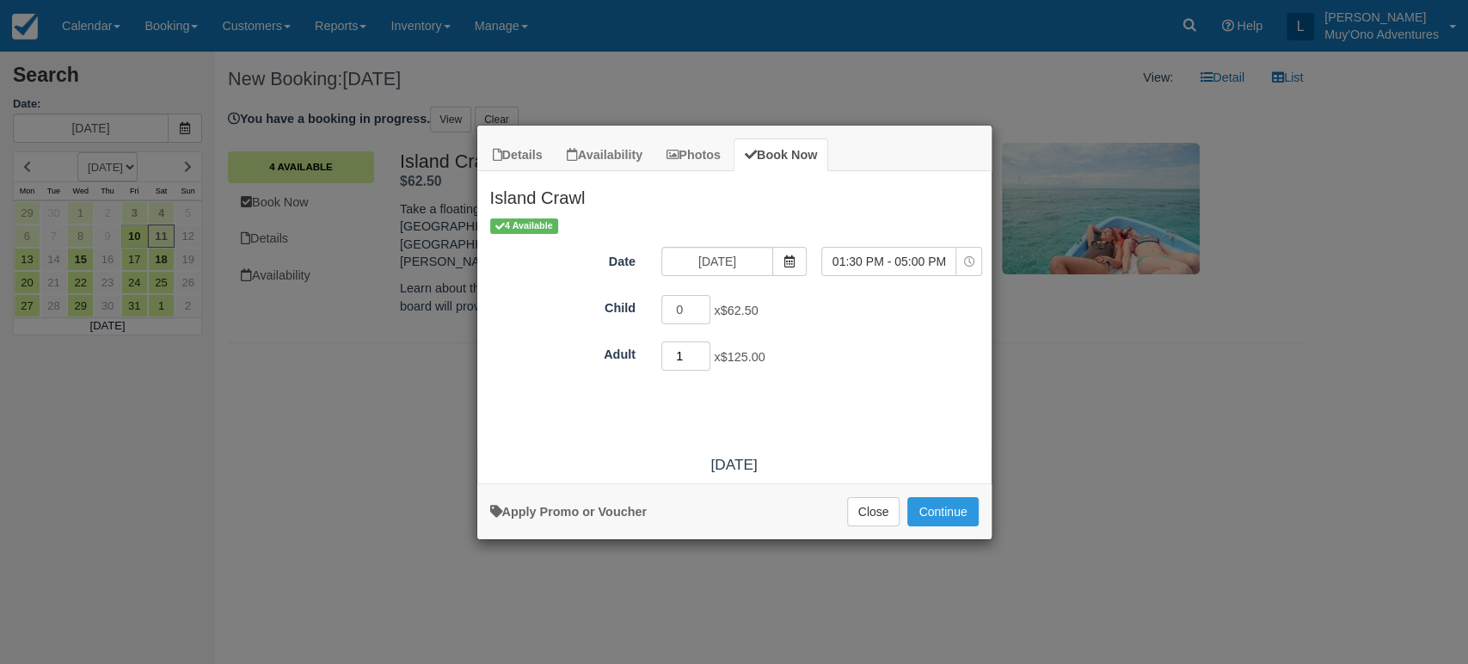
click at [705, 348] on input "1" at bounding box center [687, 356] width 50 height 29
type input "2"
click at [705, 348] on input "2" at bounding box center [687, 356] width 50 height 29
click at [927, 510] on button "Continue" at bounding box center [943, 511] width 71 height 29
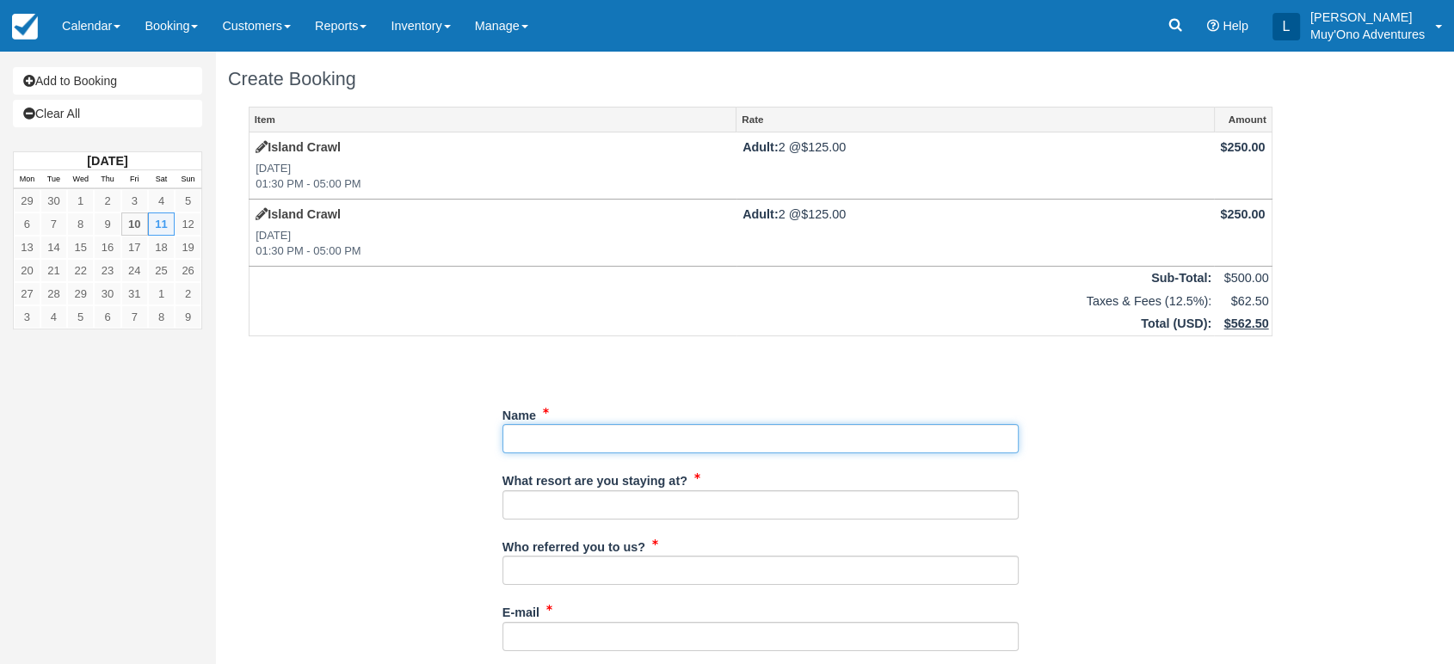
click at [612, 433] on input "Name" at bounding box center [760, 438] width 516 height 29
click at [585, 448] on input "Name" at bounding box center [760, 438] width 516 height 29
paste input "[PERSON_NAME]"
click at [585, 448] on input "Name" at bounding box center [760, 438] width 516 height 29
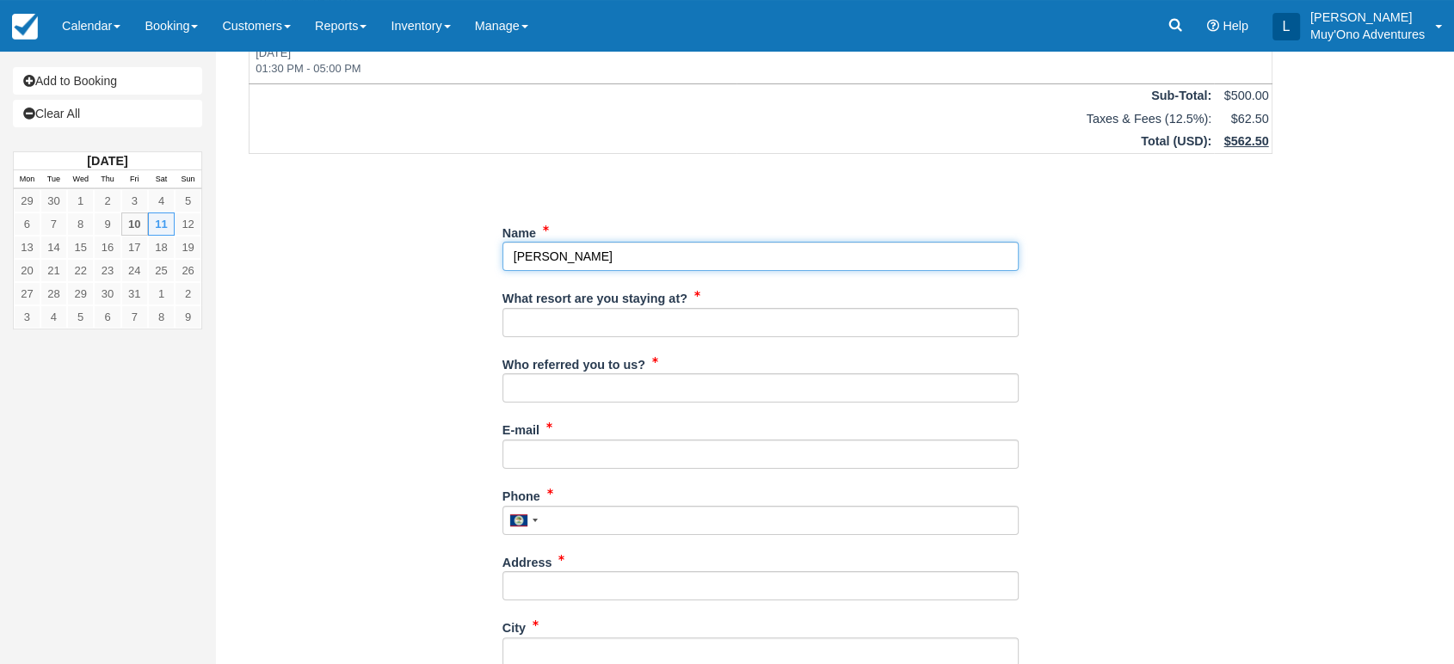
scroll to position [183, 0]
type input "[PERSON_NAME]"
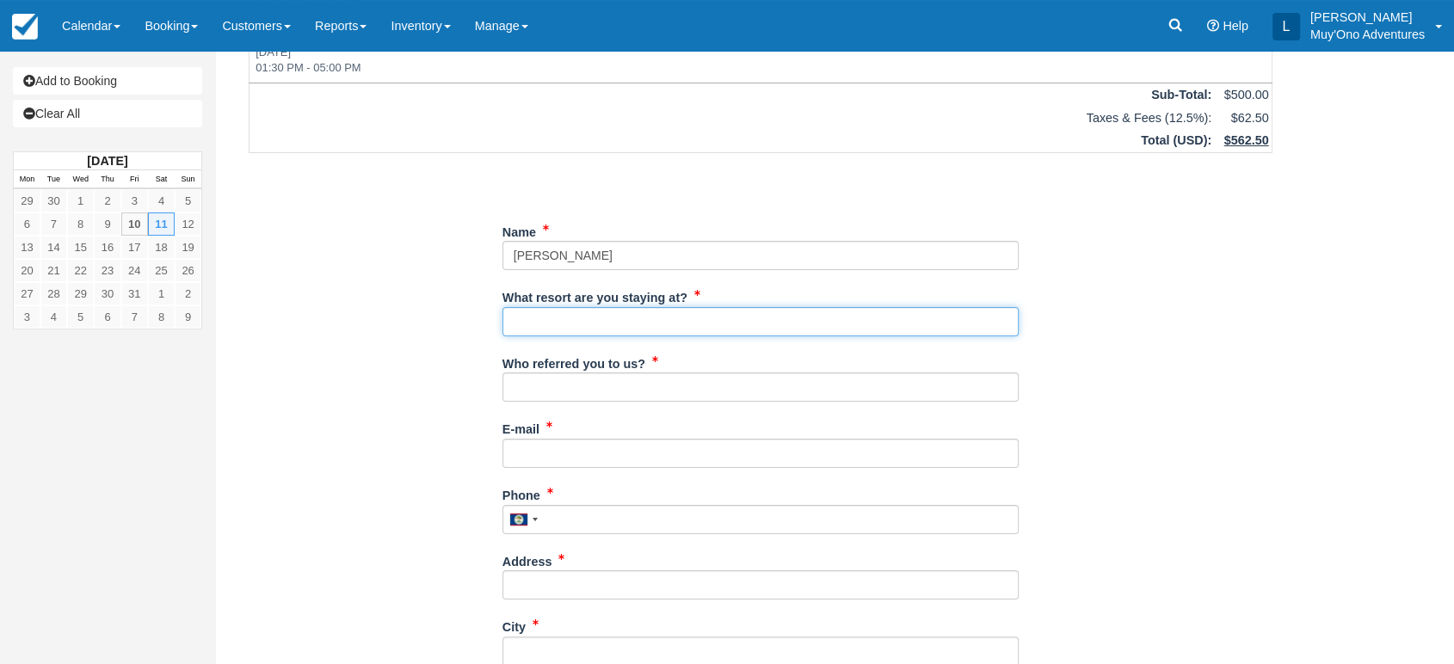
click at [654, 316] on input "What resort are you staying at?" at bounding box center [760, 321] width 516 height 29
type input "Thatch Caye"
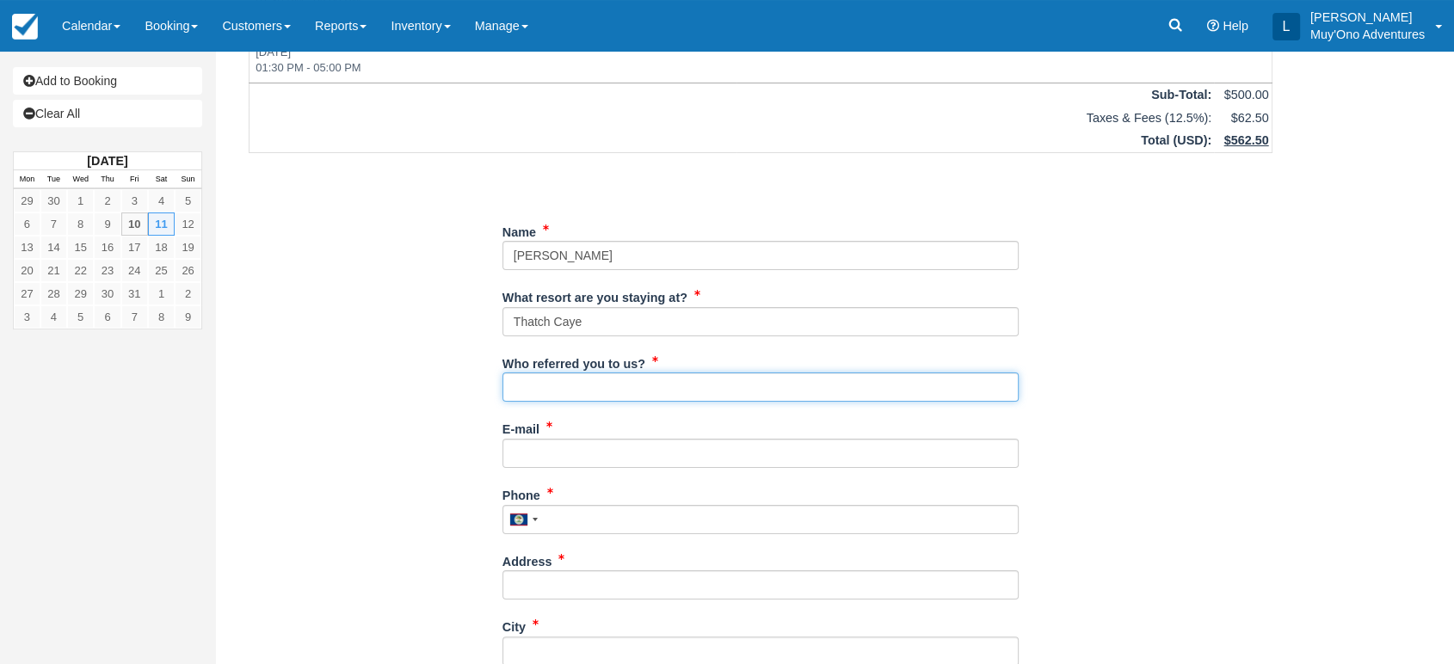
click at [611, 379] on input "Who referred you to us?" at bounding box center [760, 386] width 516 height 29
type input "LUIS"
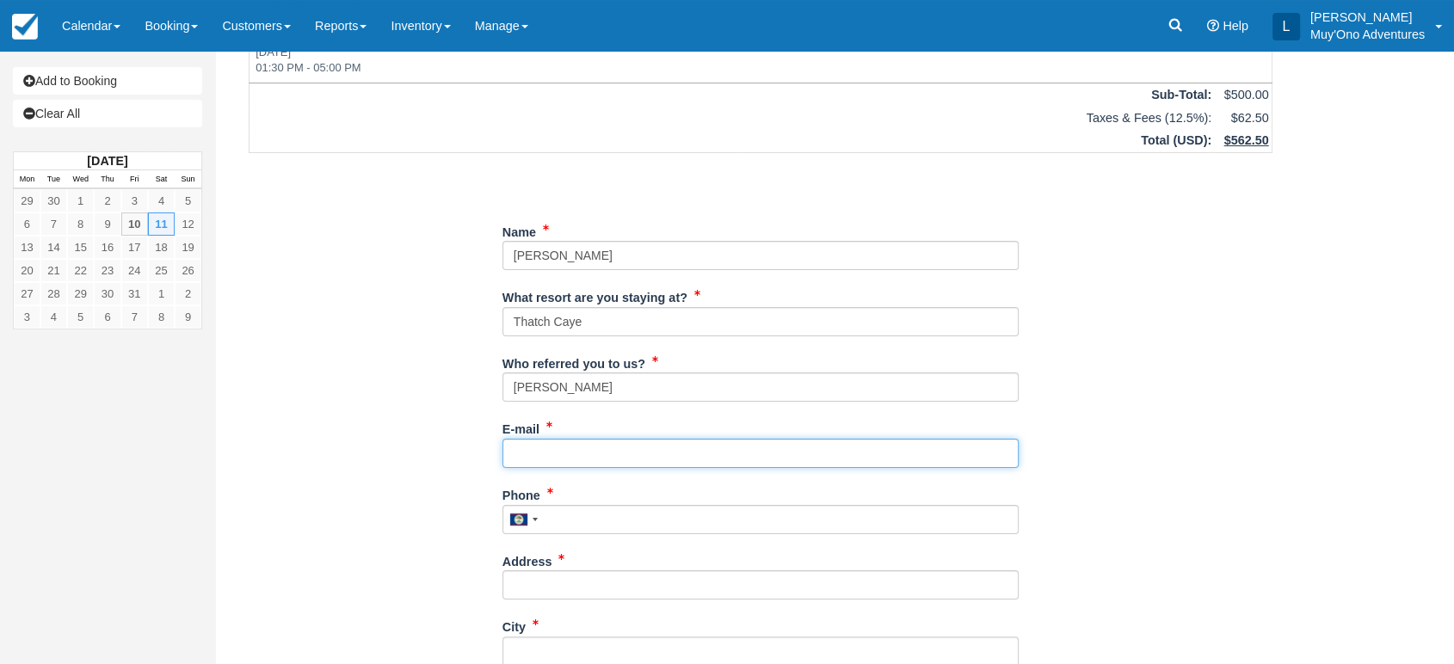
click at [538, 465] on input "E-mail" at bounding box center [760, 453] width 516 height 29
paste input "[EMAIL_ADDRESS][DOMAIN_NAME]"
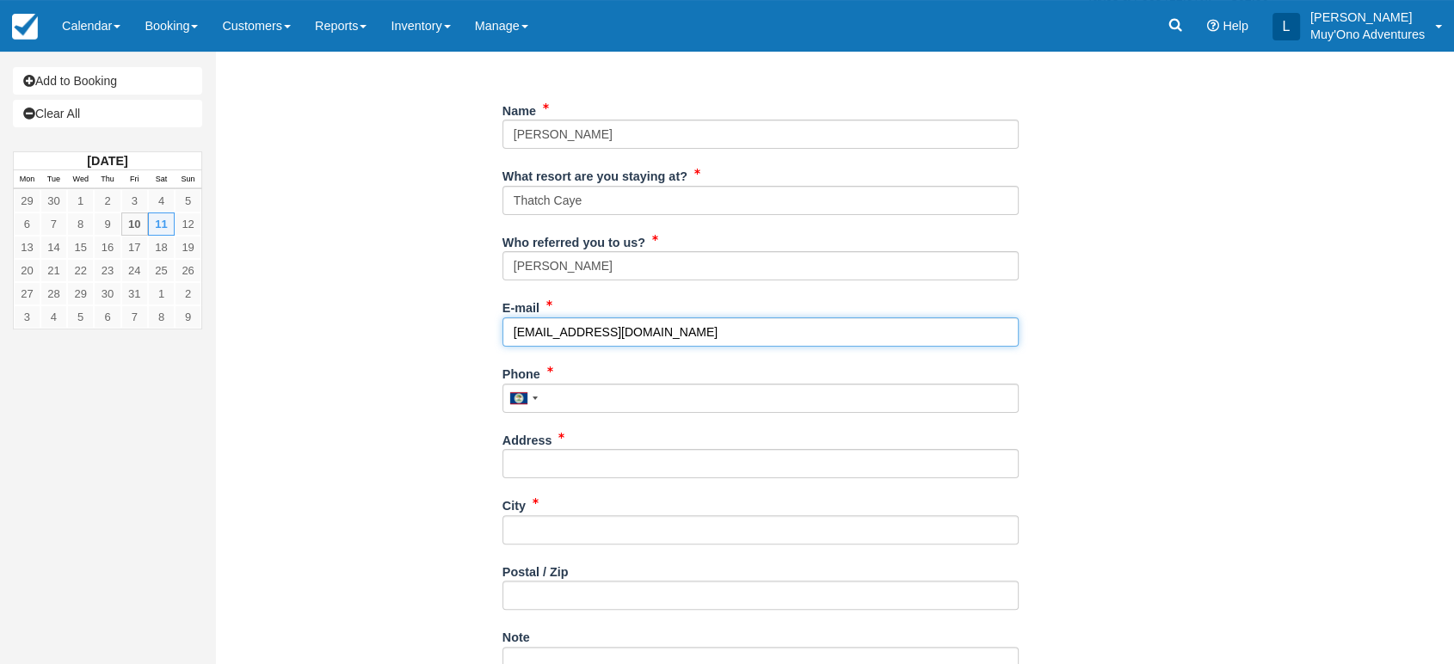
scroll to position [305, 0]
type input "[EMAIL_ADDRESS][DOMAIN_NAME]"
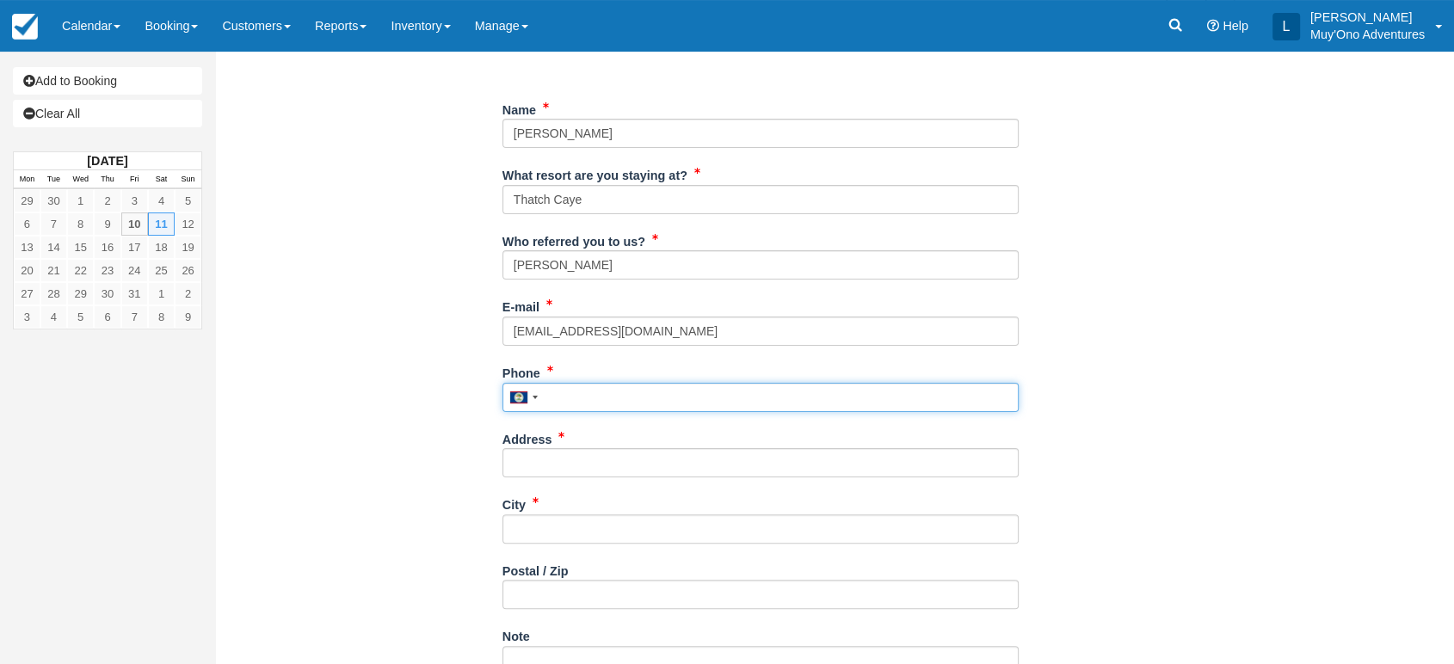
click at [578, 398] on input "Phone" at bounding box center [760, 397] width 516 height 29
click at [576, 398] on input "Phone" at bounding box center [760, 397] width 516 height 29
paste input "00"
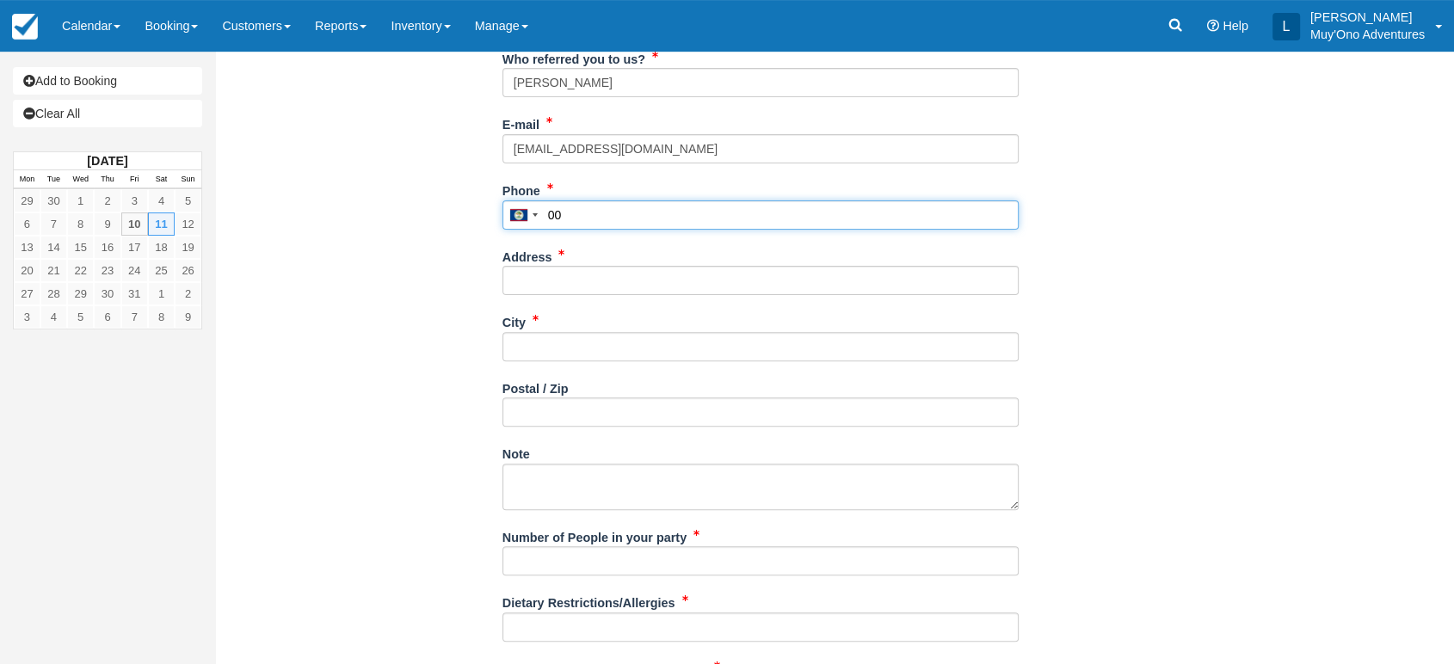
scroll to position [549, 0]
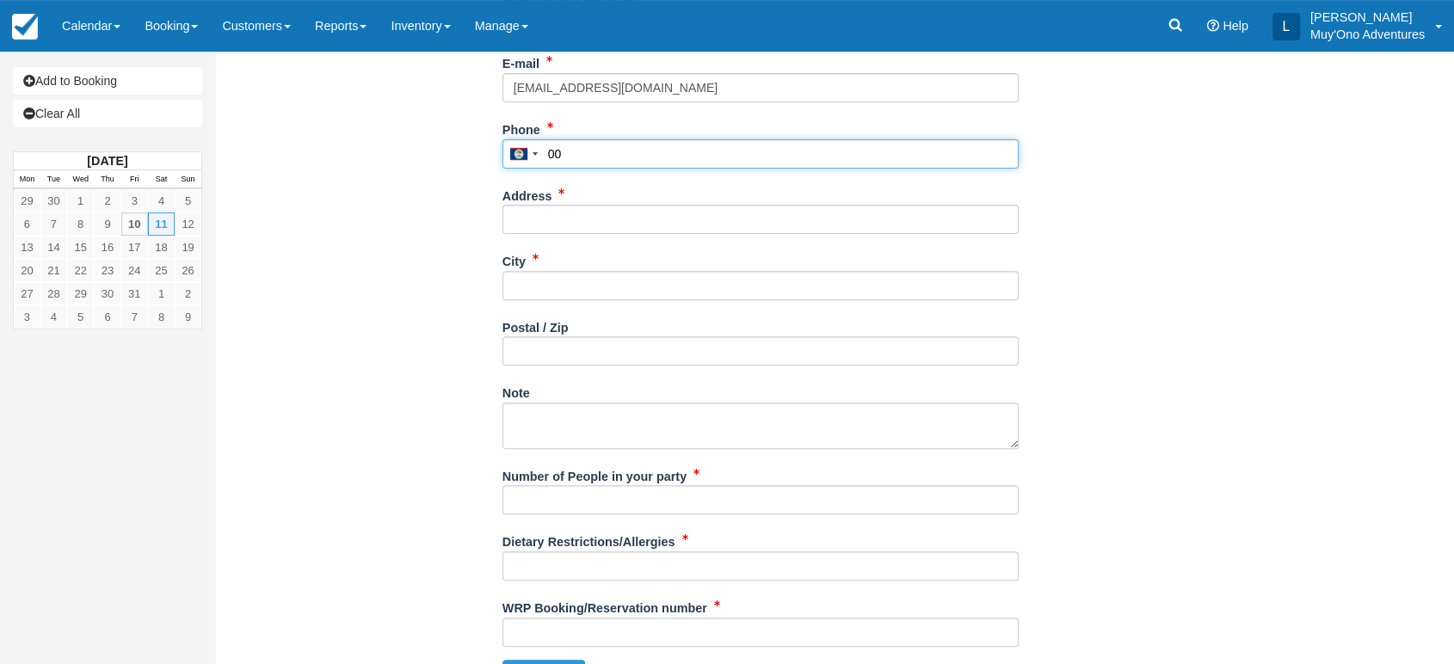
type input "00"
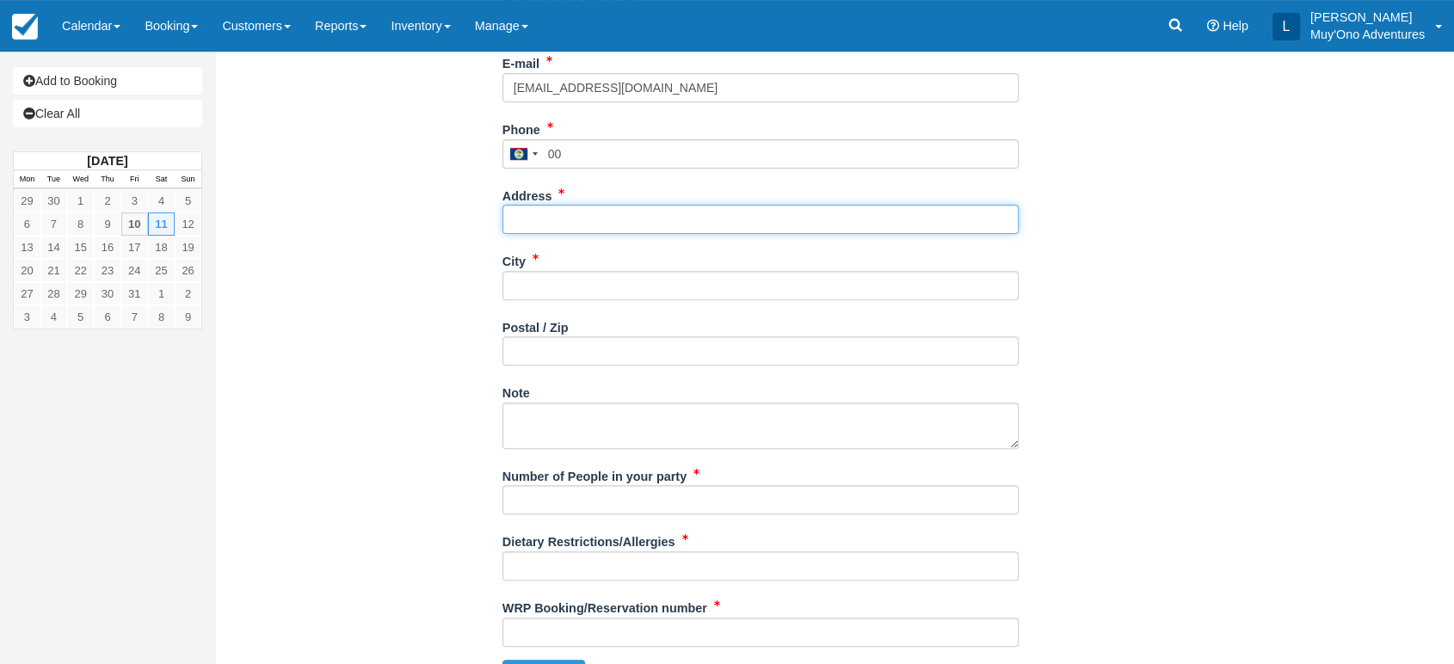
click at [560, 226] on input "Address" at bounding box center [760, 219] width 516 height 29
type input "[PERSON_NAME]"
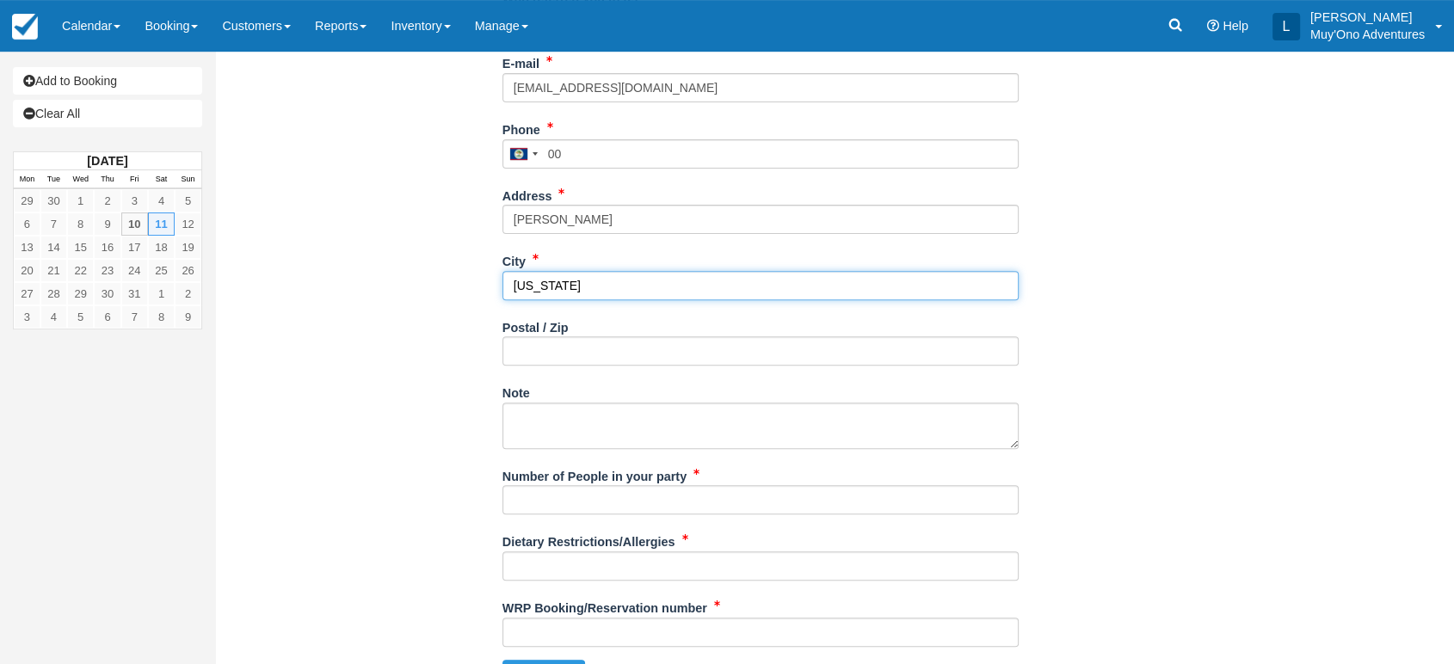
type input "[US_STATE]"
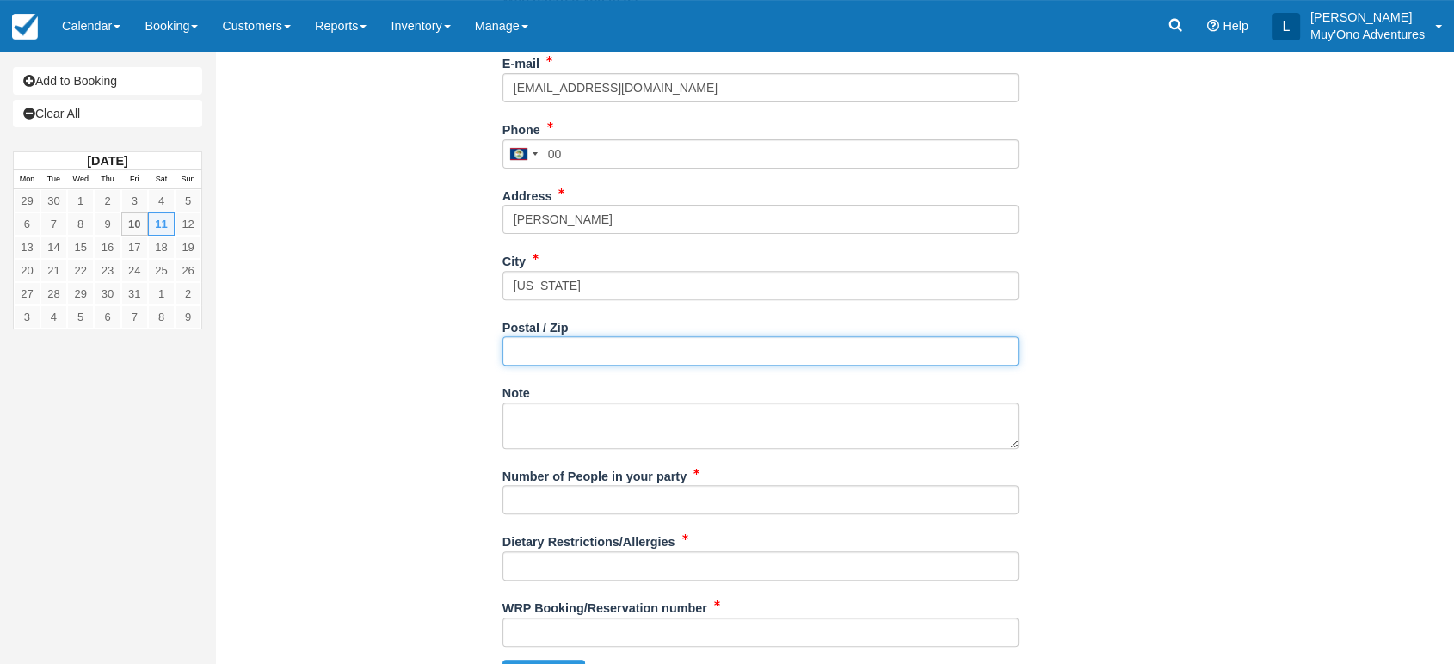
scroll to position [585, 0]
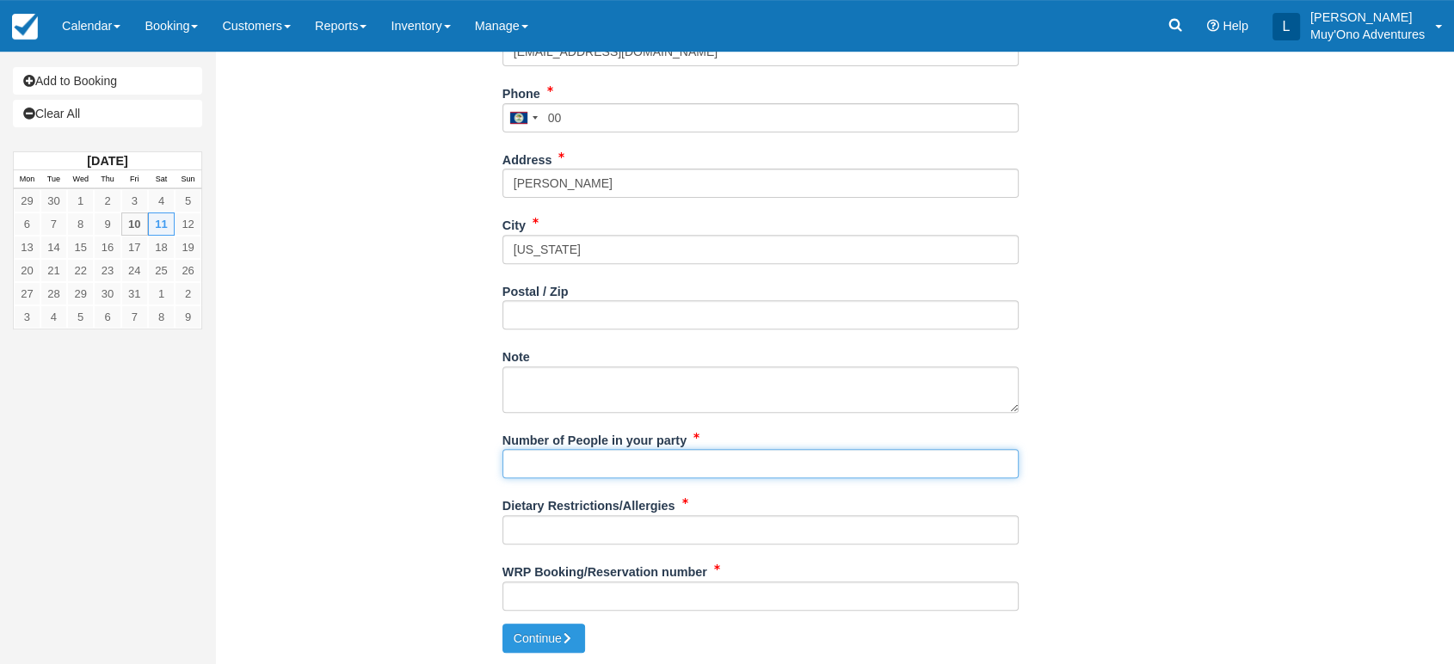
click at [596, 455] on input "Number of People in your party" at bounding box center [760, 463] width 516 height 29
type input "2"
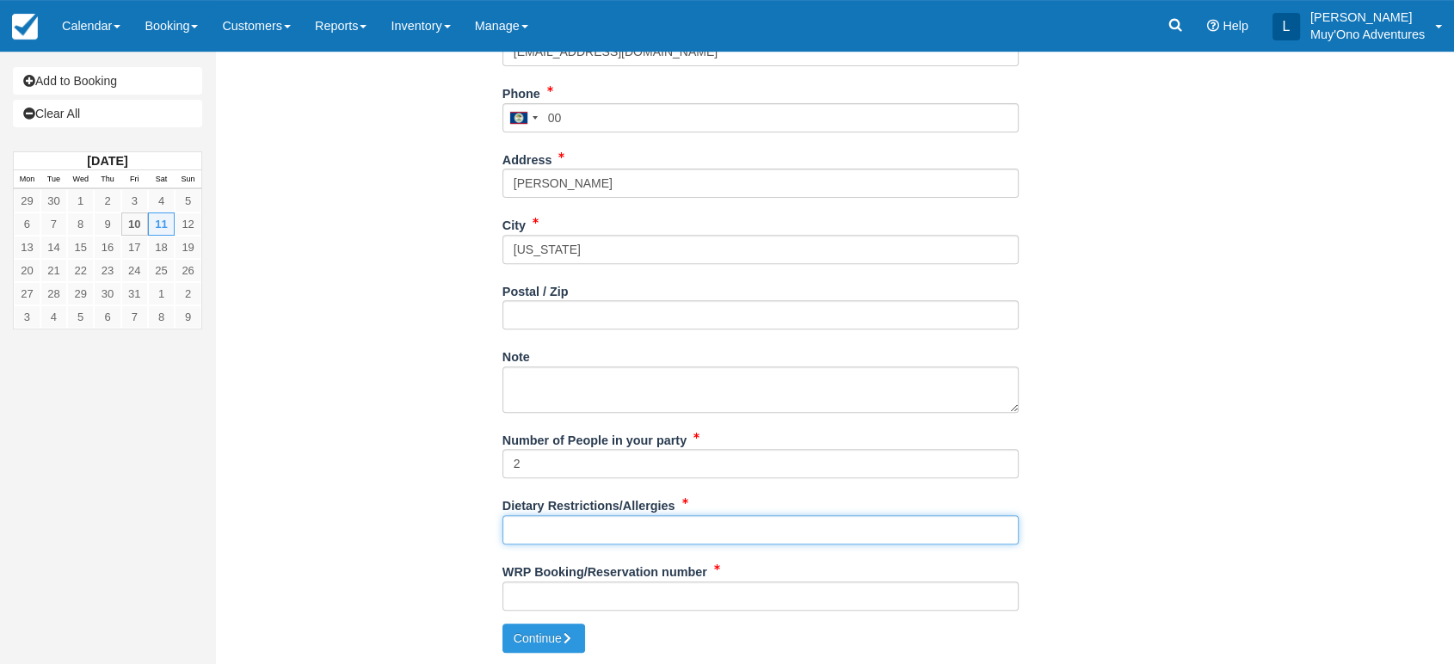
click at [558, 539] on input "Dietary Restrictions/Allergies" at bounding box center [760, 529] width 516 height 29
type input "NA"
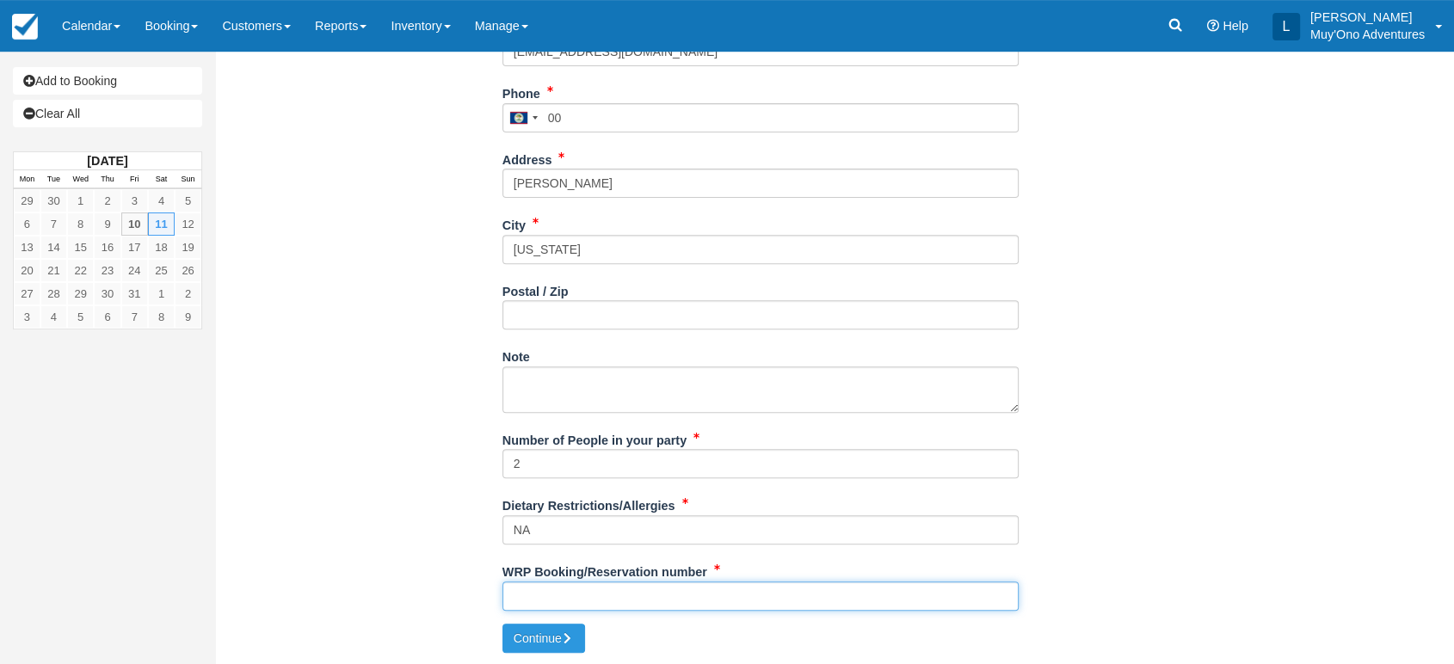
click at [580, 602] on input "WRP Booking/Reservation number" at bounding box center [760, 596] width 516 height 29
paste input "#46396645"
type input "#46396645"
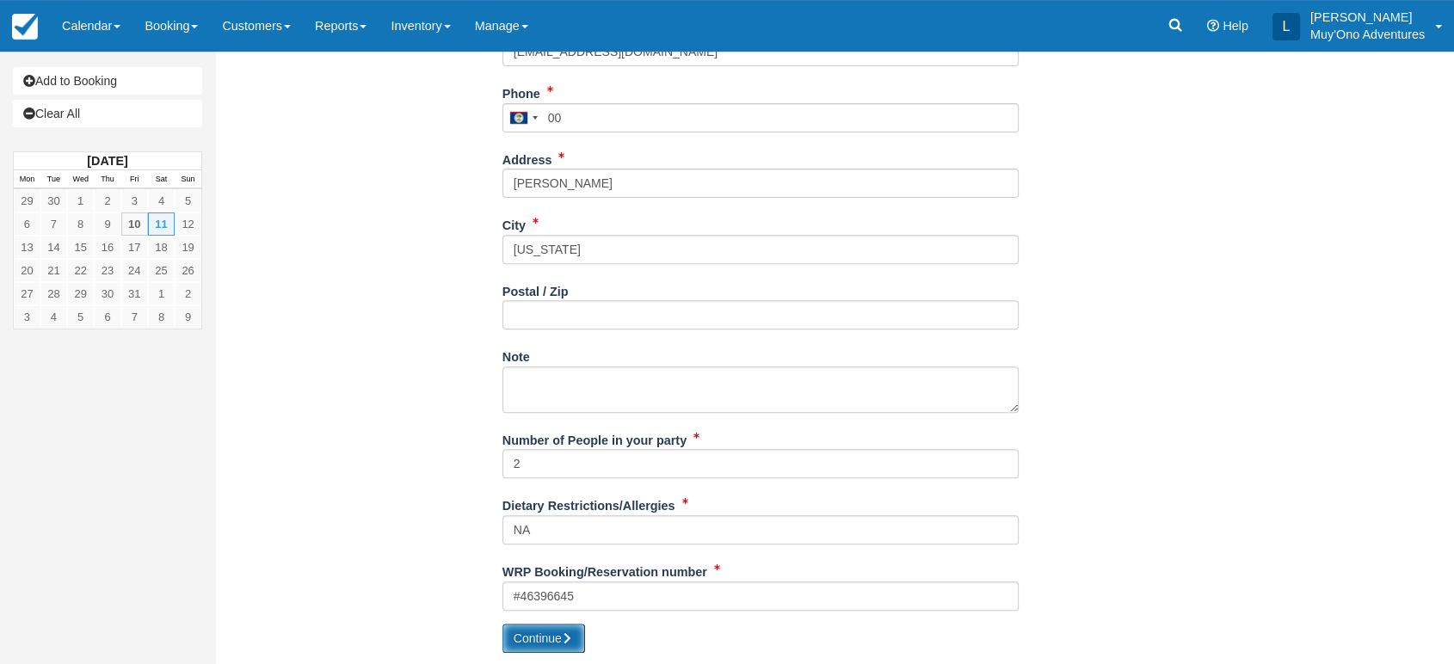
click at [545, 638] on button "Continue" at bounding box center [543, 638] width 83 height 29
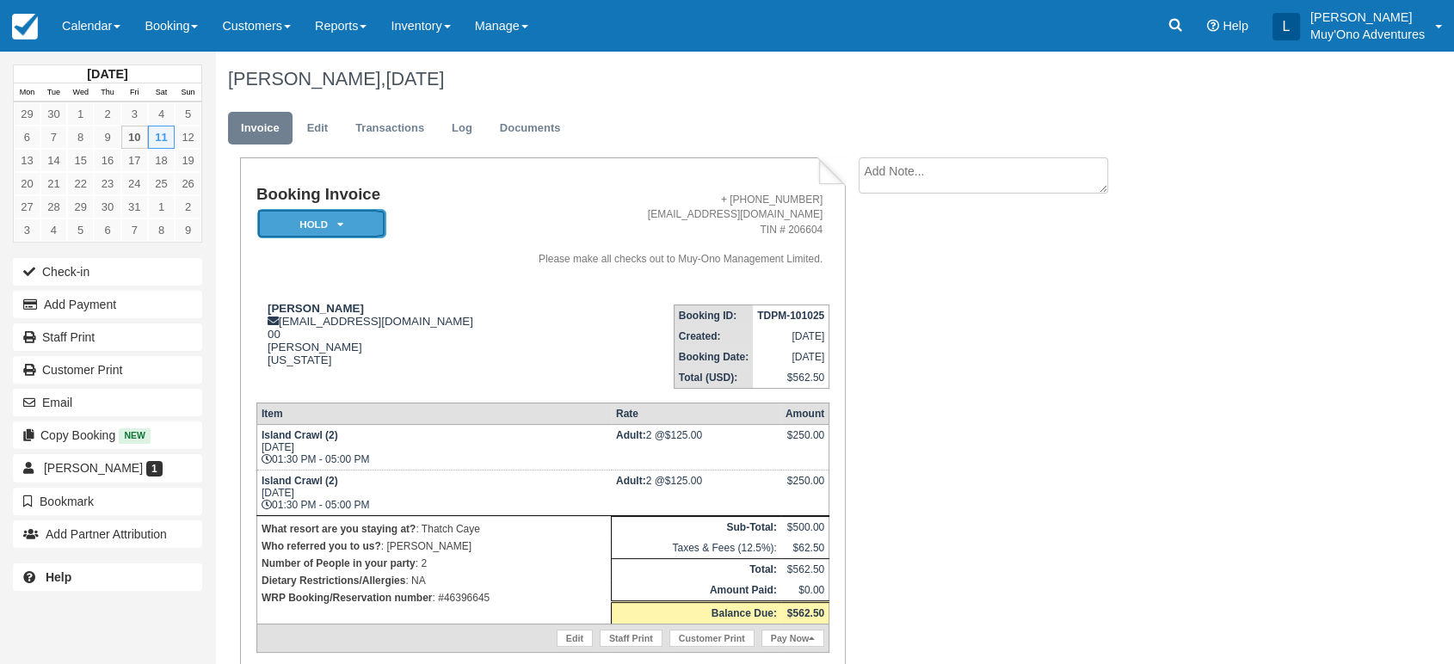
click at [357, 233] on em "HOLD" at bounding box center [321, 224] width 129 height 30
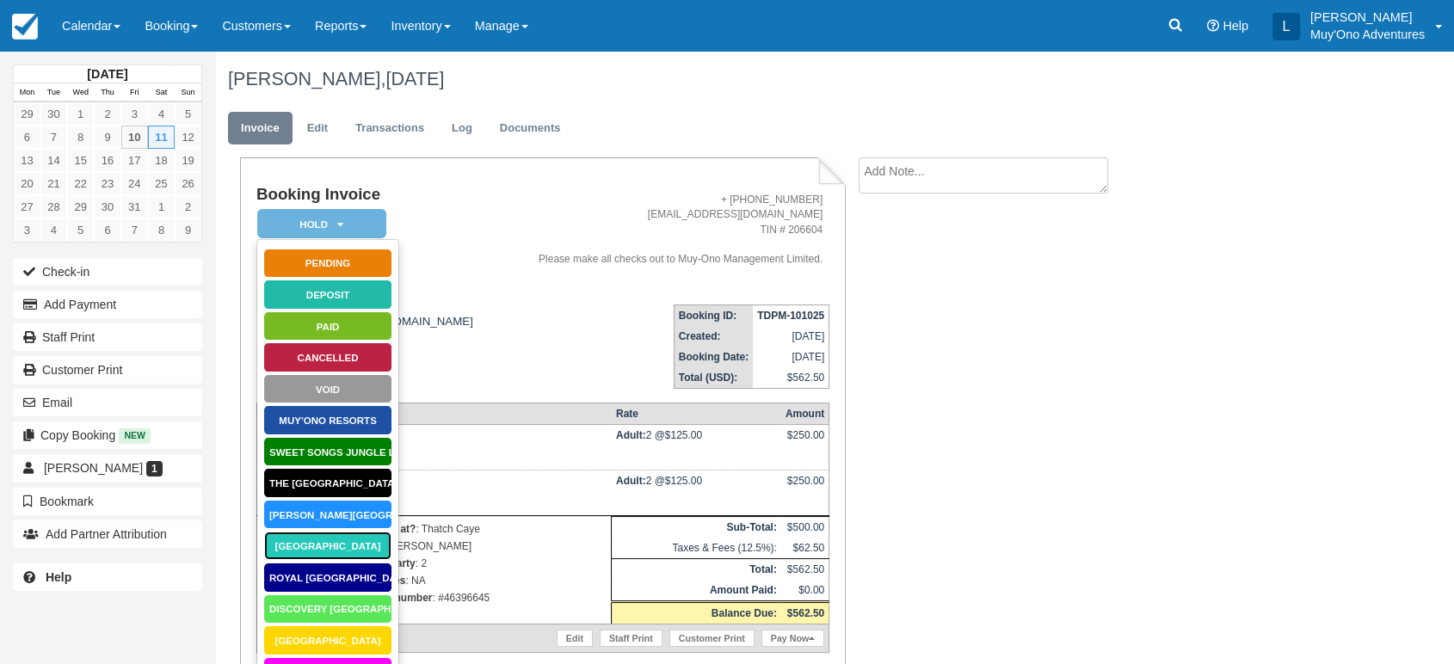
click at [315, 547] on link "[GEOGRAPHIC_DATA]" at bounding box center [327, 546] width 129 height 30
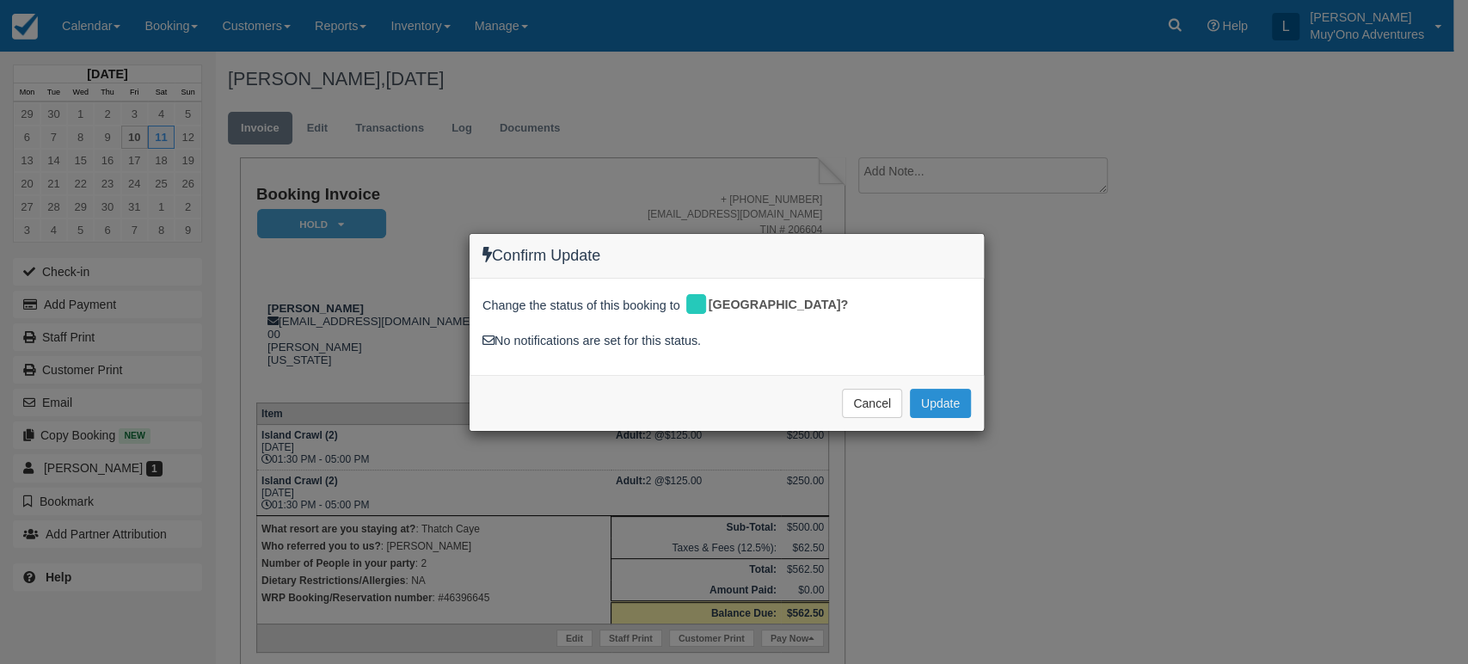
click at [949, 394] on button "Update" at bounding box center [940, 403] width 61 height 29
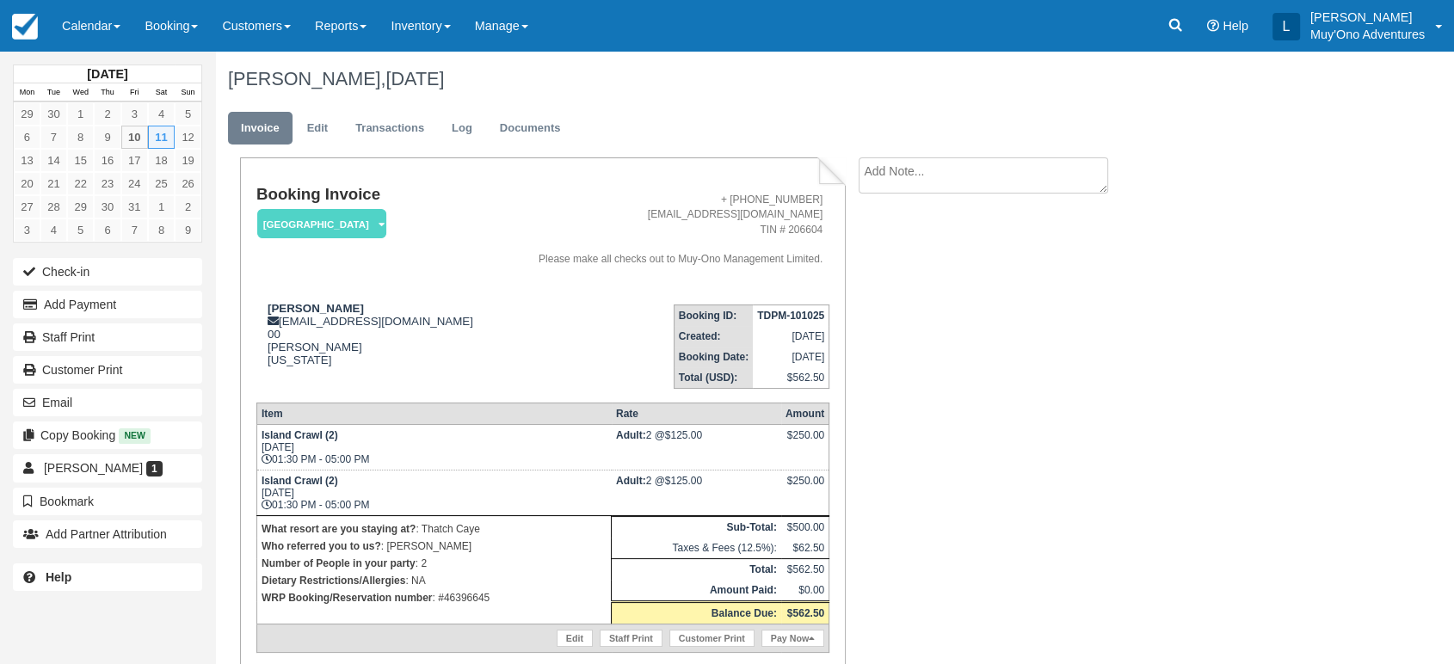
scroll to position [60, 0]
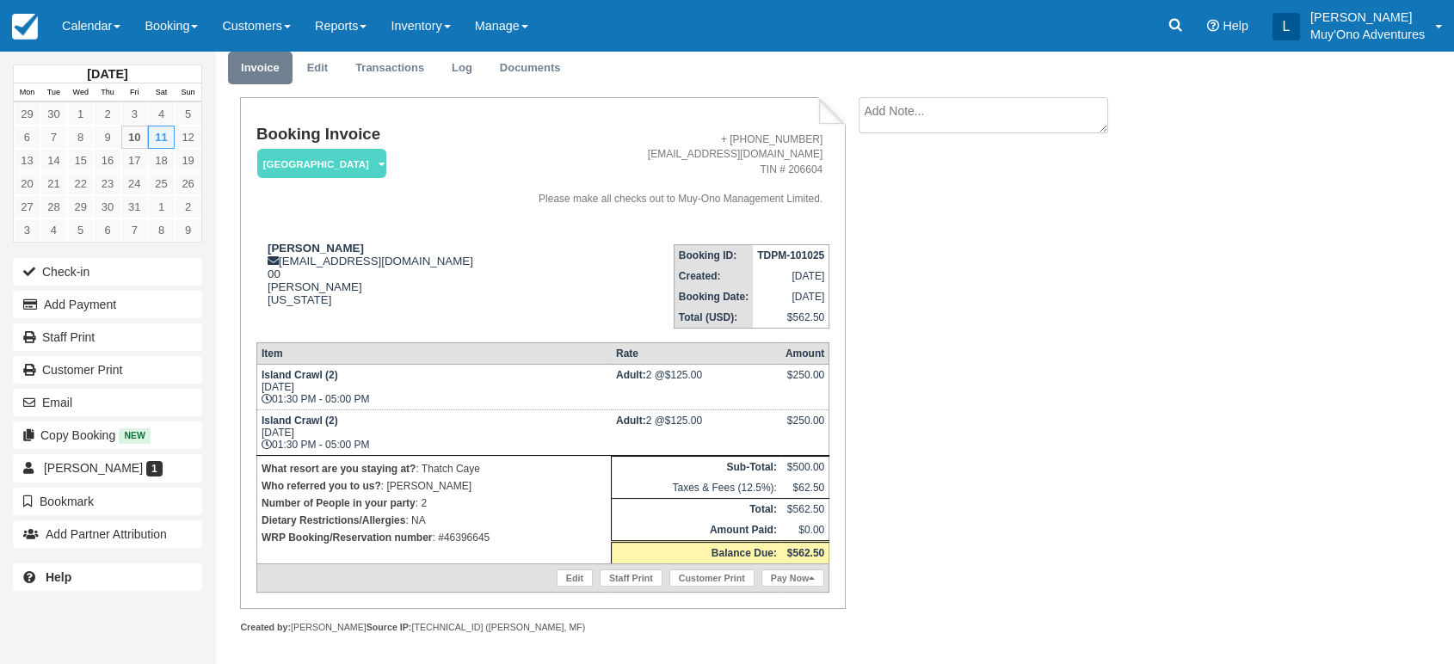
click at [639, 415] on strong "Adult:" at bounding box center [631, 421] width 30 height 12
click at [784, 254] on strong "TDPM-101025" at bounding box center [790, 255] width 67 height 12
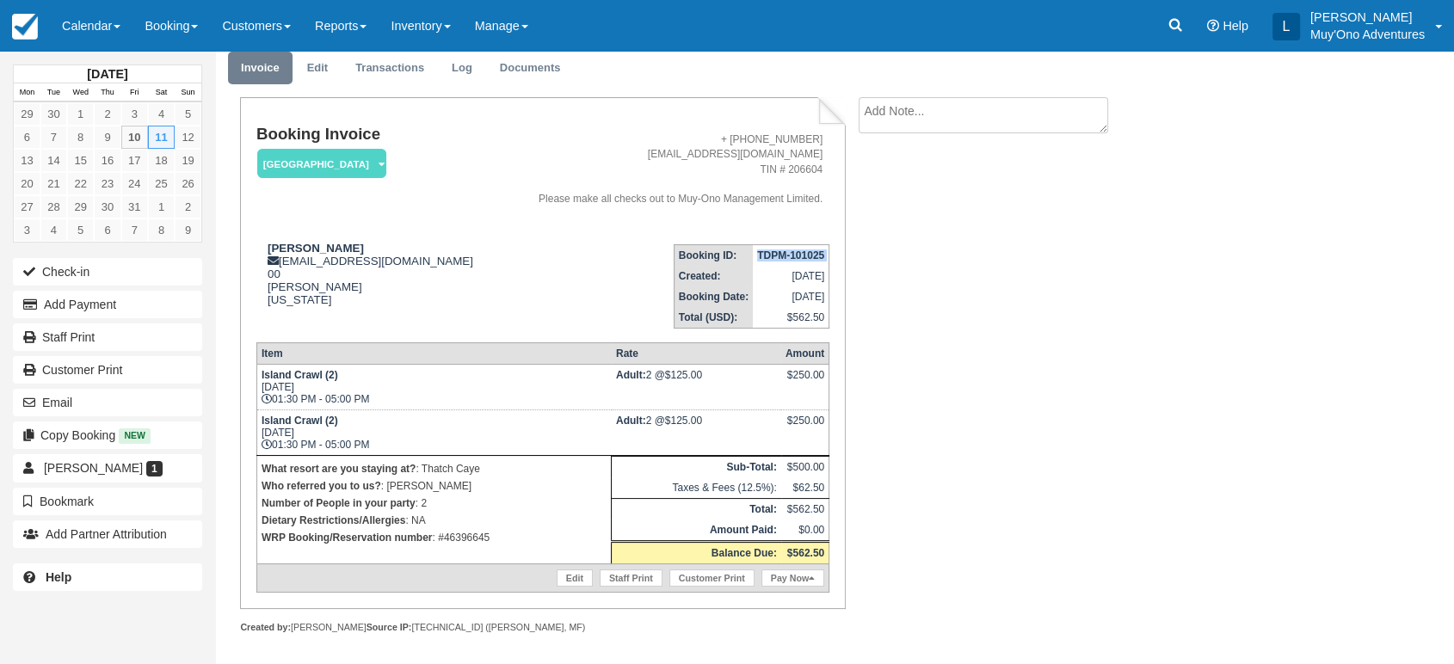
copy tbody "TDPM-101025"
